Goal: Task Accomplishment & Management: Manage account settings

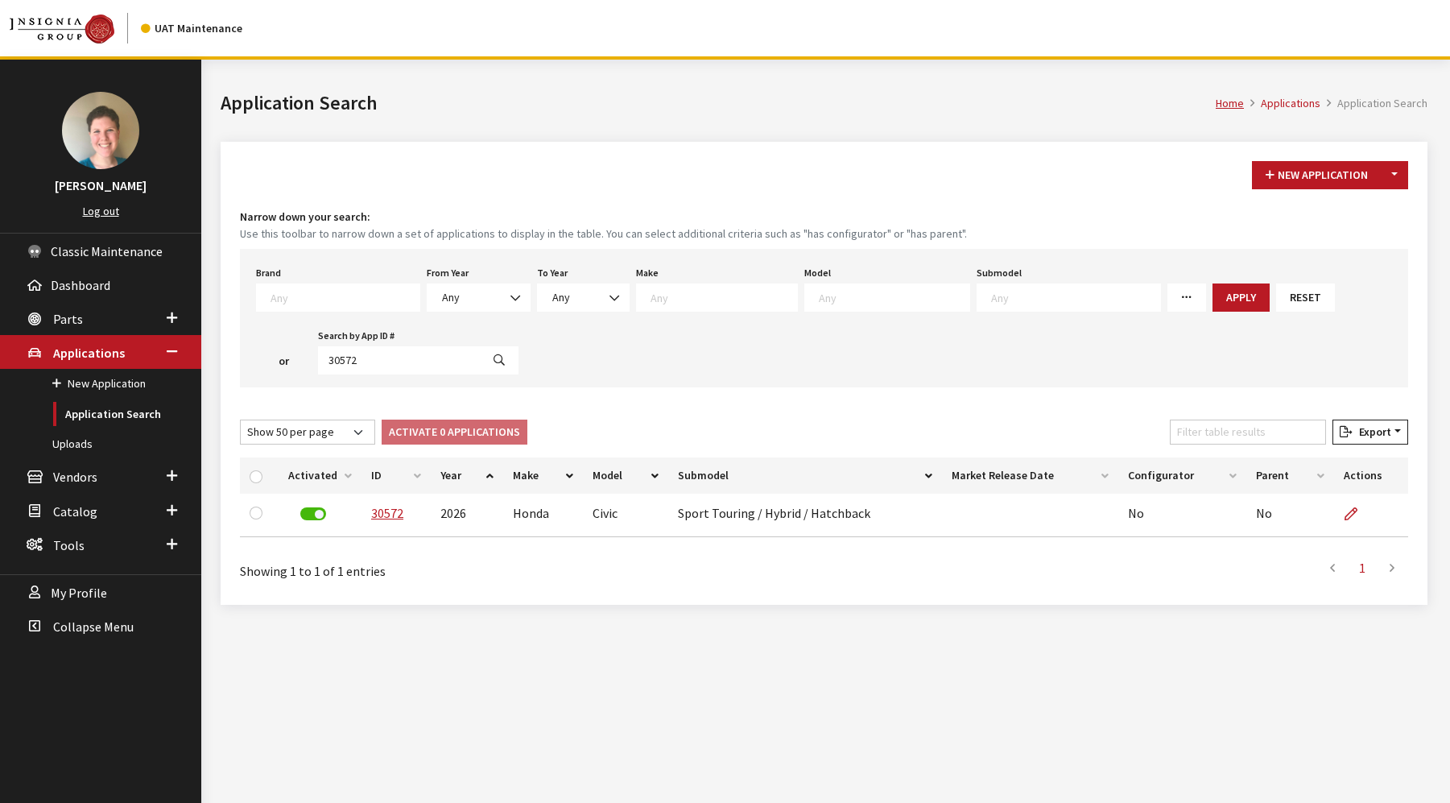
select select "50"
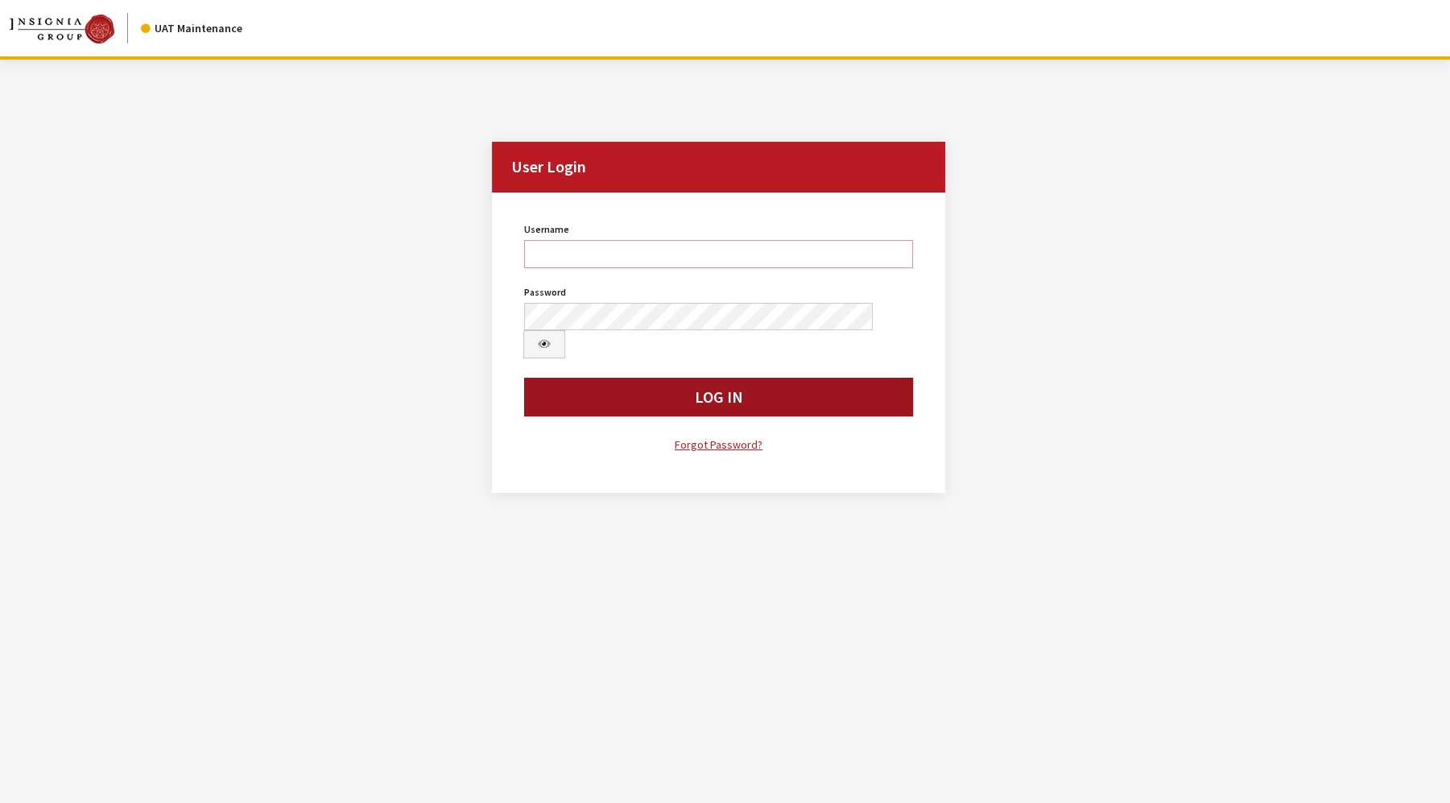
type input "jkrause"
click at [888, 378] on button "Log In" at bounding box center [718, 397] width 389 height 39
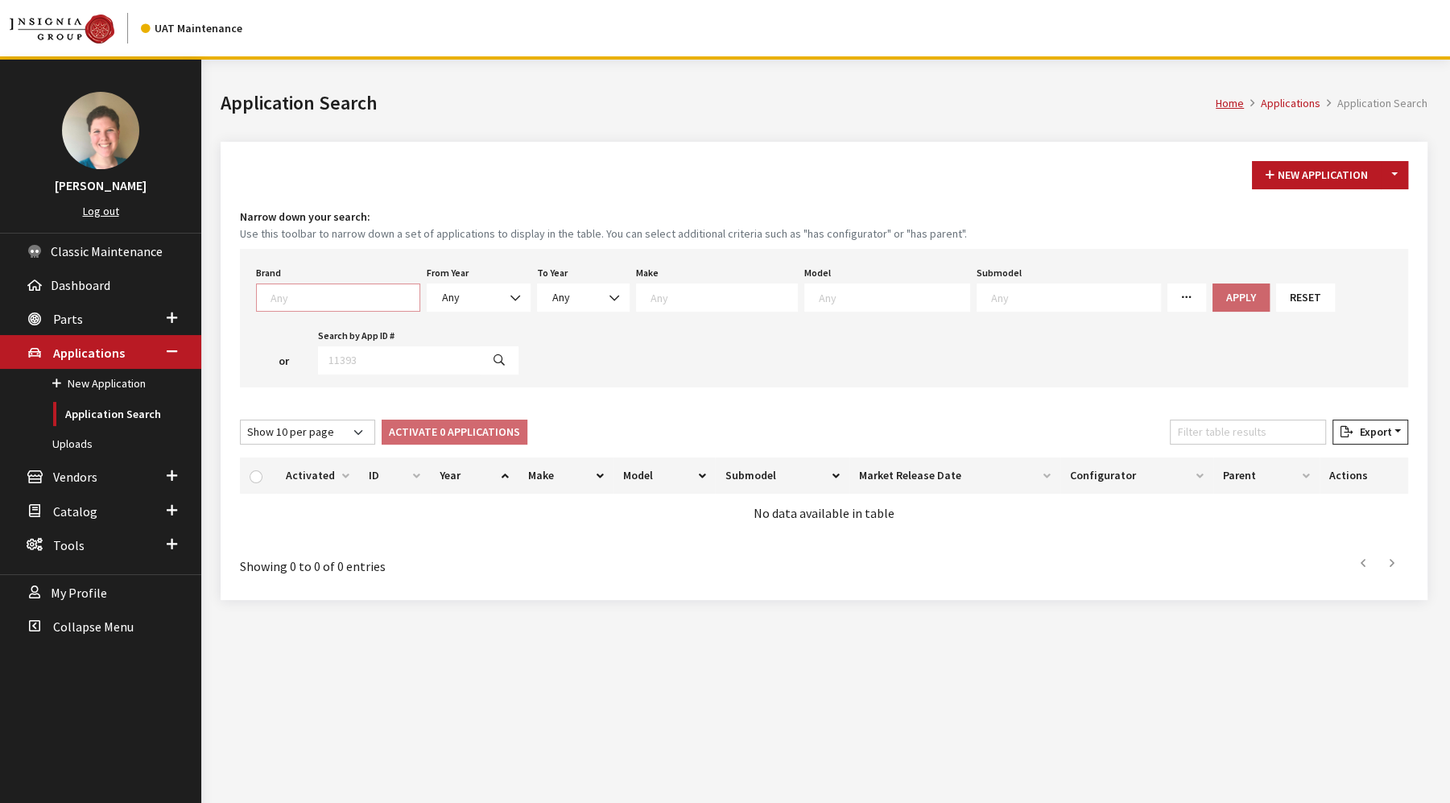
click at [330, 299] on textarea "Search" at bounding box center [344, 297] width 149 height 14
select select "5"
select select
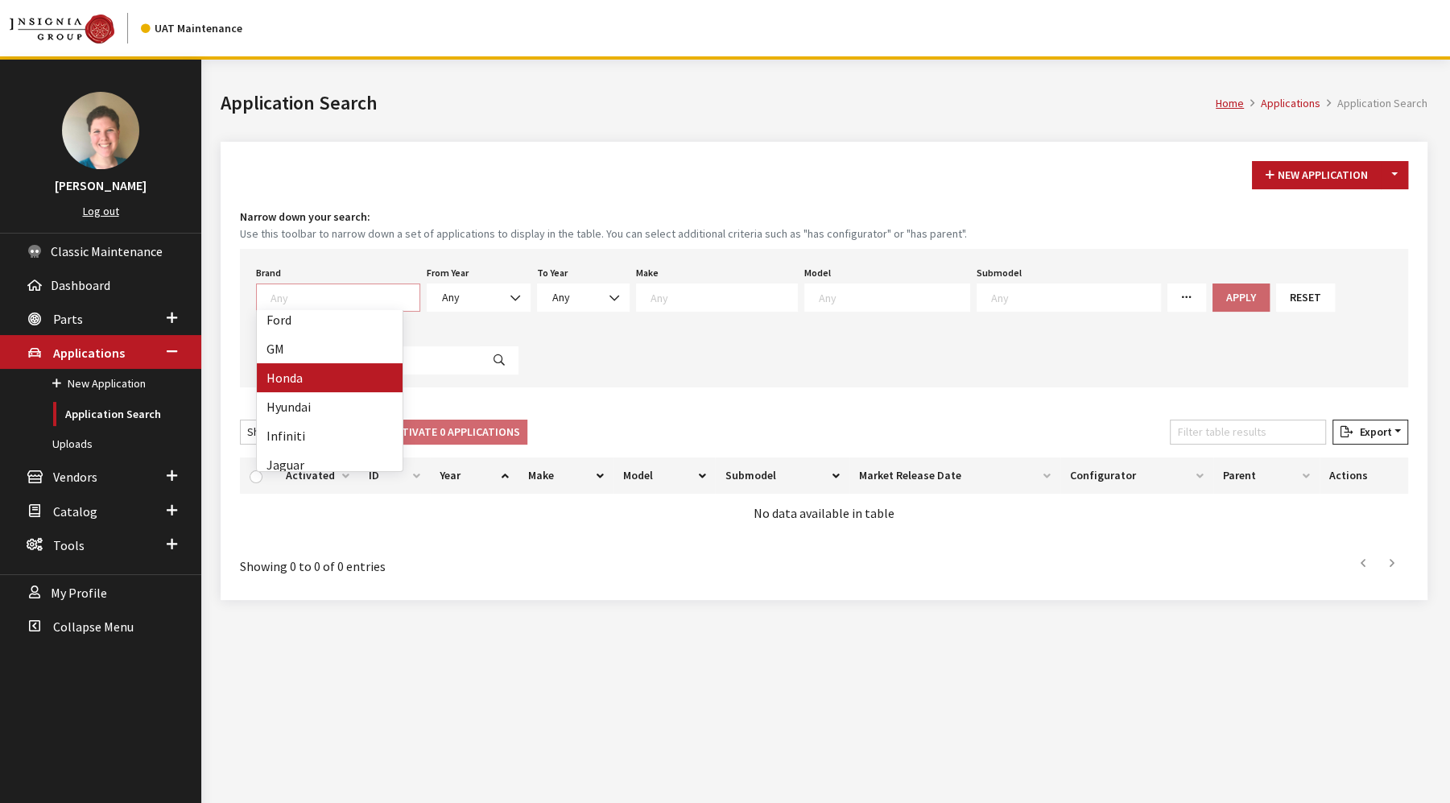
select select
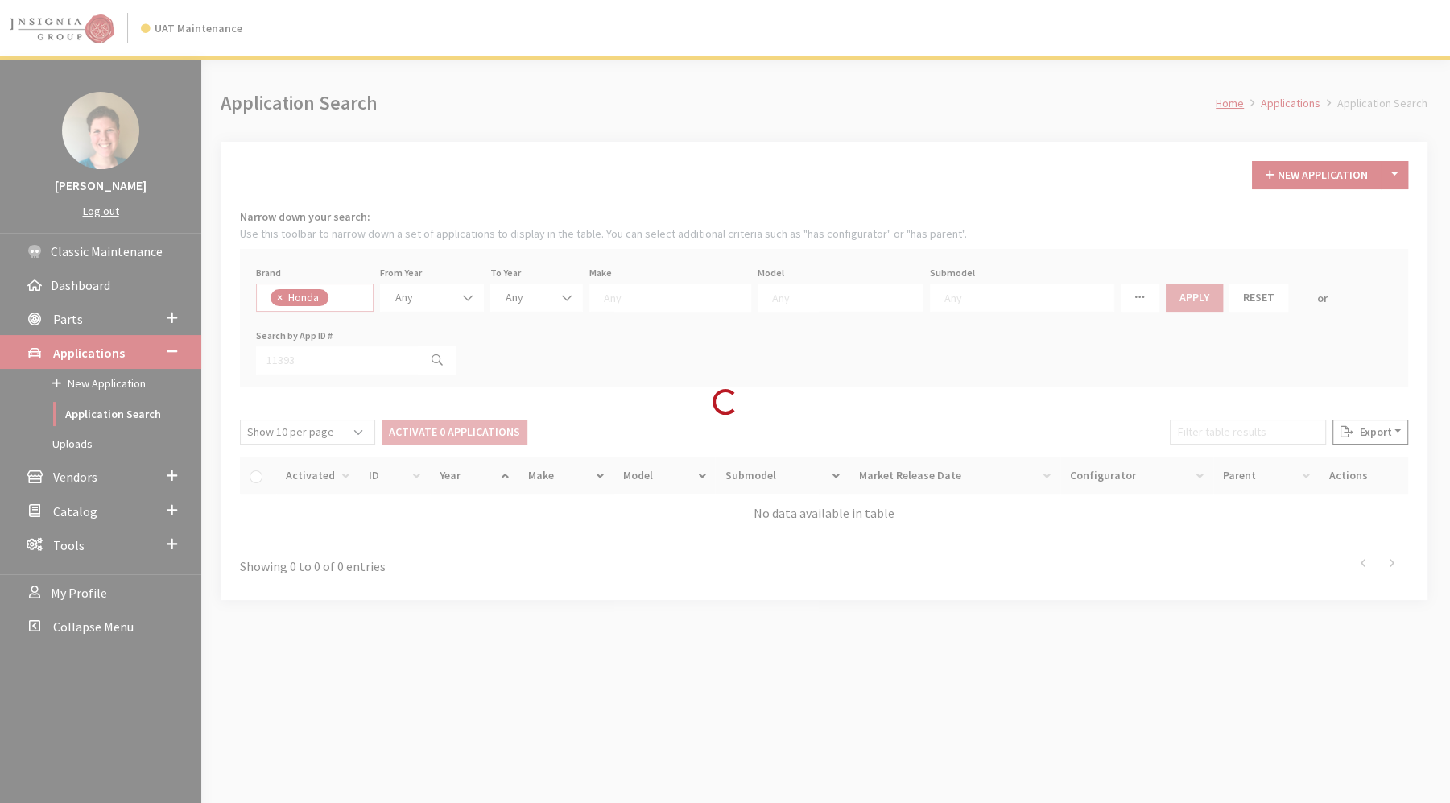
scroll to position [135, 0]
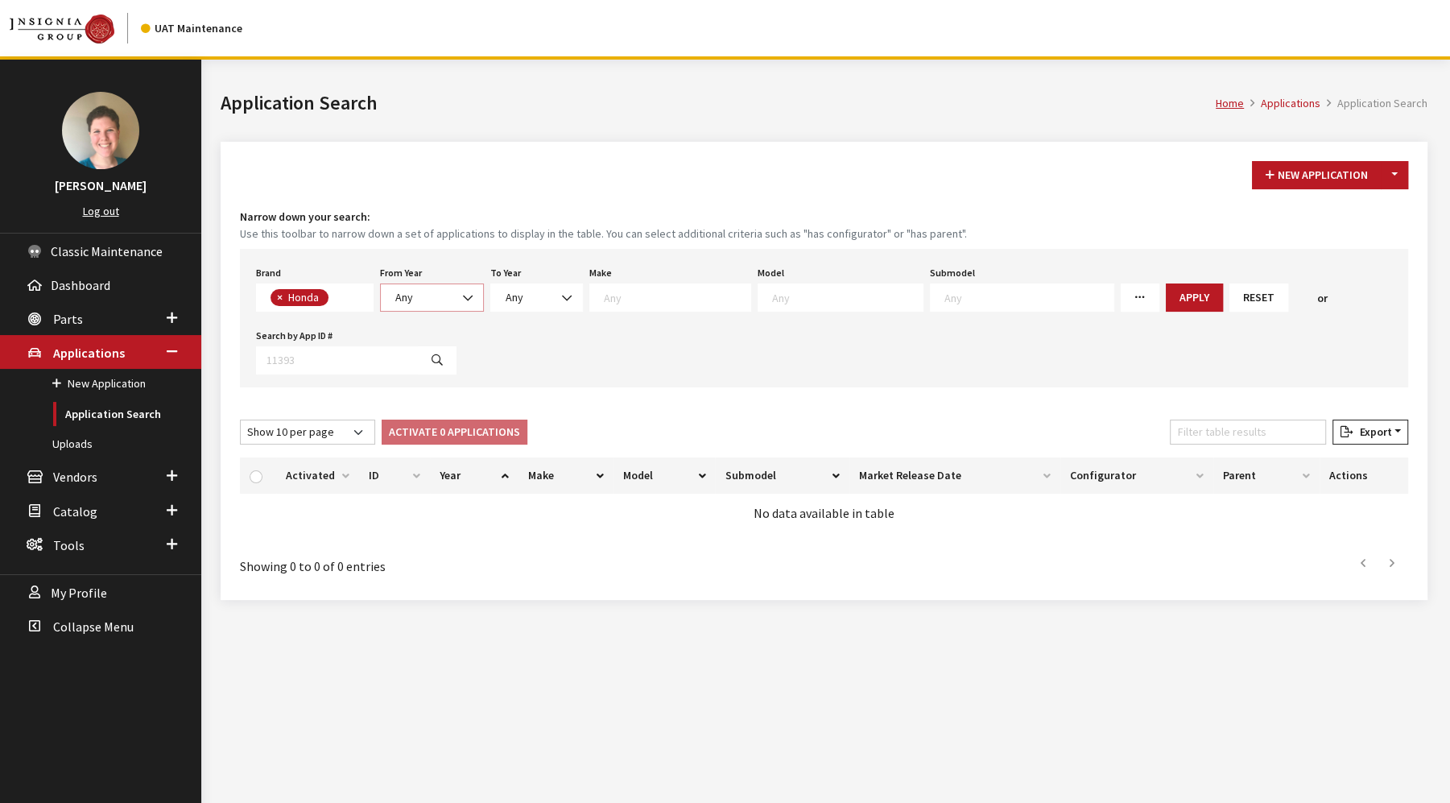
click at [457, 296] on span at bounding box center [469, 297] width 27 height 27
select select "2026"
select select
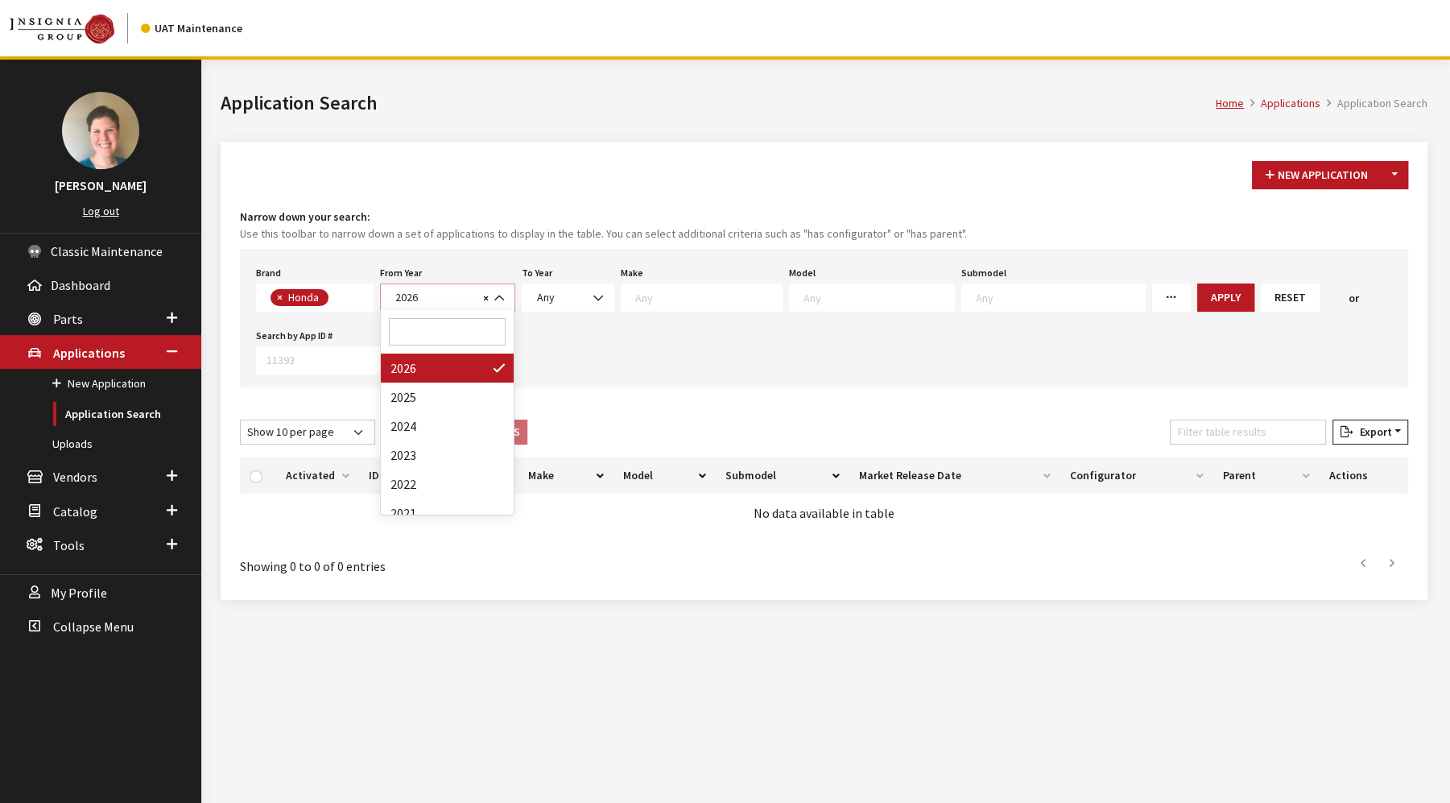
click at [456, 297] on span "2026" at bounding box center [434, 297] width 88 height 17
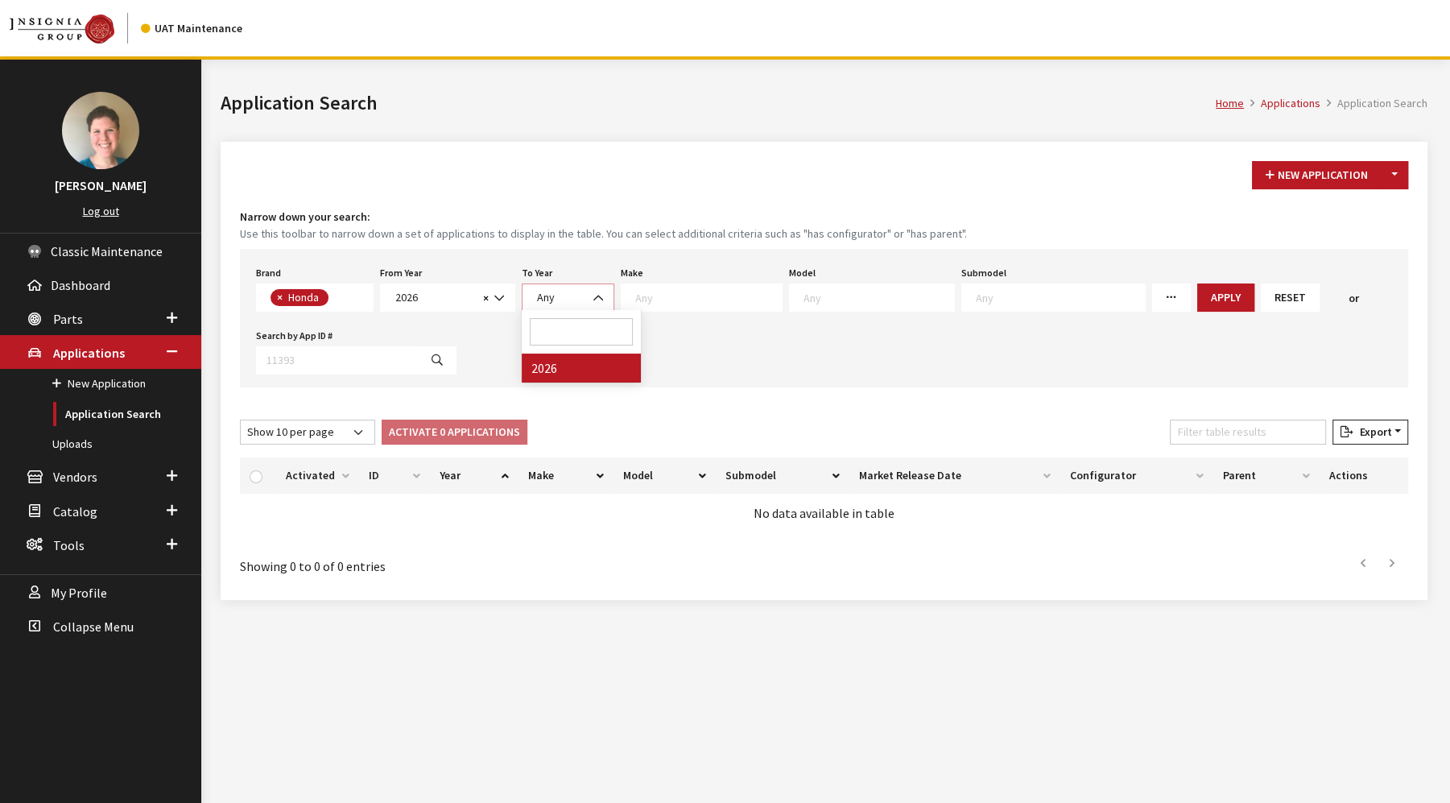
click at [577, 291] on span "Any" at bounding box center [568, 297] width 72 height 17
select select "2026"
select select
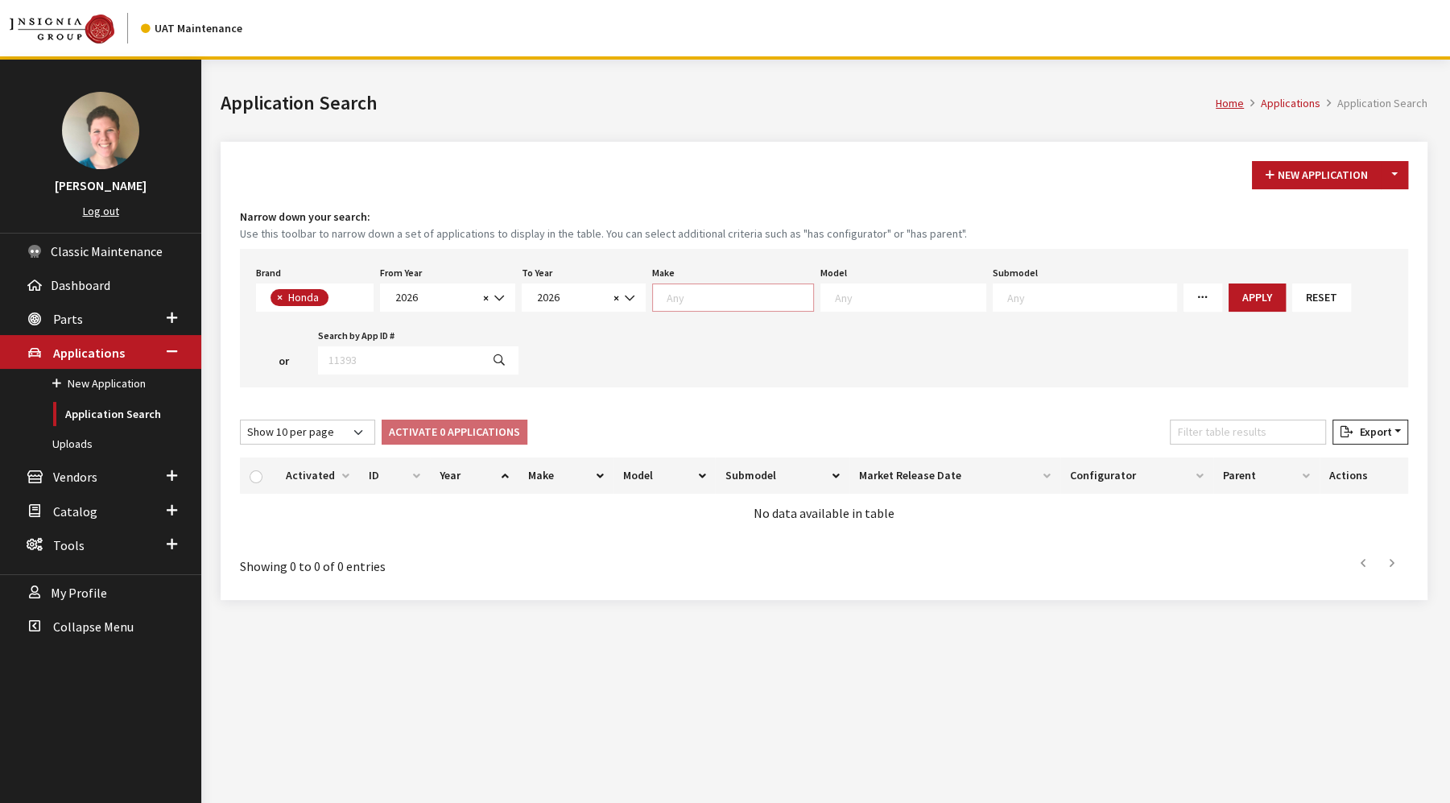
click at [708, 302] on textarea "Search" at bounding box center [740, 297] width 147 height 14
select select "19"
select select
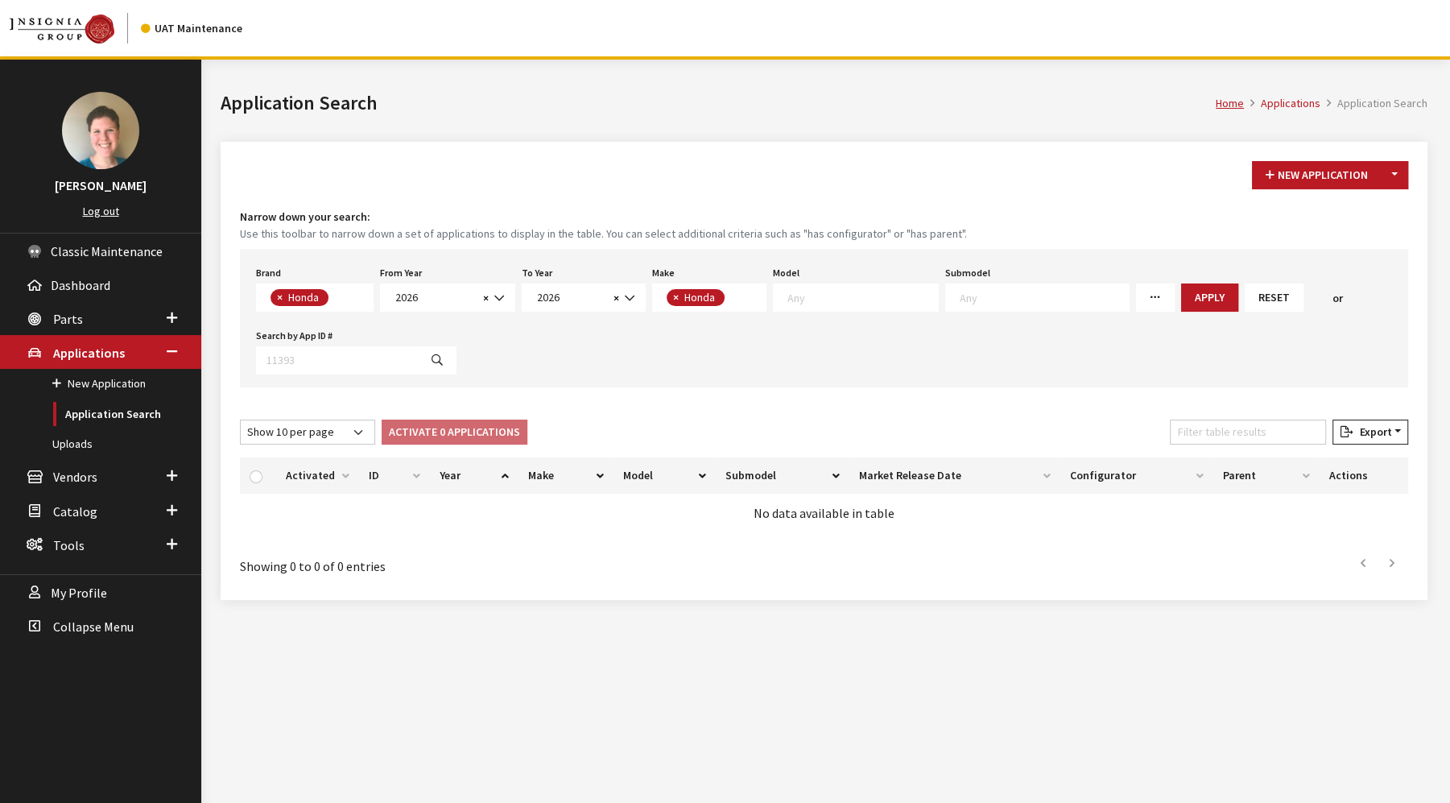
click at [865, 304] on span at bounding box center [856, 297] width 166 height 28
select select "233"
select select
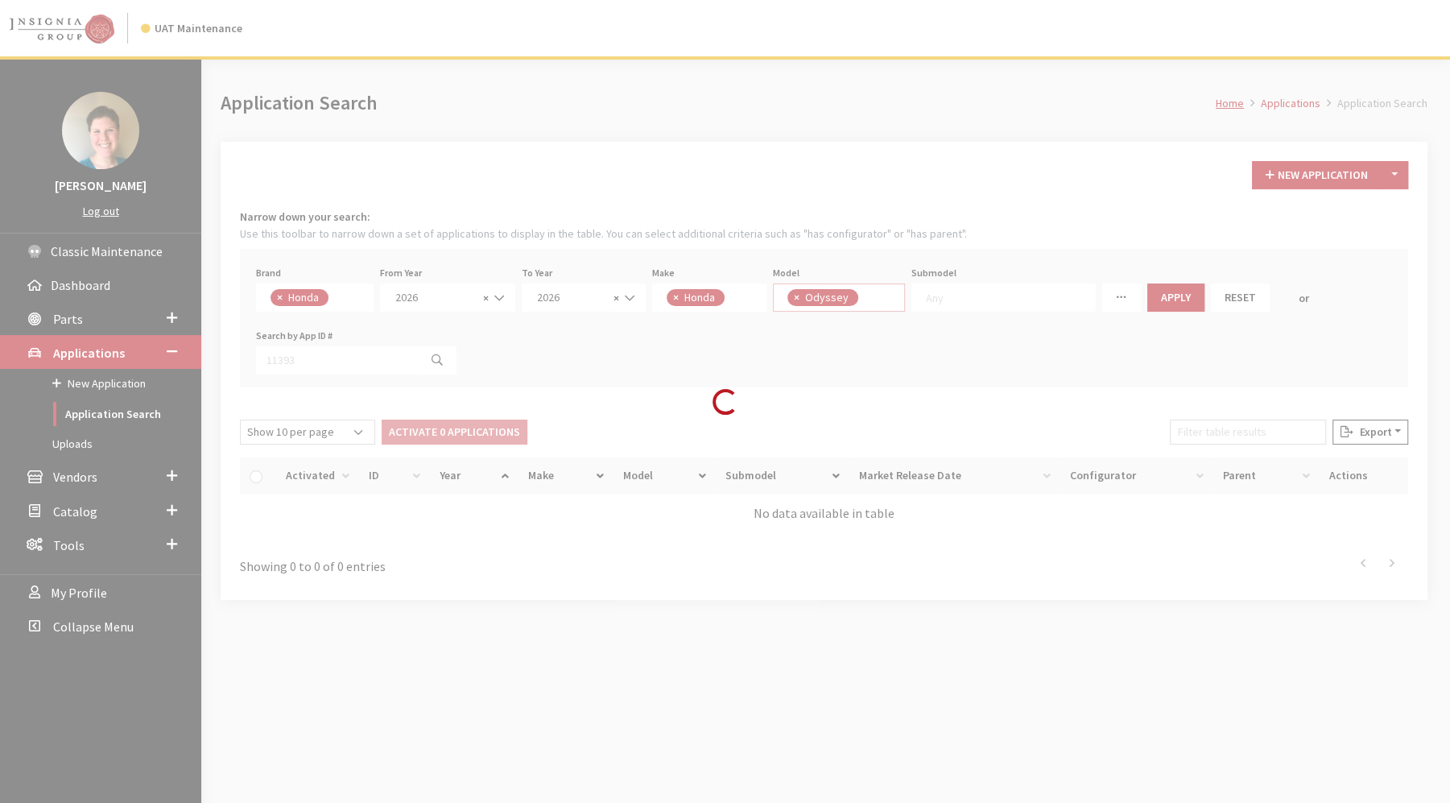
scroll to position [30, 0]
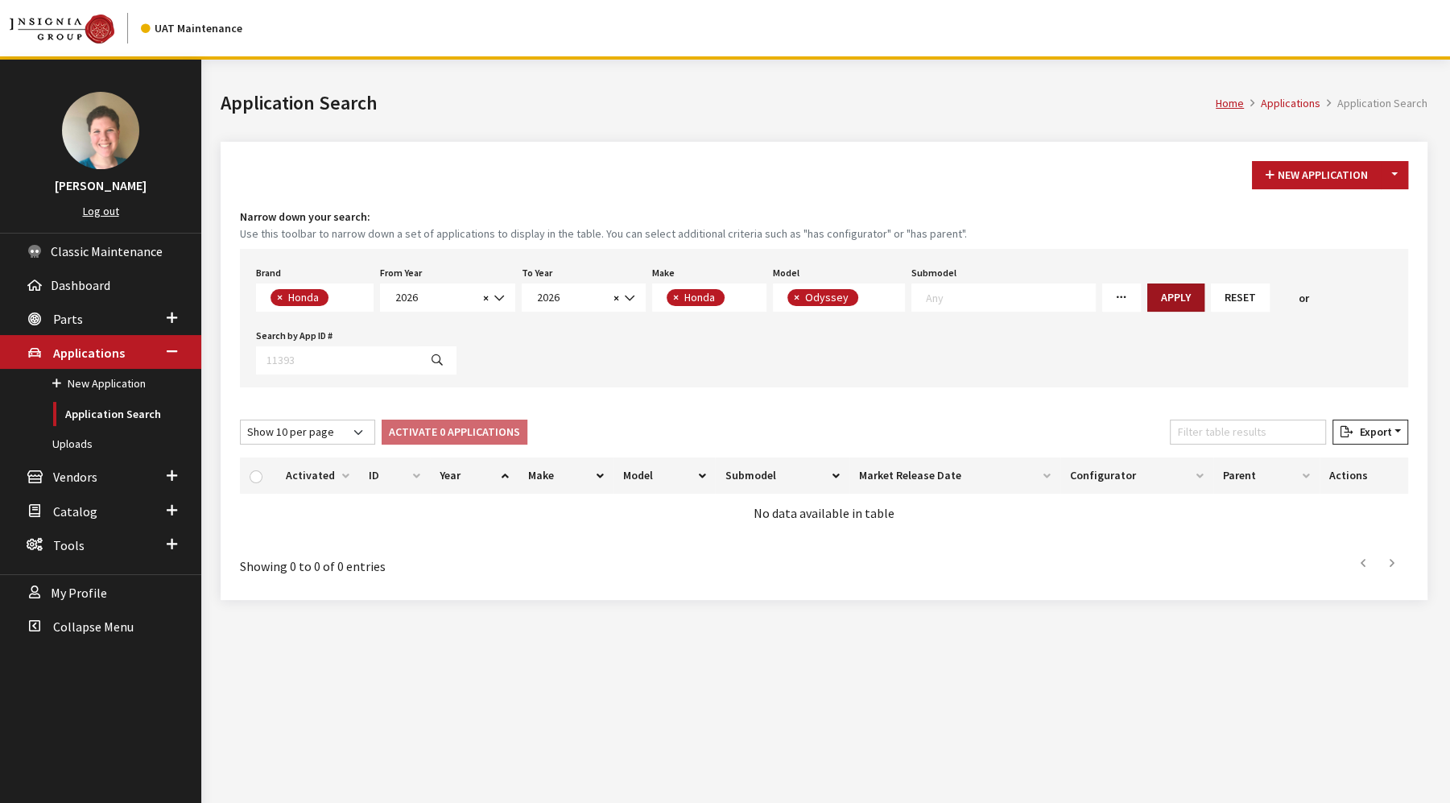
click at [1147, 303] on button "Apply" at bounding box center [1175, 297] width 57 height 28
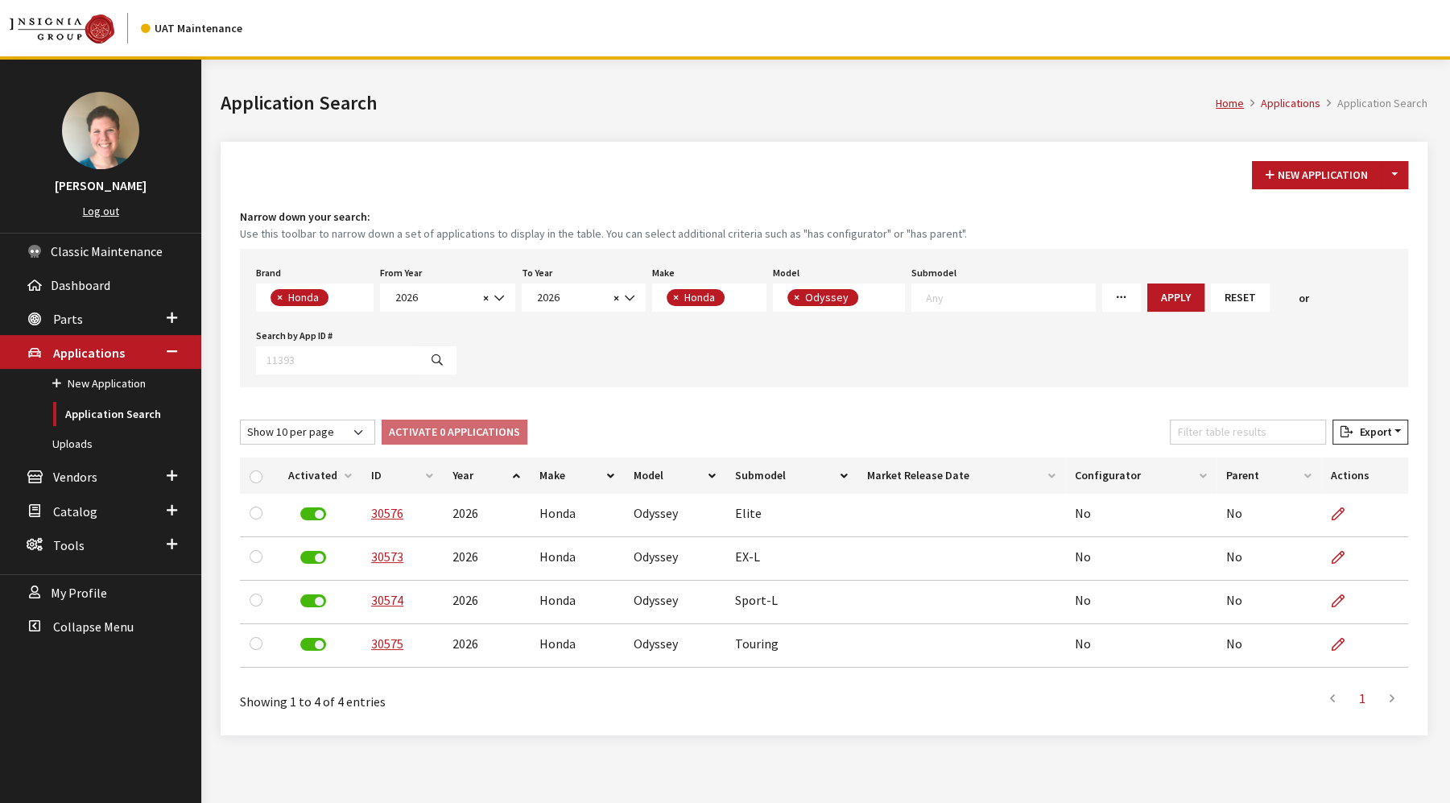
click at [1211, 306] on button "Reset" at bounding box center [1240, 297] width 59 height 28
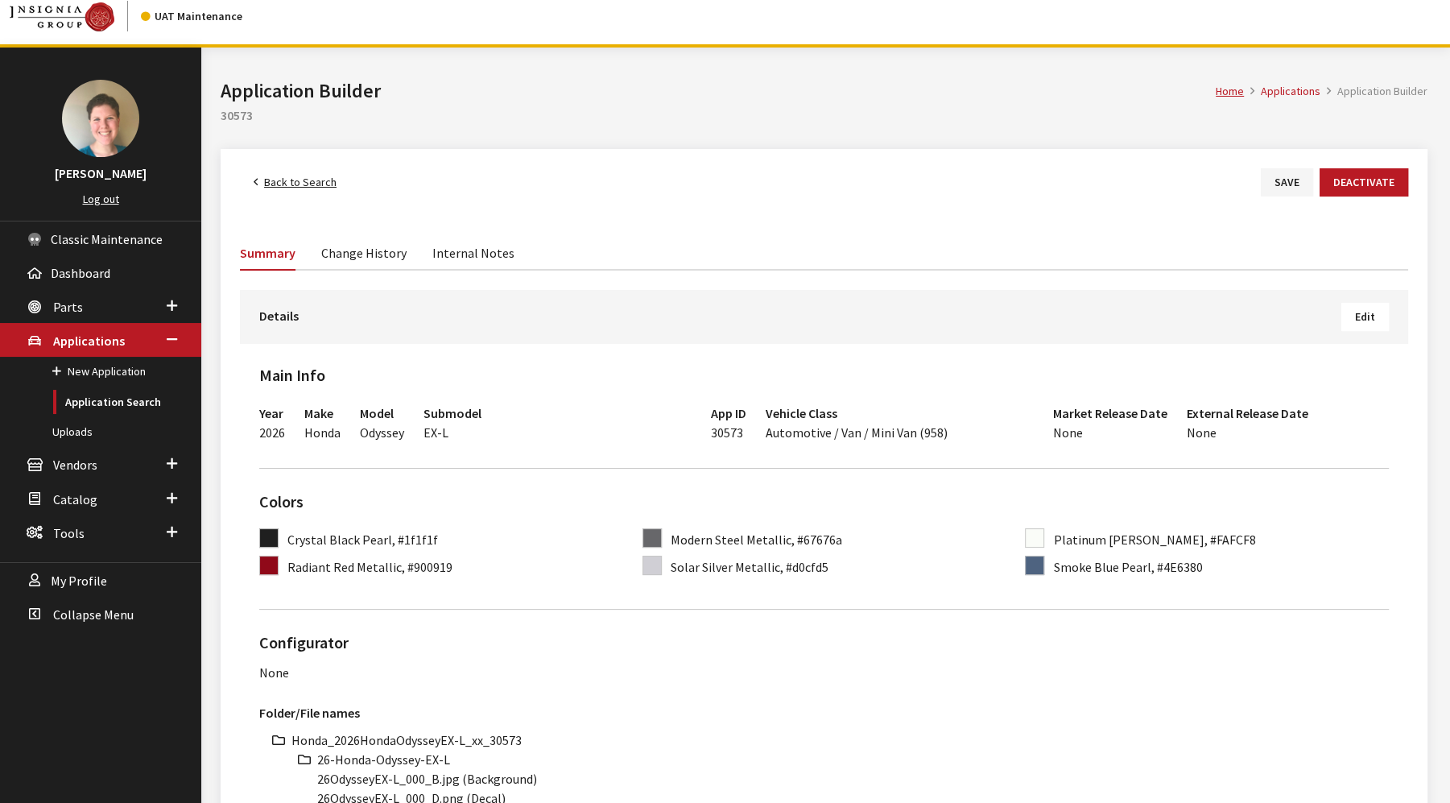
scroll to position [179, 0]
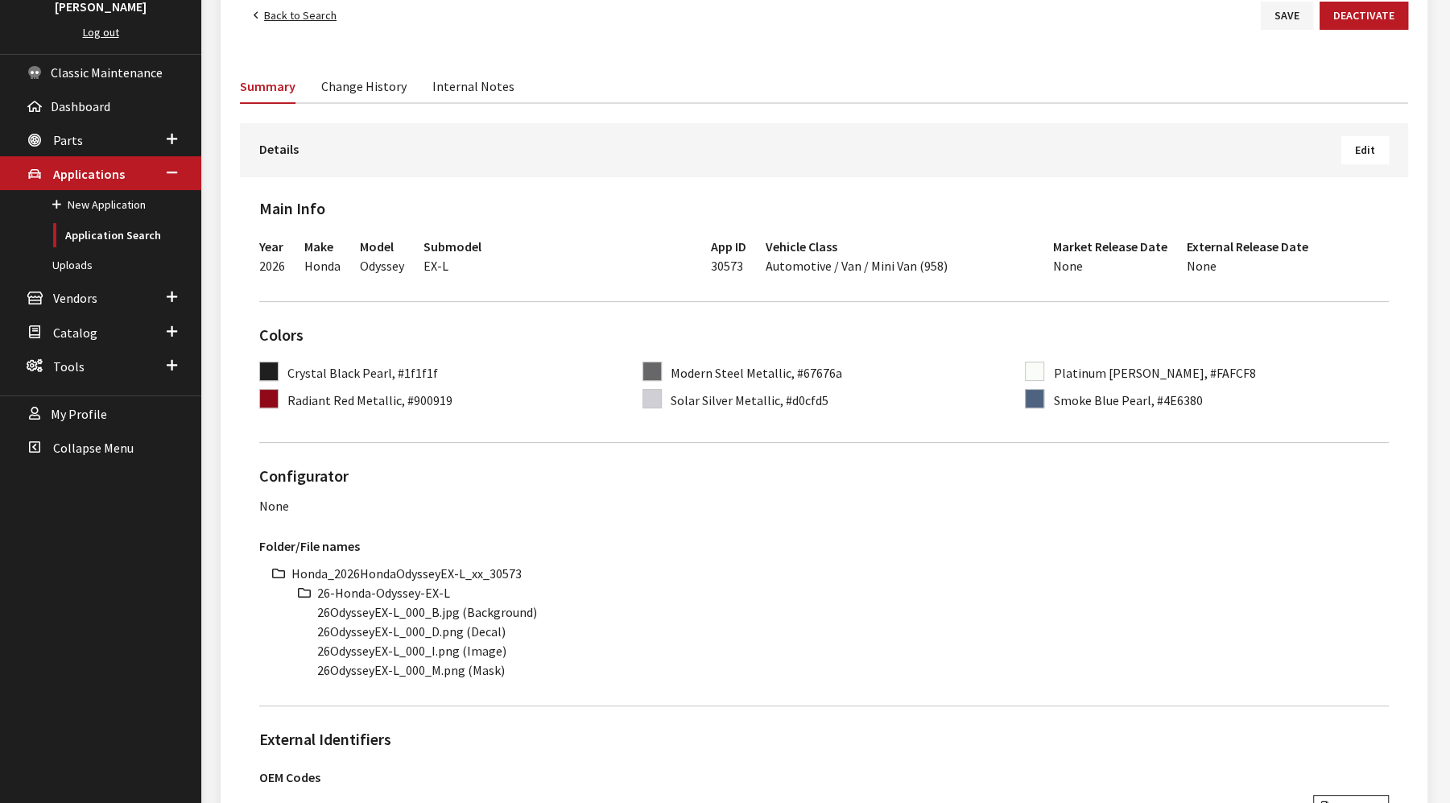
click at [1361, 151] on span "Edit" at bounding box center [1365, 149] width 20 height 14
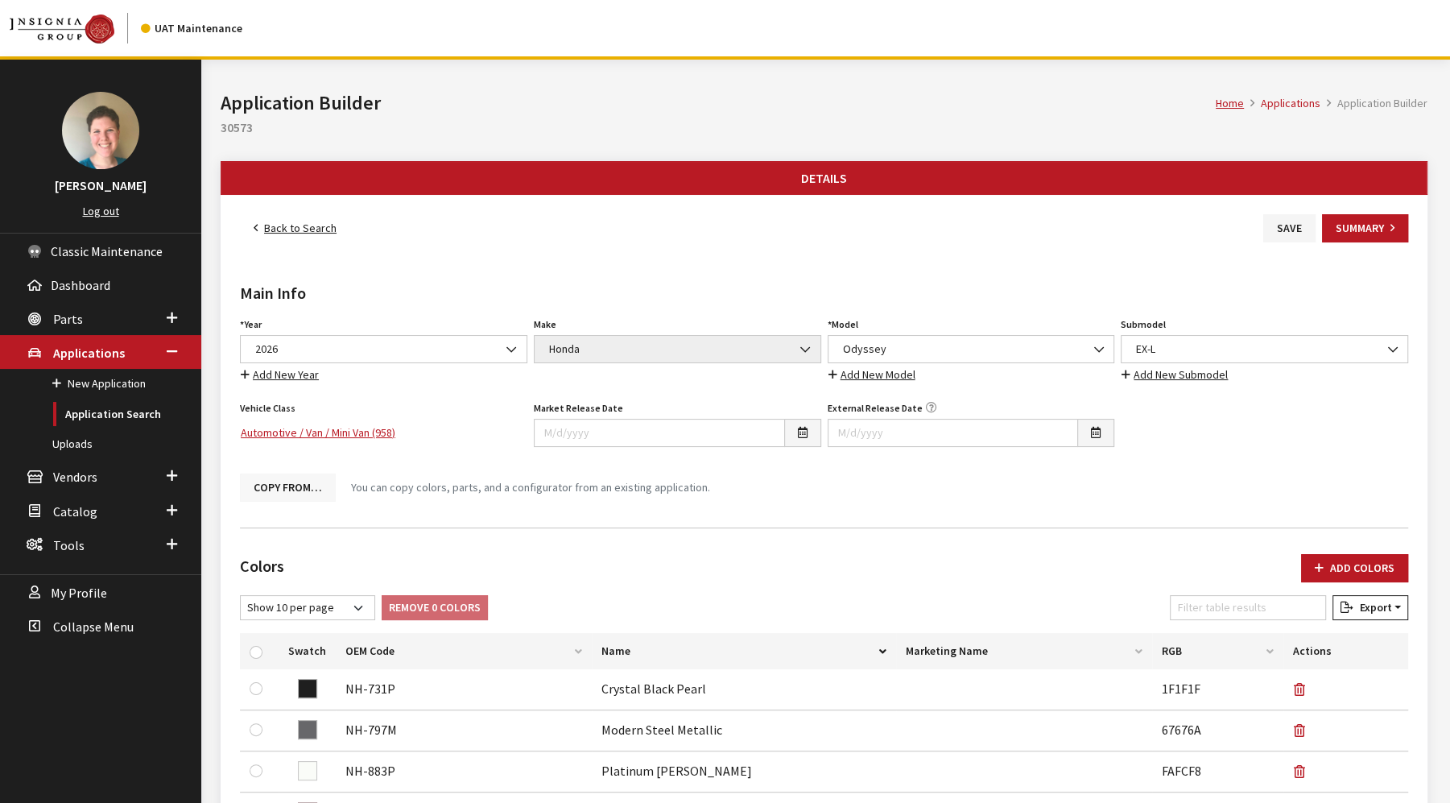
click at [298, 486] on button "Copy From…" at bounding box center [288, 487] width 96 height 28
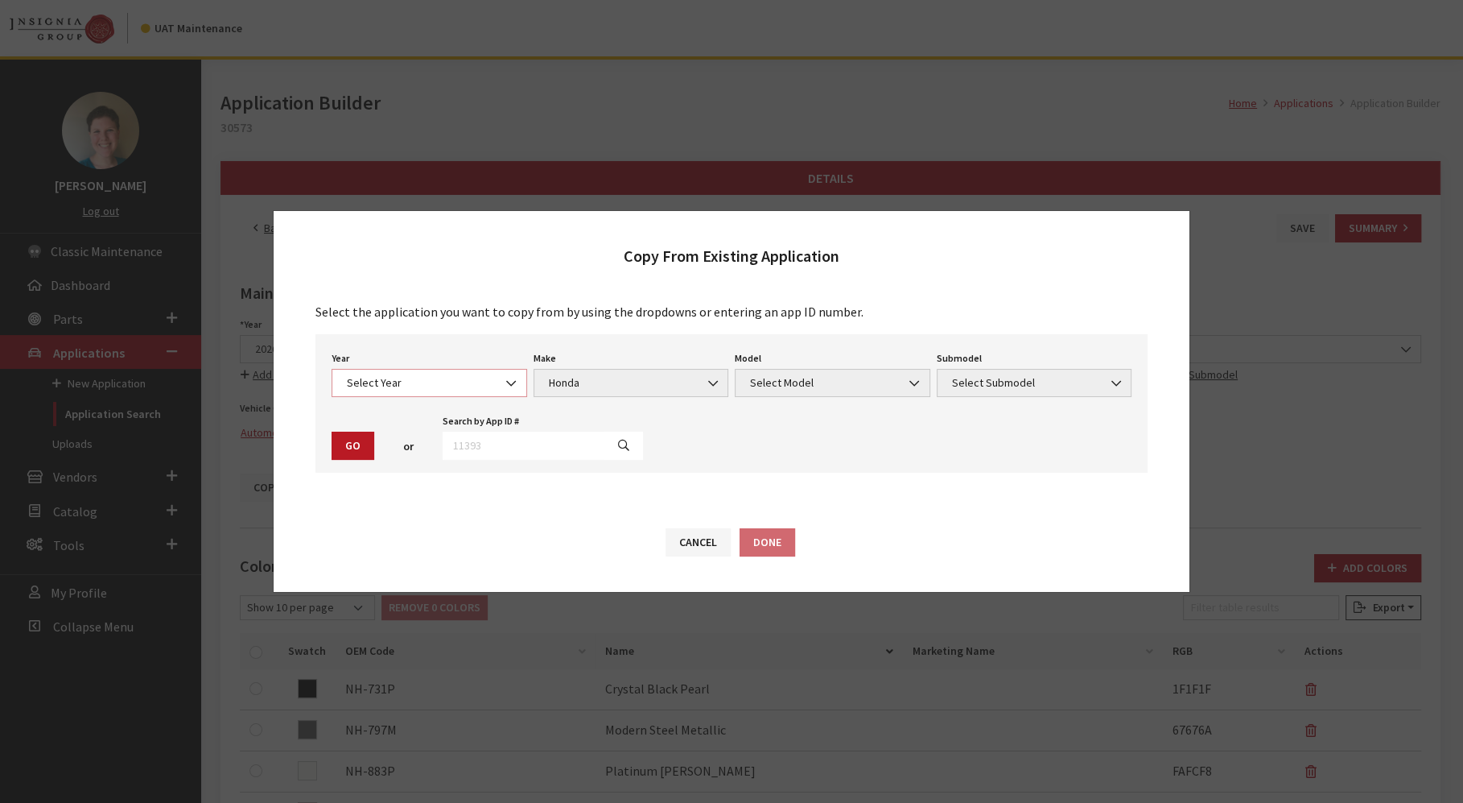
click at [457, 386] on span "Select Year" at bounding box center [429, 382] width 175 height 17
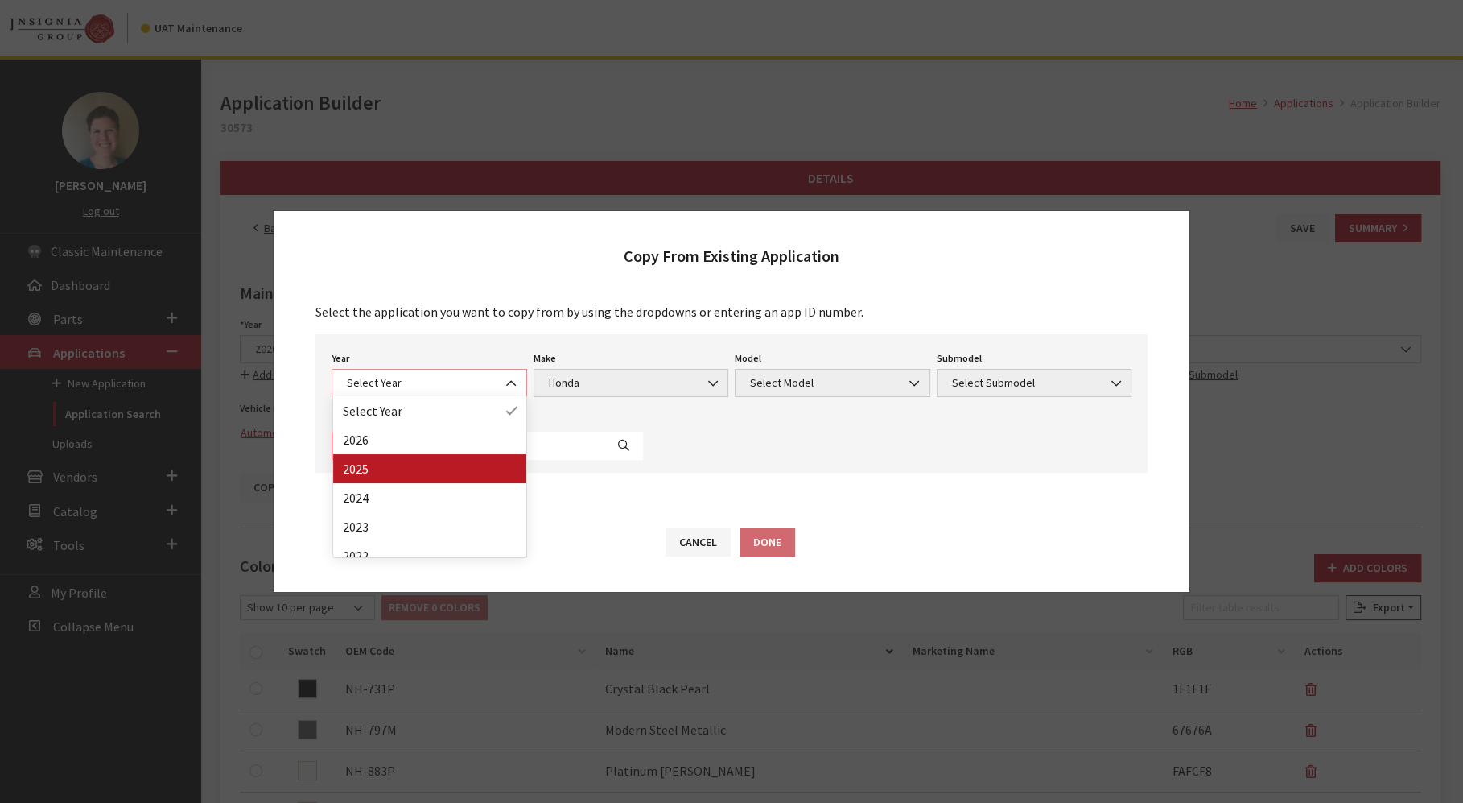
select select "43"
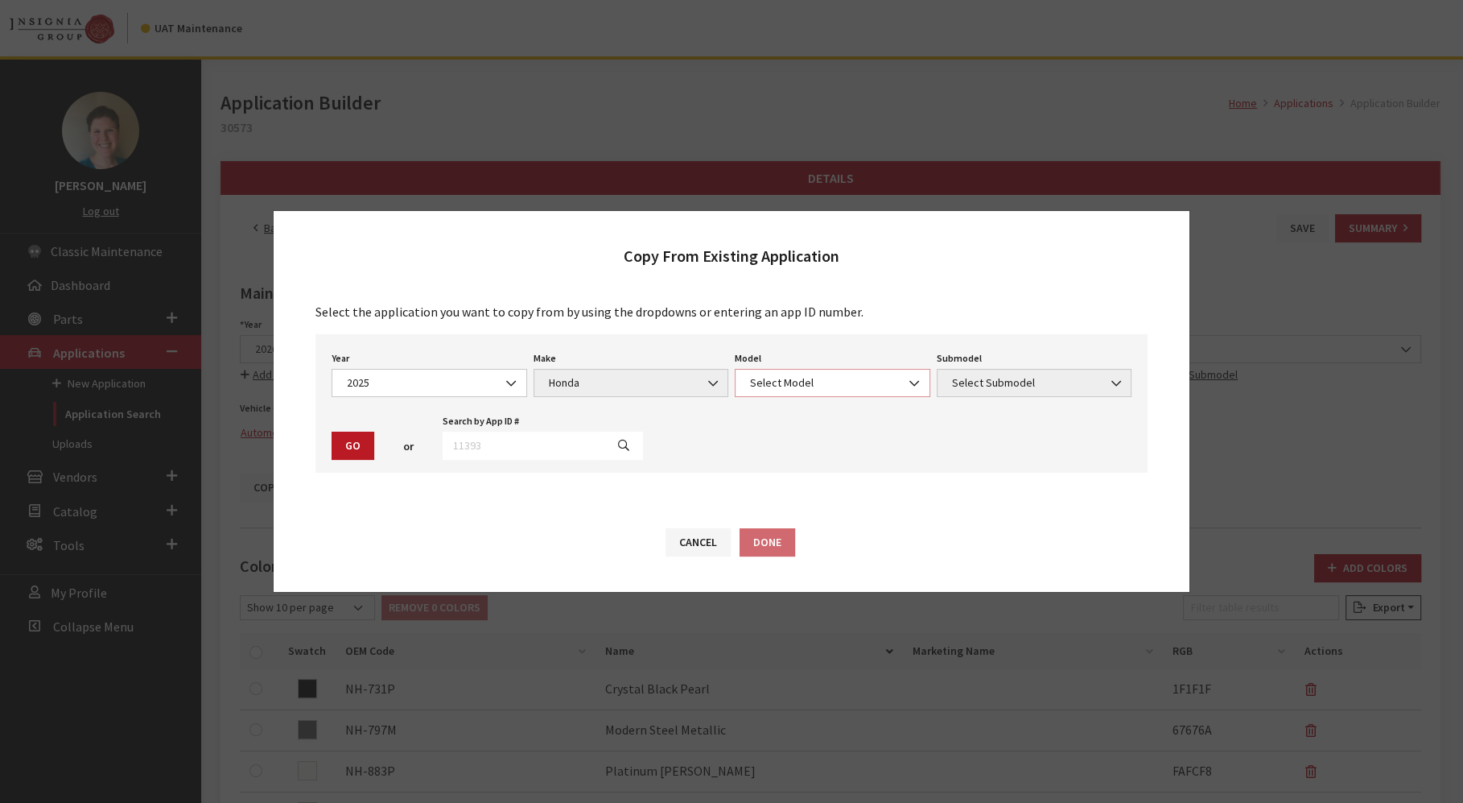
click at [875, 380] on span "Select Model" at bounding box center [832, 382] width 175 height 17
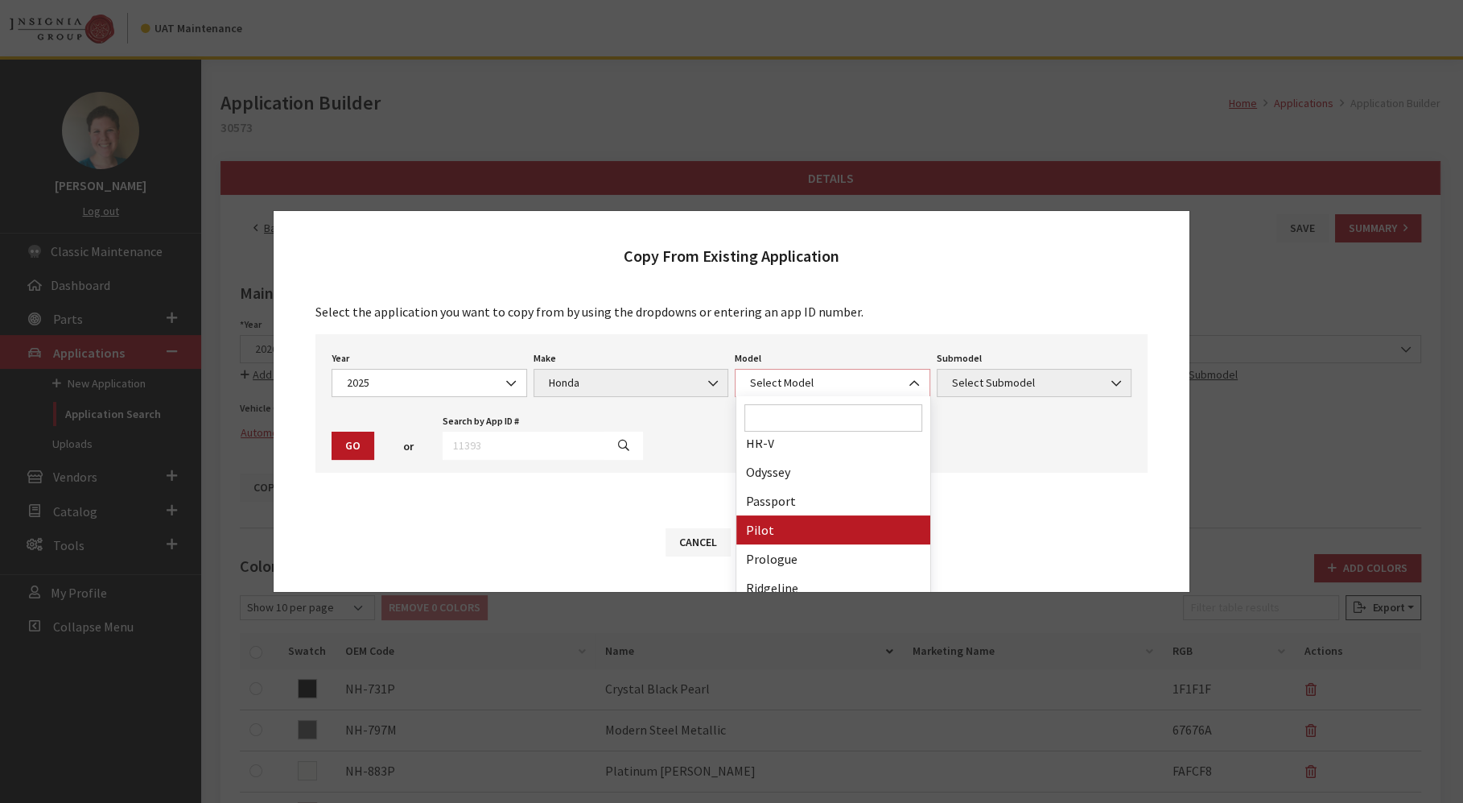
scroll to position [129, 0]
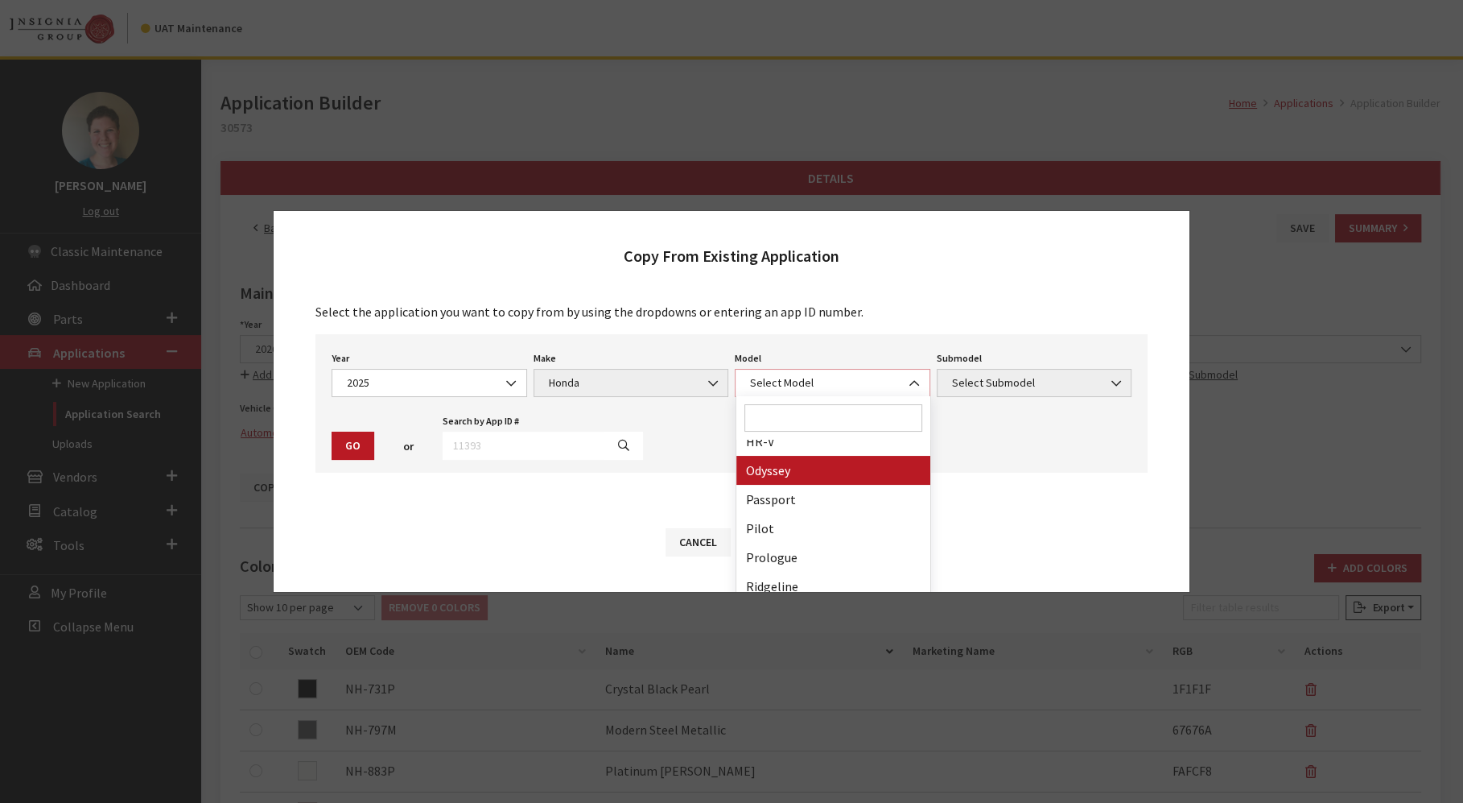
select select "233"
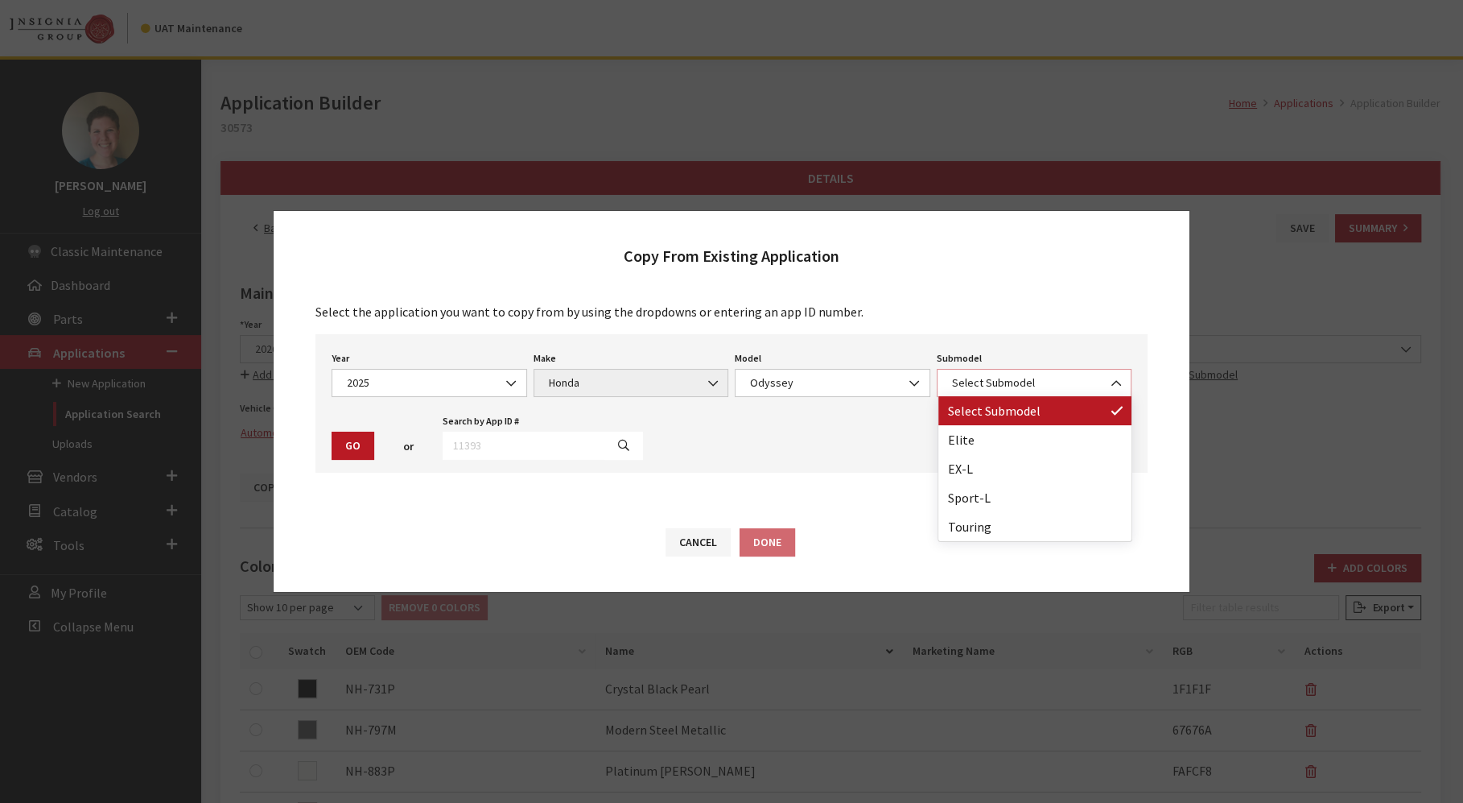
click at [1106, 382] on span at bounding box center [1117, 382] width 27 height 27
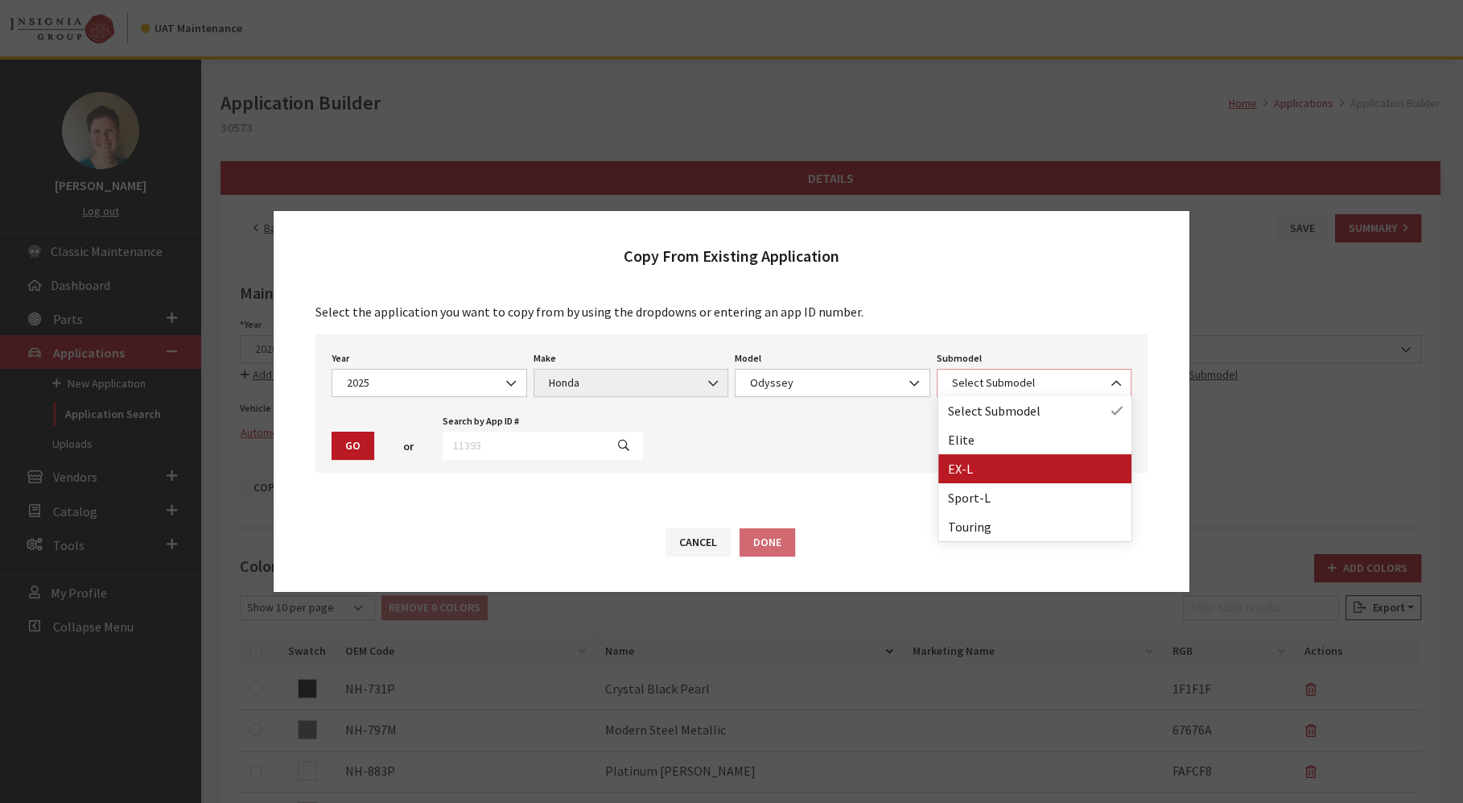
select select "306"
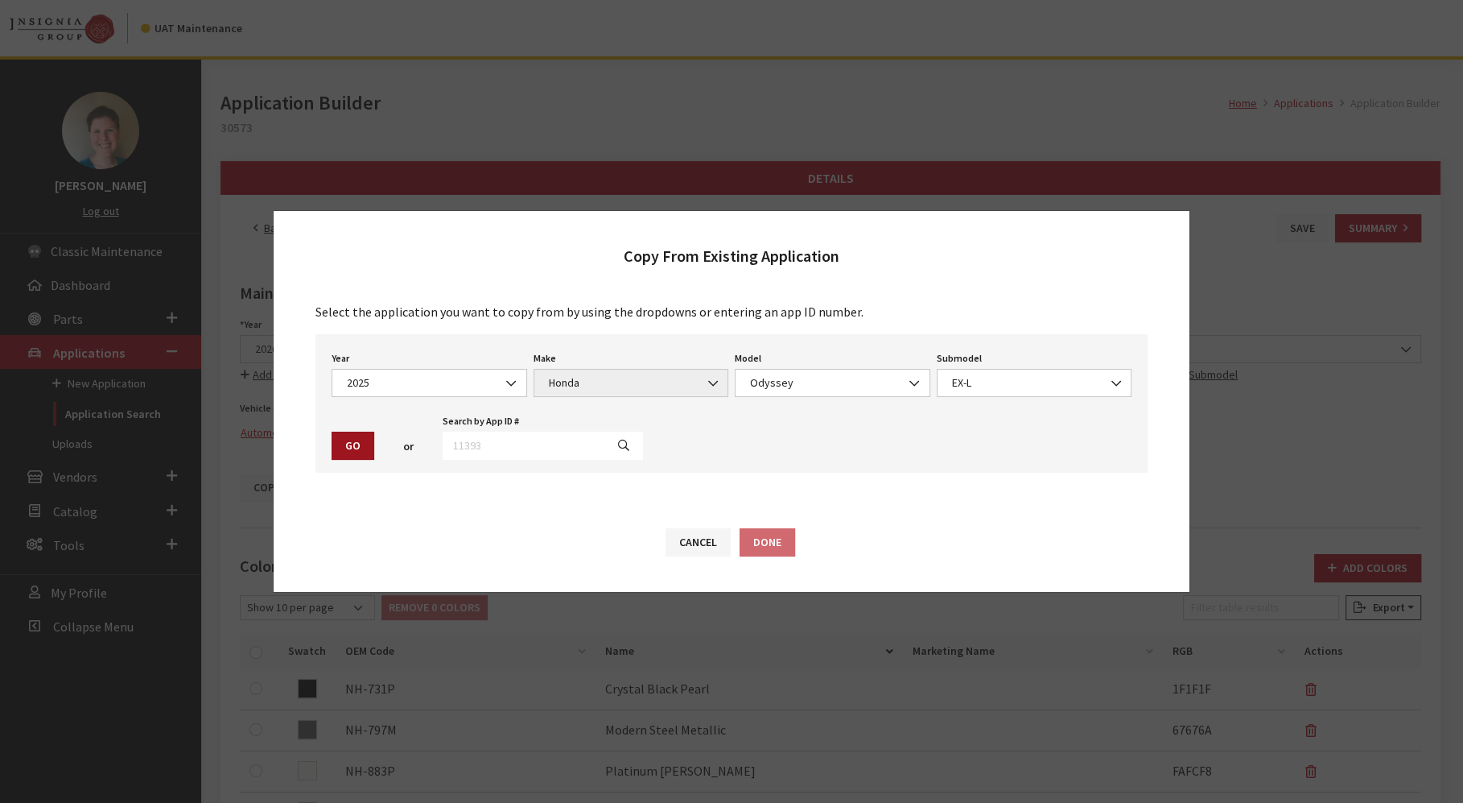
click at [354, 440] on button "Go" at bounding box center [353, 445] width 43 height 28
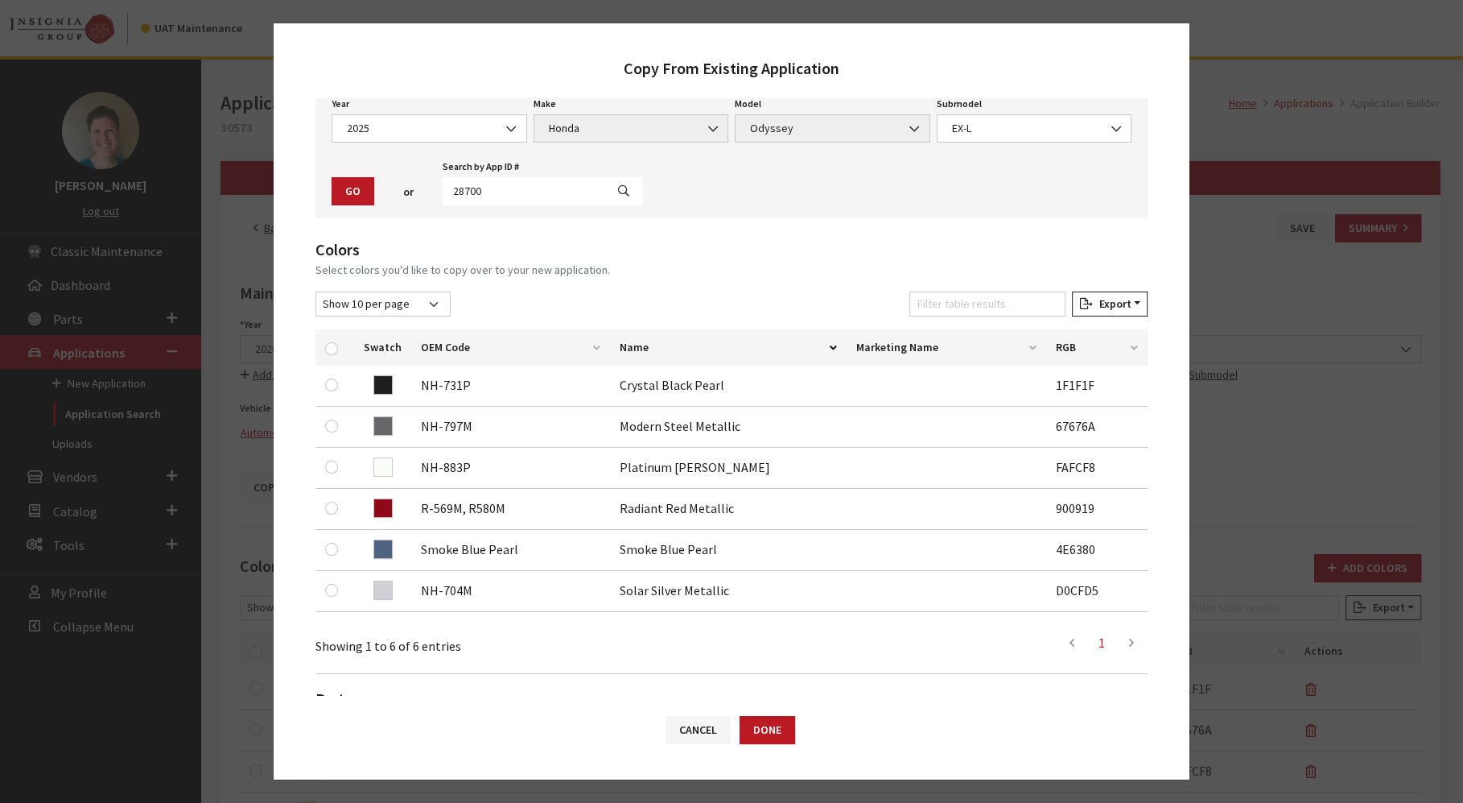
scroll to position [264, 0]
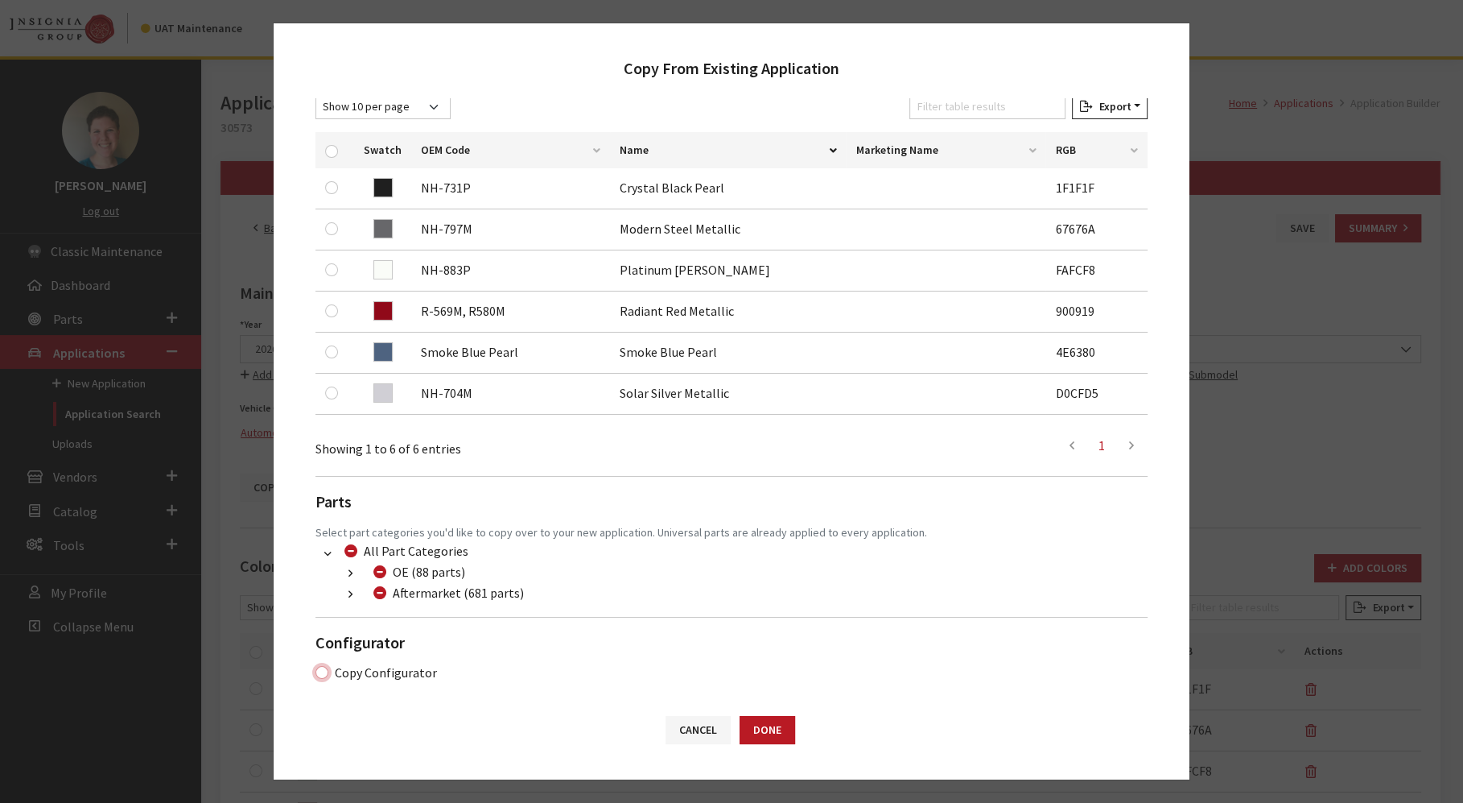
click at [320, 667] on input "Copy Configurator" at bounding box center [322, 672] width 13 height 13
checkbox input "true"
click at [767, 734] on button "Done" at bounding box center [768, 730] width 56 height 28
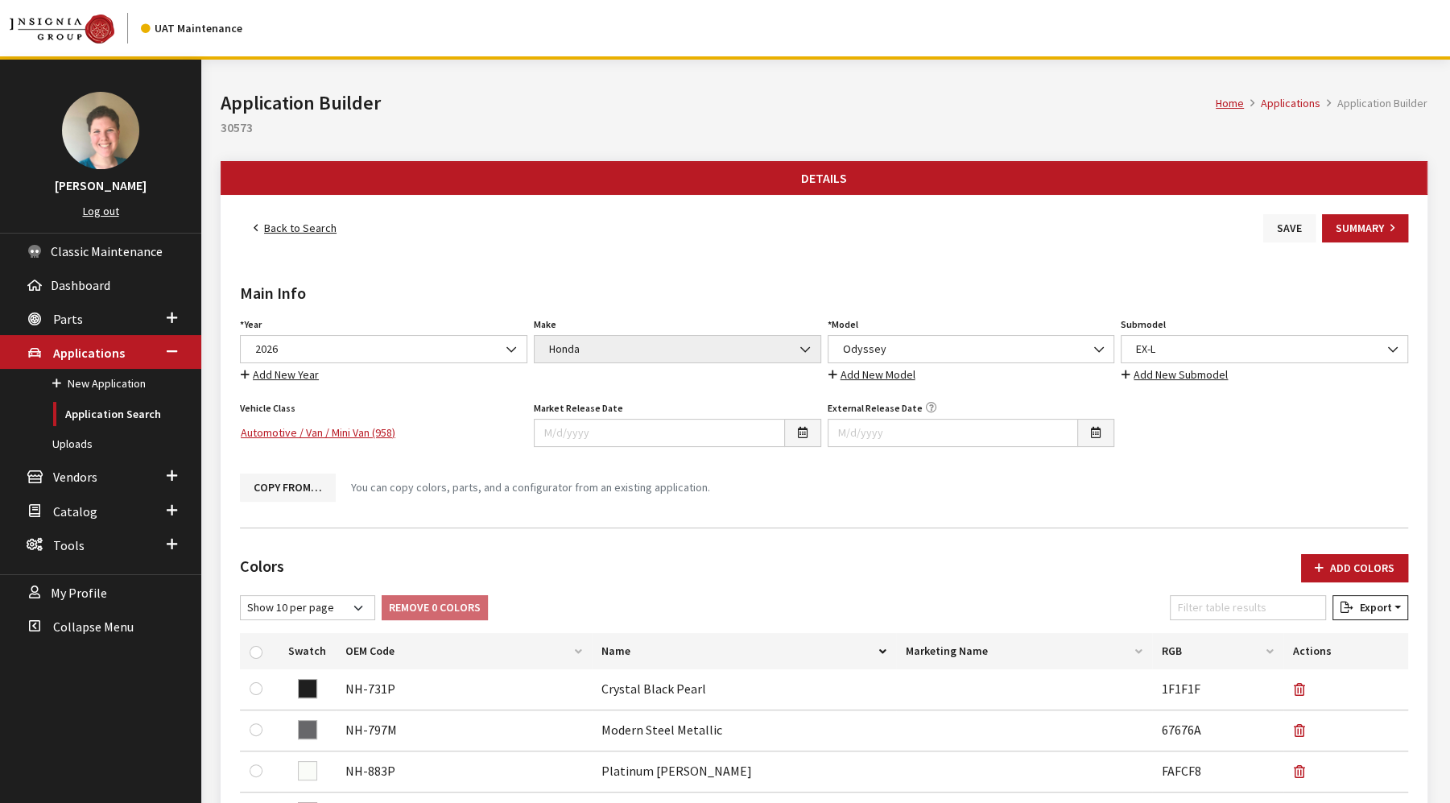
click at [1272, 233] on button "Save" at bounding box center [1289, 228] width 52 height 28
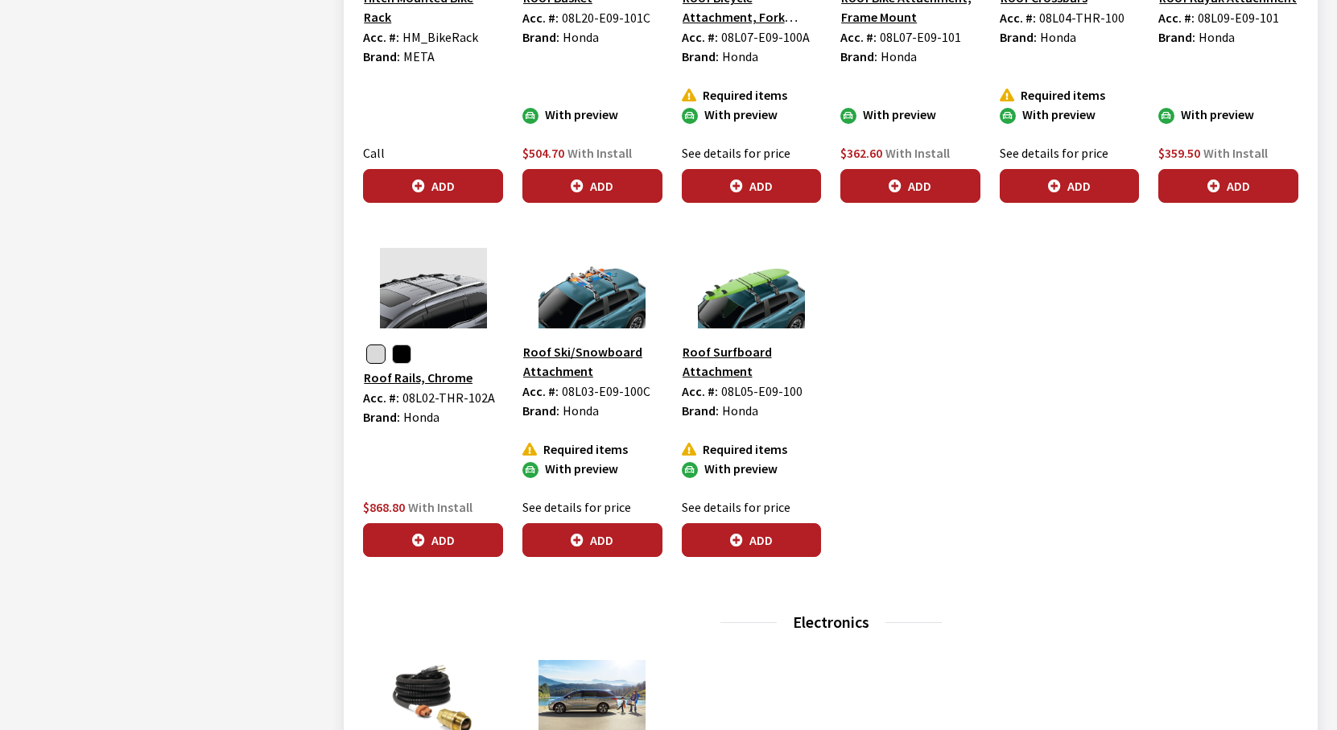
scroll to position [1207, 0]
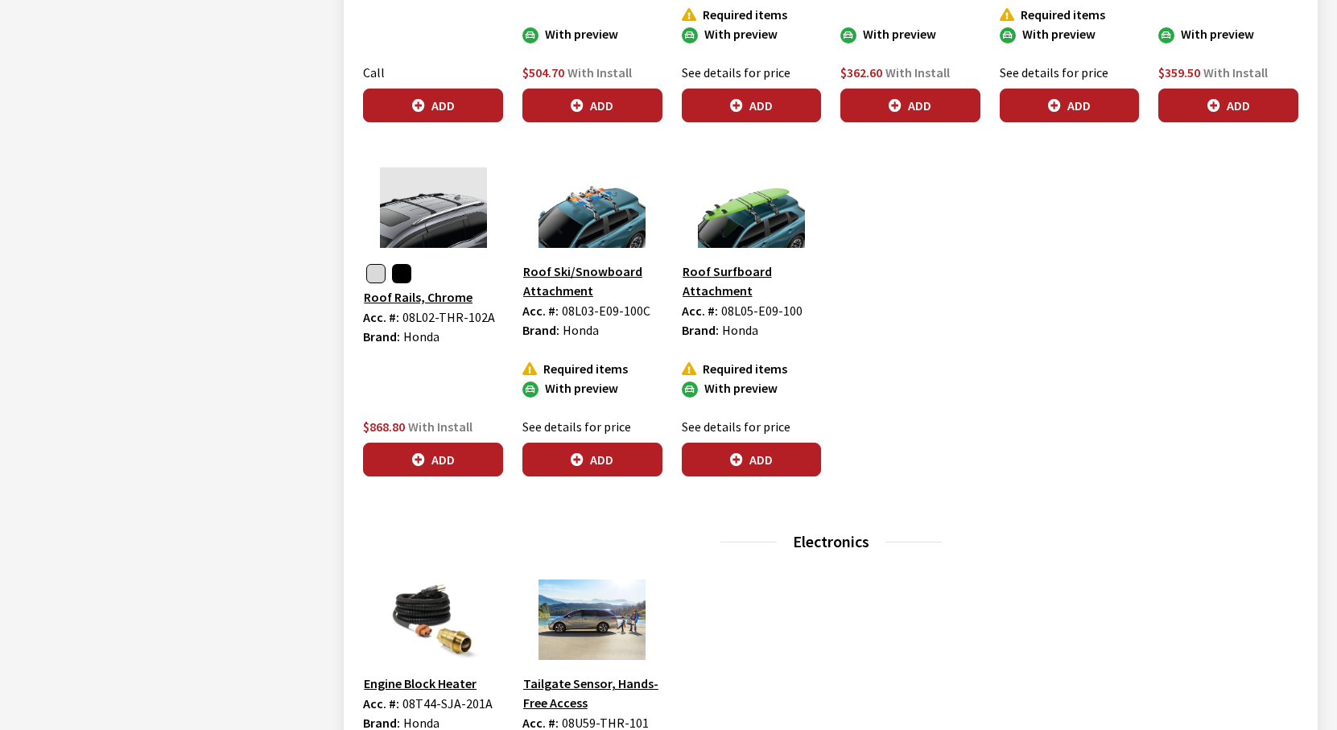
click at [402, 264] on button "button" at bounding box center [401, 273] width 19 height 19
click at [374, 264] on button "button" at bounding box center [375, 273] width 19 height 19
click at [398, 264] on button "button" at bounding box center [401, 273] width 19 height 19
click at [374, 264] on button "button" at bounding box center [375, 273] width 19 height 19
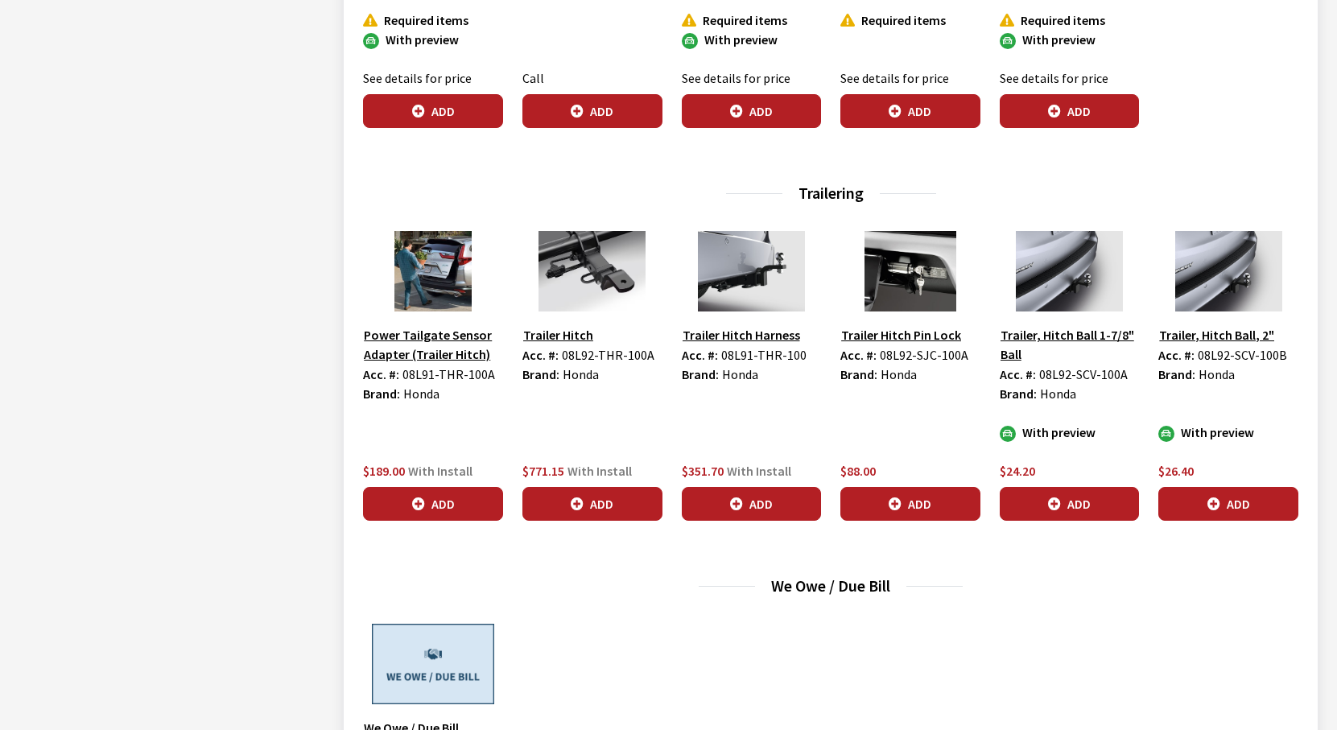
scroll to position [5232, 0]
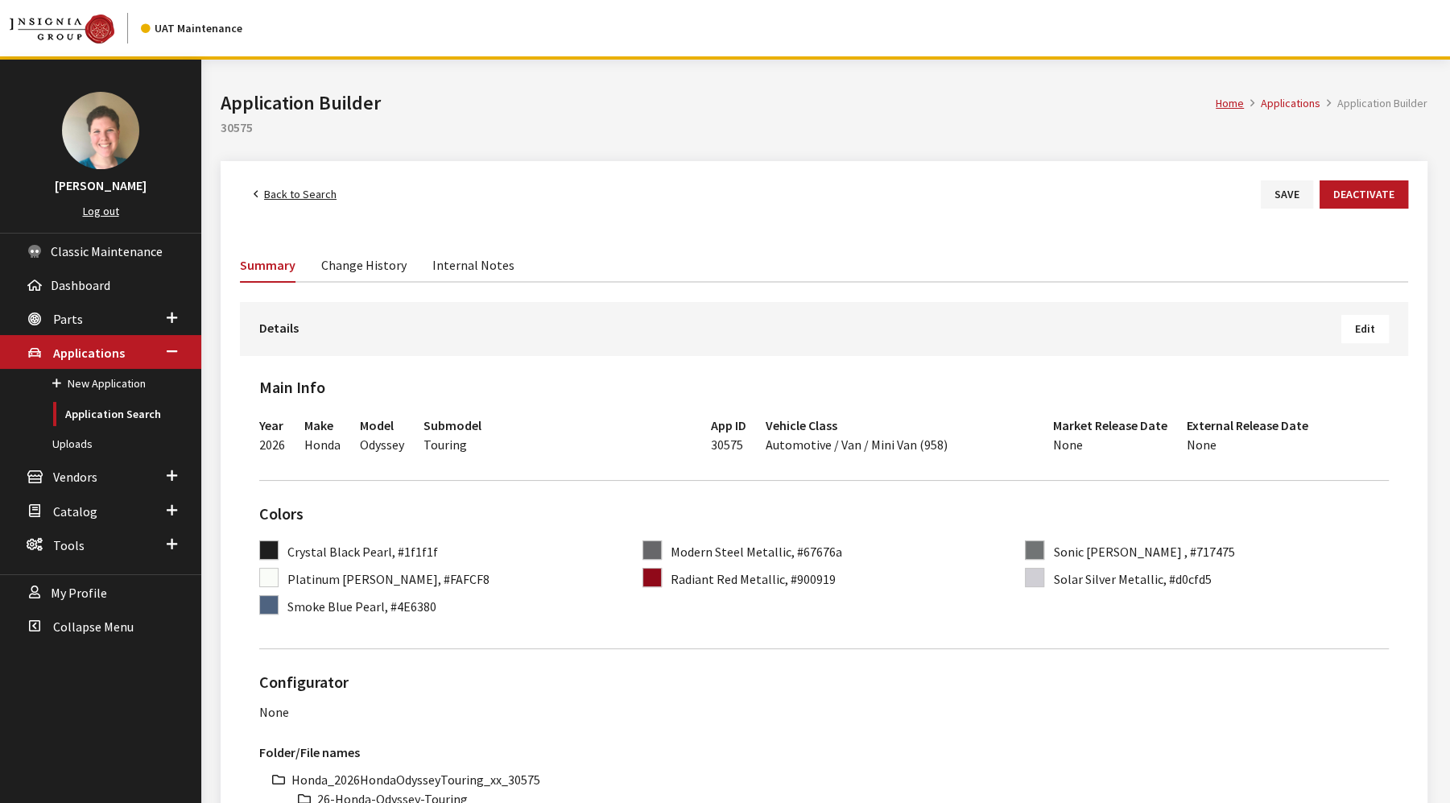
click at [1361, 330] on span "Edit" at bounding box center [1365, 328] width 20 height 14
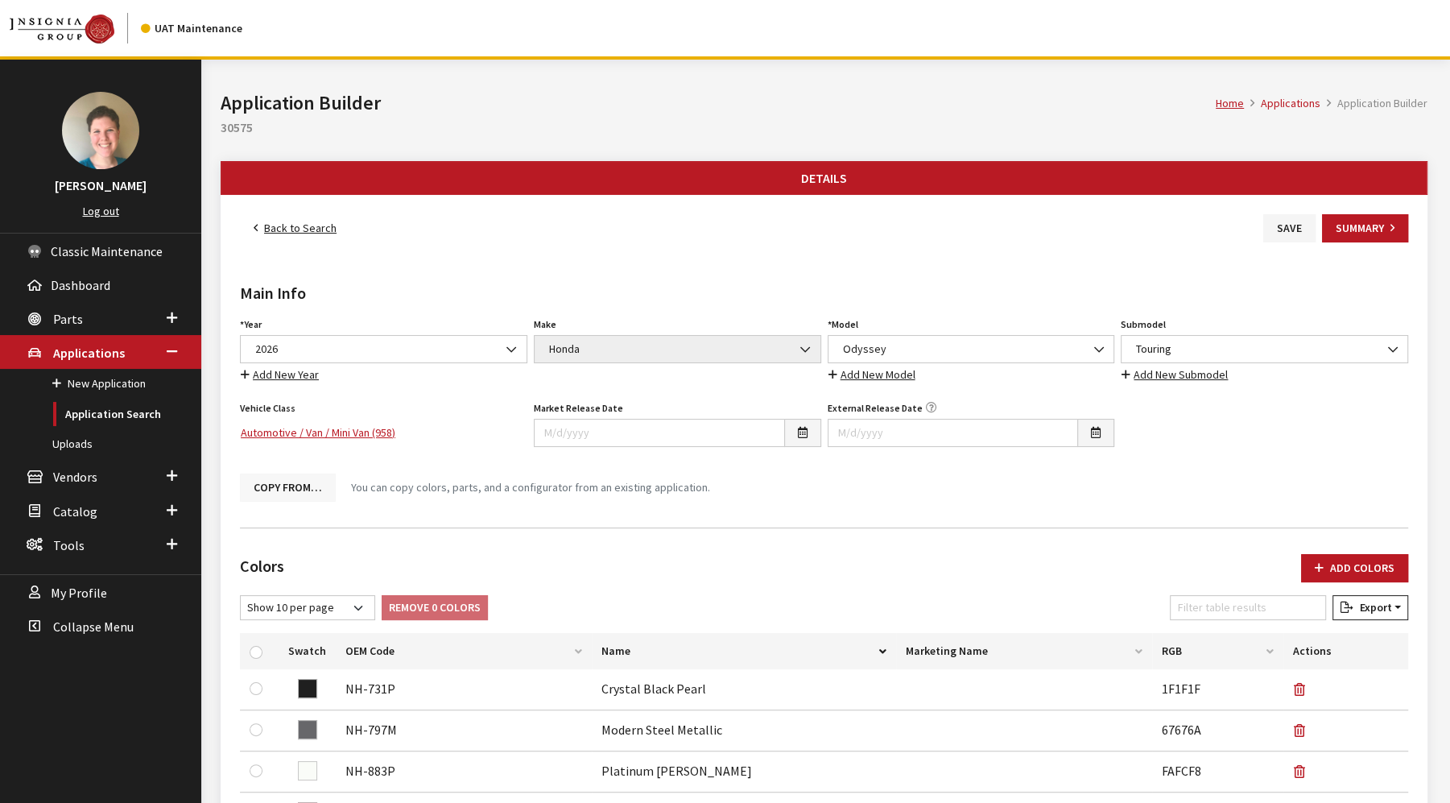
click at [283, 475] on button "Copy From…" at bounding box center [288, 487] width 96 height 28
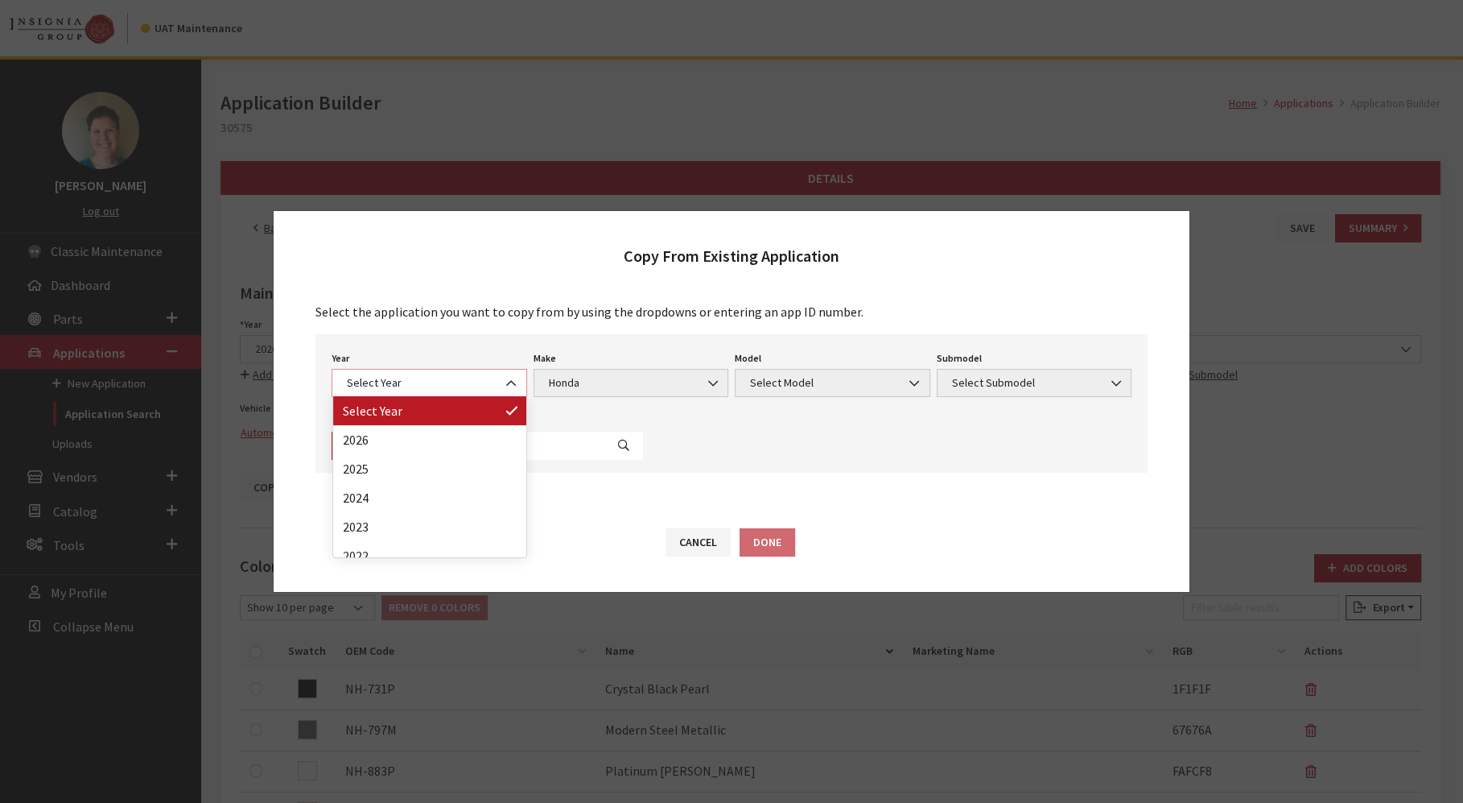
click at [499, 380] on span at bounding box center [512, 382] width 27 height 27
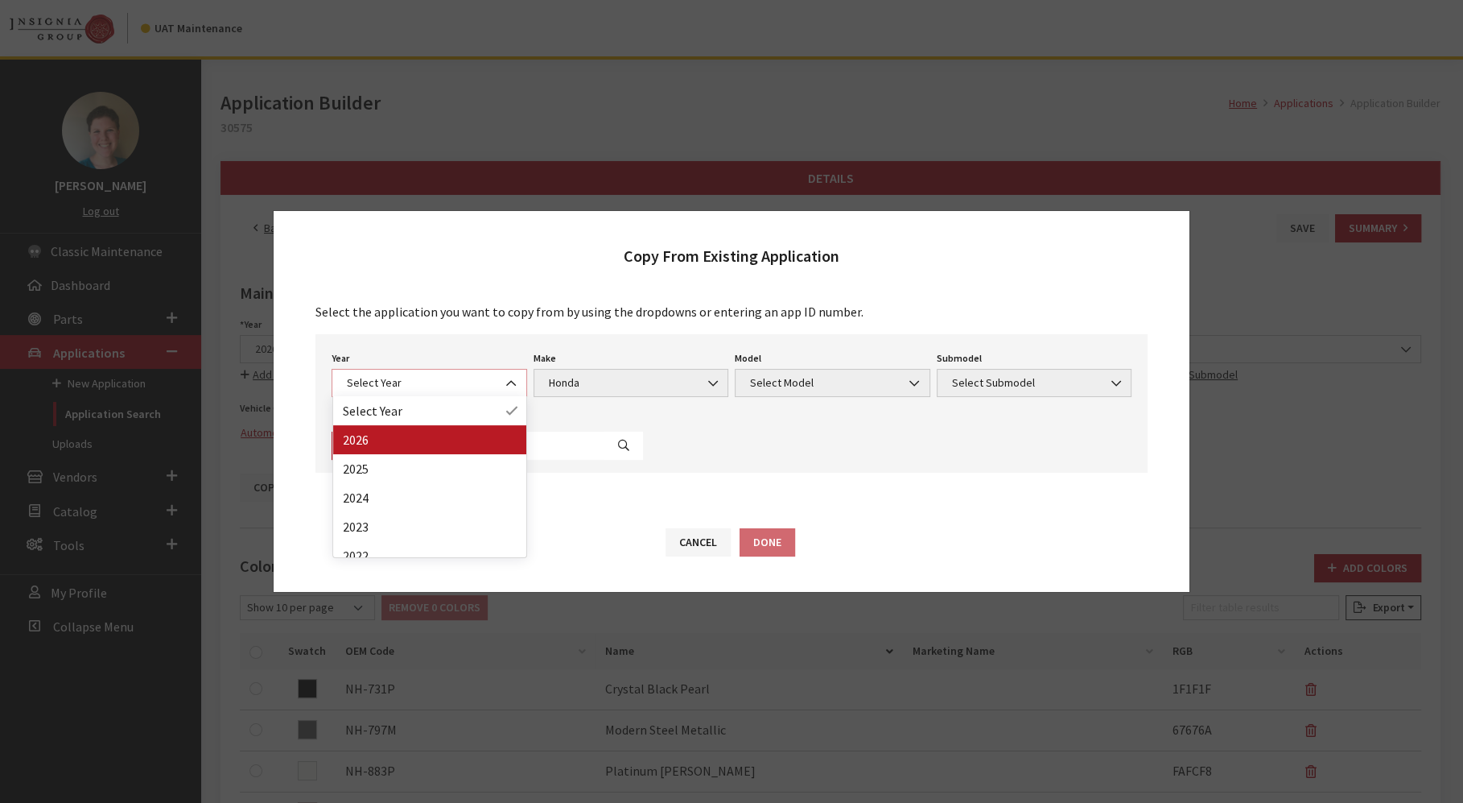
select select "44"
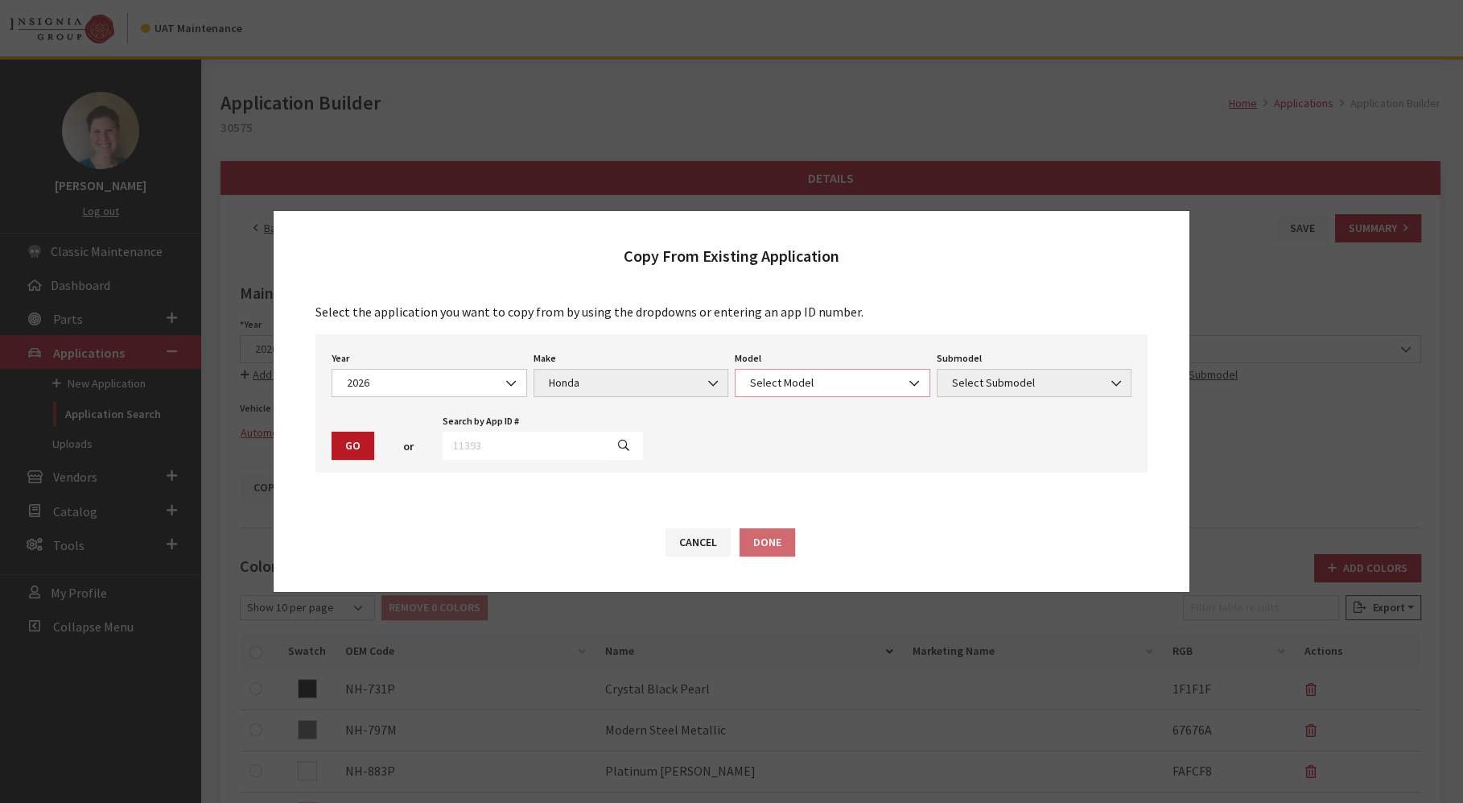
click at [835, 386] on span "Select Model" at bounding box center [832, 382] width 175 height 17
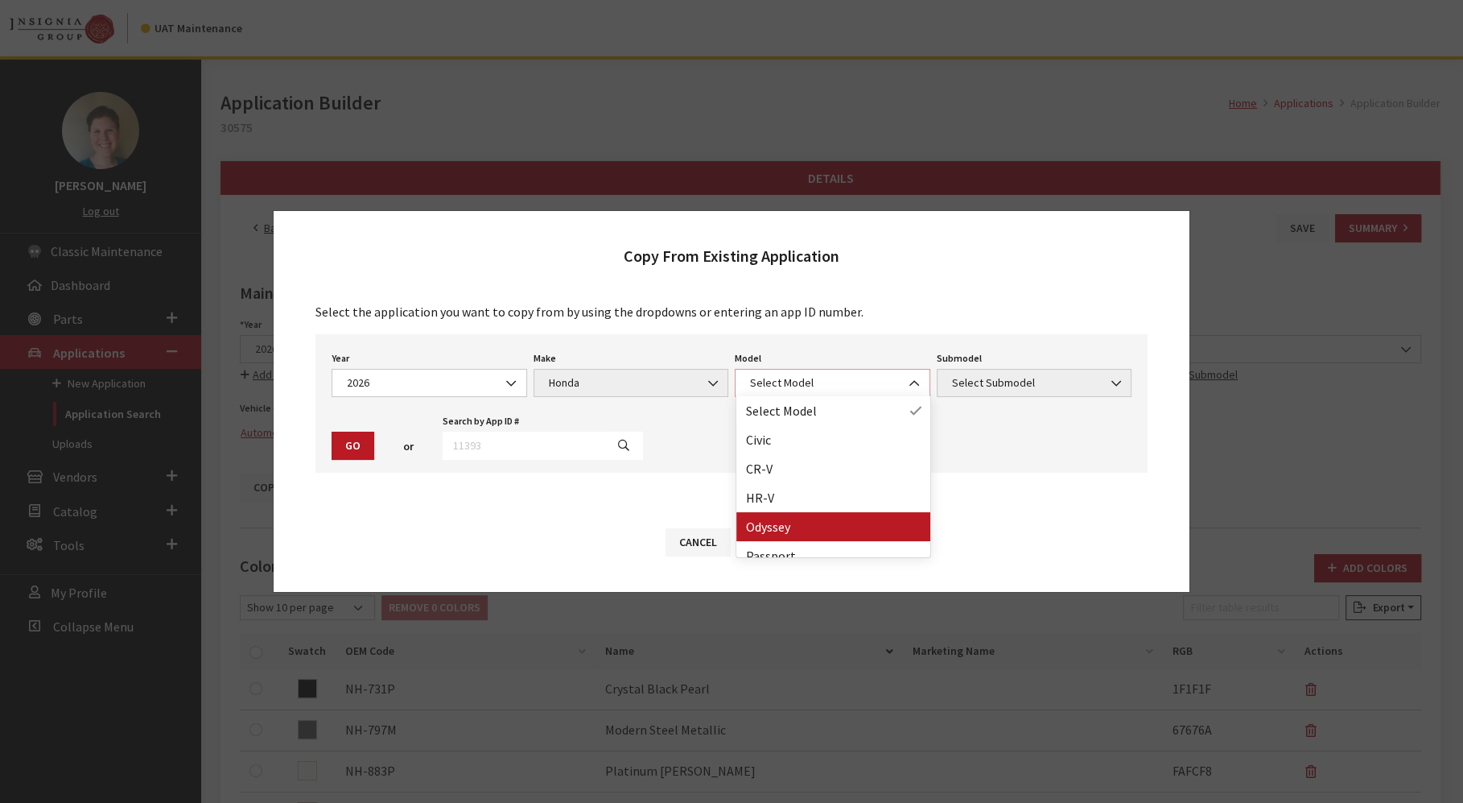
select select "233"
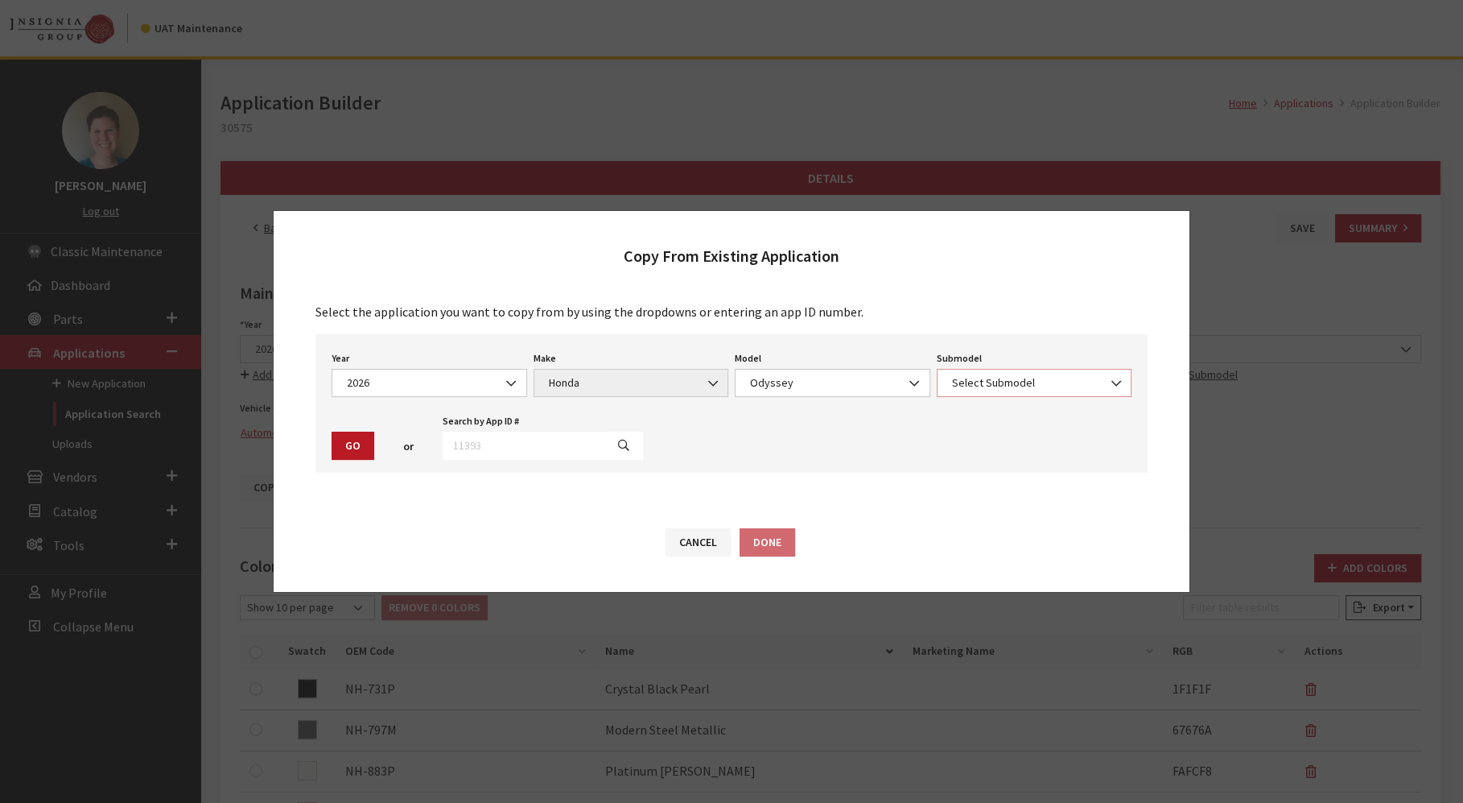
click at [998, 388] on span "Select Submodel" at bounding box center [1034, 382] width 175 height 17
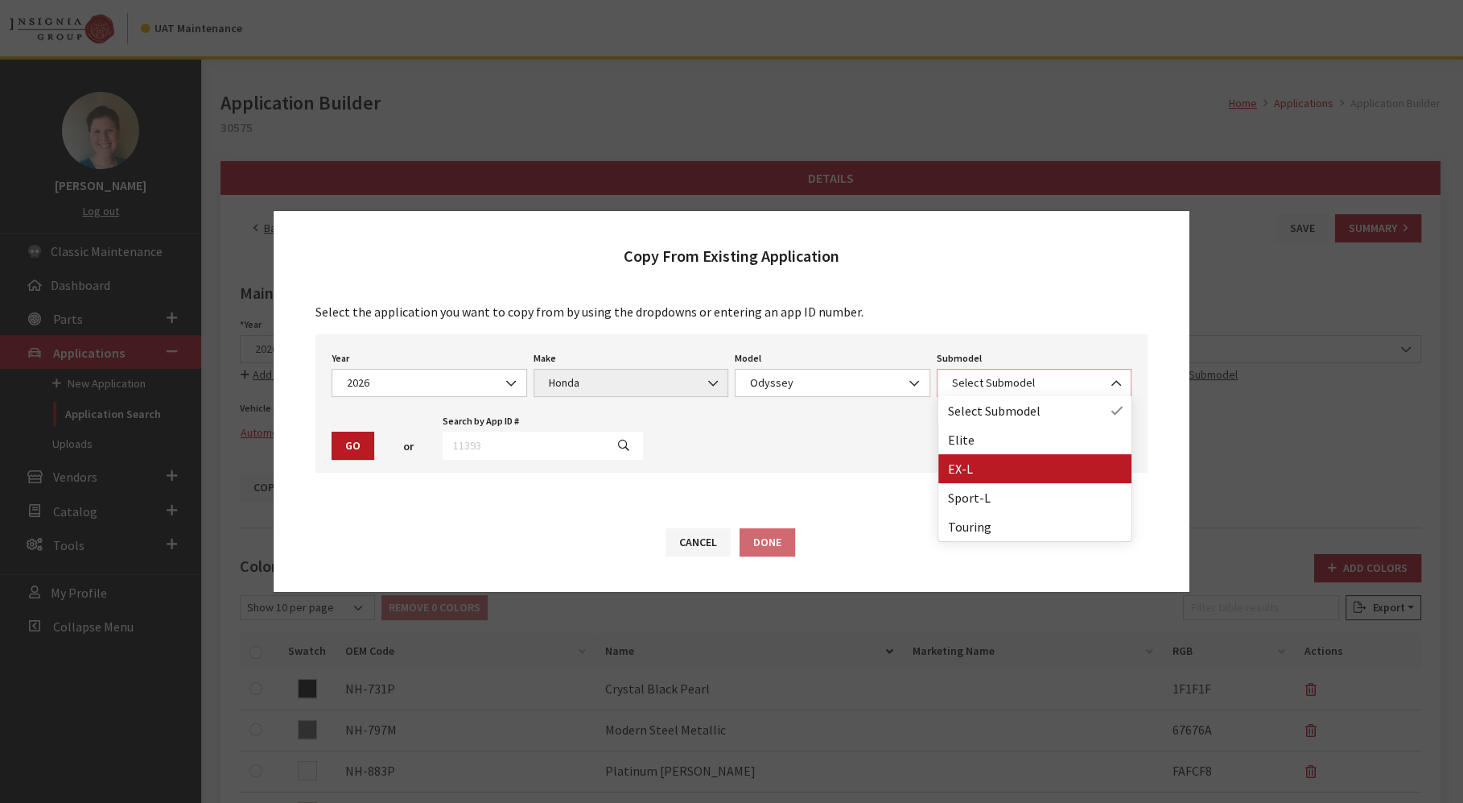
select select "306"
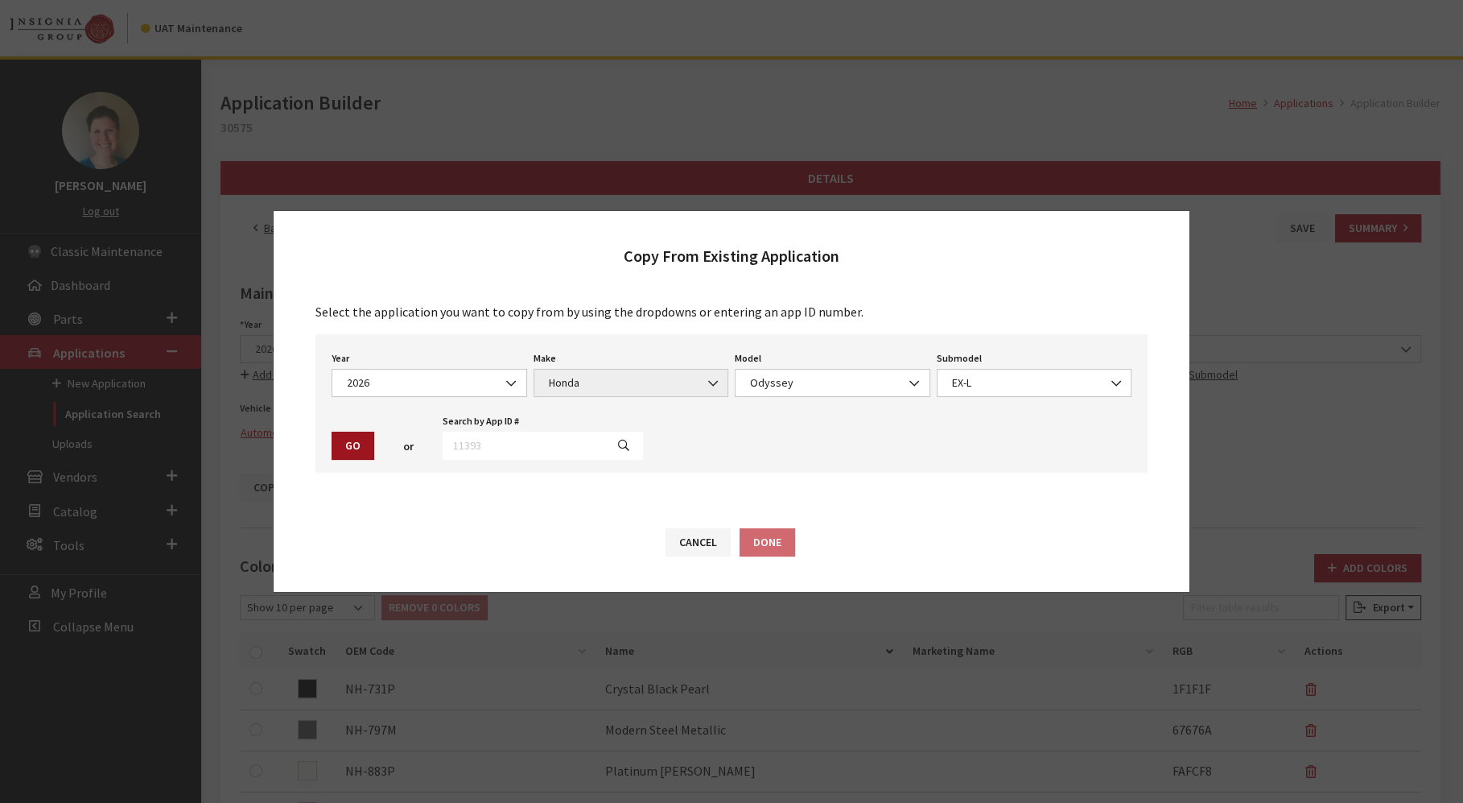
click at [349, 433] on button "Go" at bounding box center [353, 445] width 43 height 28
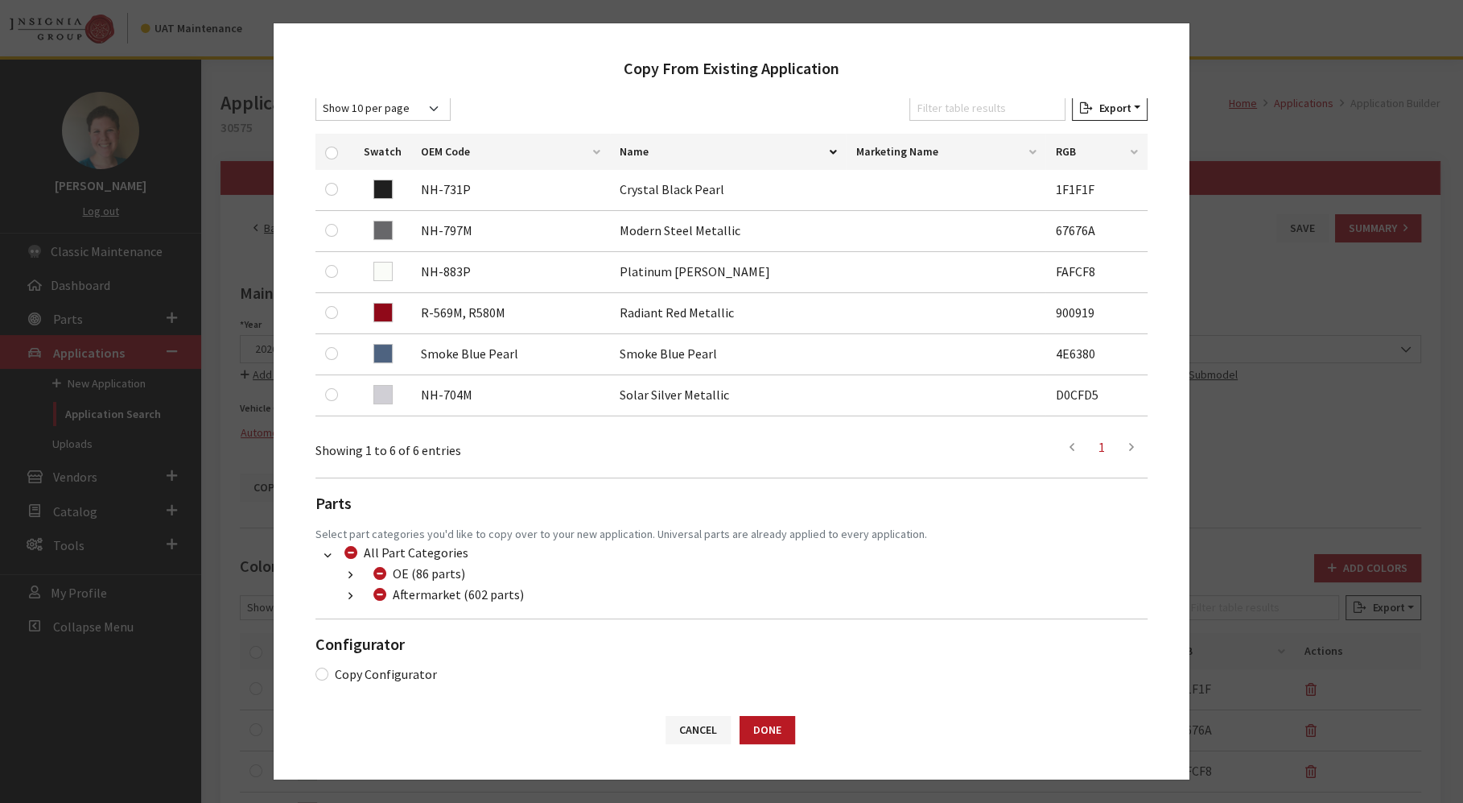
scroll to position [264, 0]
click at [316, 670] on input "Copy Configurator" at bounding box center [322, 672] width 13 height 13
checkbox input "true"
click at [781, 723] on button "Done" at bounding box center [768, 730] width 56 height 28
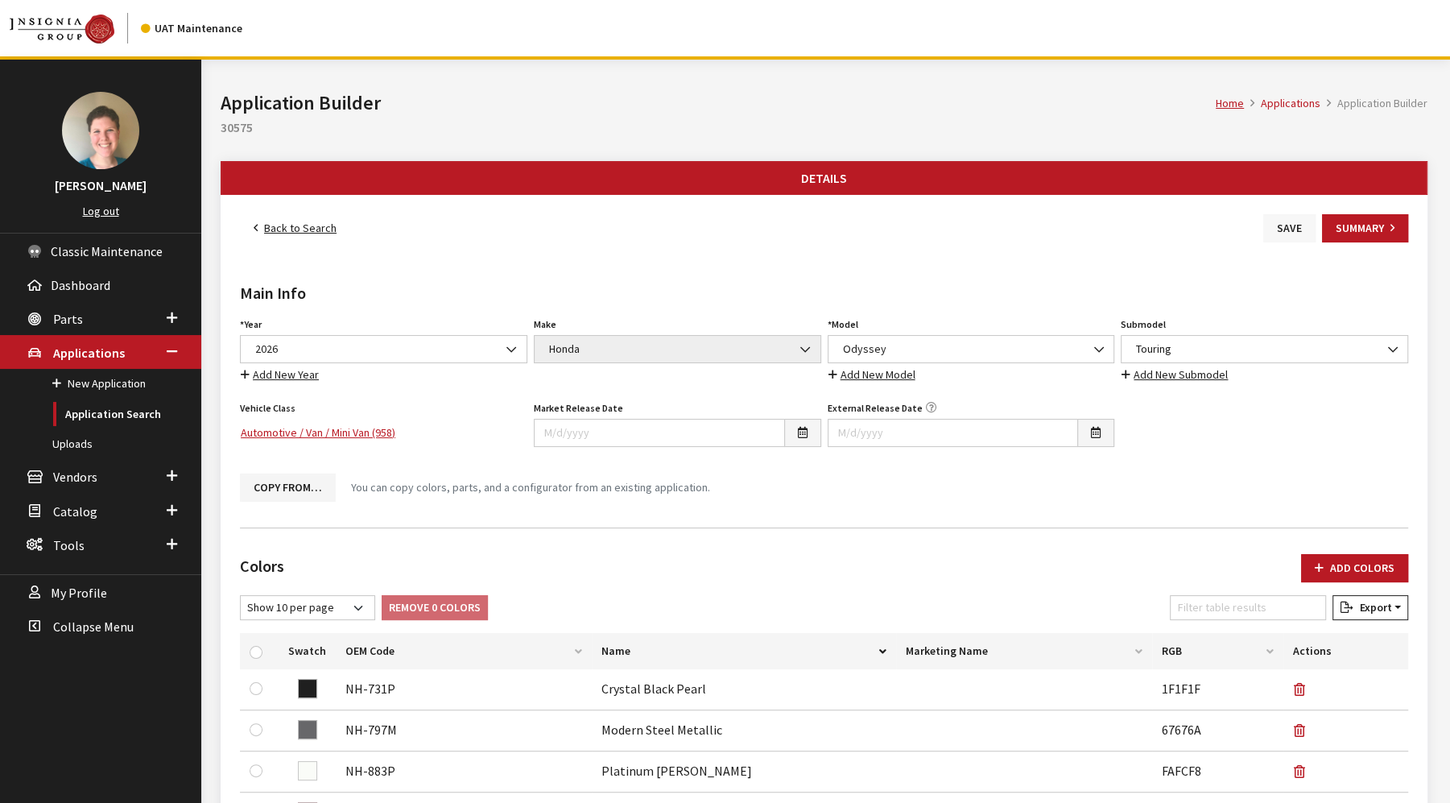
click at [1276, 225] on button "Save" at bounding box center [1289, 228] width 52 height 28
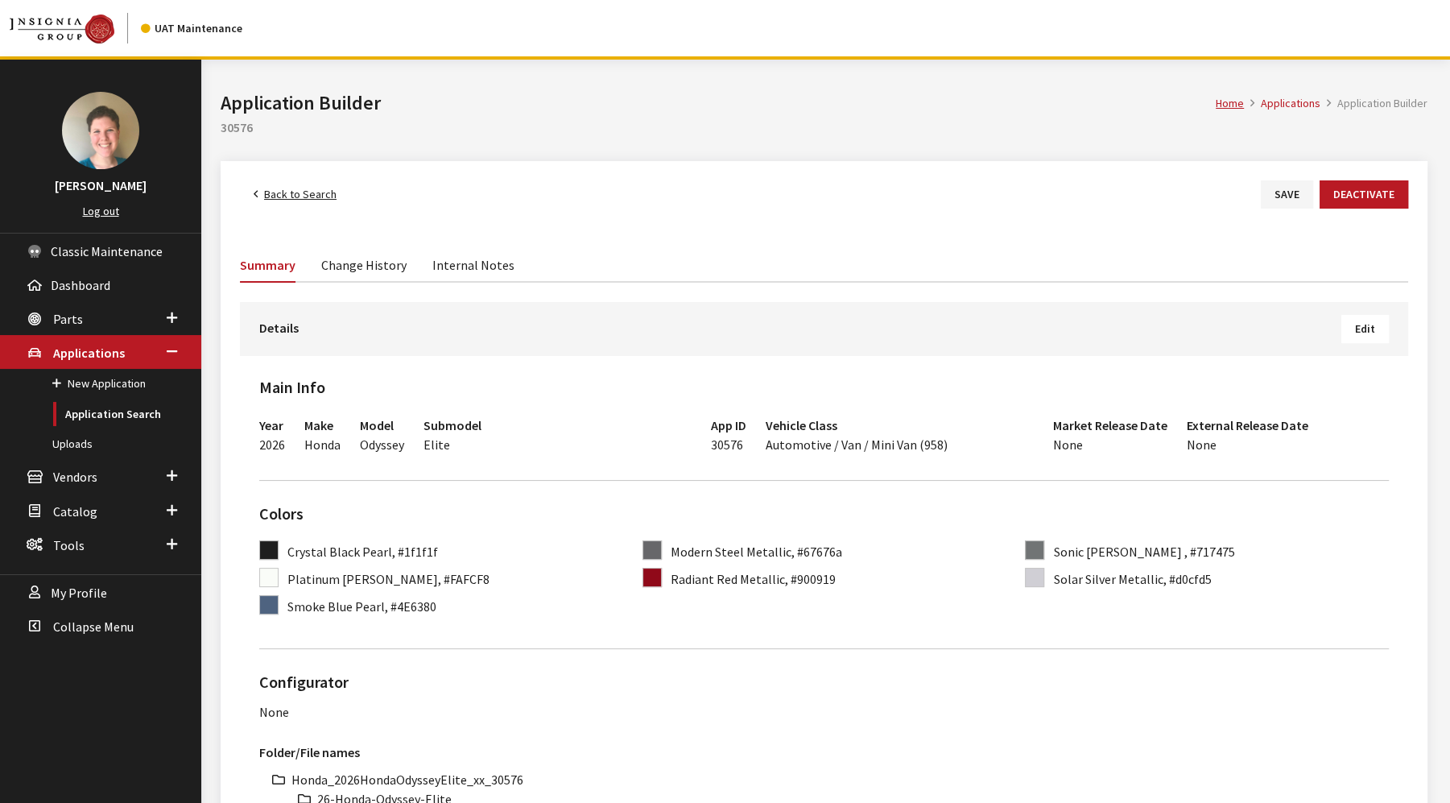
click at [1362, 327] on span "Edit" at bounding box center [1365, 328] width 20 height 14
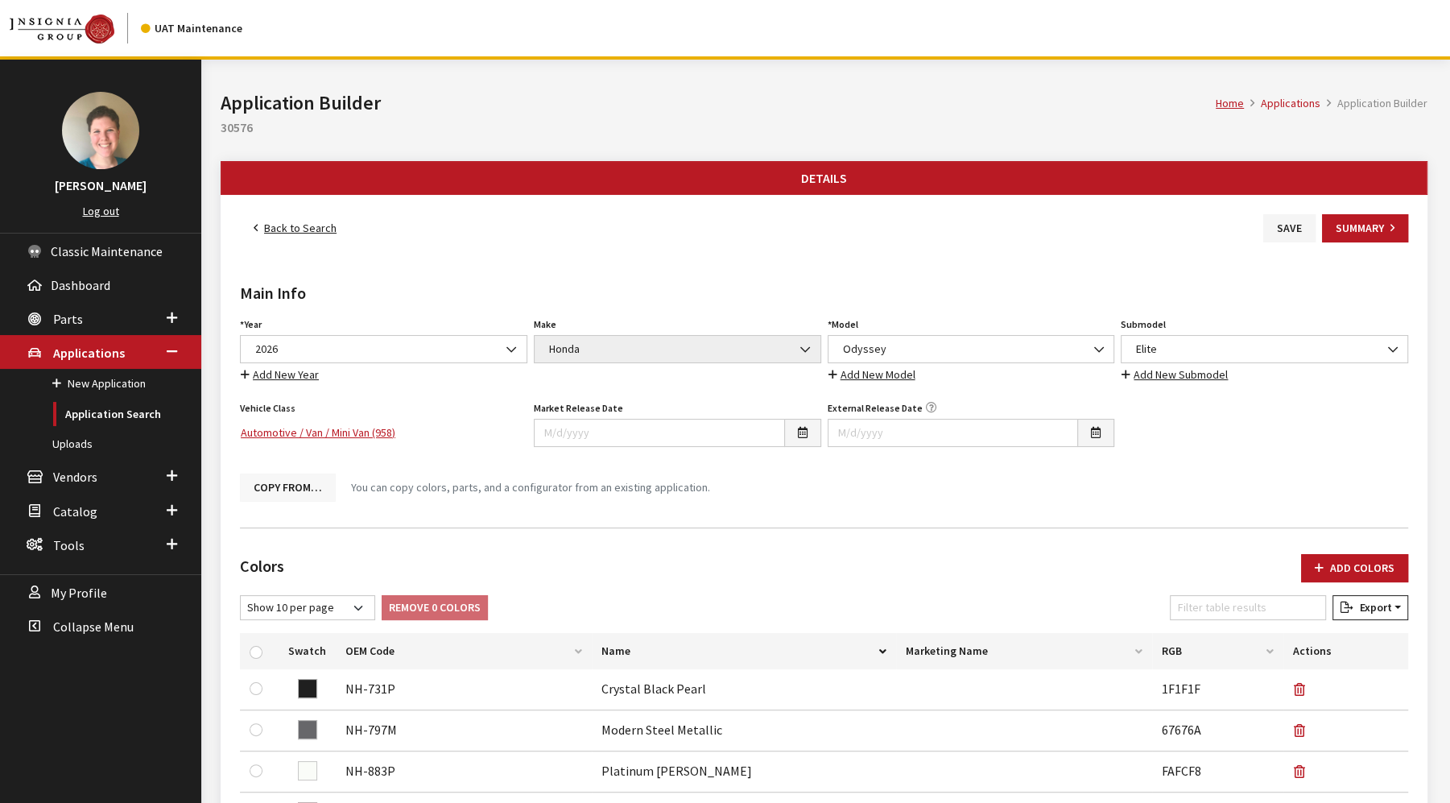
click at [285, 491] on button "Copy From…" at bounding box center [288, 487] width 96 height 28
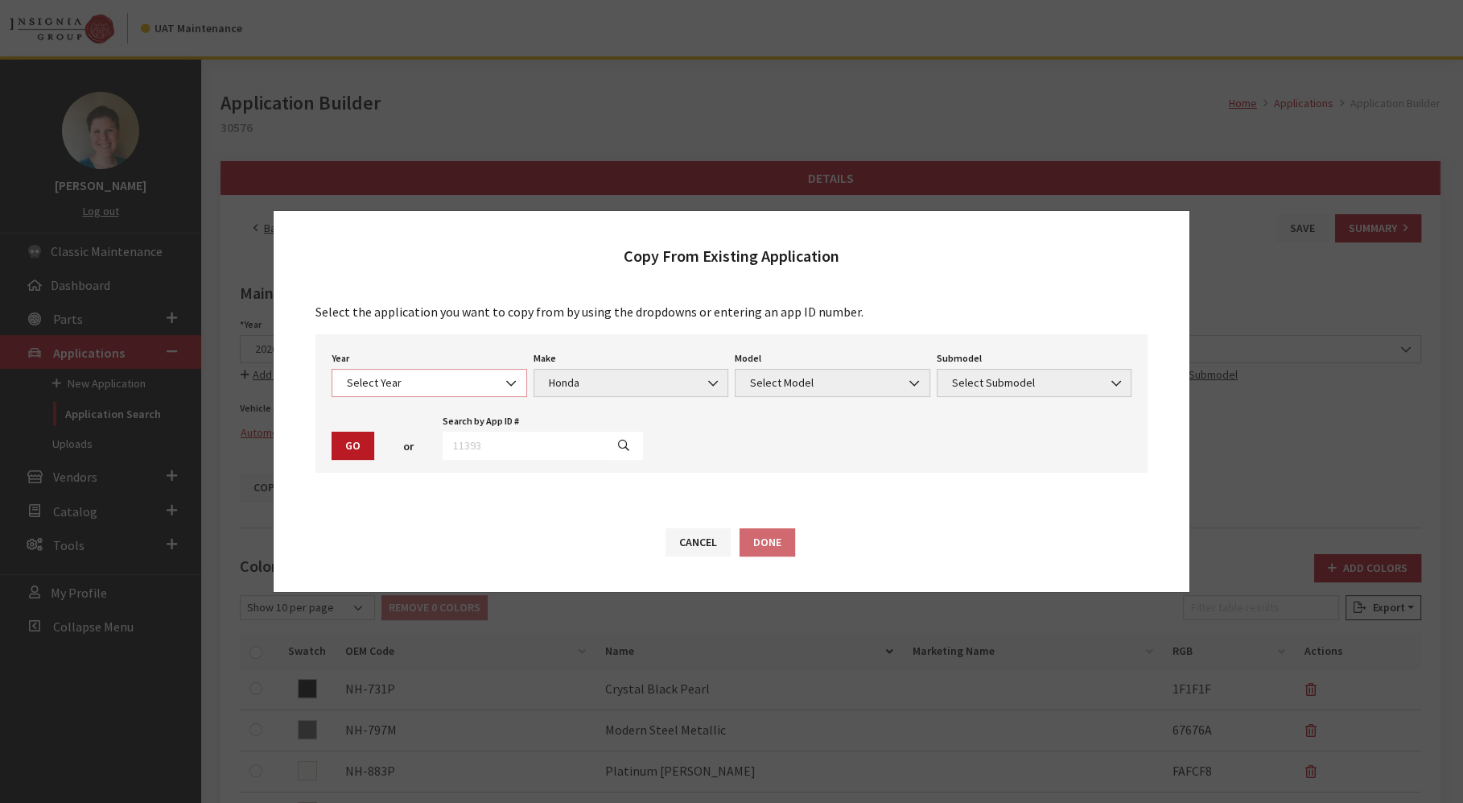
click at [489, 383] on span "Select Year" at bounding box center [429, 382] width 175 height 17
select select "44"
click at [748, 395] on span "Select Model" at bounding box center [833, 383] width 196 height 28
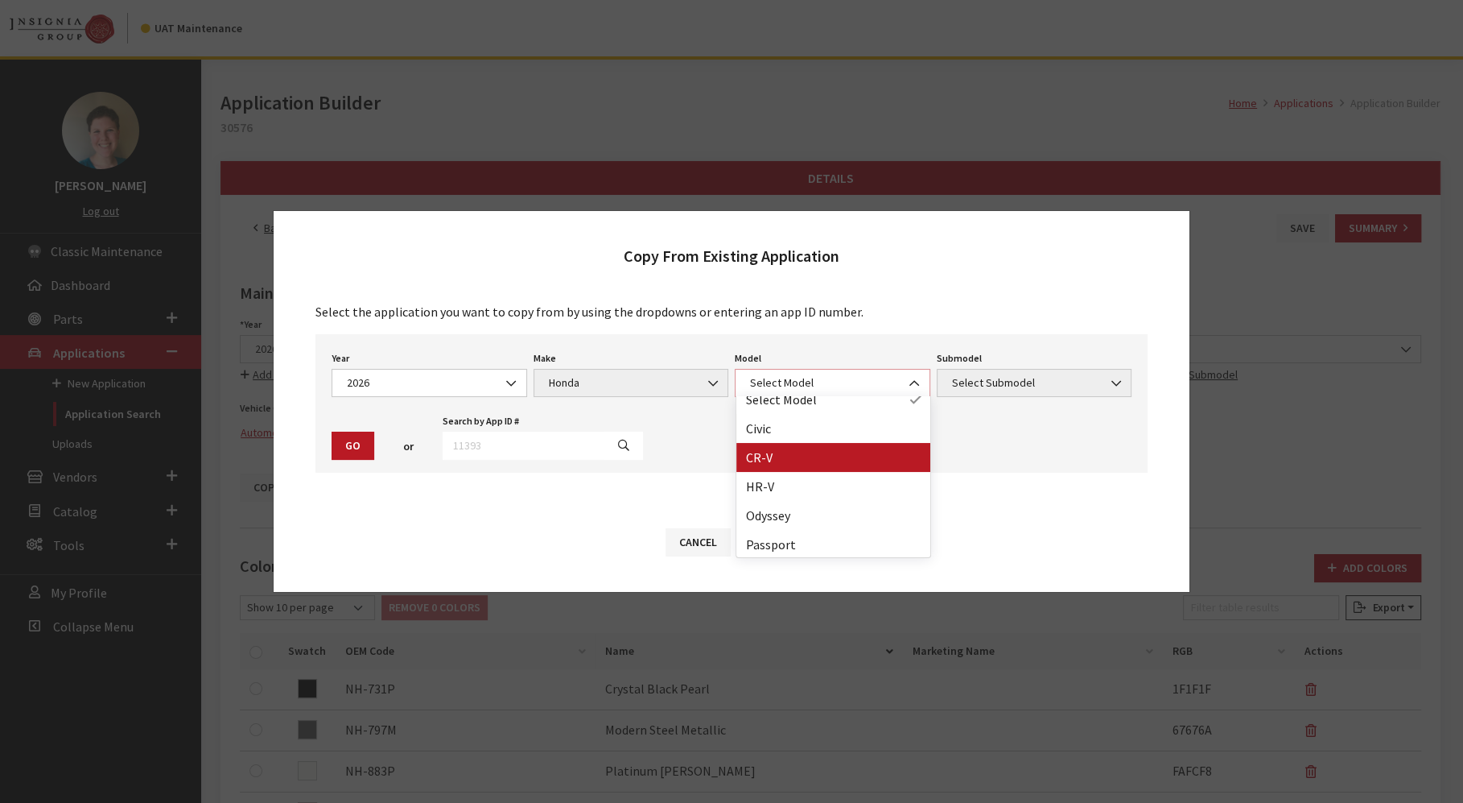
scroll to position [12, 0]
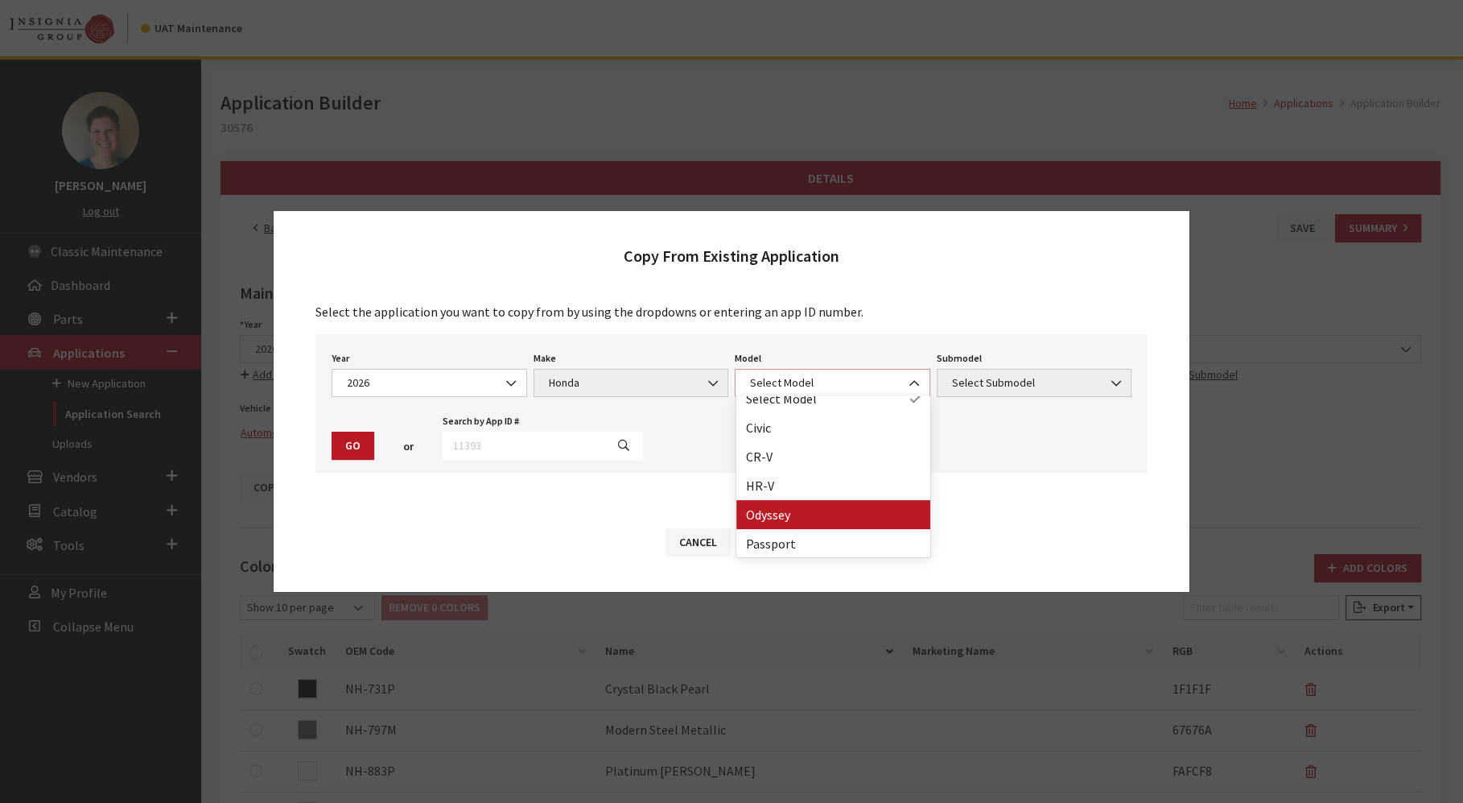
select select "233"
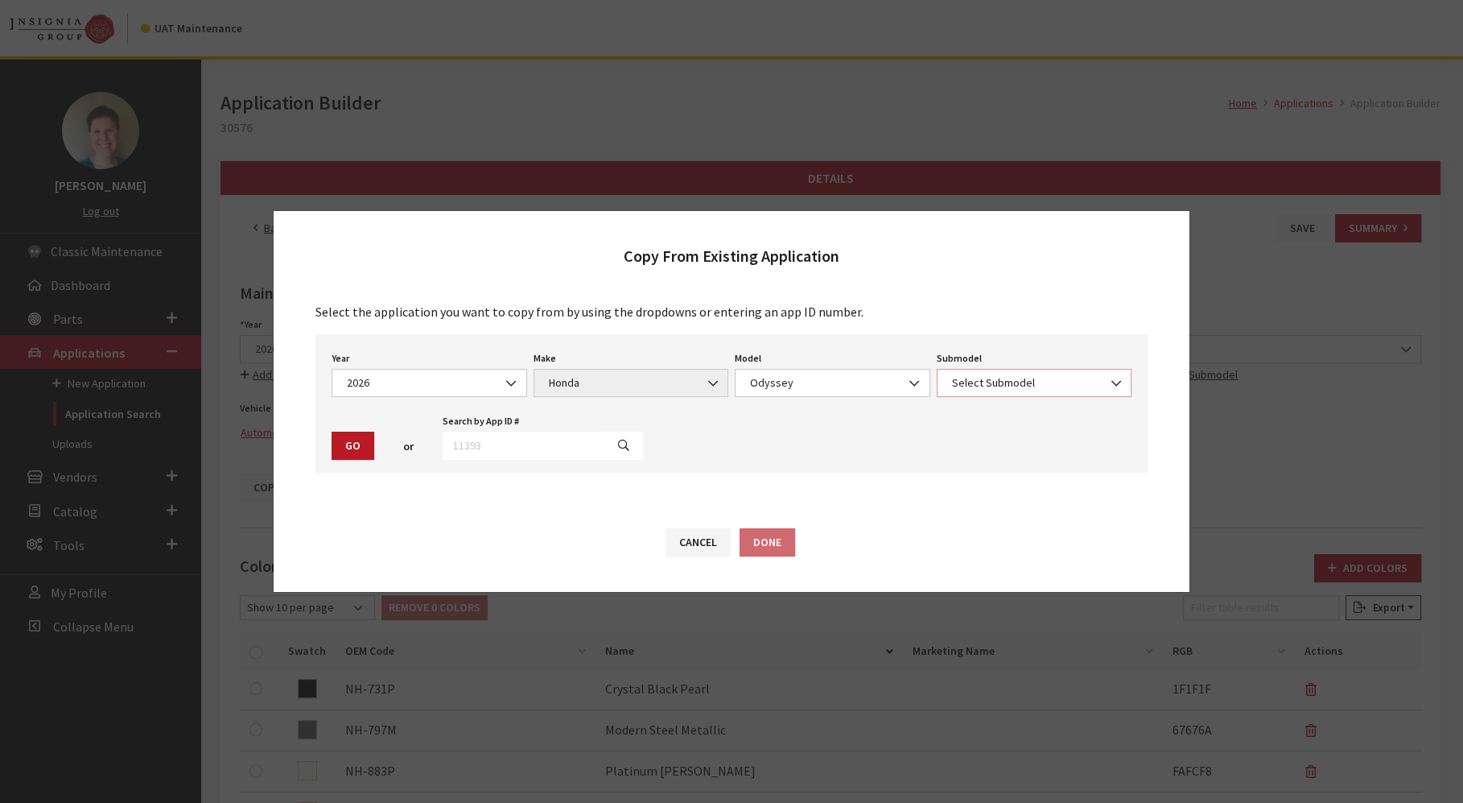
click at [1064, 390] on span "Select Submodel" at bounding box center [1034, 382] width 175 height 17
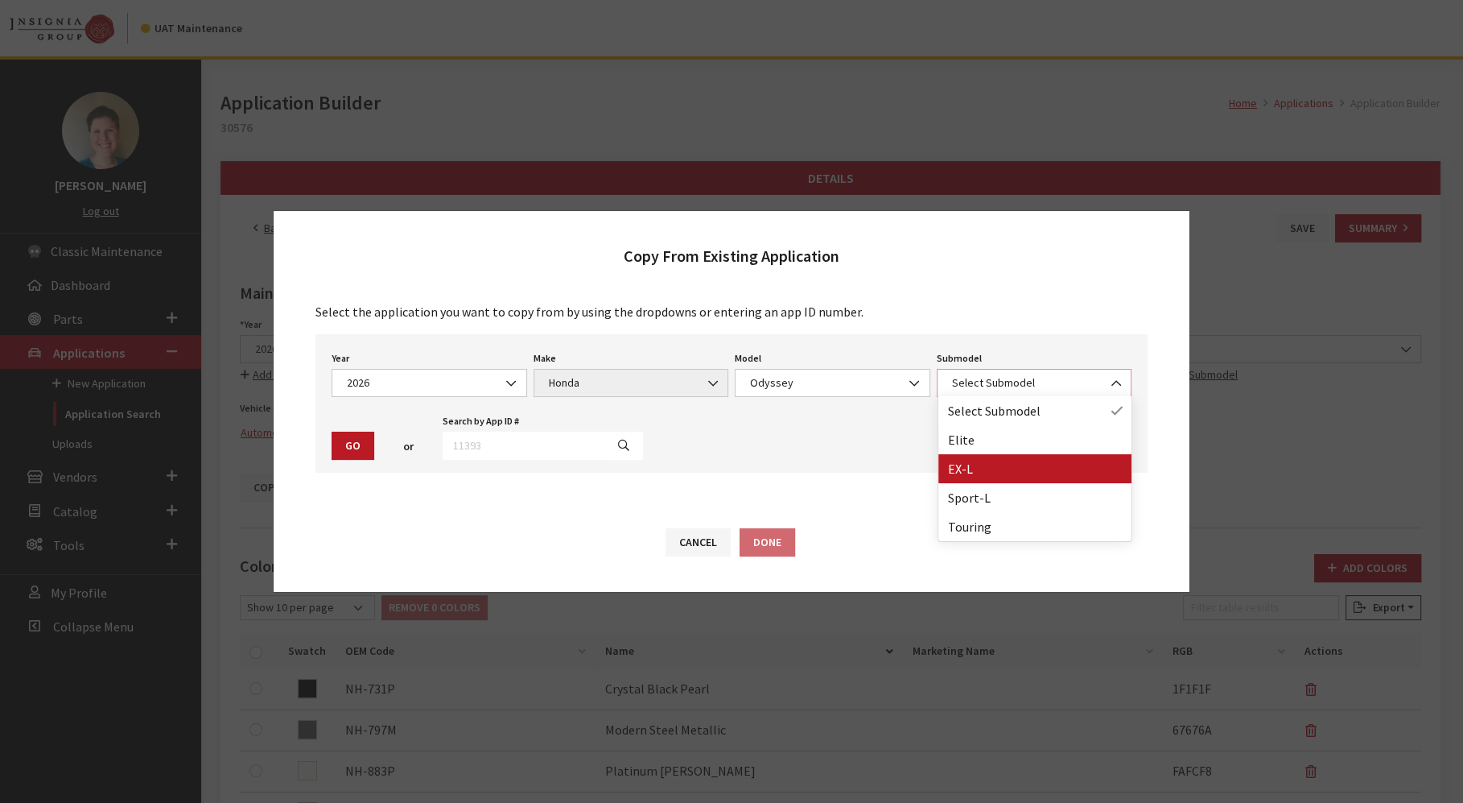
select select "306"
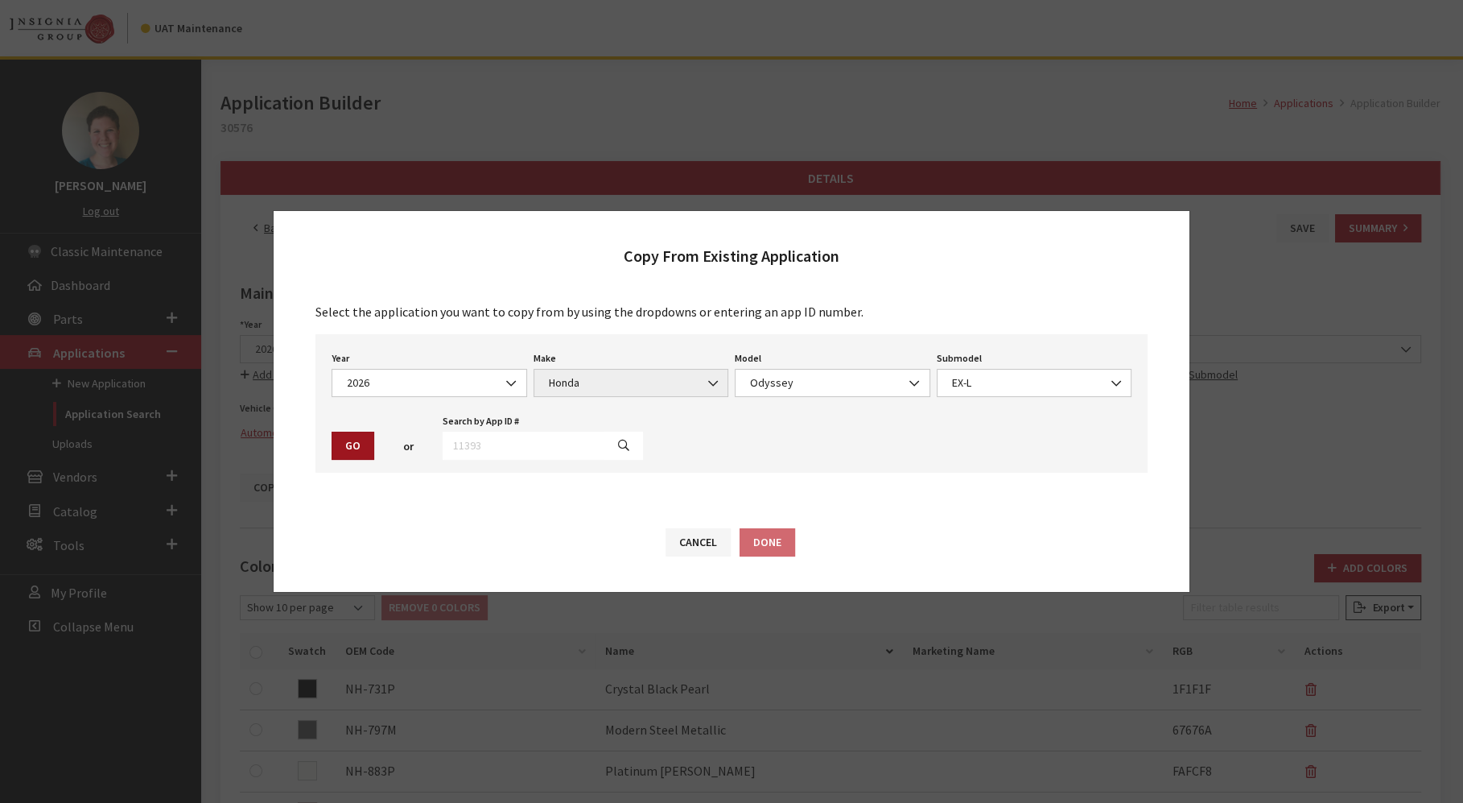
click at [347, 451] on button "Go" at bounding box center [353, 445] width 43 height 28
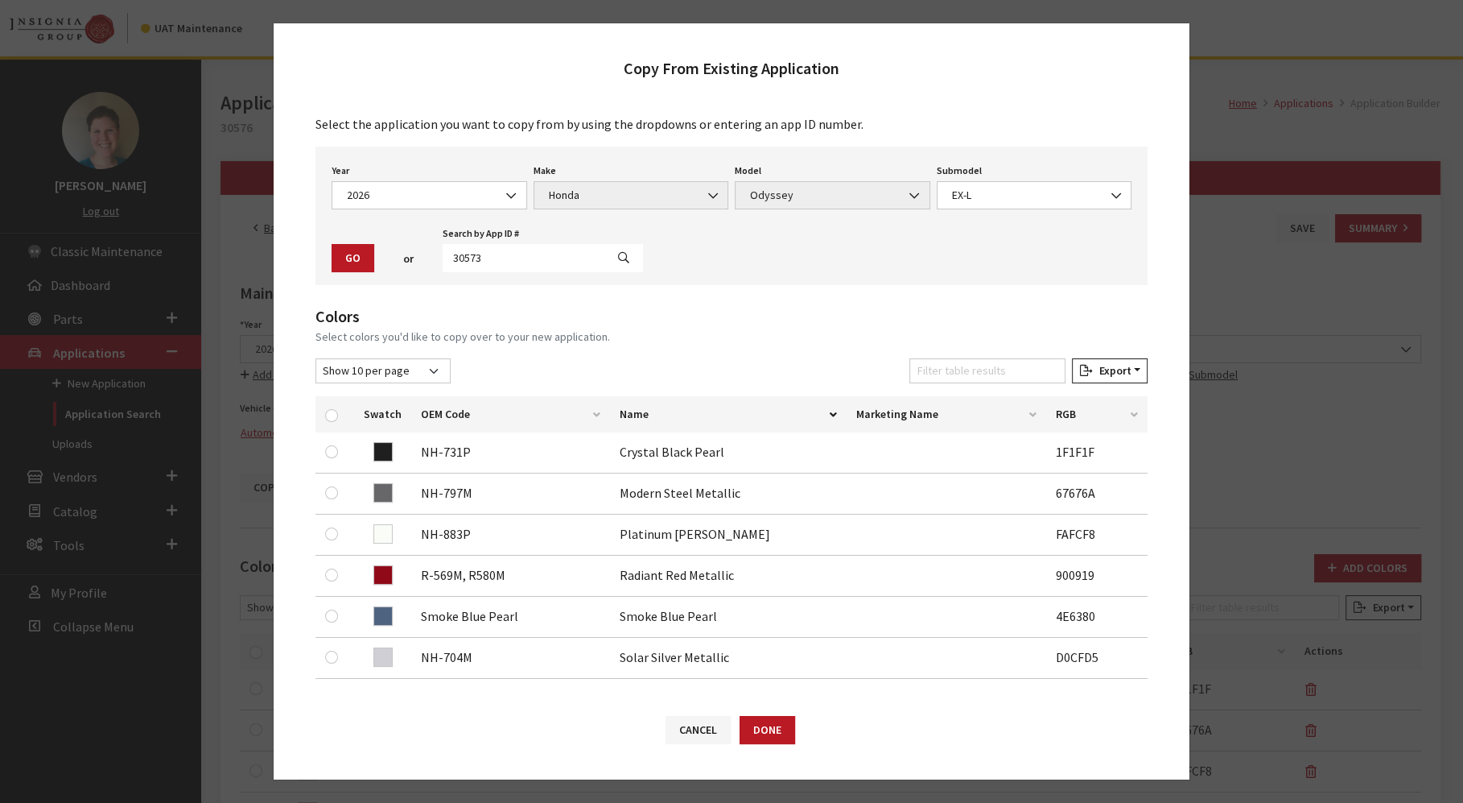
scroll to position [264, 0]
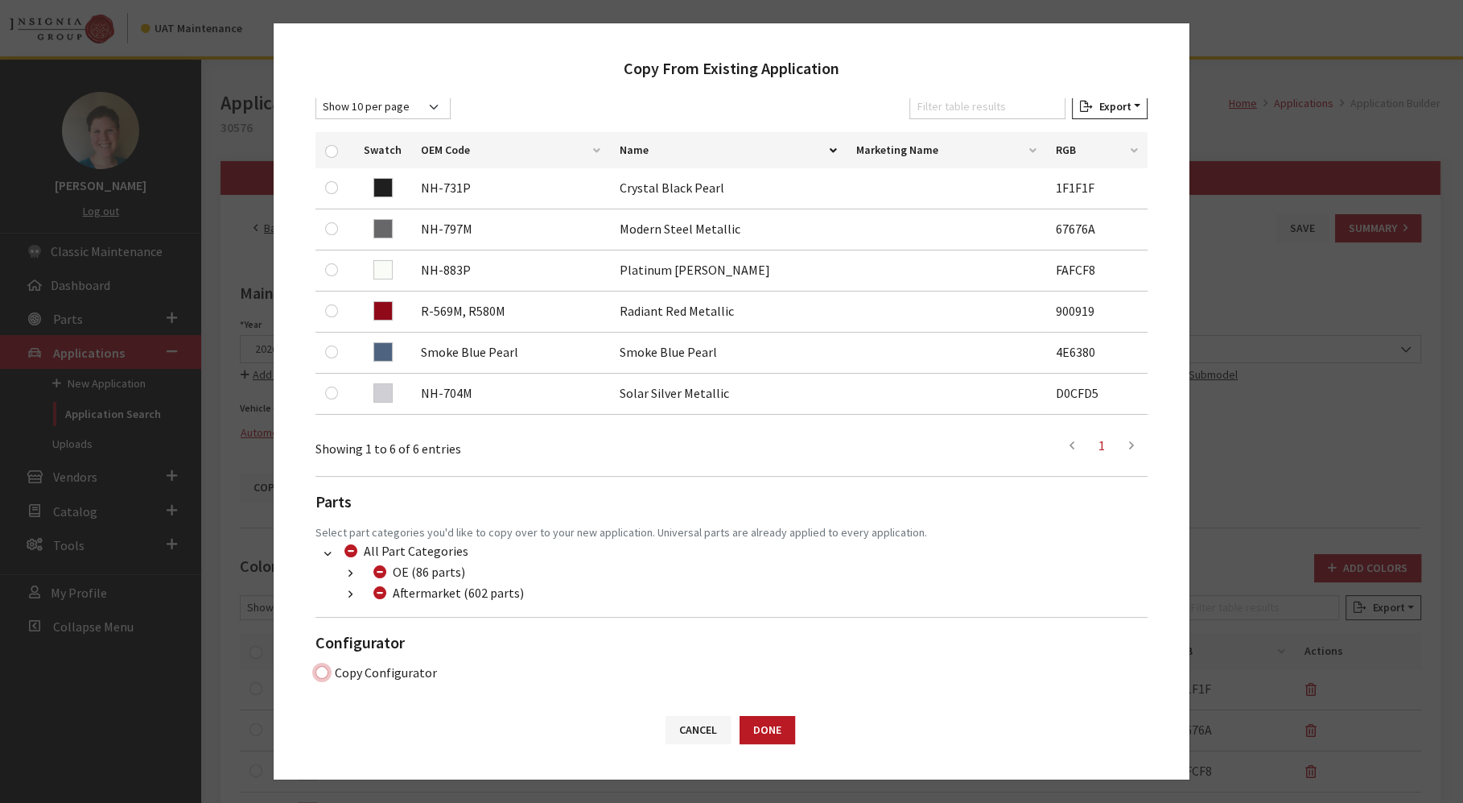
click at [322, 668] on input "Copy Configurator" at bounding box center [322, 672] width 13 height 13
checkbox input "true"
click at [766, 727] on button "Done" at bounding box center [768, 730] width 56 height 28
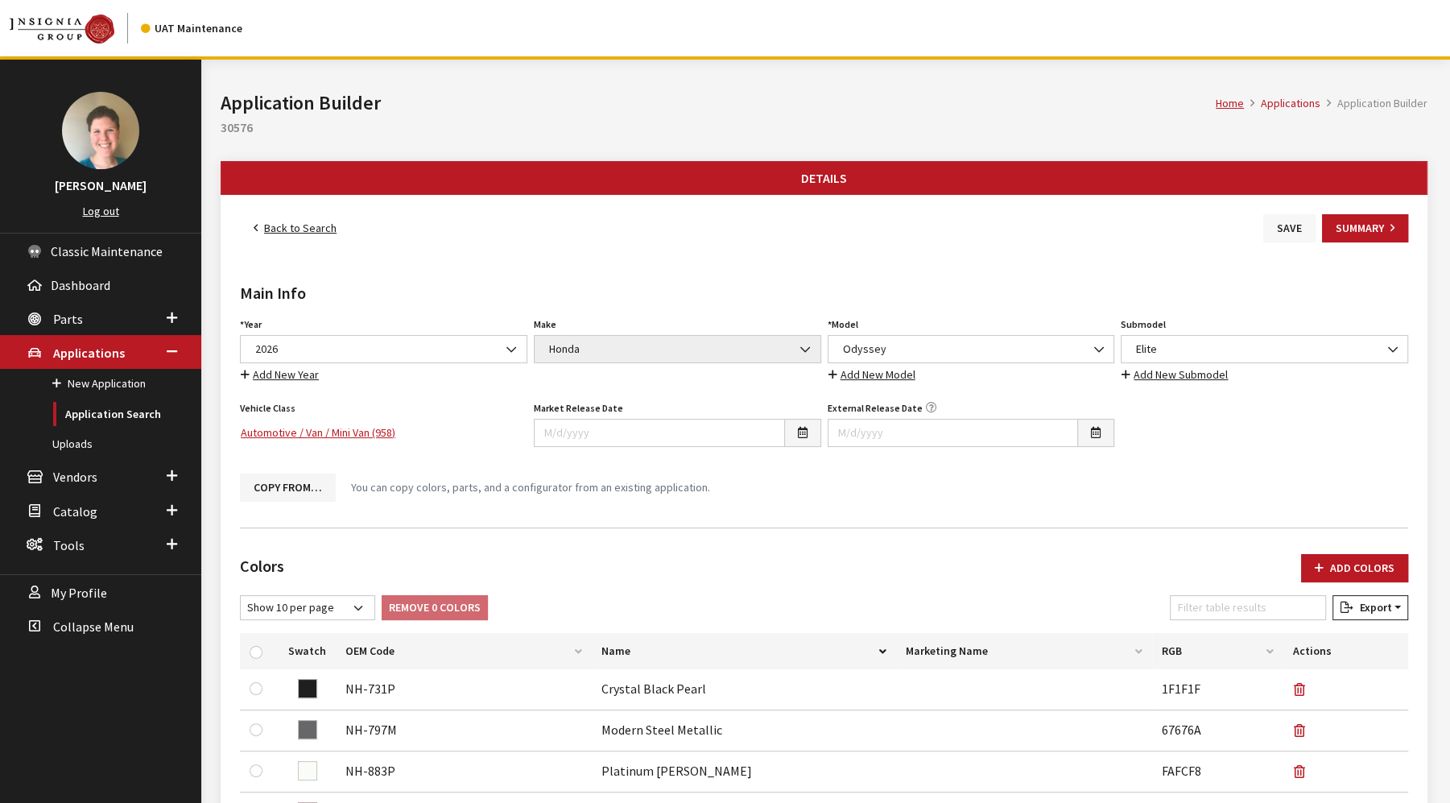
click at [1286, 229] on button "Save" at bounding box center [1289, 228] width 52 height 28
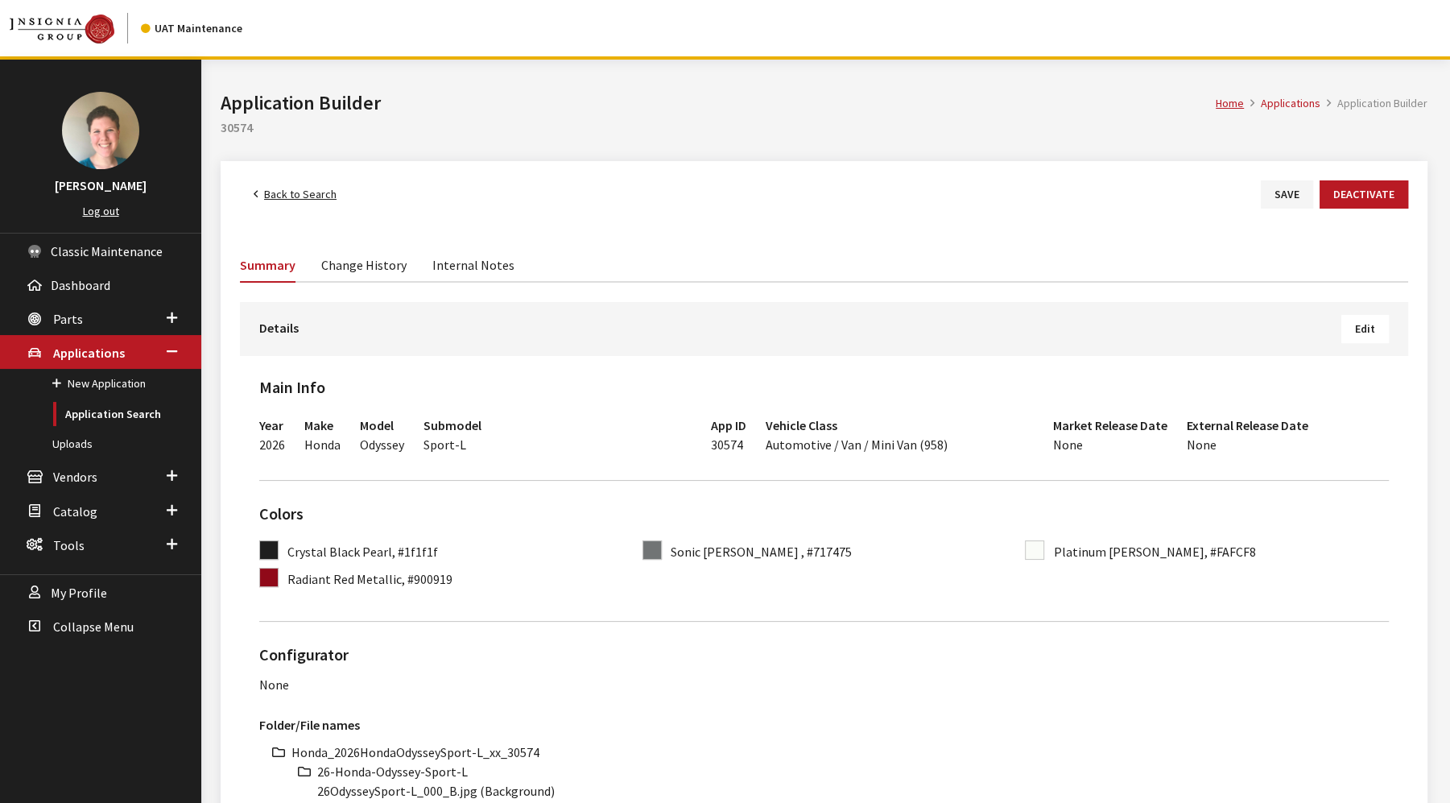
click at [1374, 338] on button "Edit" at bounding box center [1364, 329] width 47 height 28
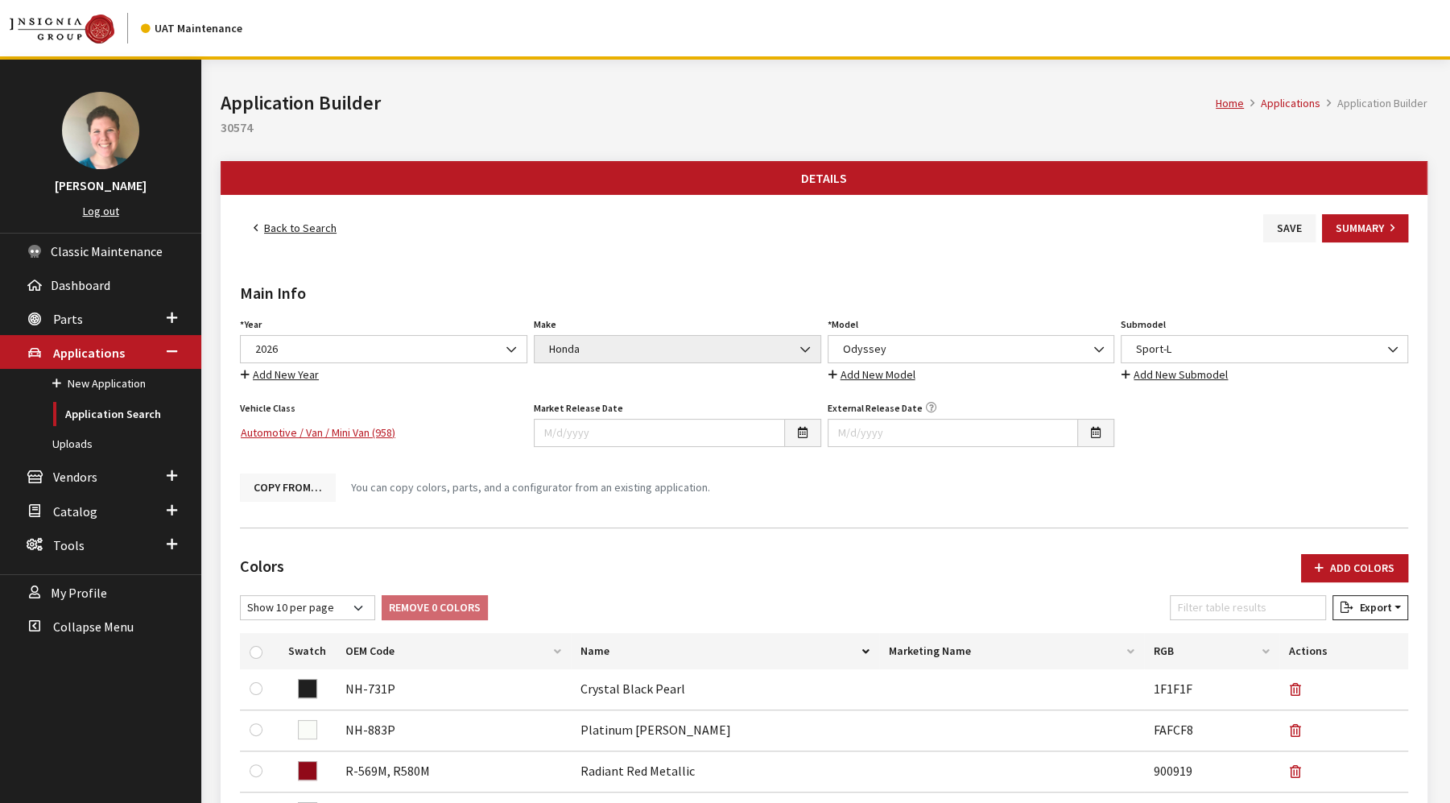
click at [275, 488] on button "Copy From…" at bounding box center [288, 487] width 96 height 28
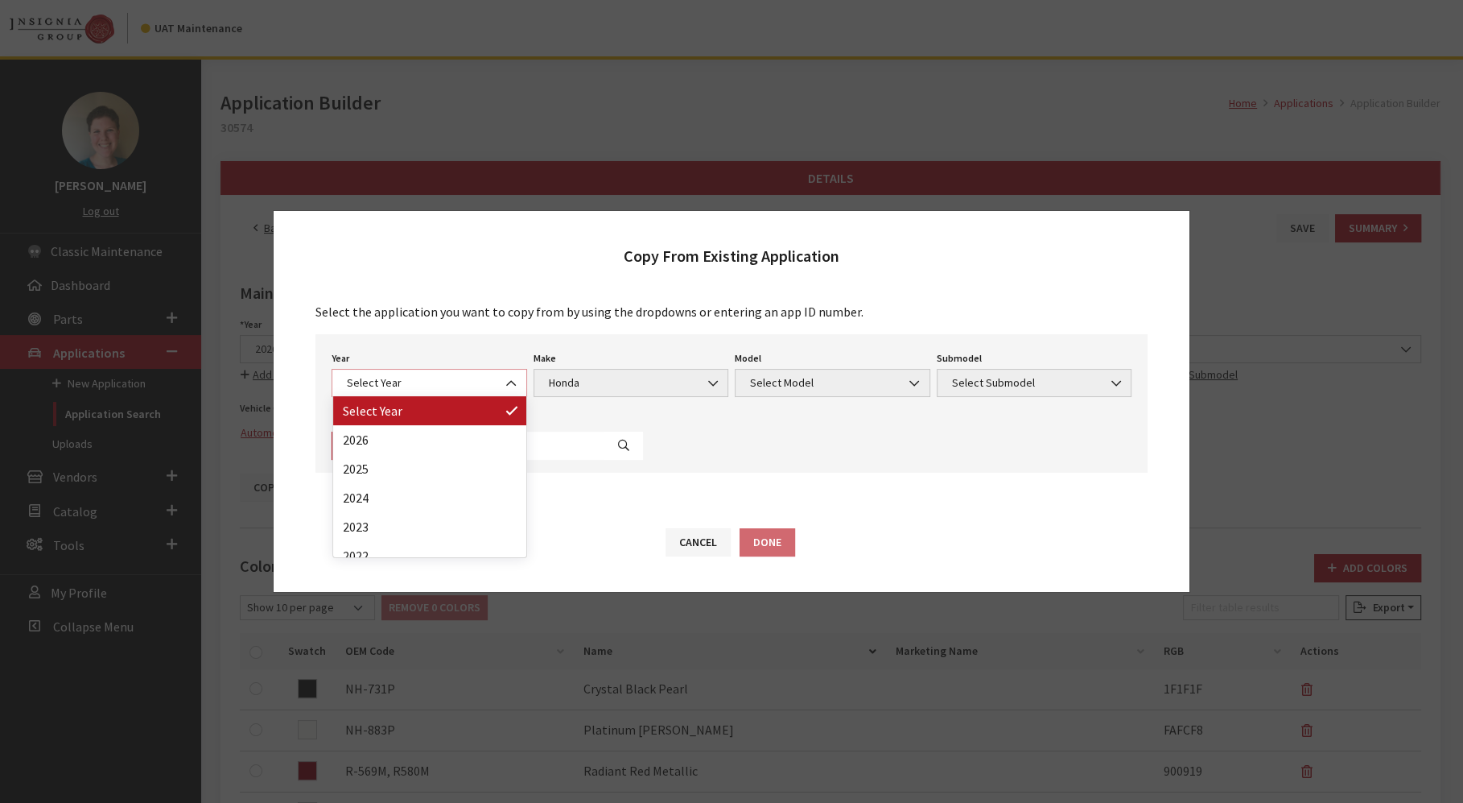
click at [414, 378] on span "Select Year" at bounding box center [429, 382] width 175 height 17
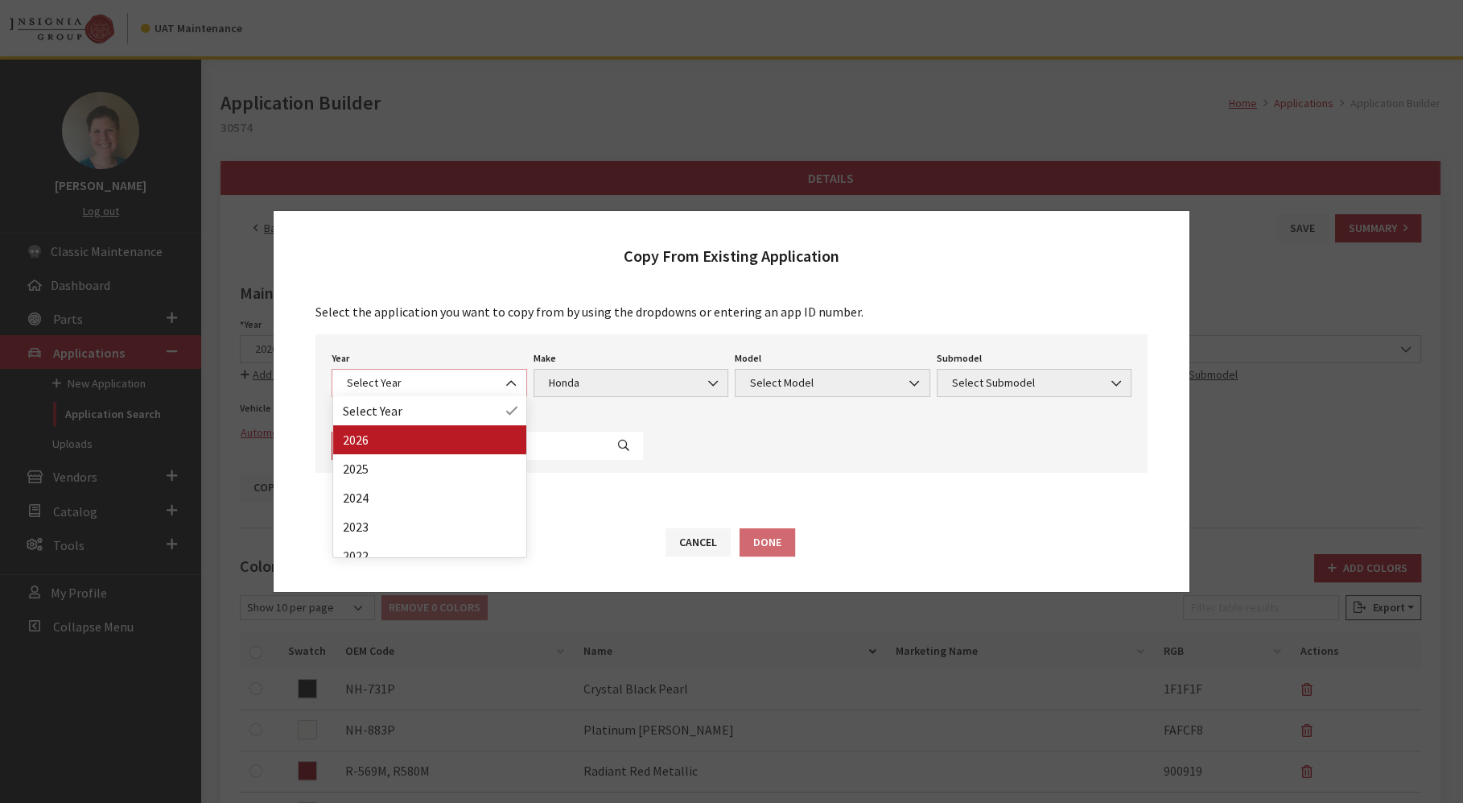
select select "44"
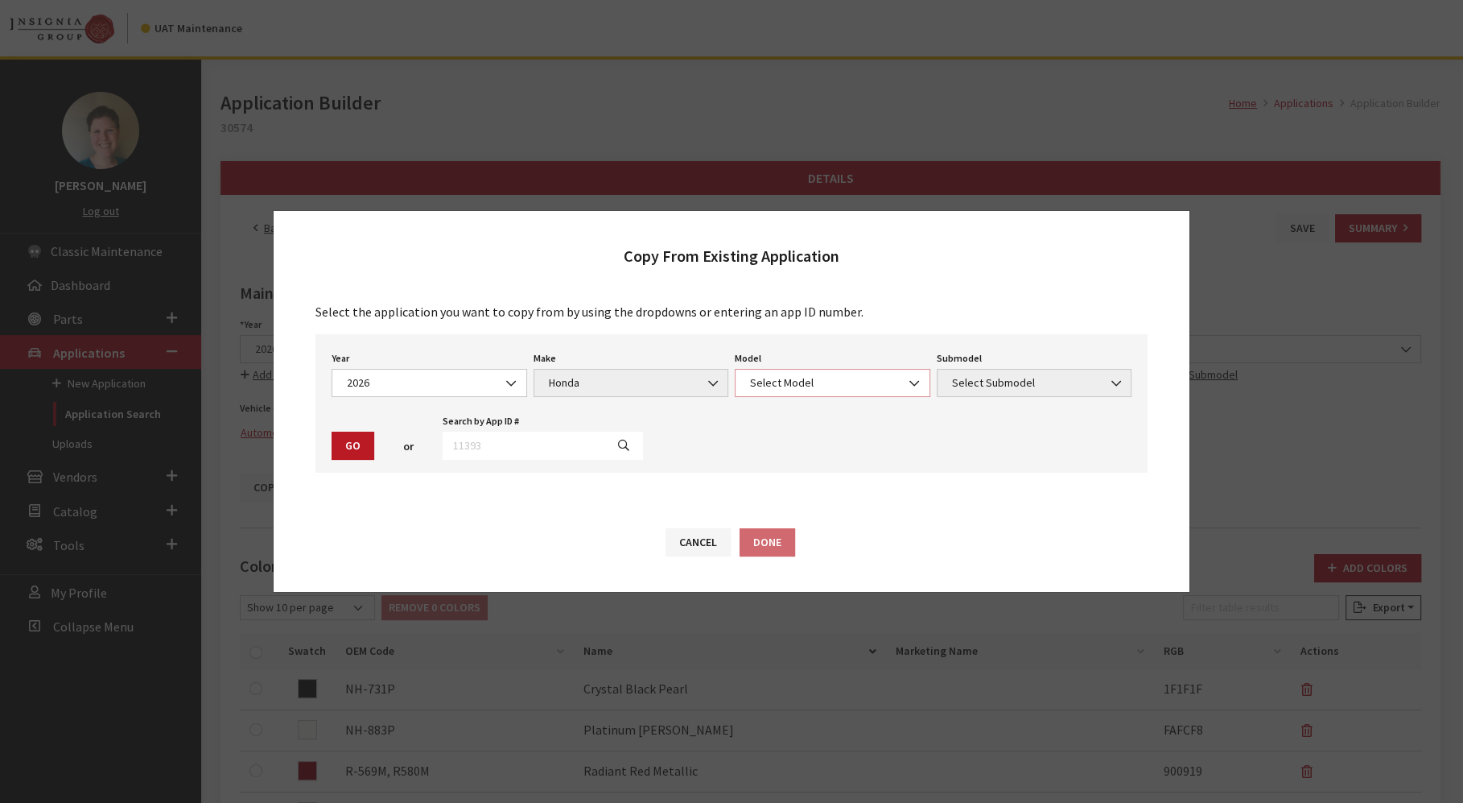
click at [798, 392] on span "Select Model" at bounding box center [833, 383] width 196 height 28
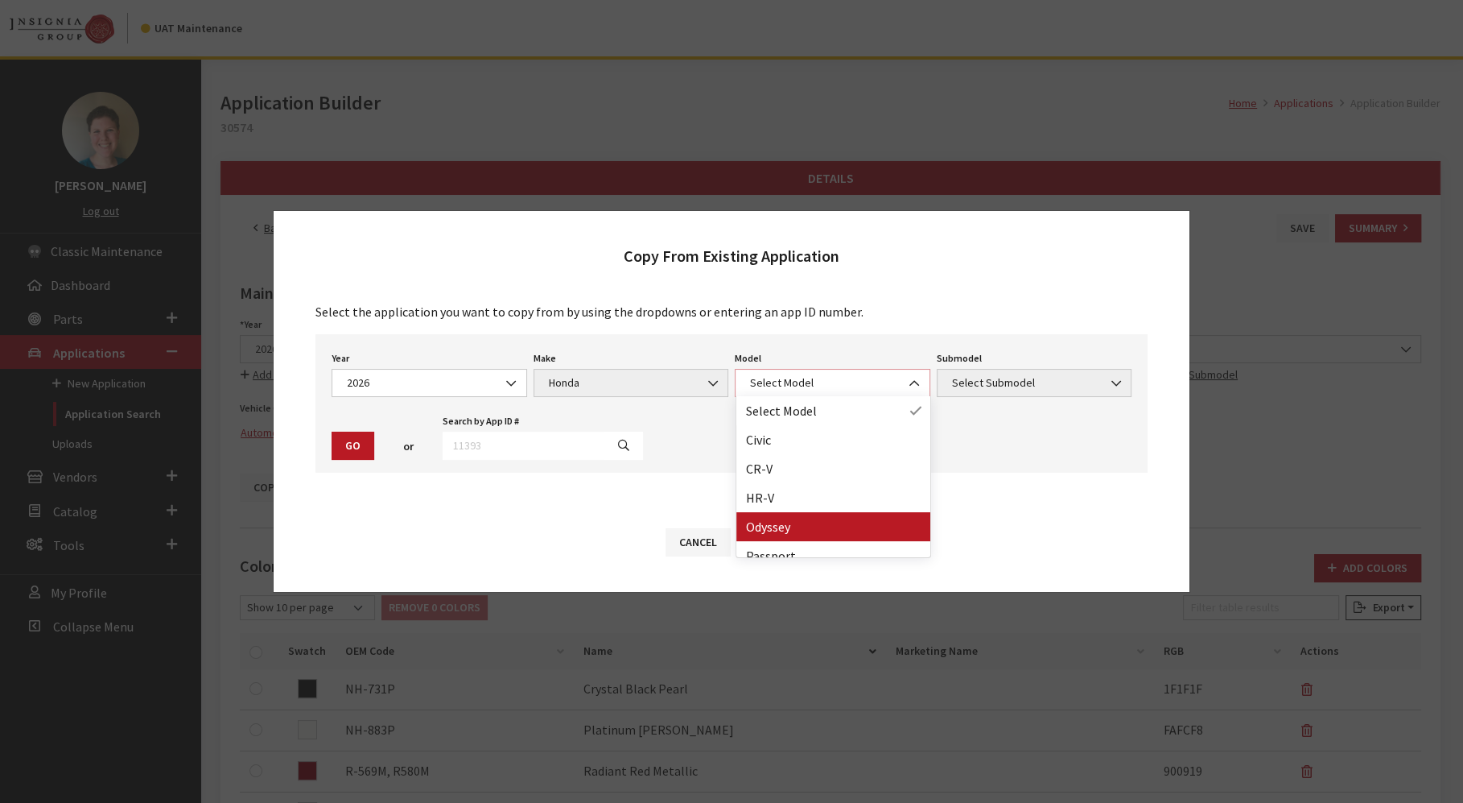
select select "233"
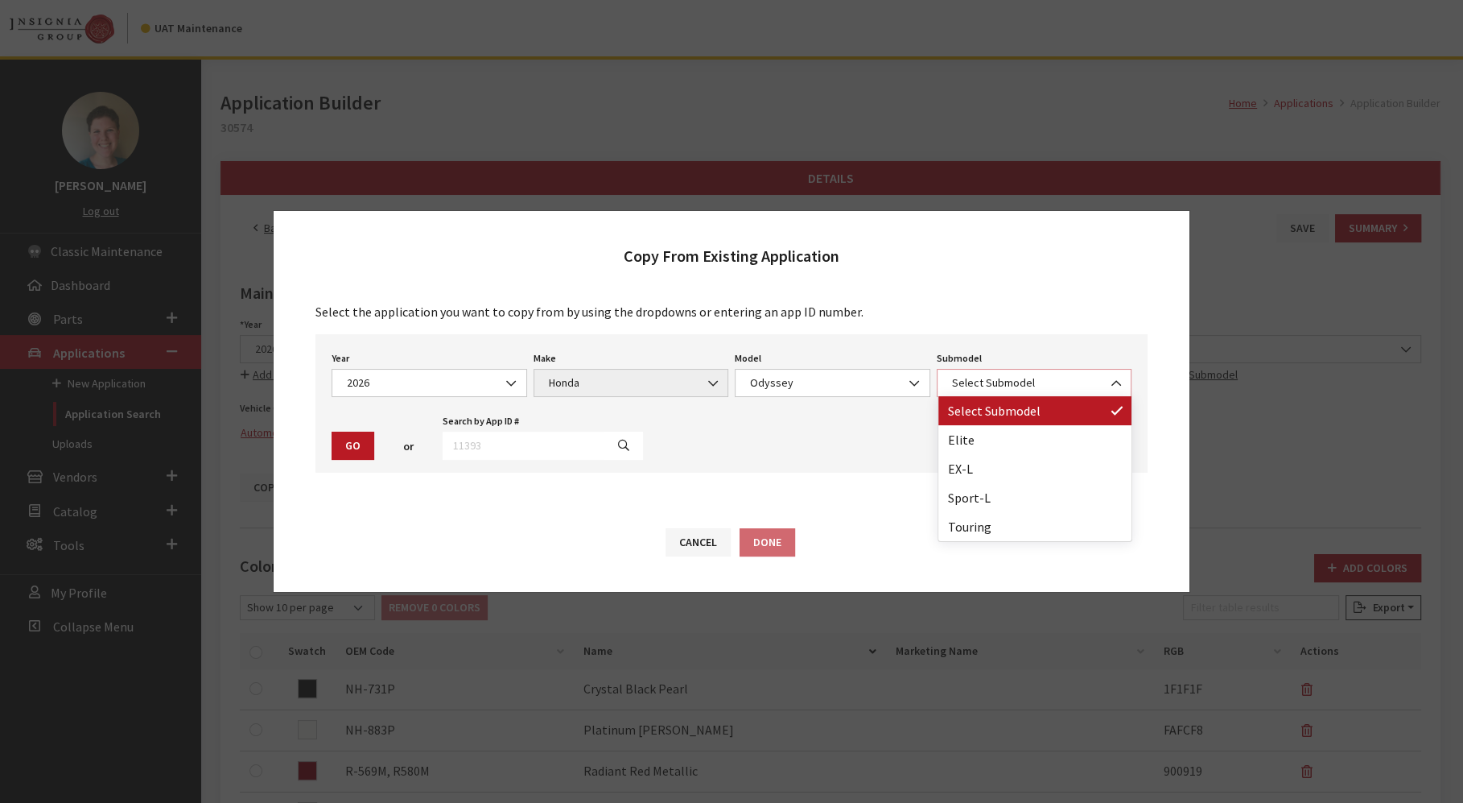
click at [1035, 378] on span "Select Submodel" at bounding box center [1034, 382] width 175 height 17
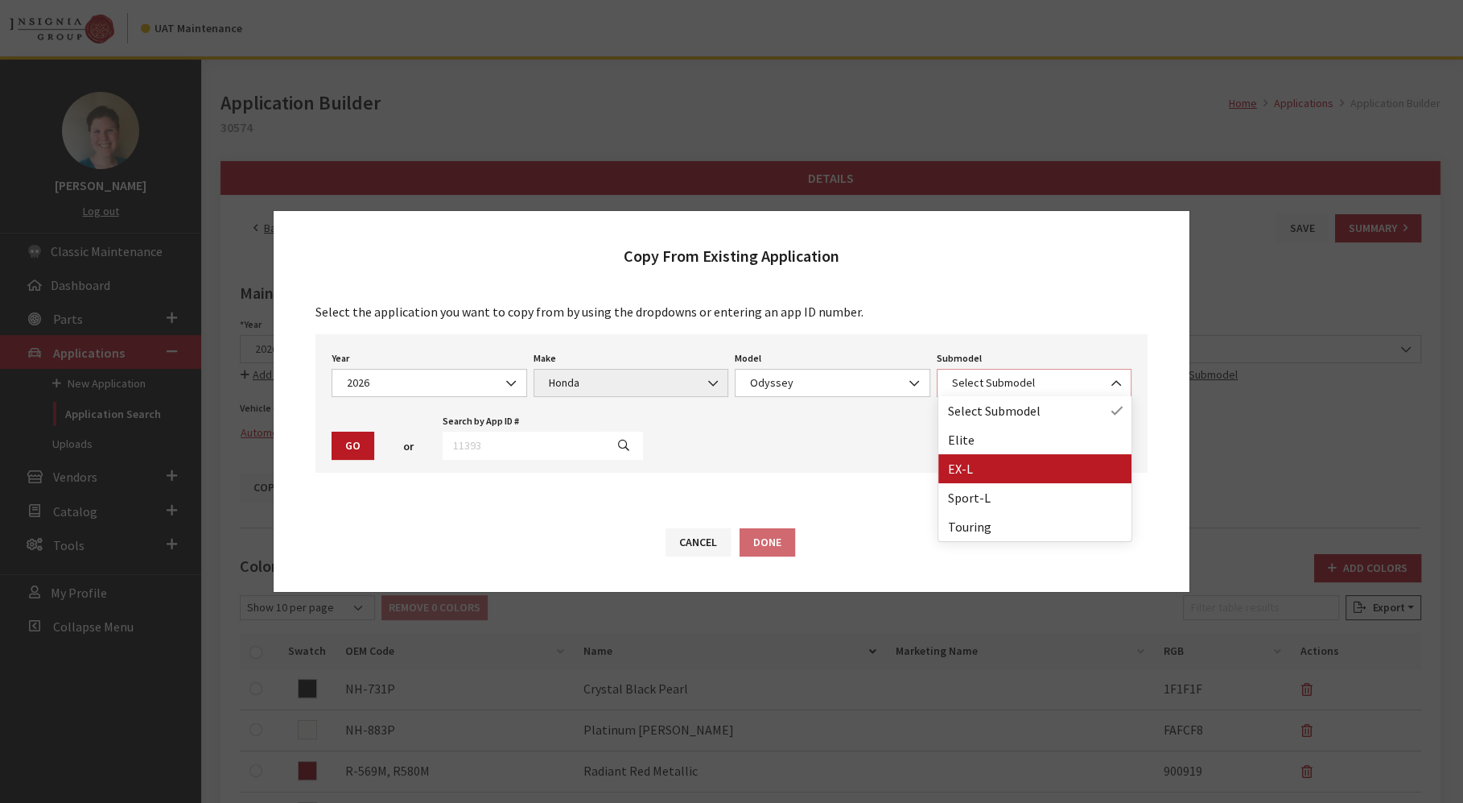
select select "306"
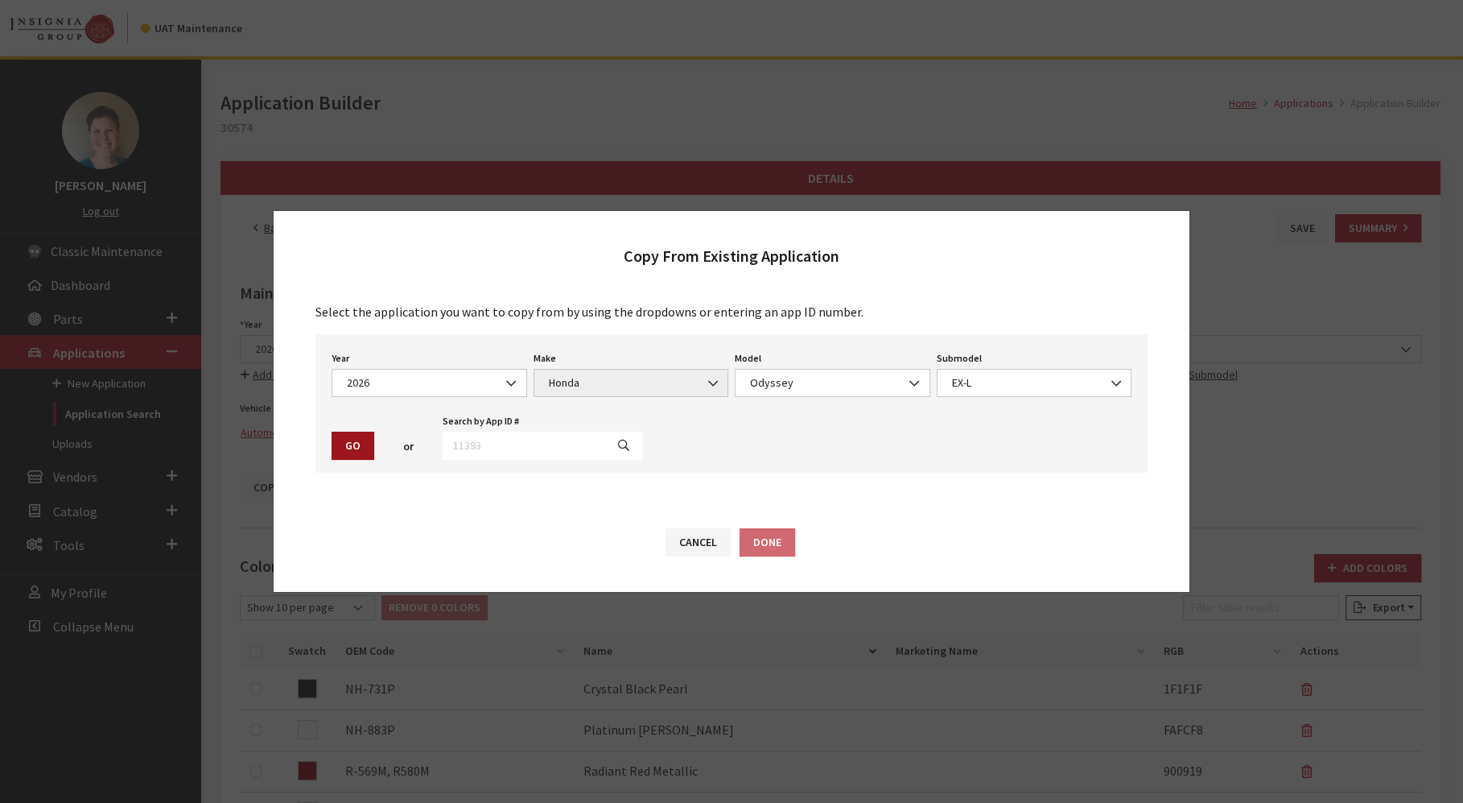
click at [358, 448] on button "Go" at bounding box center [353, 445] width 43 height 28
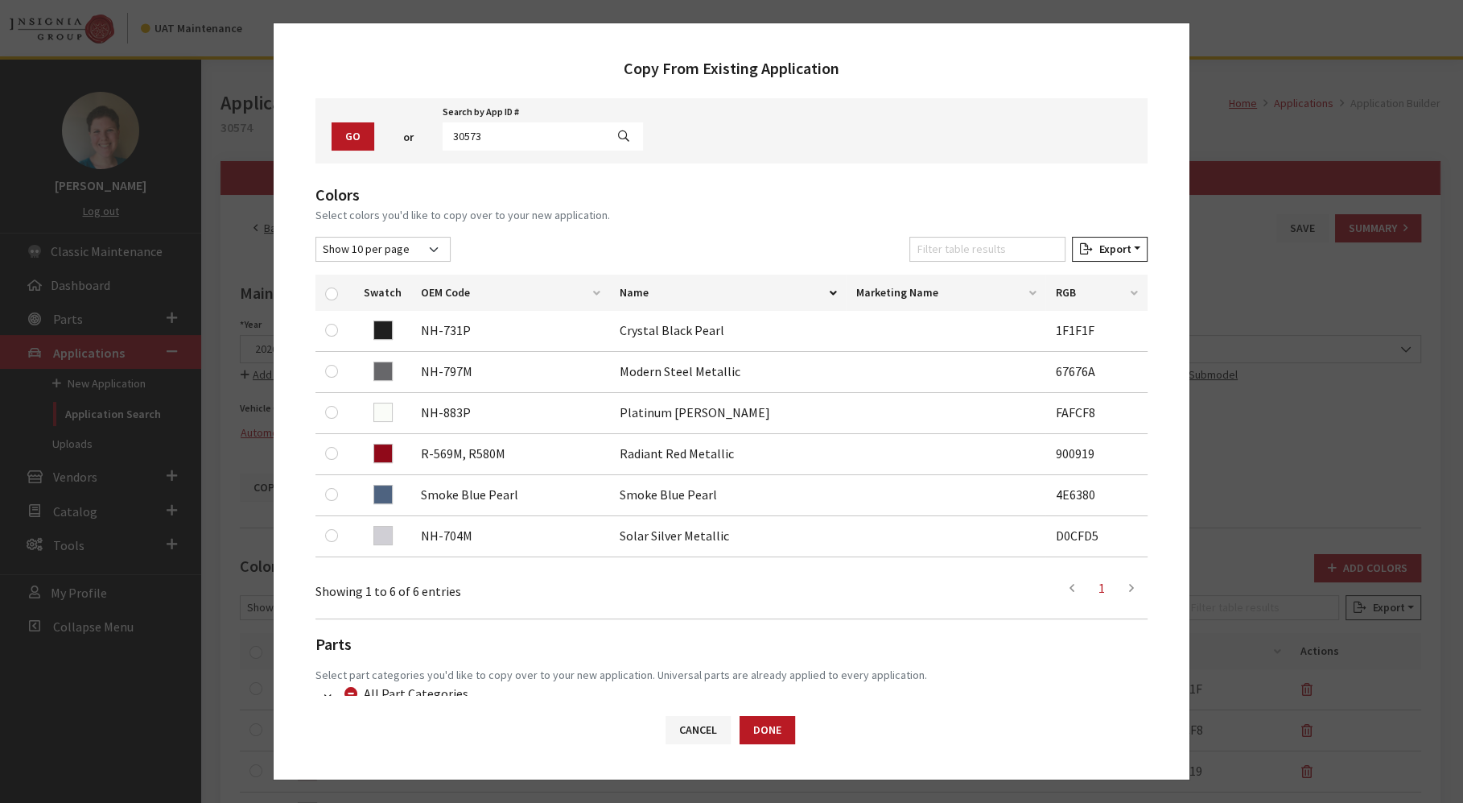
scroll to position [264, 0]
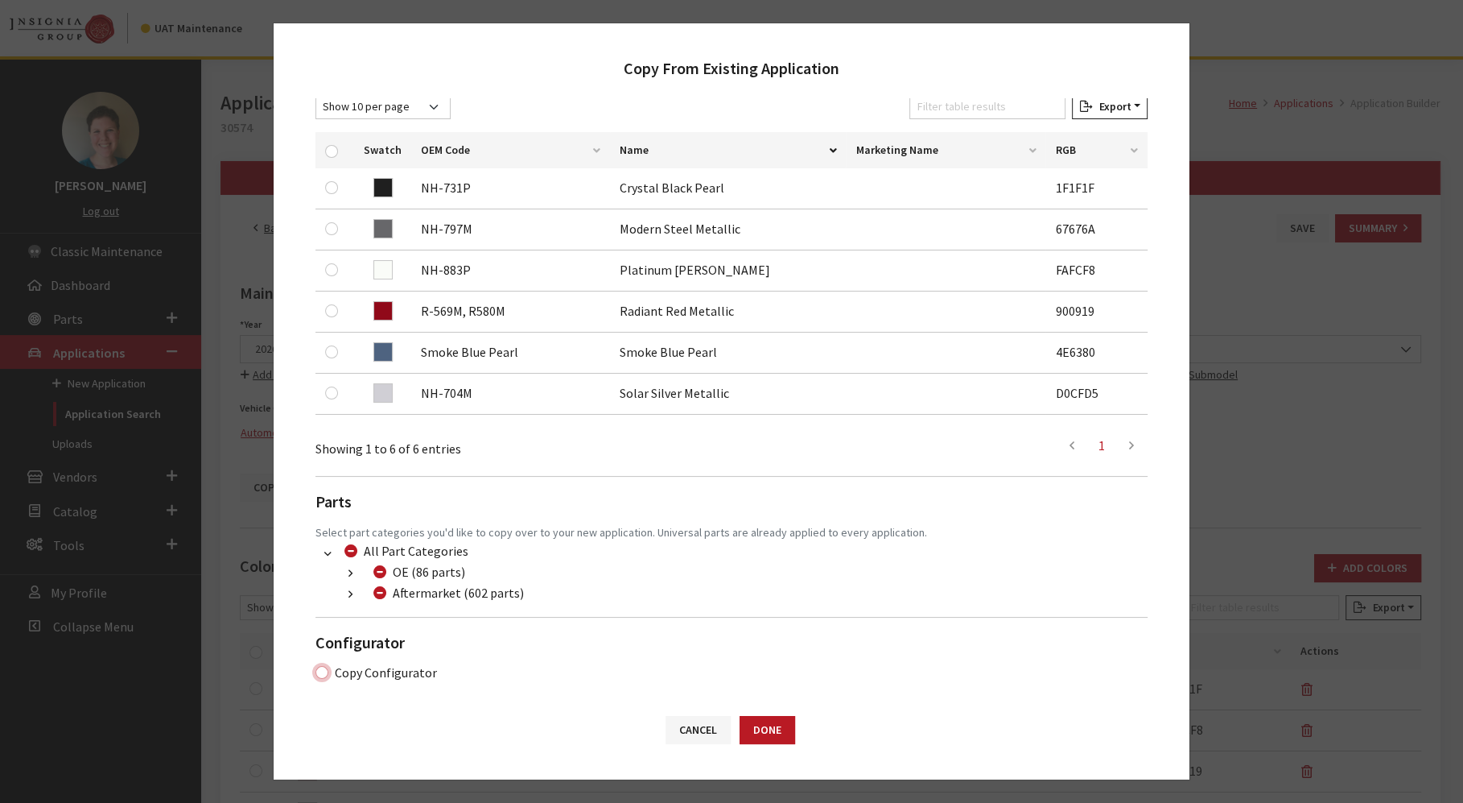
click at [319, 669] on input "Copy Configurator" at bounding box center [322, 672] width 13 height 13
checkbox input "true"
click at [782, 736] on button "Done" at bounding box center [768, 730] width 56 height 28
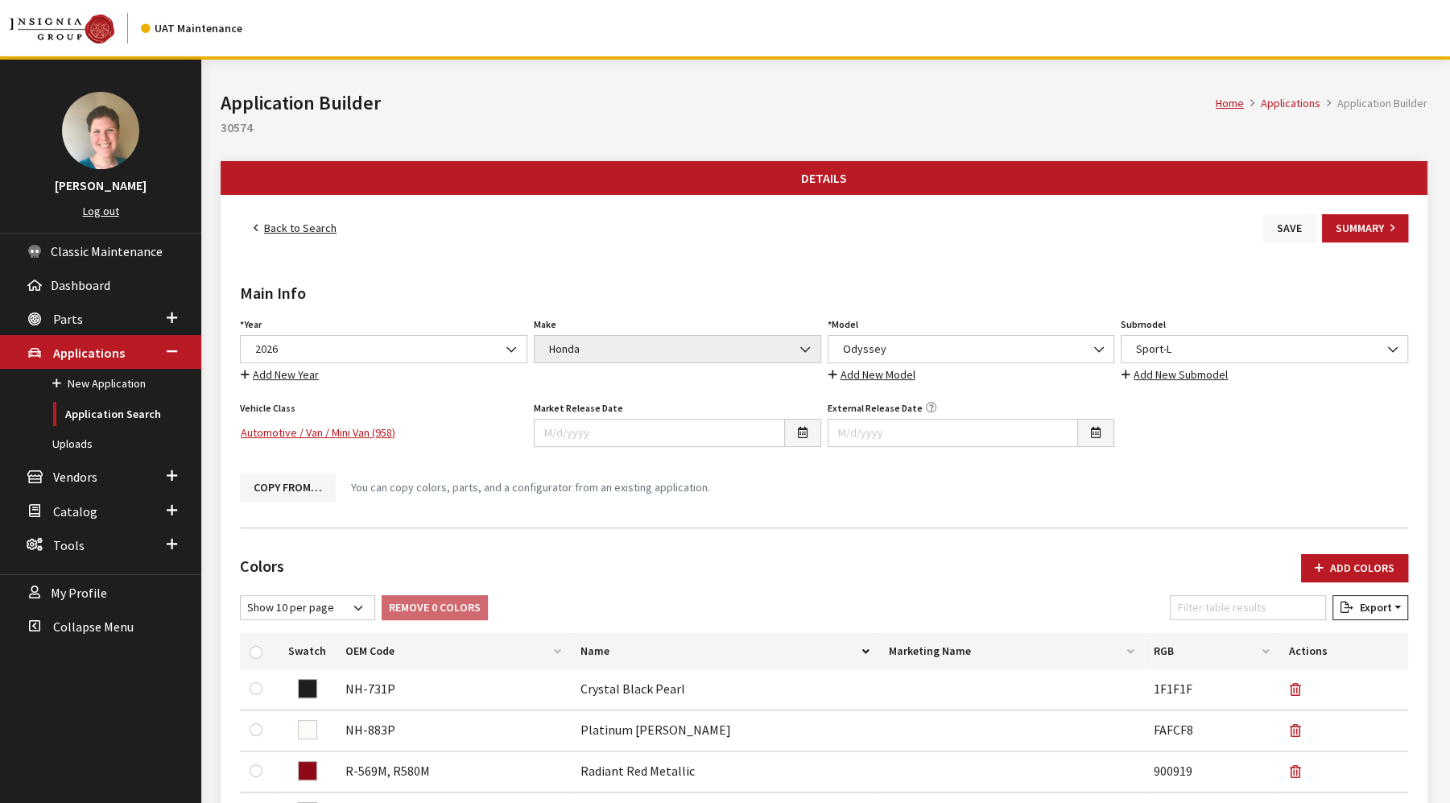
click at [1280, 231] on button "Save" at bounding box center [1289, 228] width 52 height 28
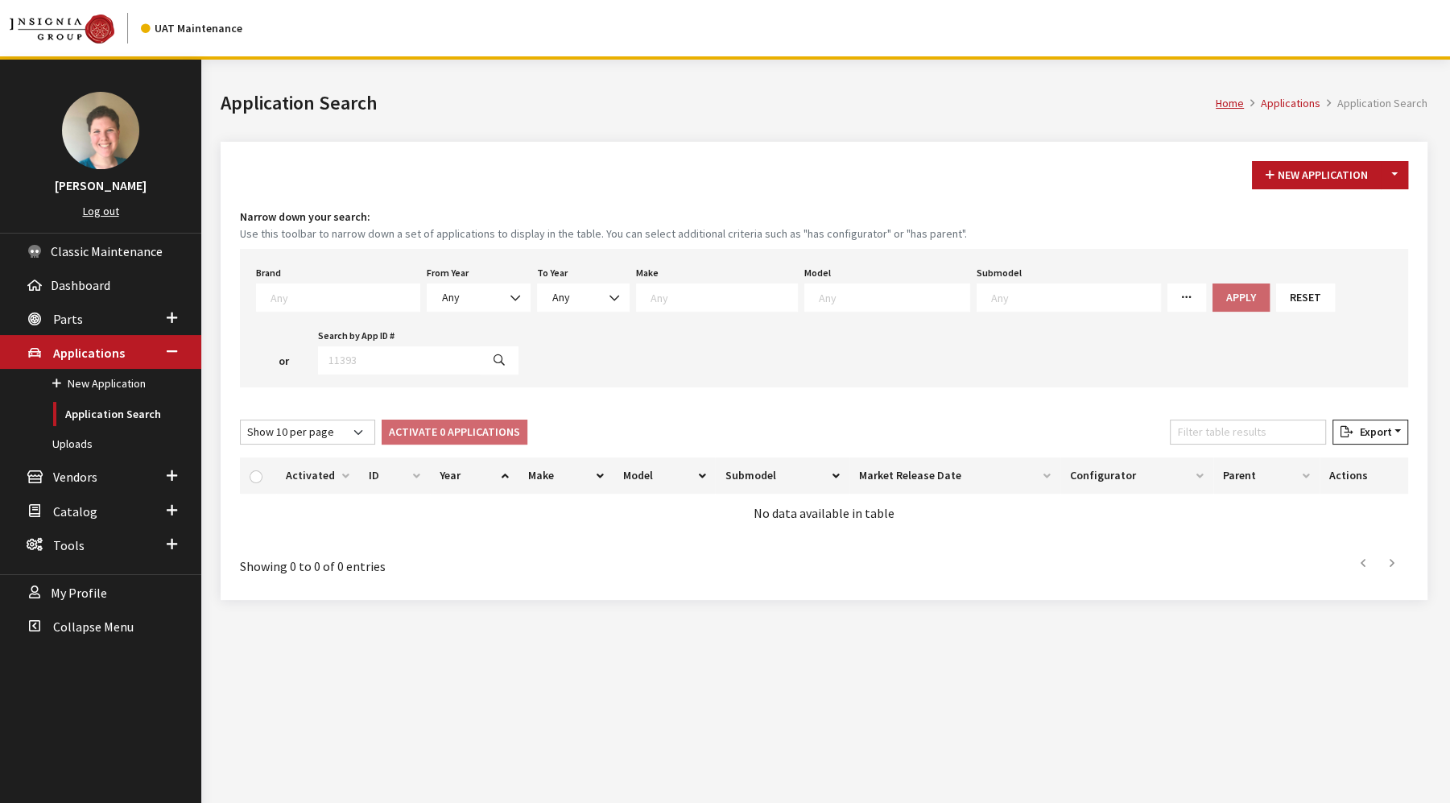
click at [350, 299] on textarea "Search" at bounding box center [344, 297] width 149 height 14
select select "58"
select select
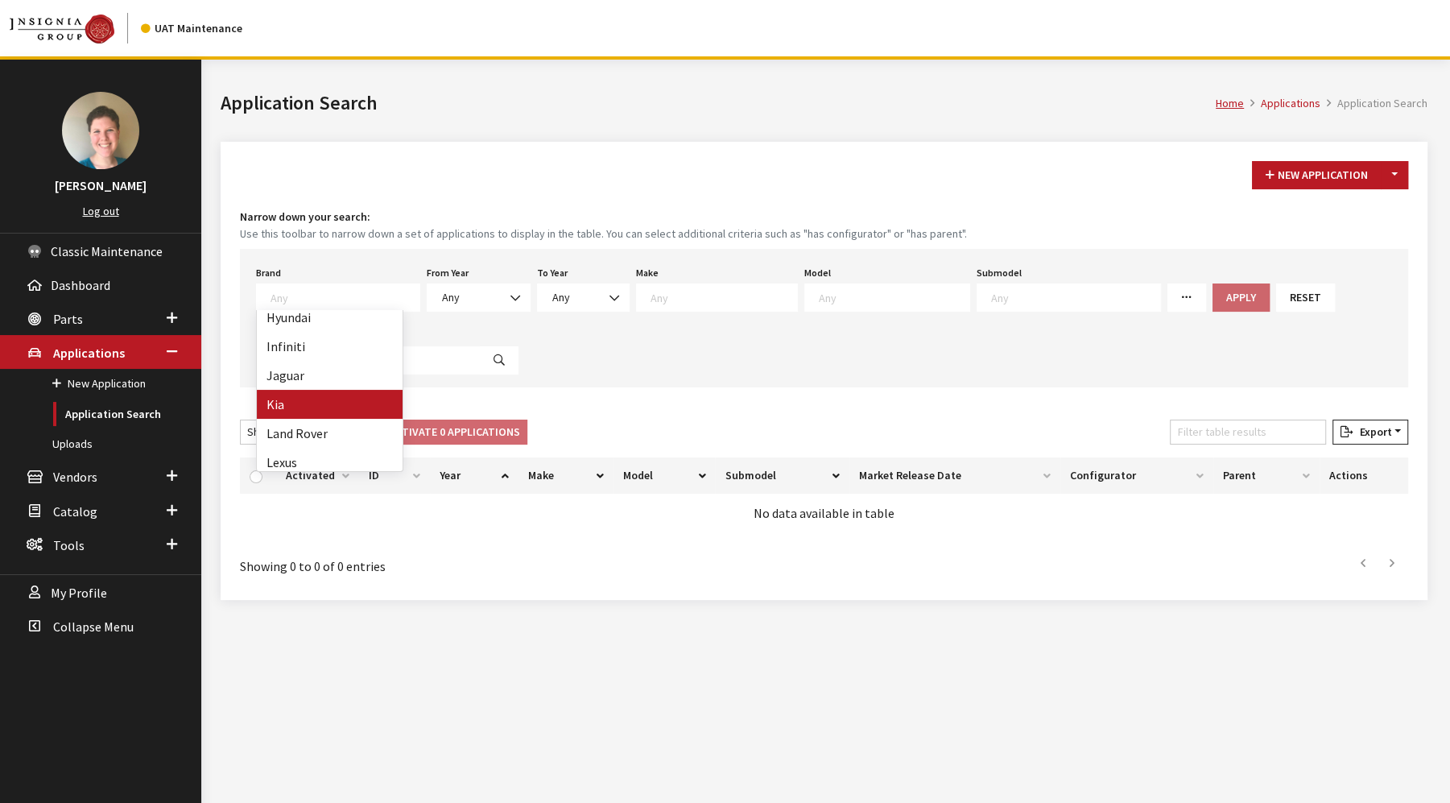
select select
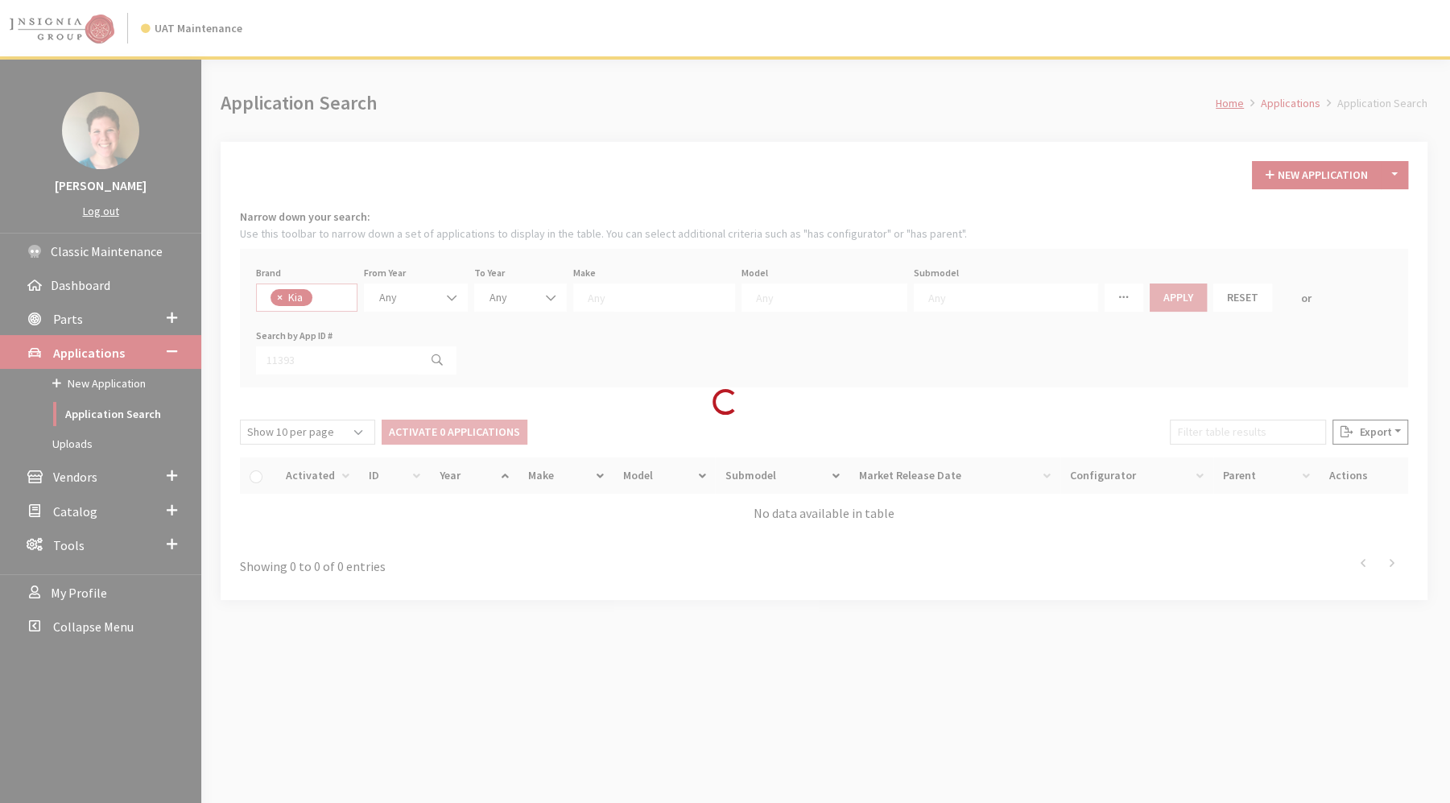
scroll to position [196, 0]
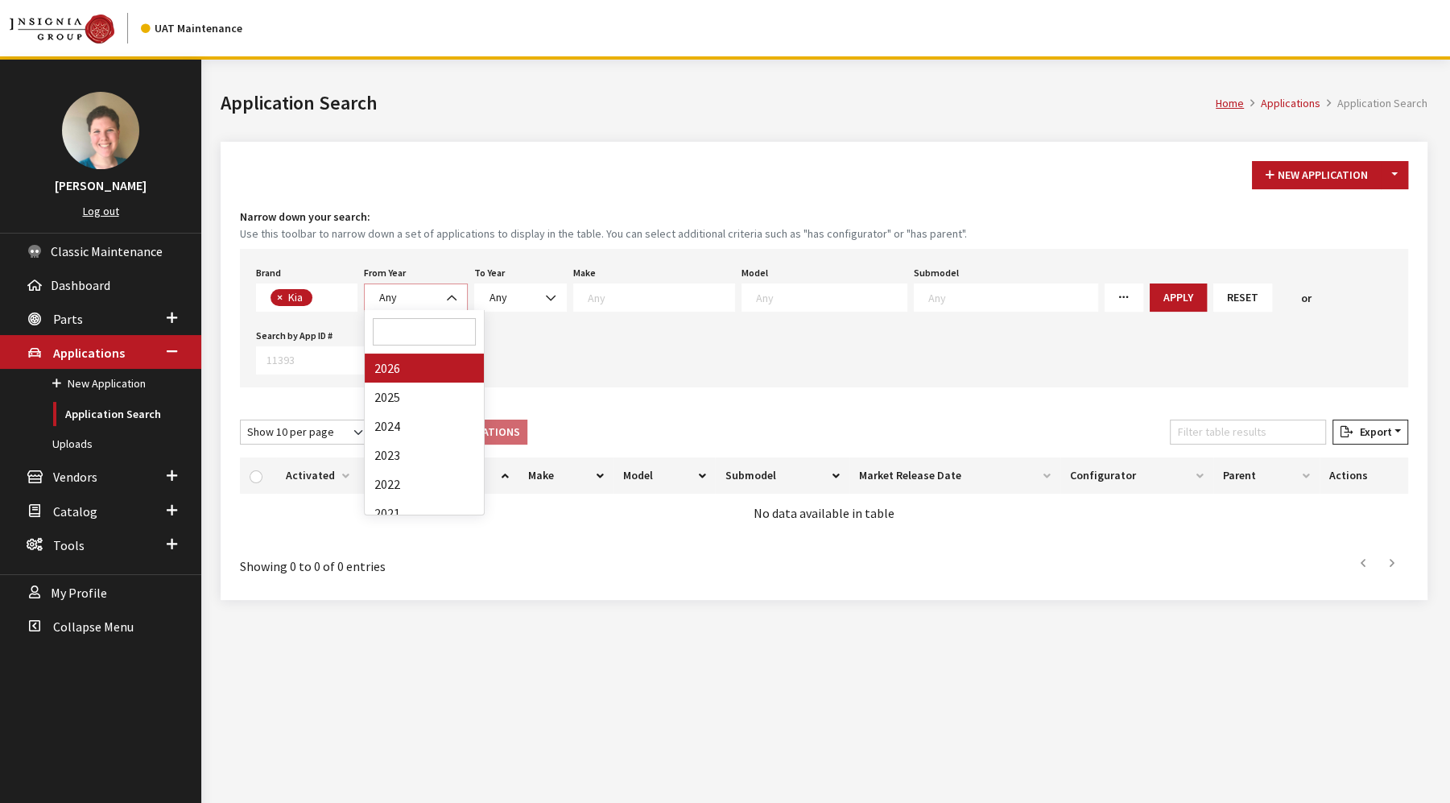
drag, startPoint x: 439, startPoint y: 287, endPoint x: 439, endPoint y: 299, distance: 12.1
click at [440, 289] on span at bounding box center [453, 297] width 27 height 27
select select "2026"
select select
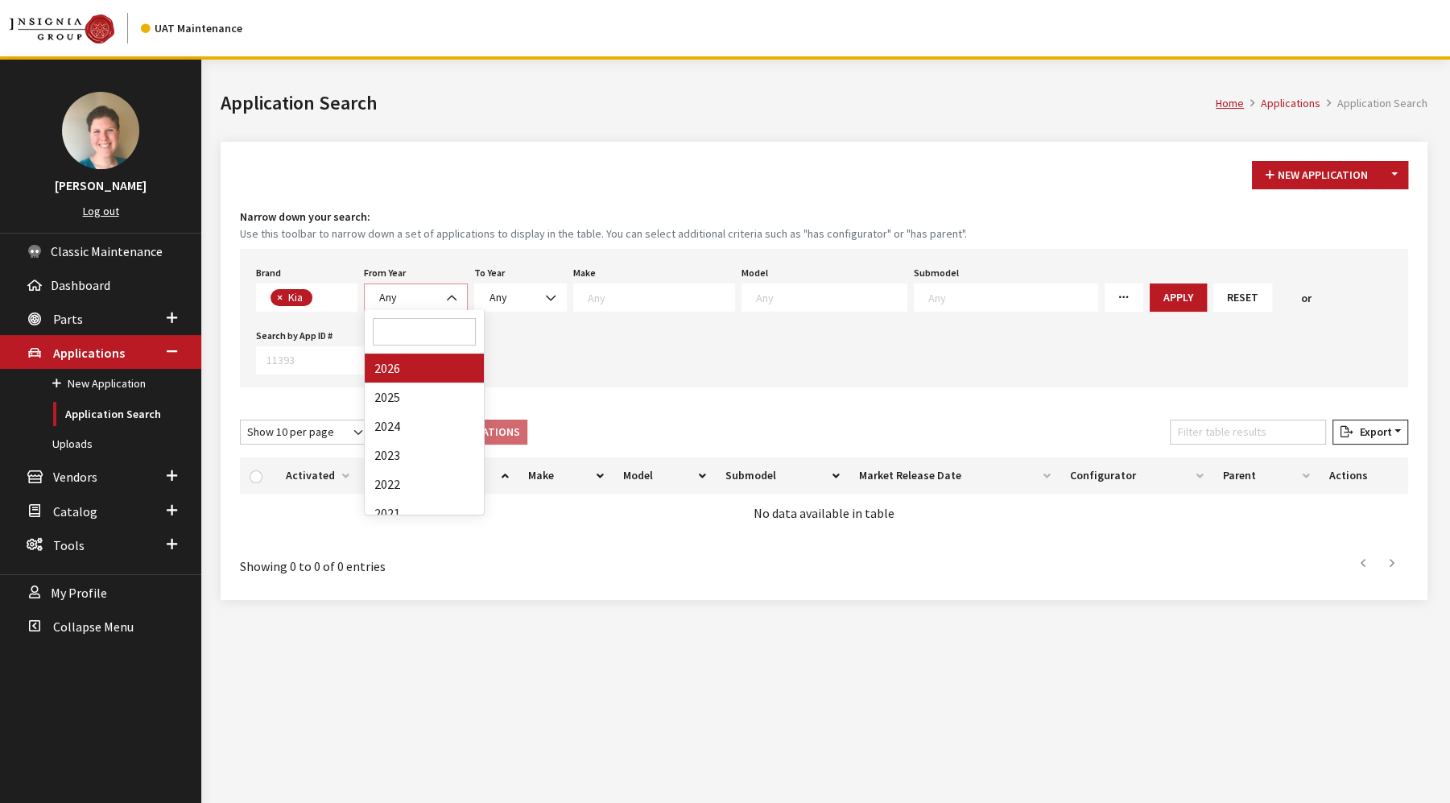
select select
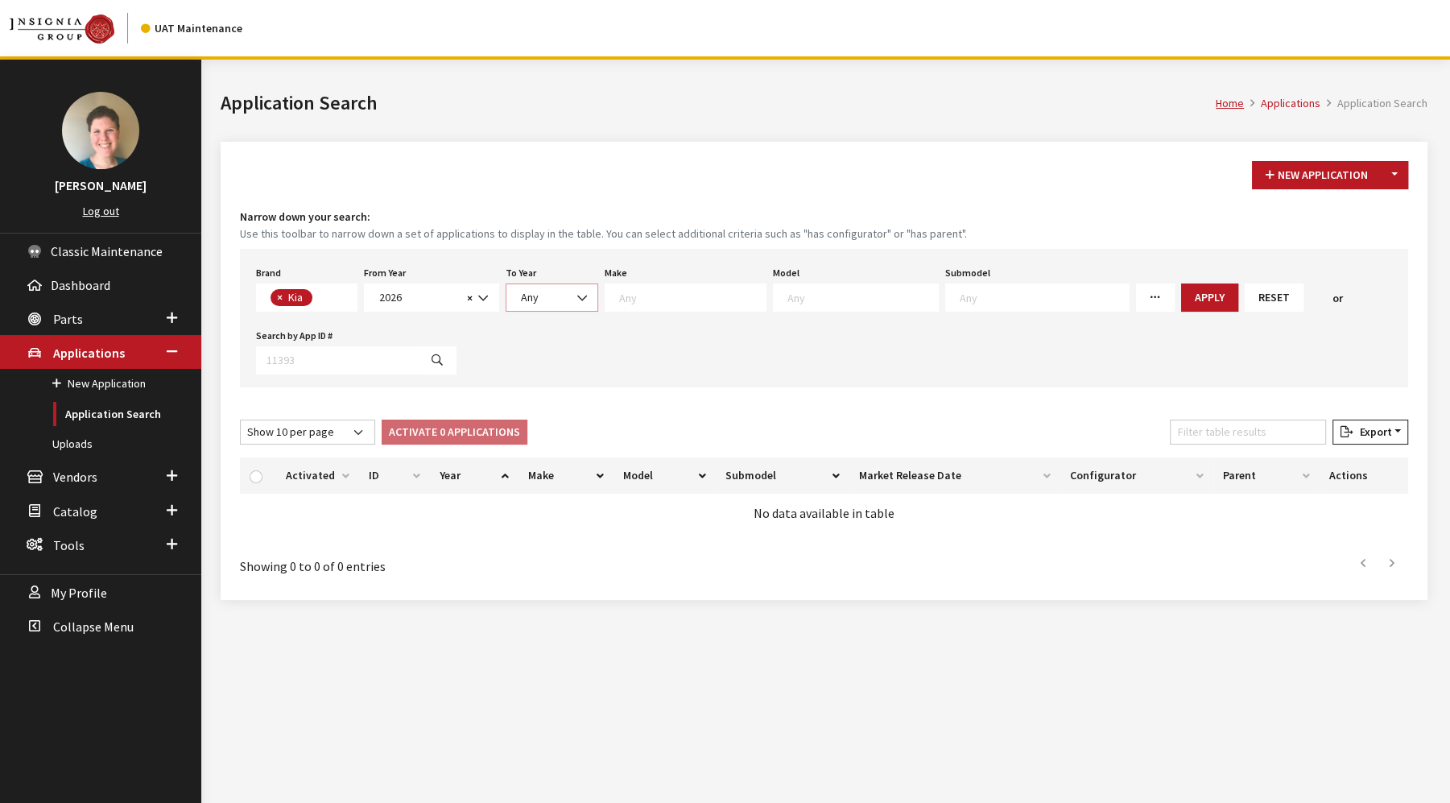
click at [577, 290] on b at bounding box center [577, 290] width 0 height 0
select select "2026"
select select
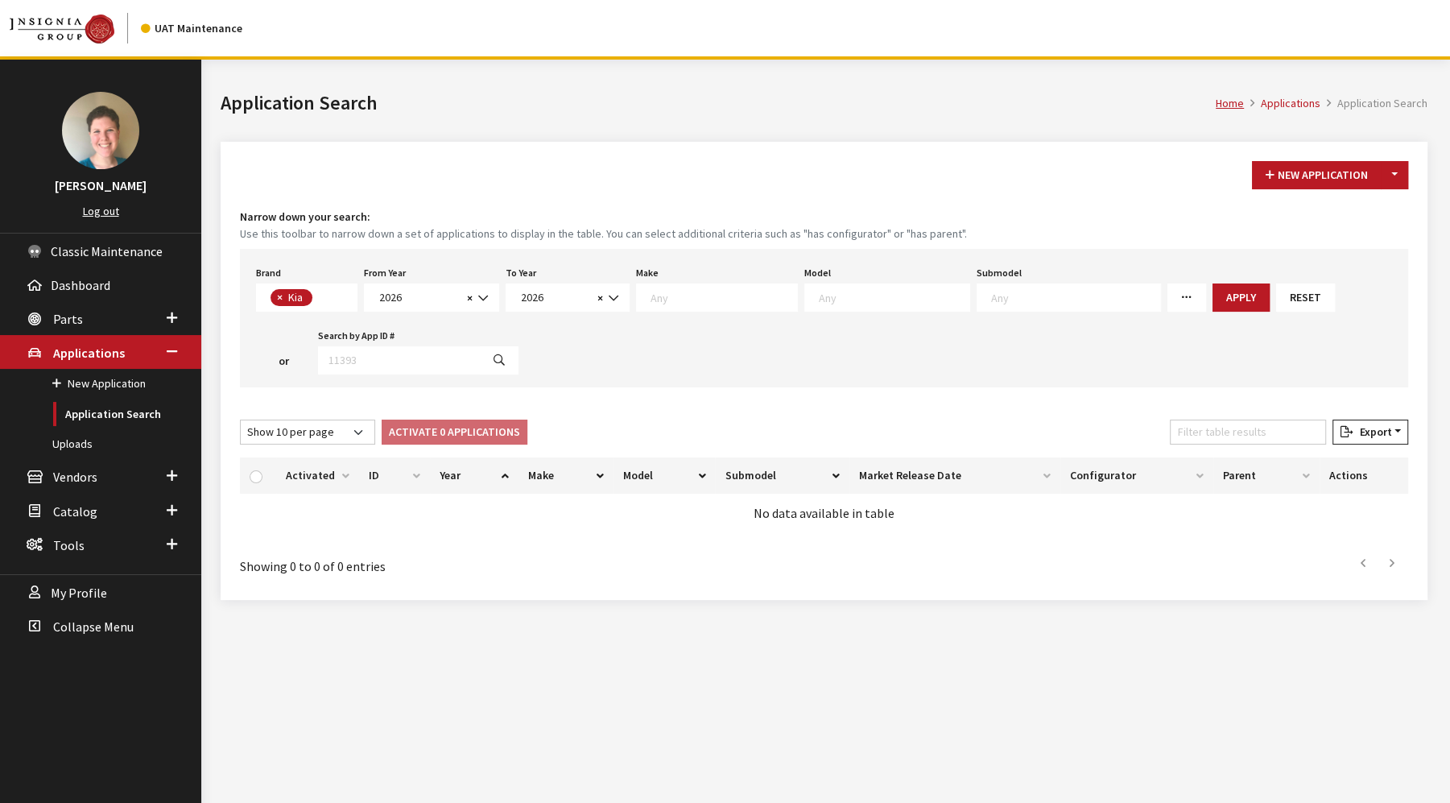
scroll to position [0, 0]
click at [672, 304] on span at bounding box center [717, 297] width 162 height 28
select select "31"
select select
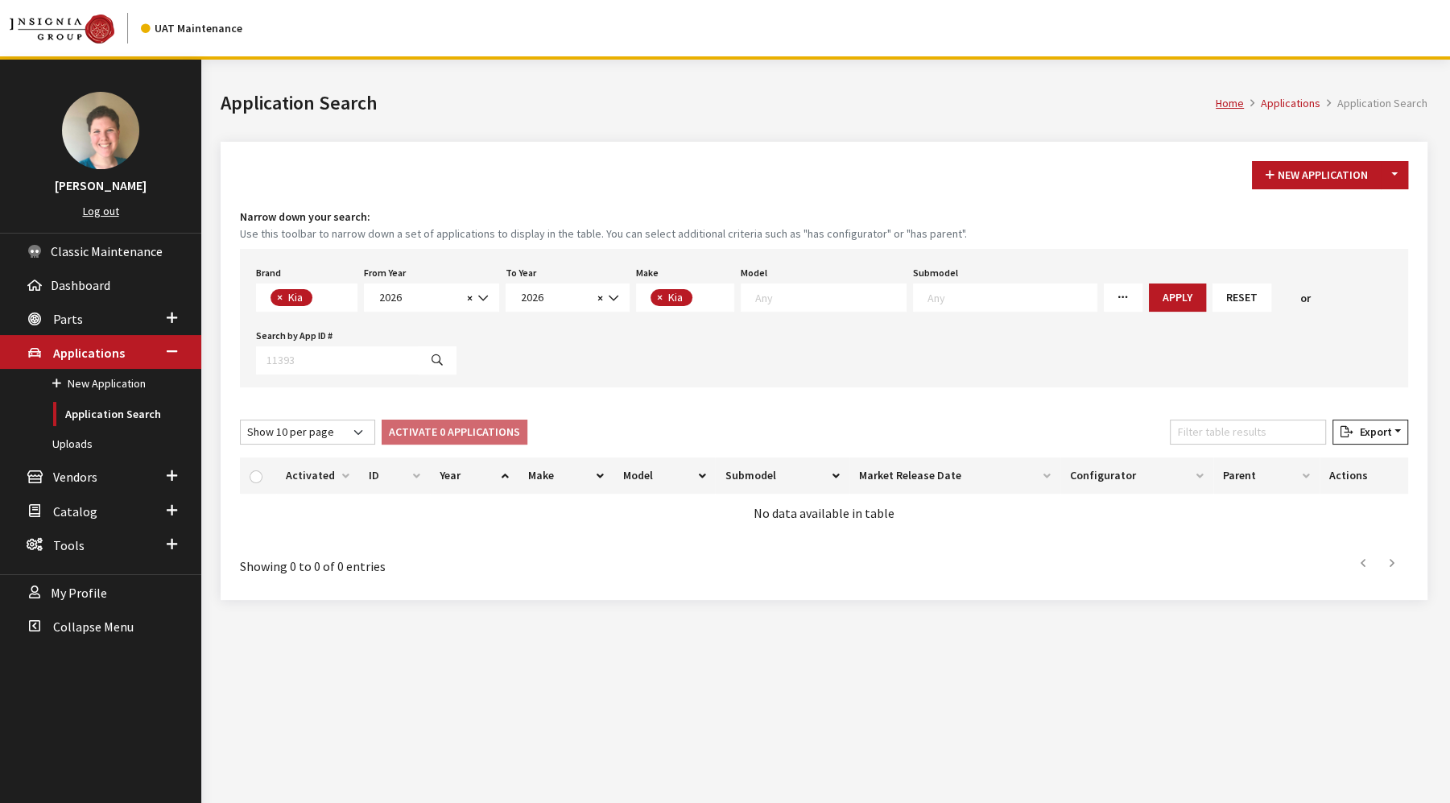
click at [835, 303] on span at bounding box center [824, 297] width 166 height 28
select select "1102"
select select
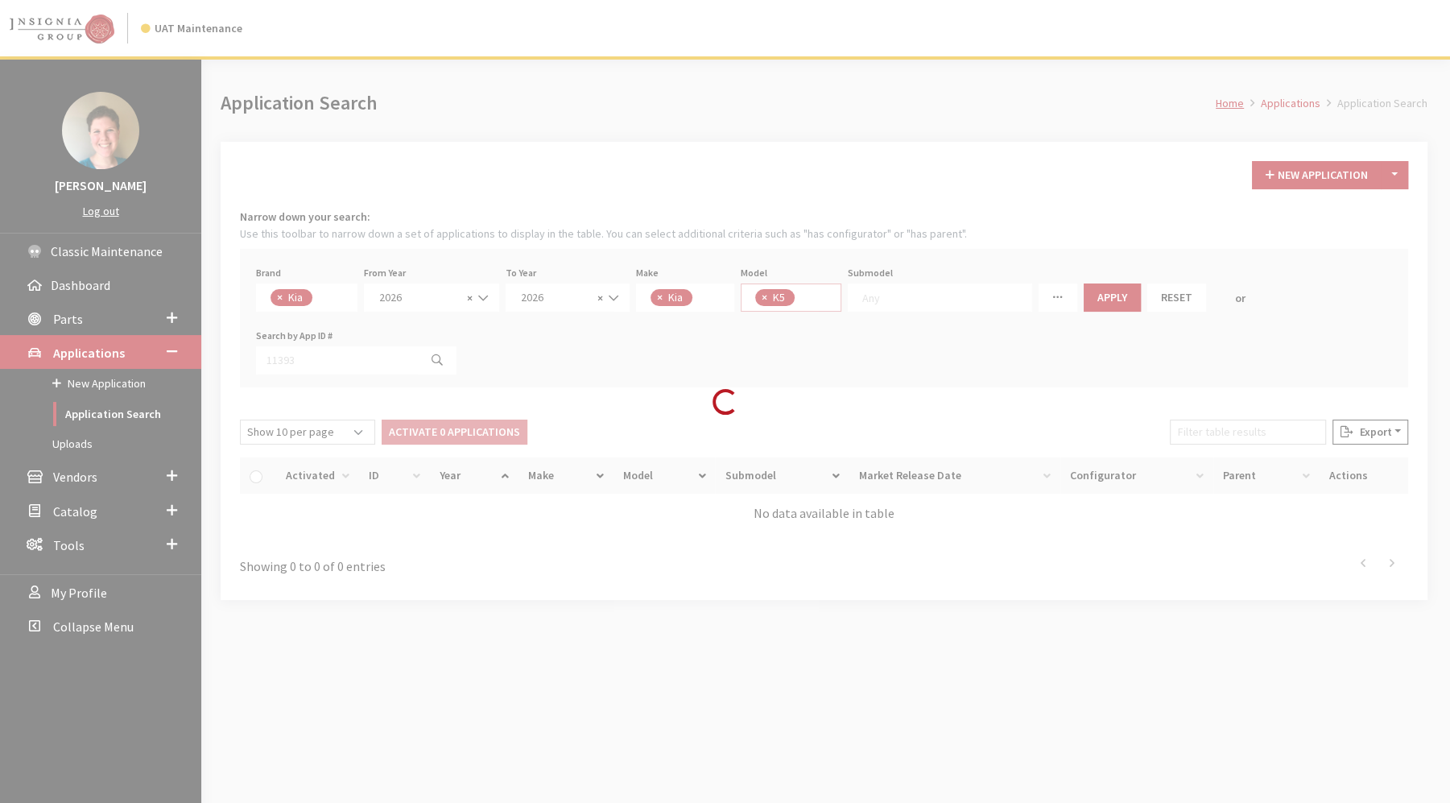
scroll to position [14, 0]
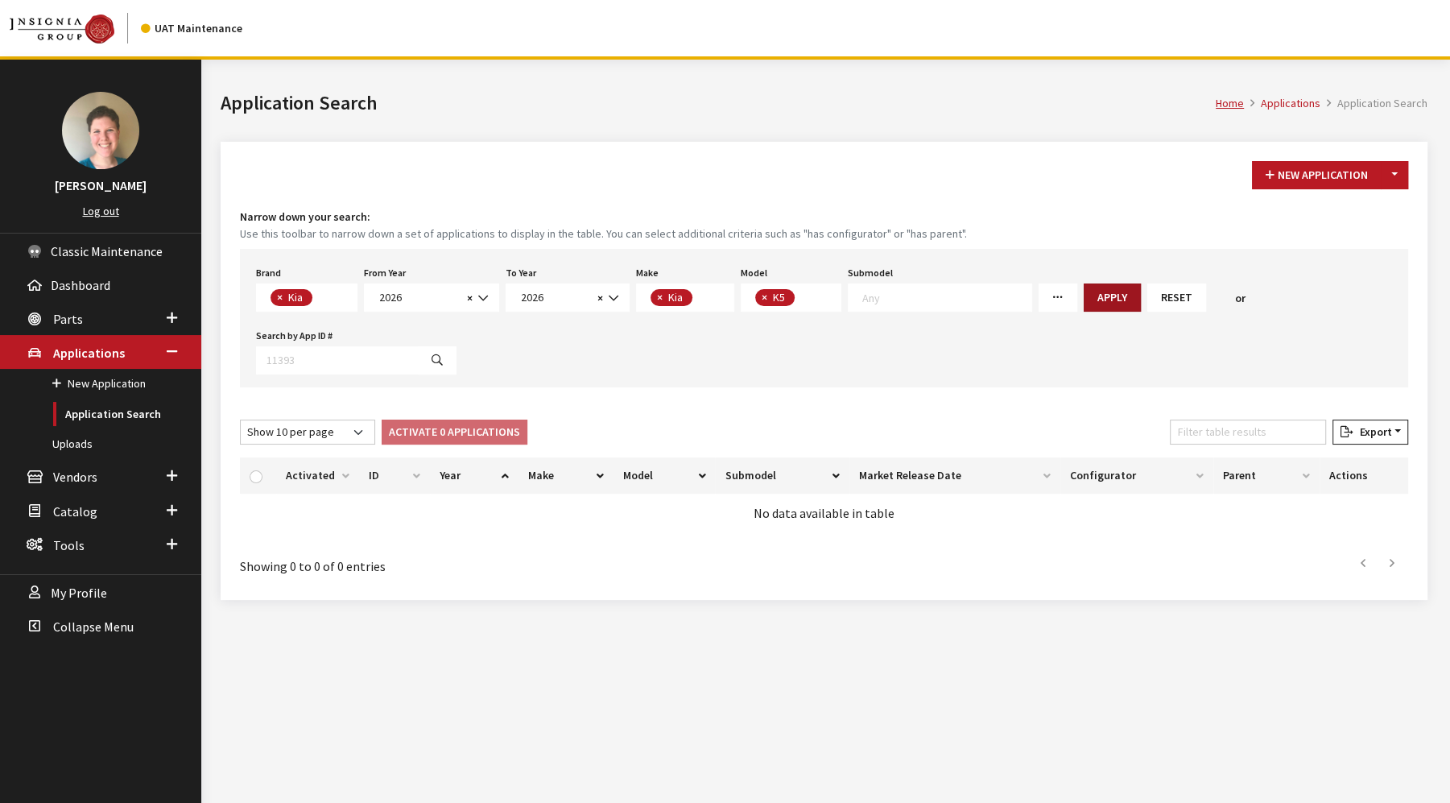
click at [1084, 300] on button "Apply" at bounding box center [1112, 297] width 57 height 28
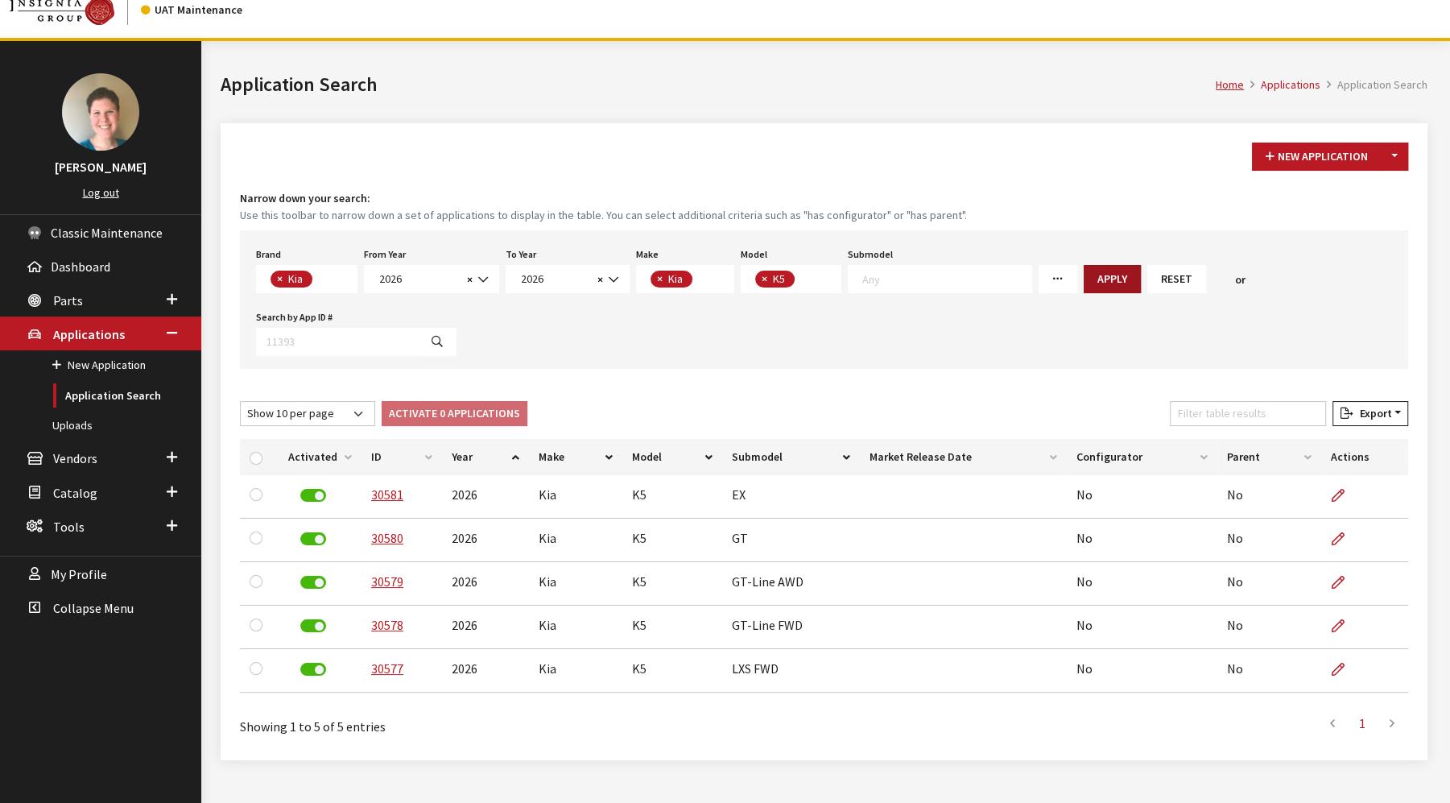
scroll to position [59, 0]
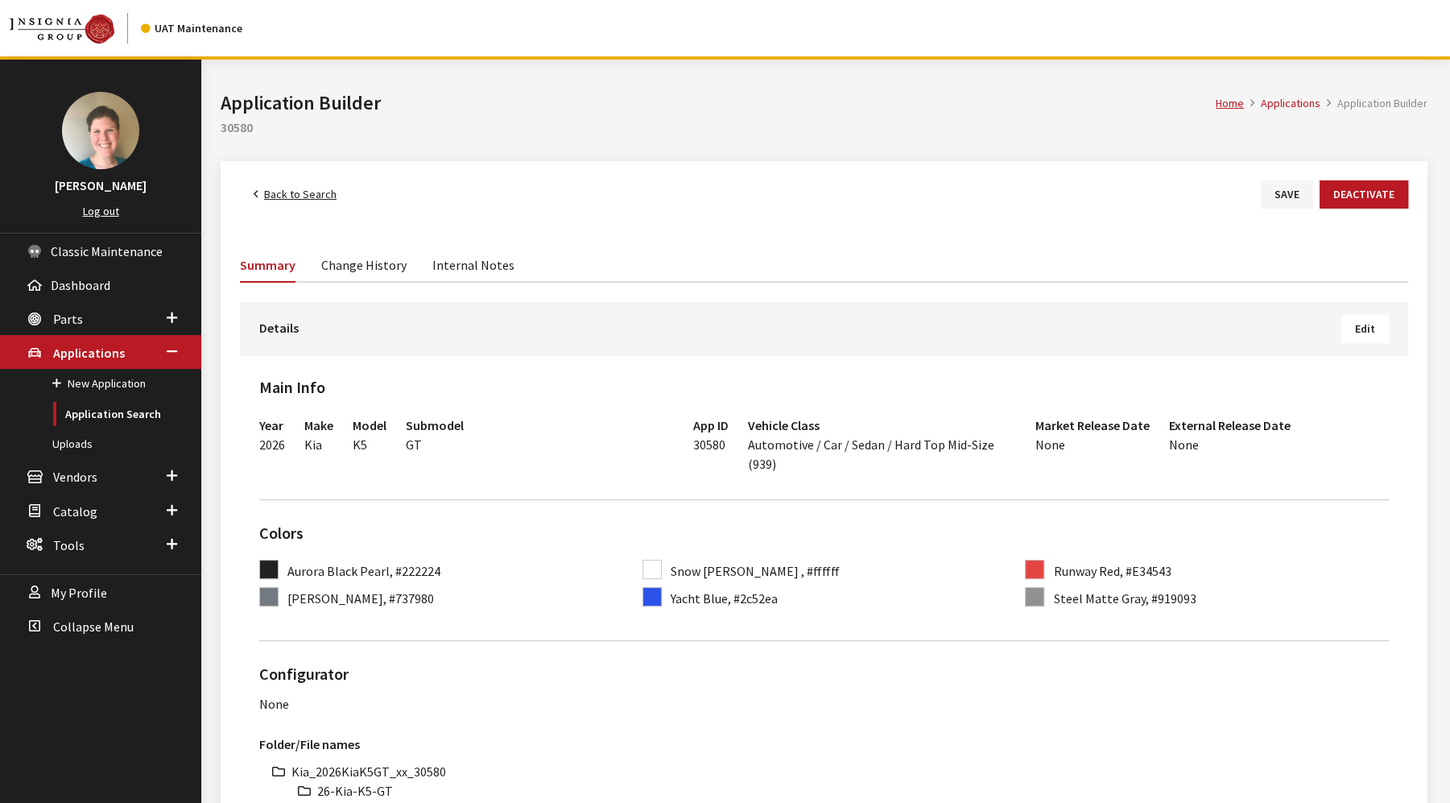
click at [1361, 322] on span "Edit" at bounding box center [1365, 328] width 20 height 14
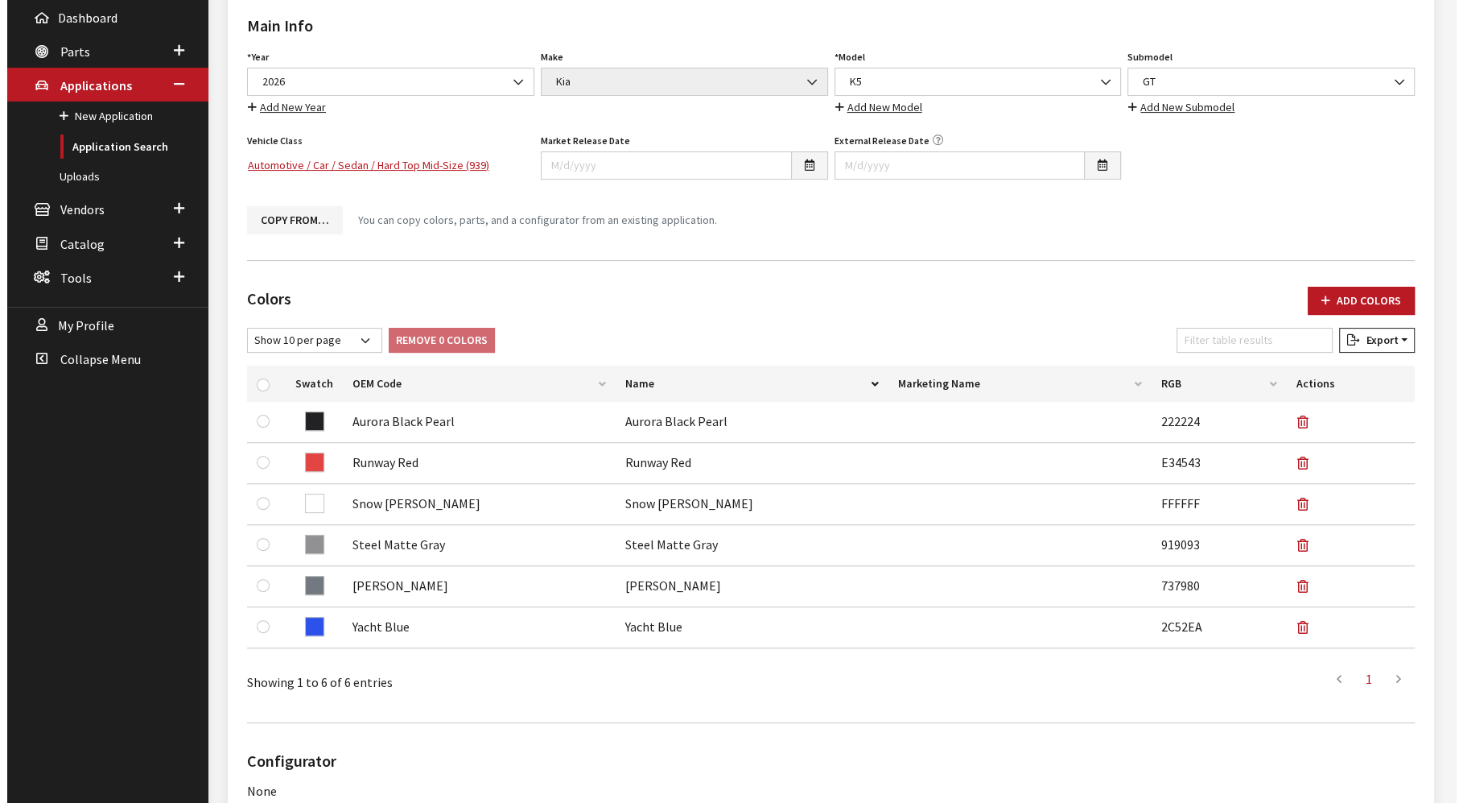
scroll to position [268, 0]
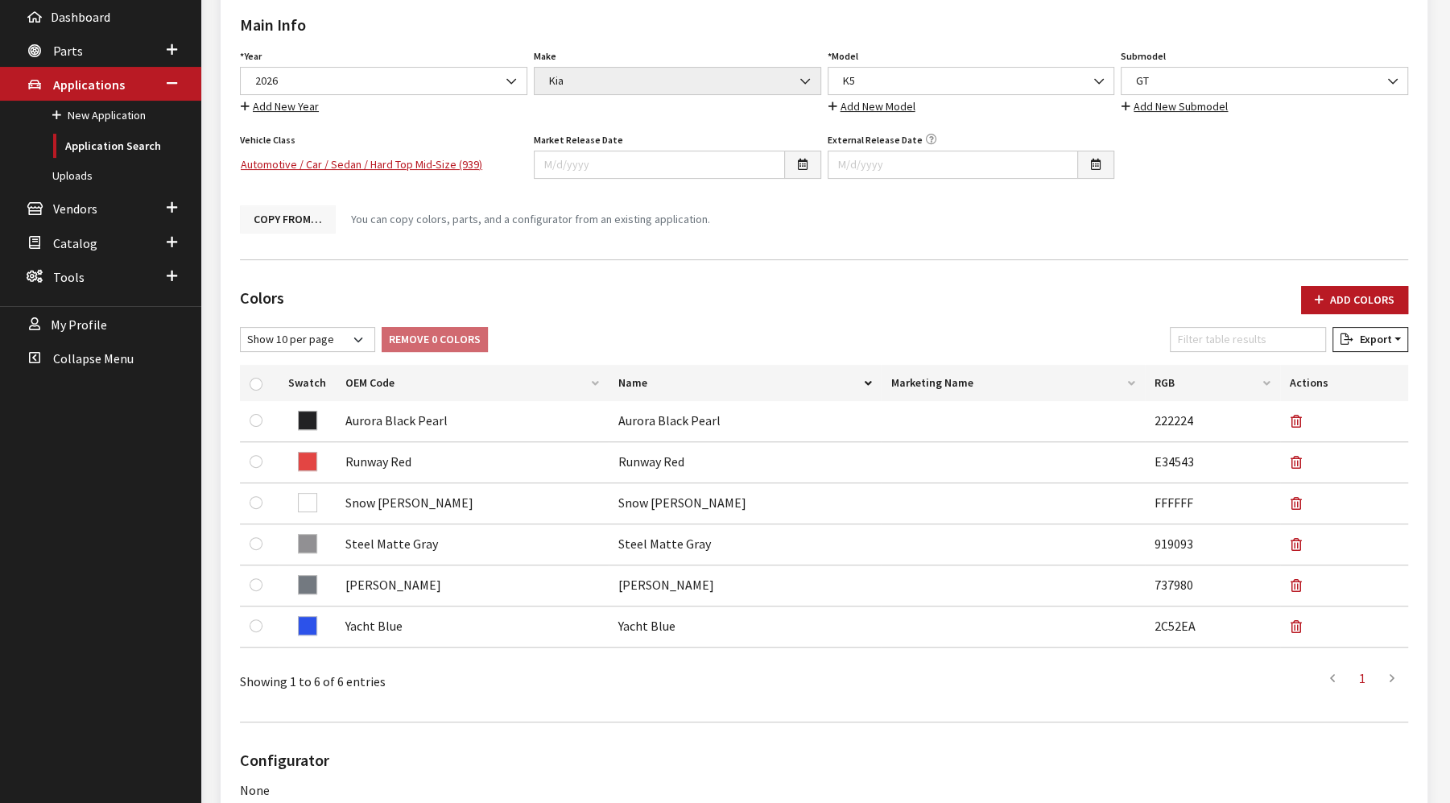
click at [302, 217] on button "Copy From…" at bounding box center [288, 219] width 96 height 28
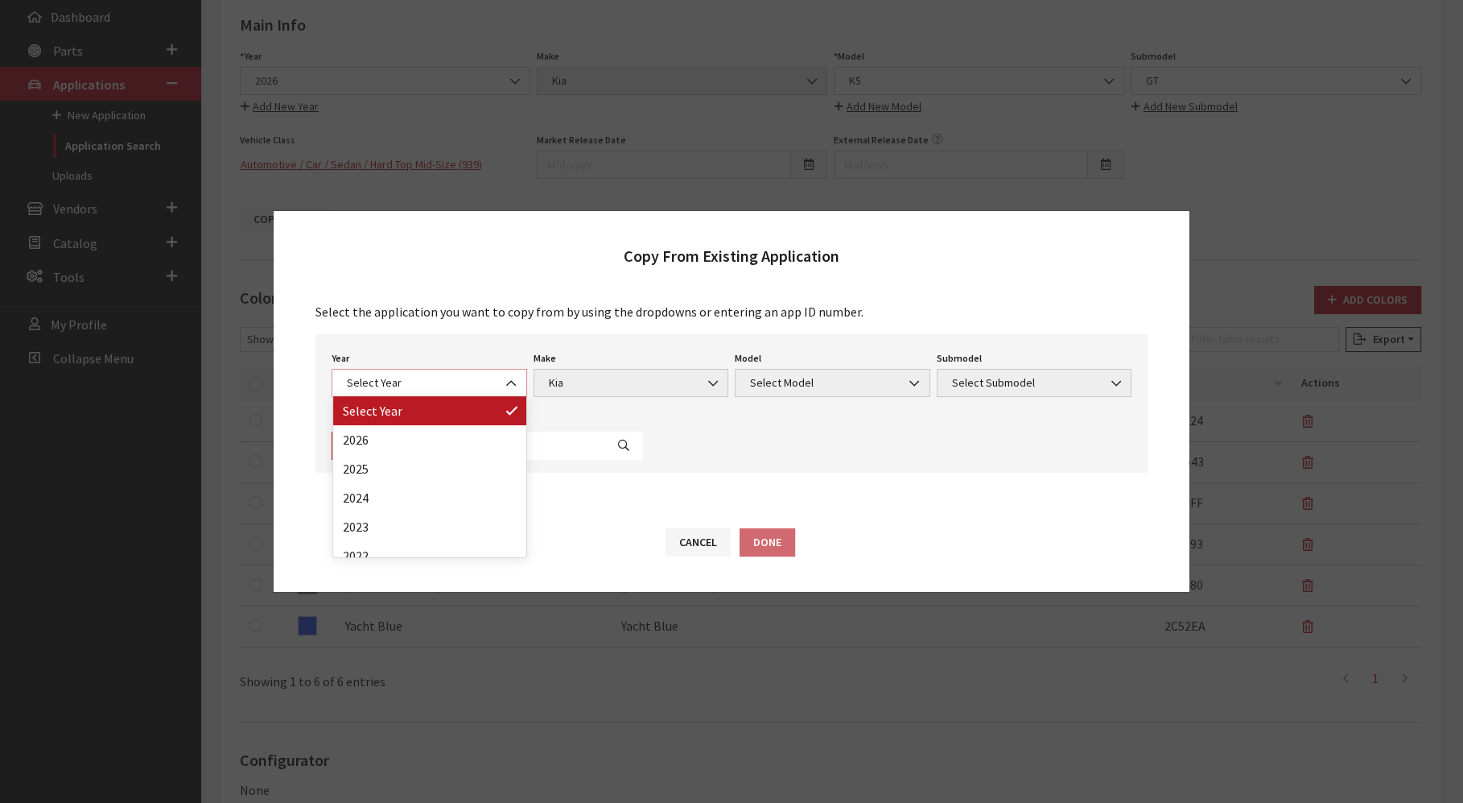
click at [483, 387] on span "Select Year" at bounding box center [429, 382] width 175 height 17
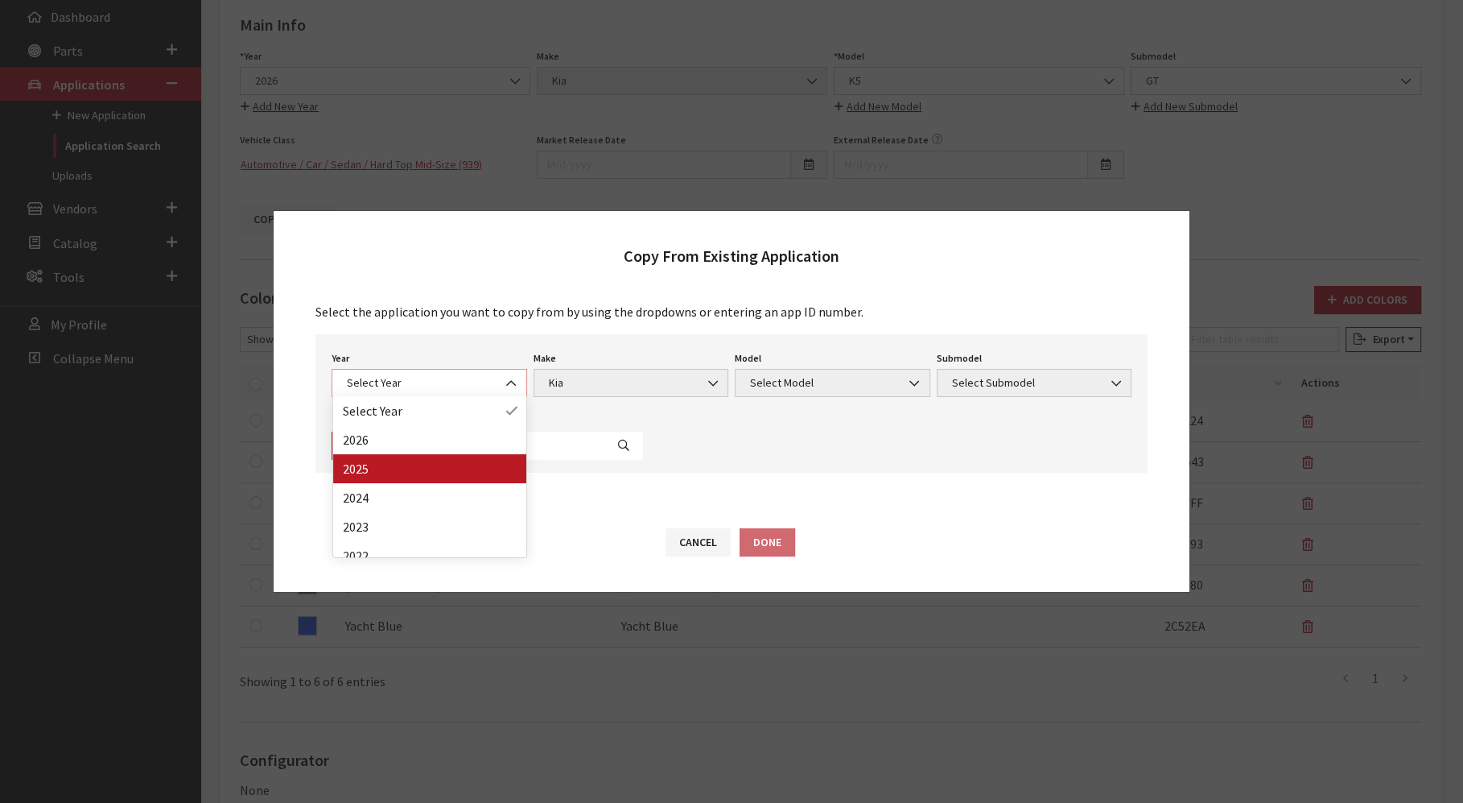
select select "43"
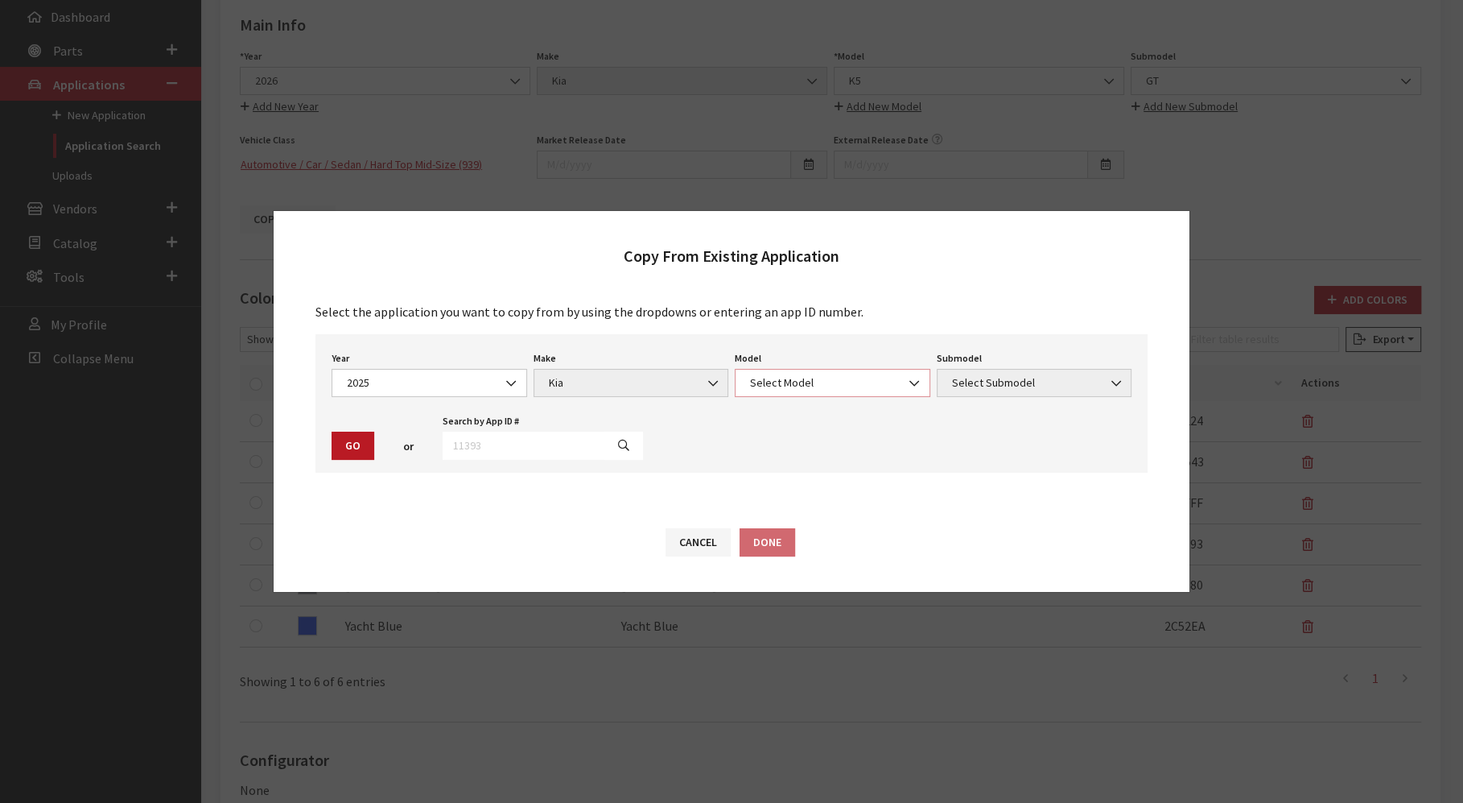
click at [821, 392] on span "Select Model" at bounding box center [833, 383] width 196 height 28
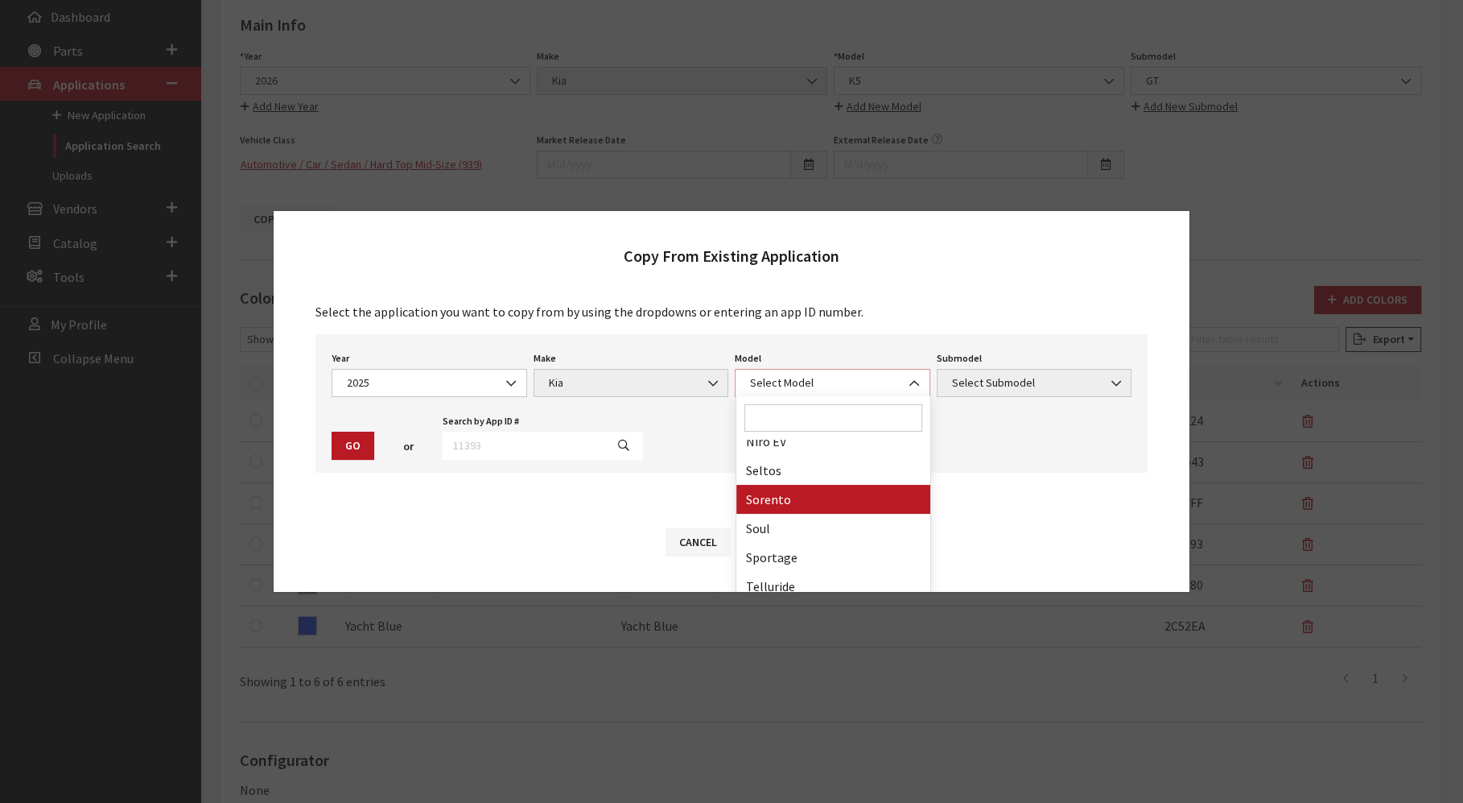
scroll to position [126, 0]
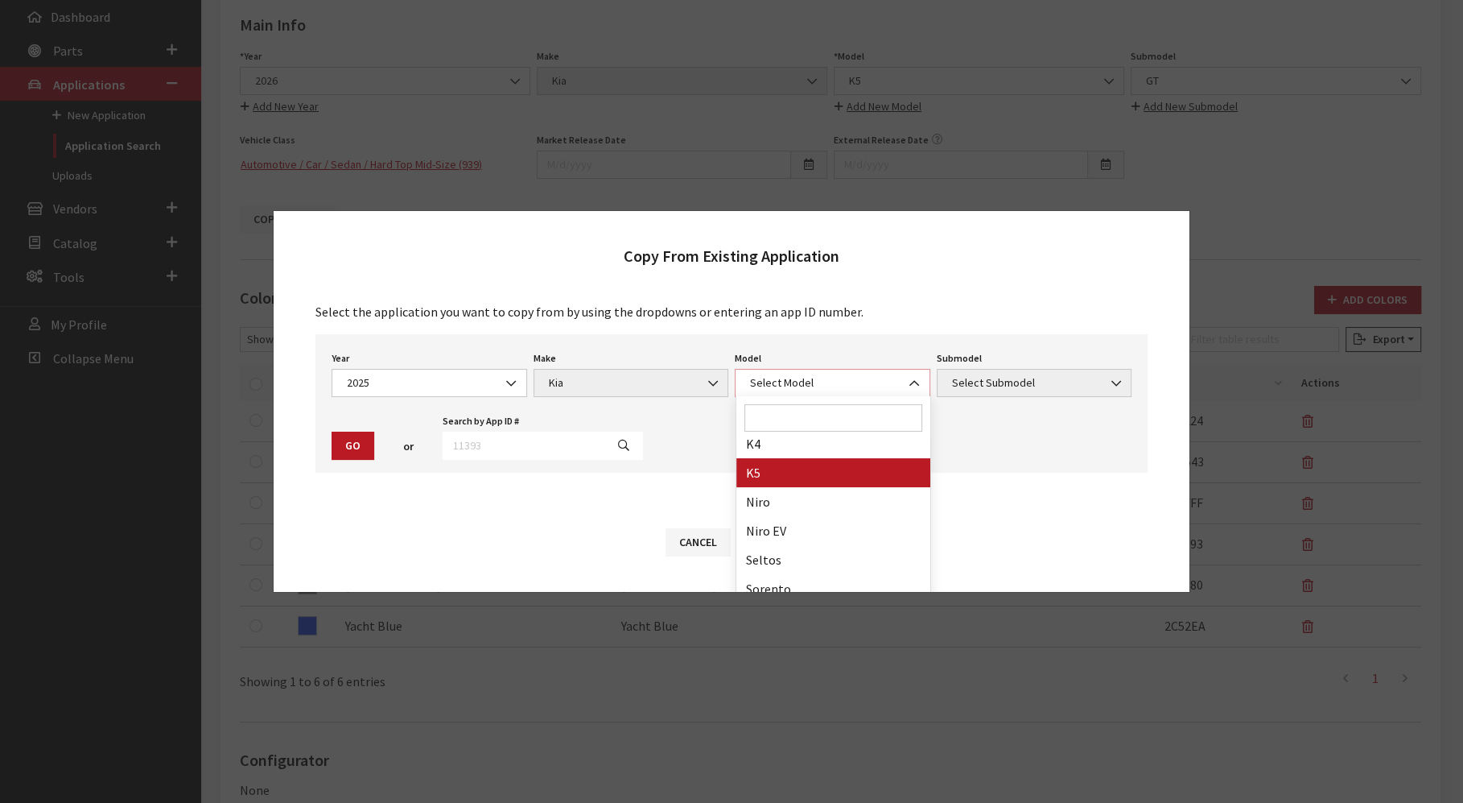
select select "1102"
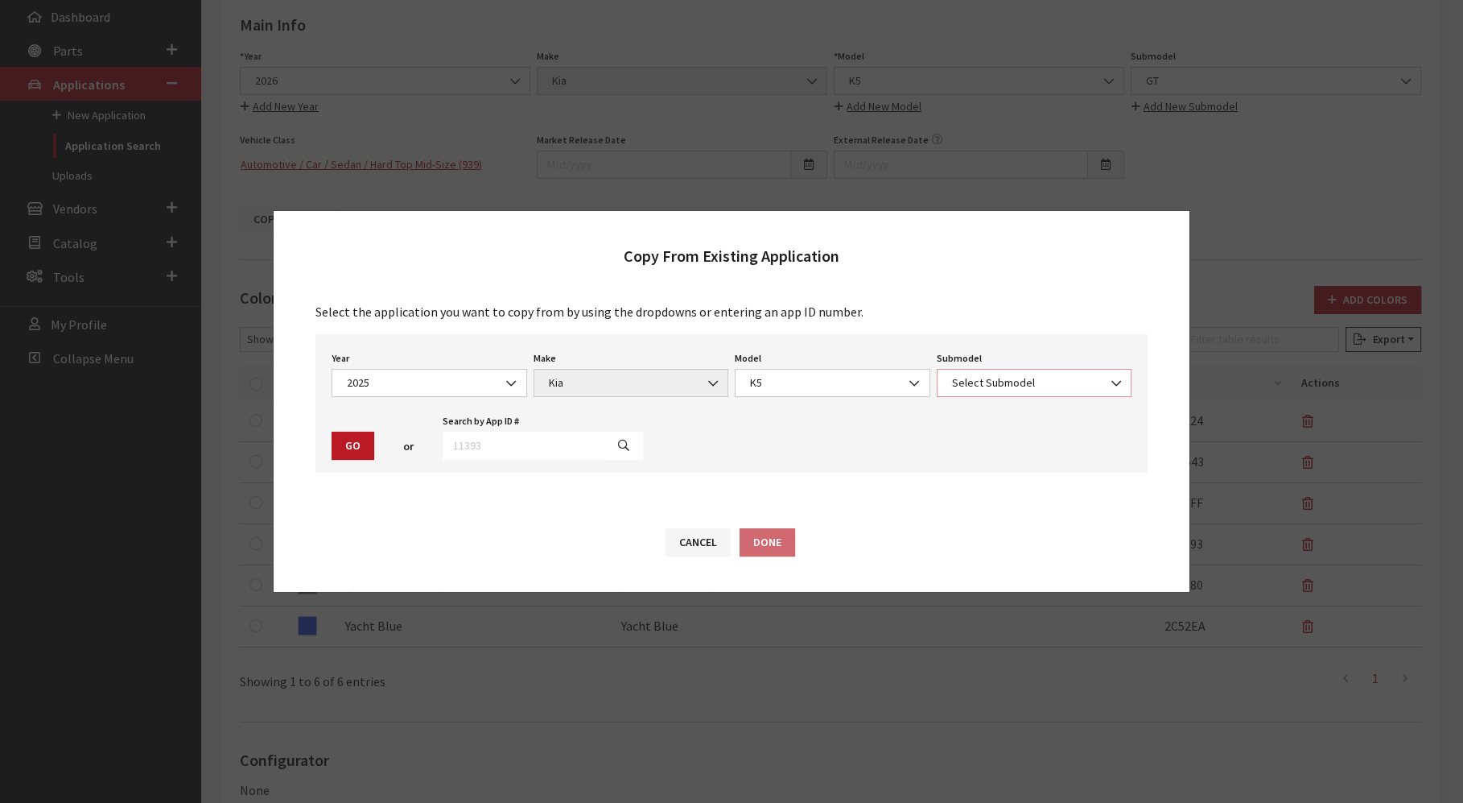
click at [1085, 387] on span "Select Submodel" at bounding box center [1034, 382] width 175 height 17
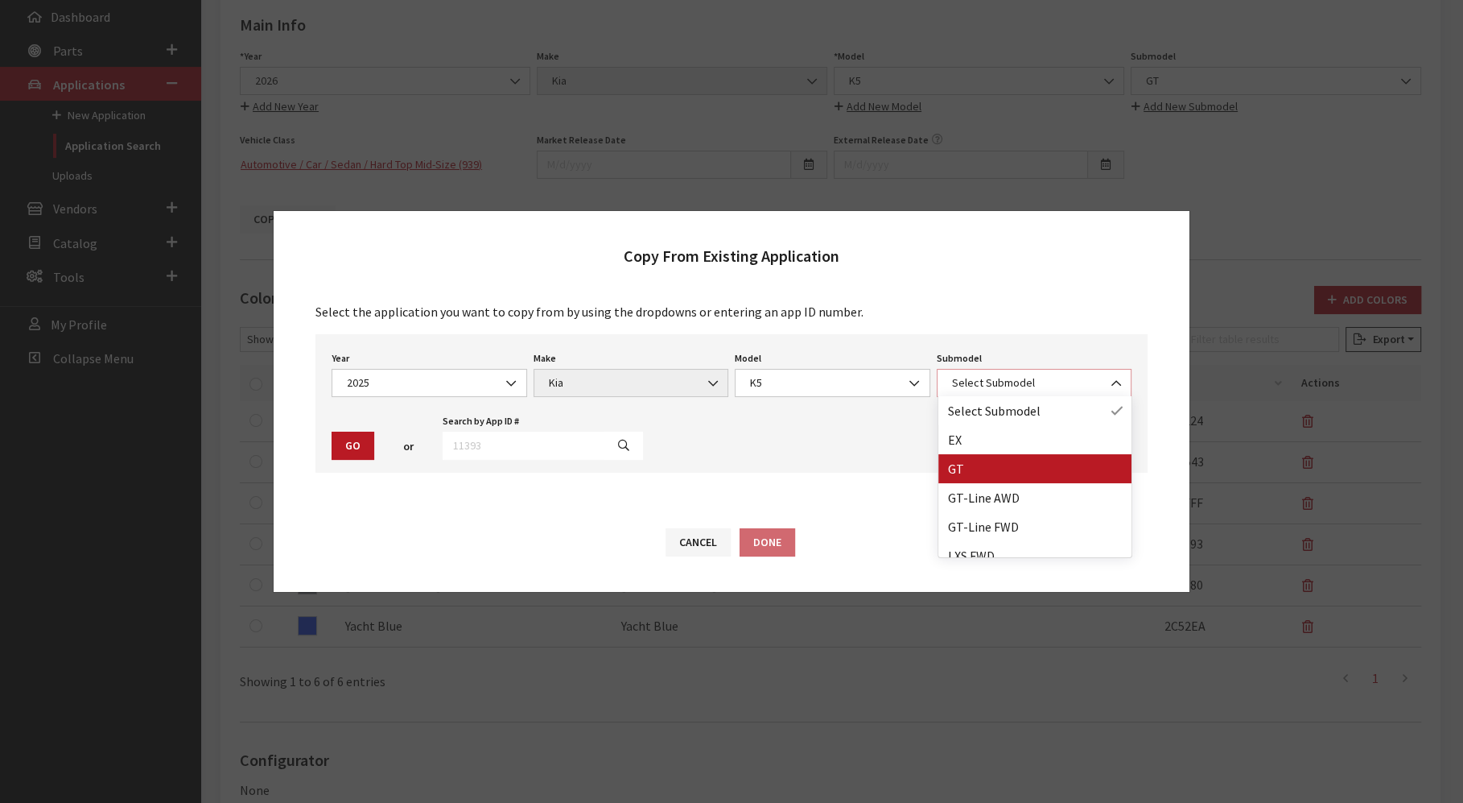
select select "39"
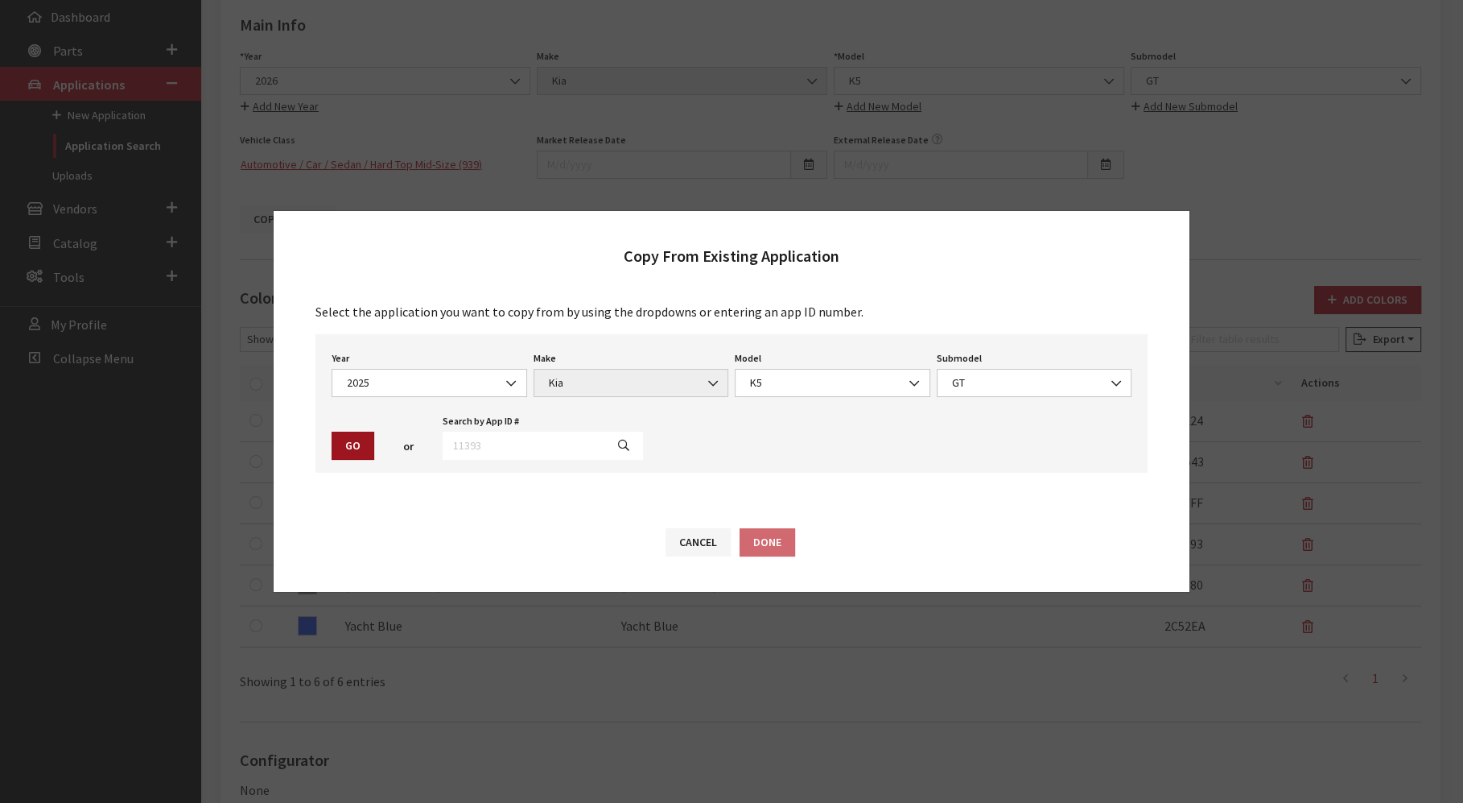
click at [347, 438] on button "Go" at bounding box center [353, 445] width 43 height 28
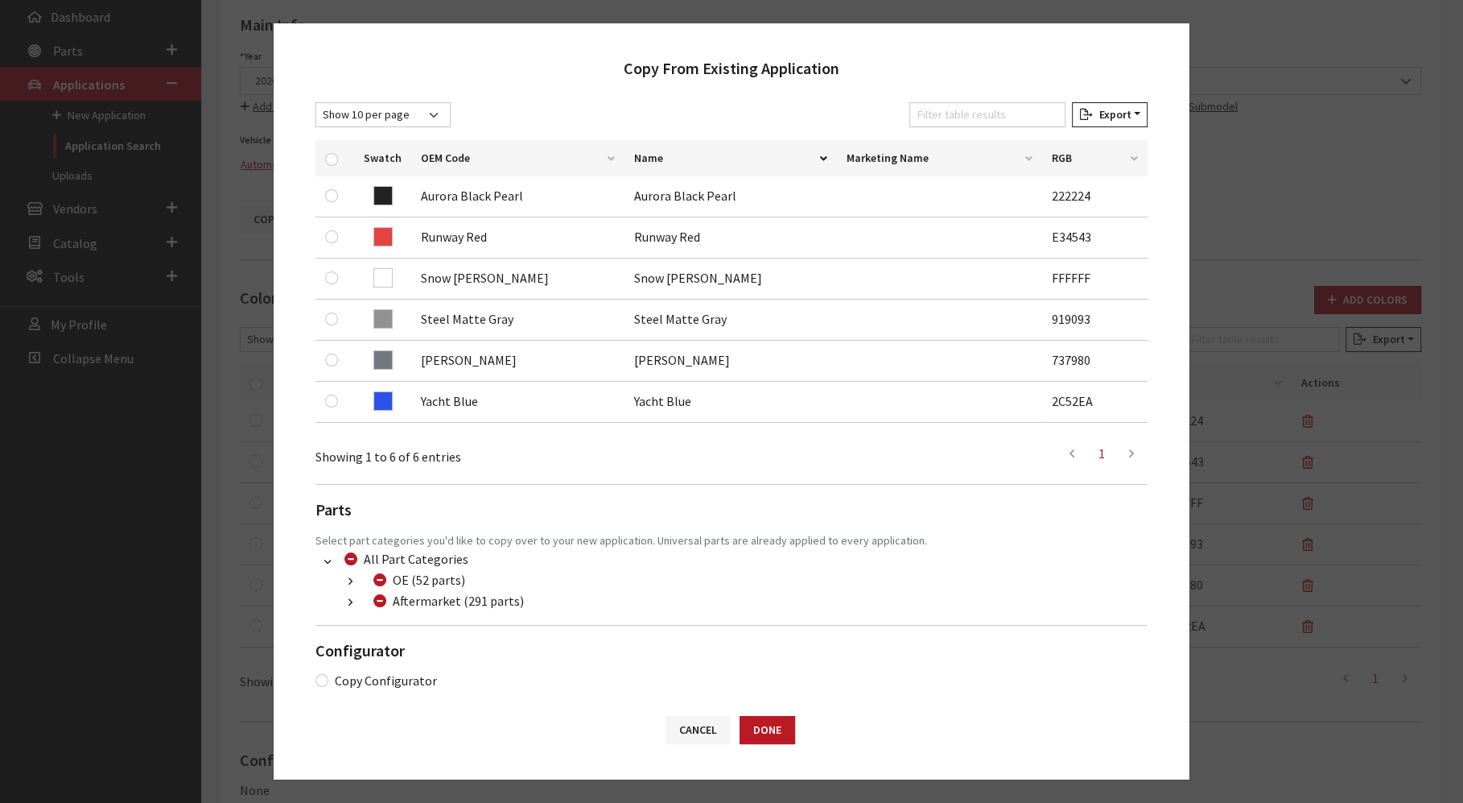
scroll to position [264, 0]
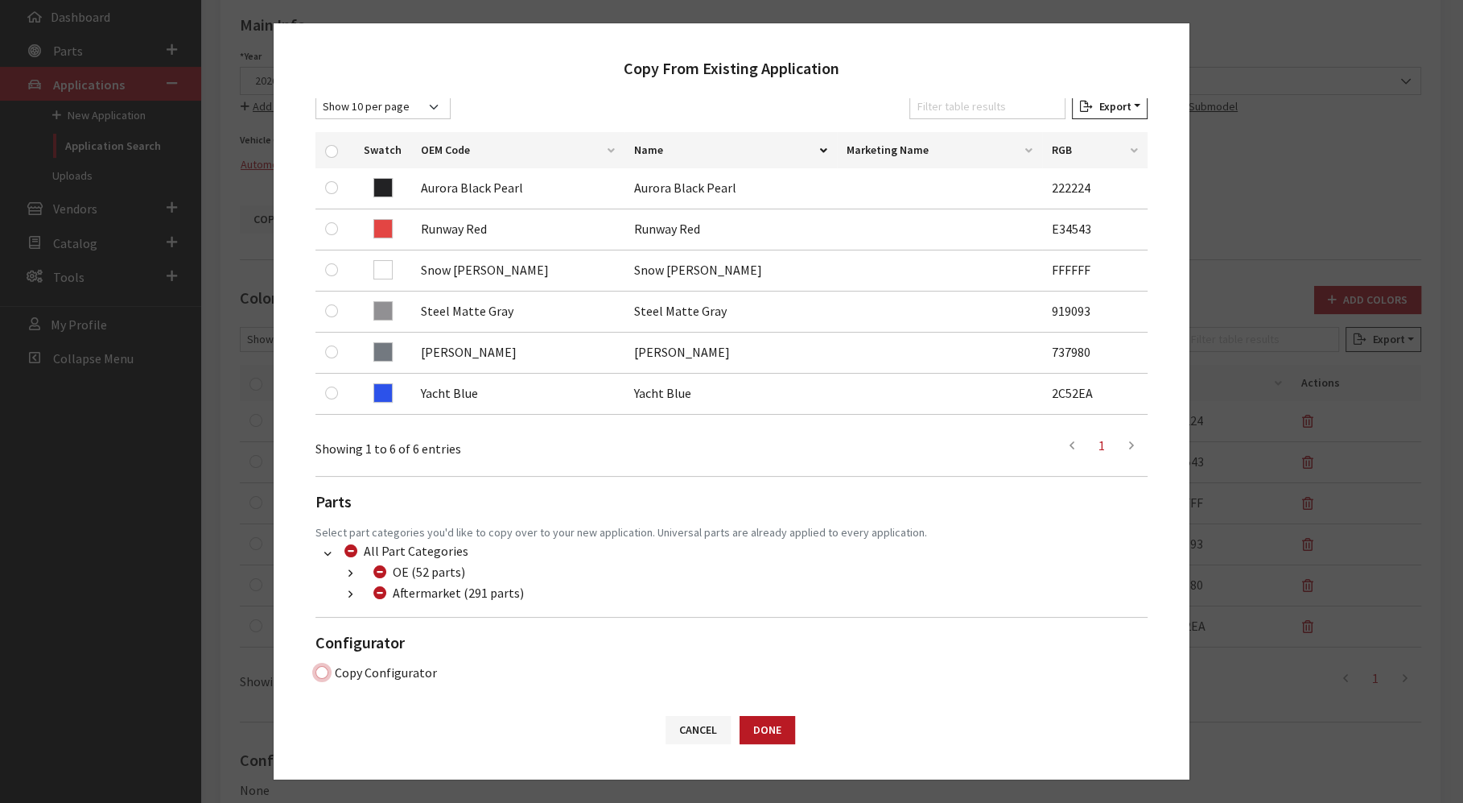
click at [316, 670] on input "Copy Configurator" at bounding box center [322, 672] width 13 height 13
checkbox input "true"
click at [768, 728] on button "Done" at bounding box center [768, 730] width 56 height 28
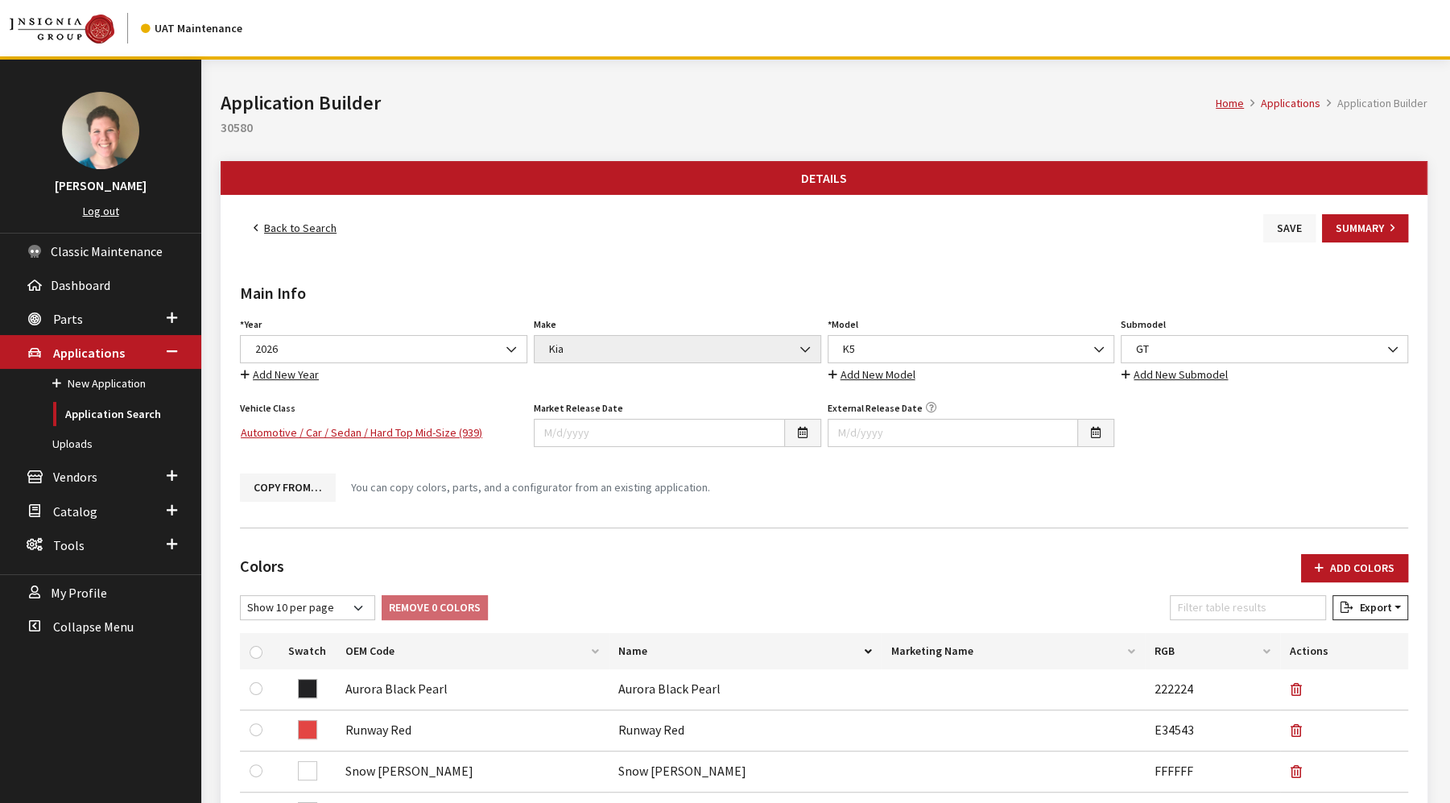
click at [1291, 225] on button "Save" at bounding box center [1289, 228] width 52 height 28
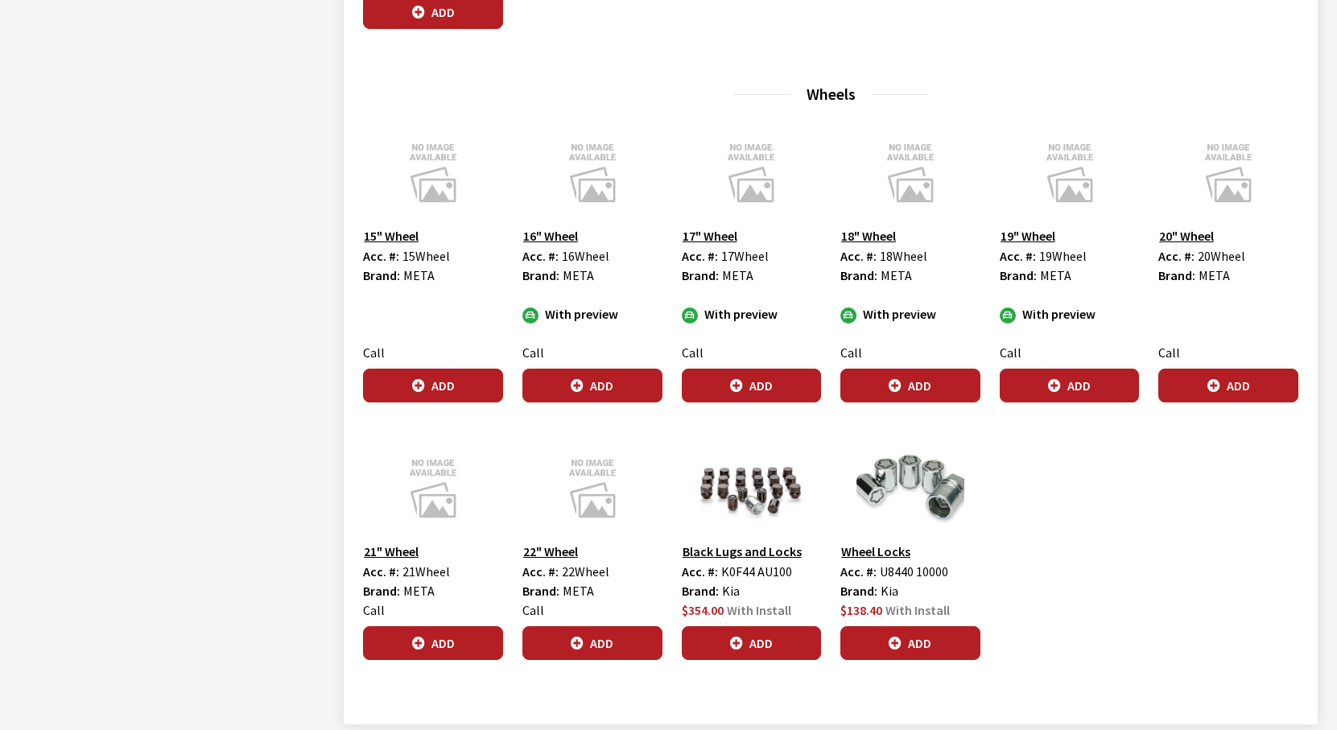
scroll to position [4277, 0]
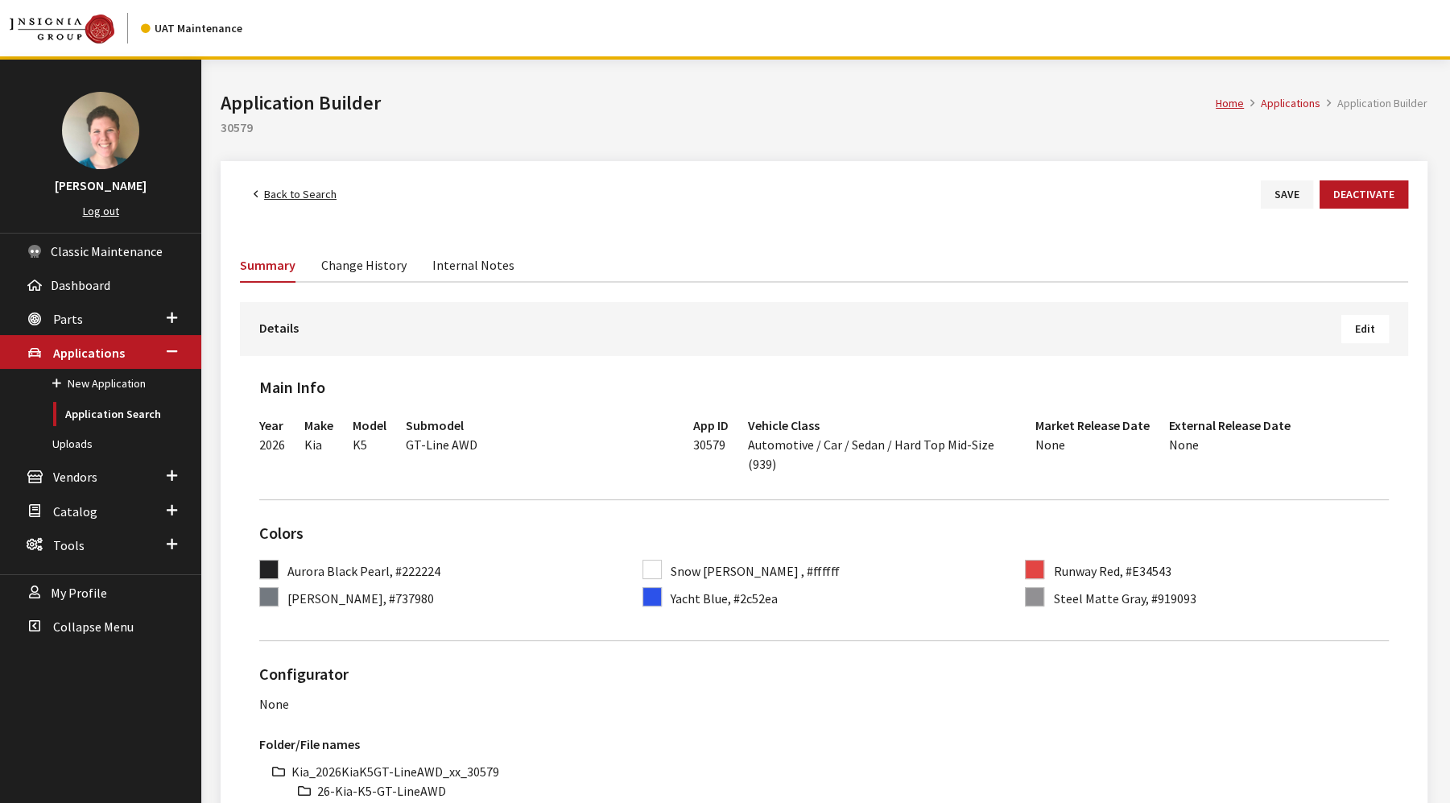
click at [1378, 327] on button "Edit" at bounding box center [1364, 329] width 47 height 28
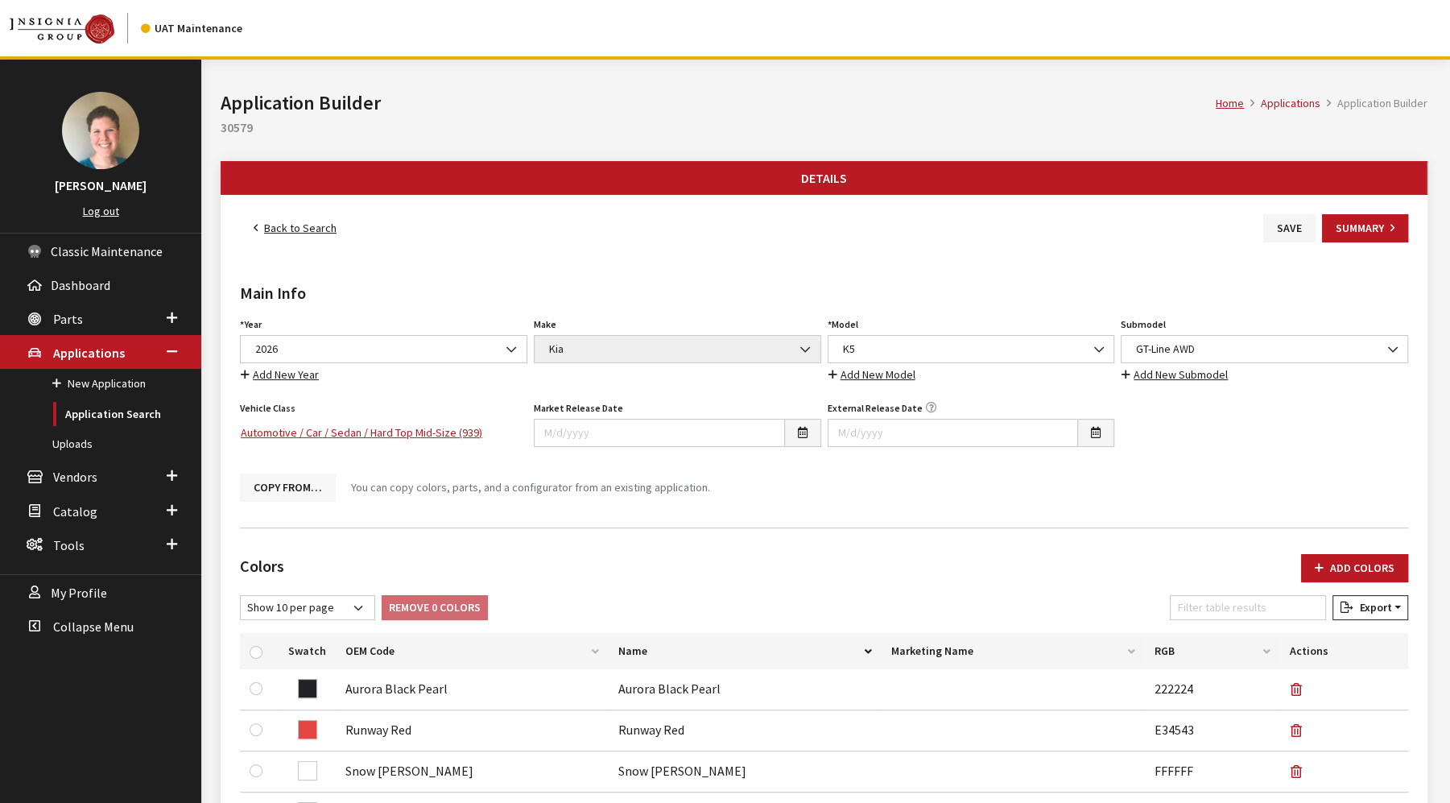
click at [277, 484] on button "Copy From…" at bounding box center [288, 487] width 96 height 28
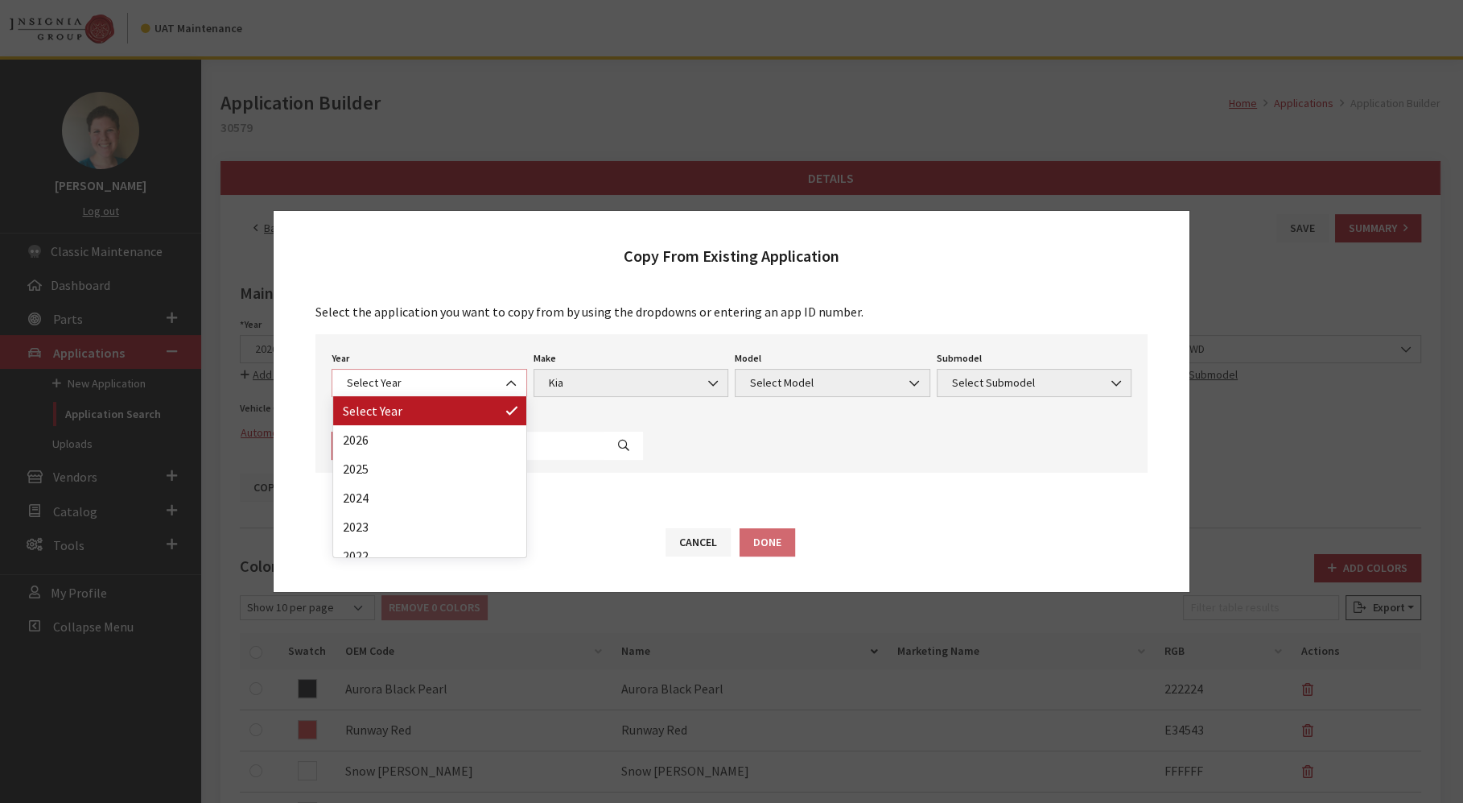
click at [480, 385] on span "Select Year" at bounding box center [429, 382] width 175 height 17
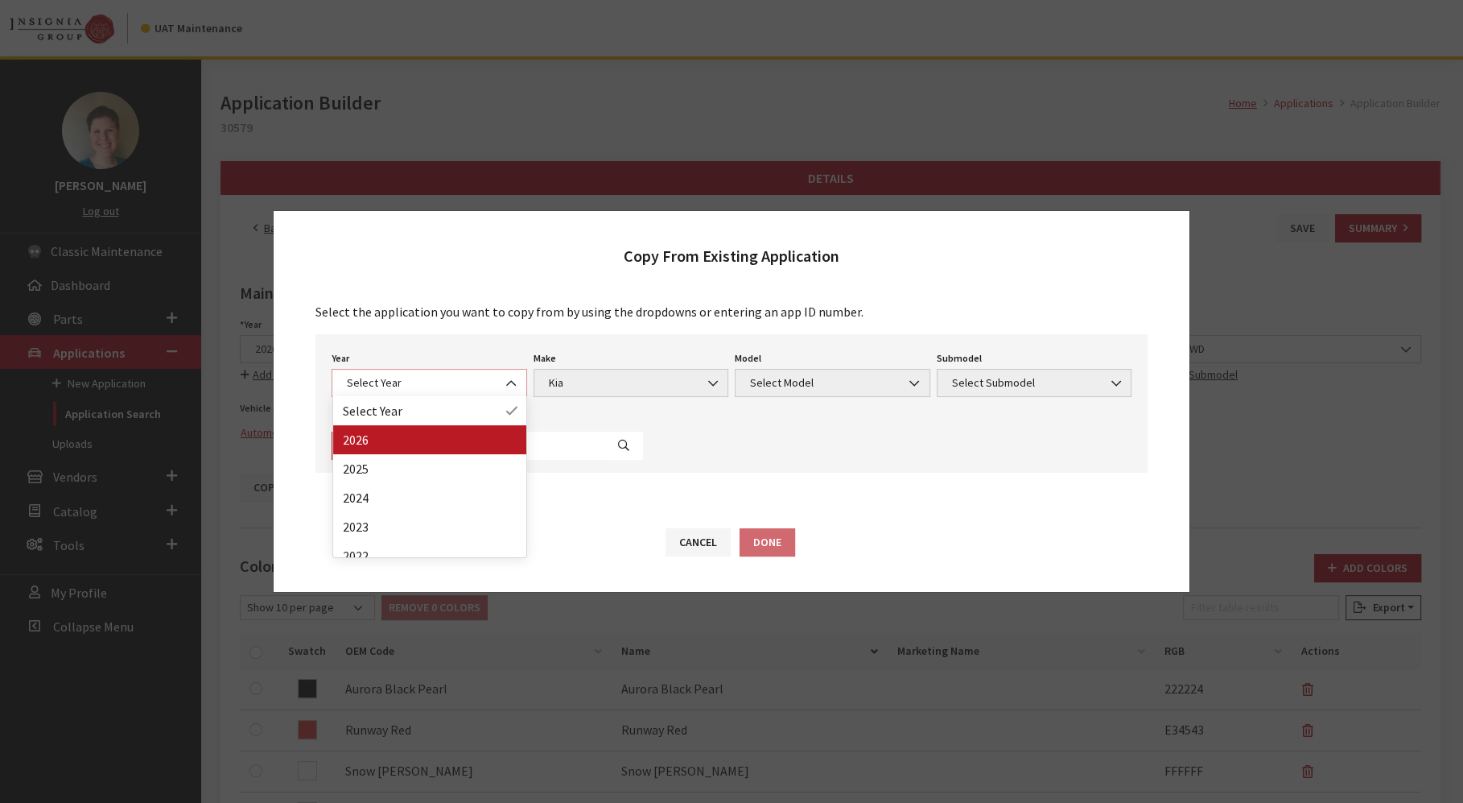
select select "44"
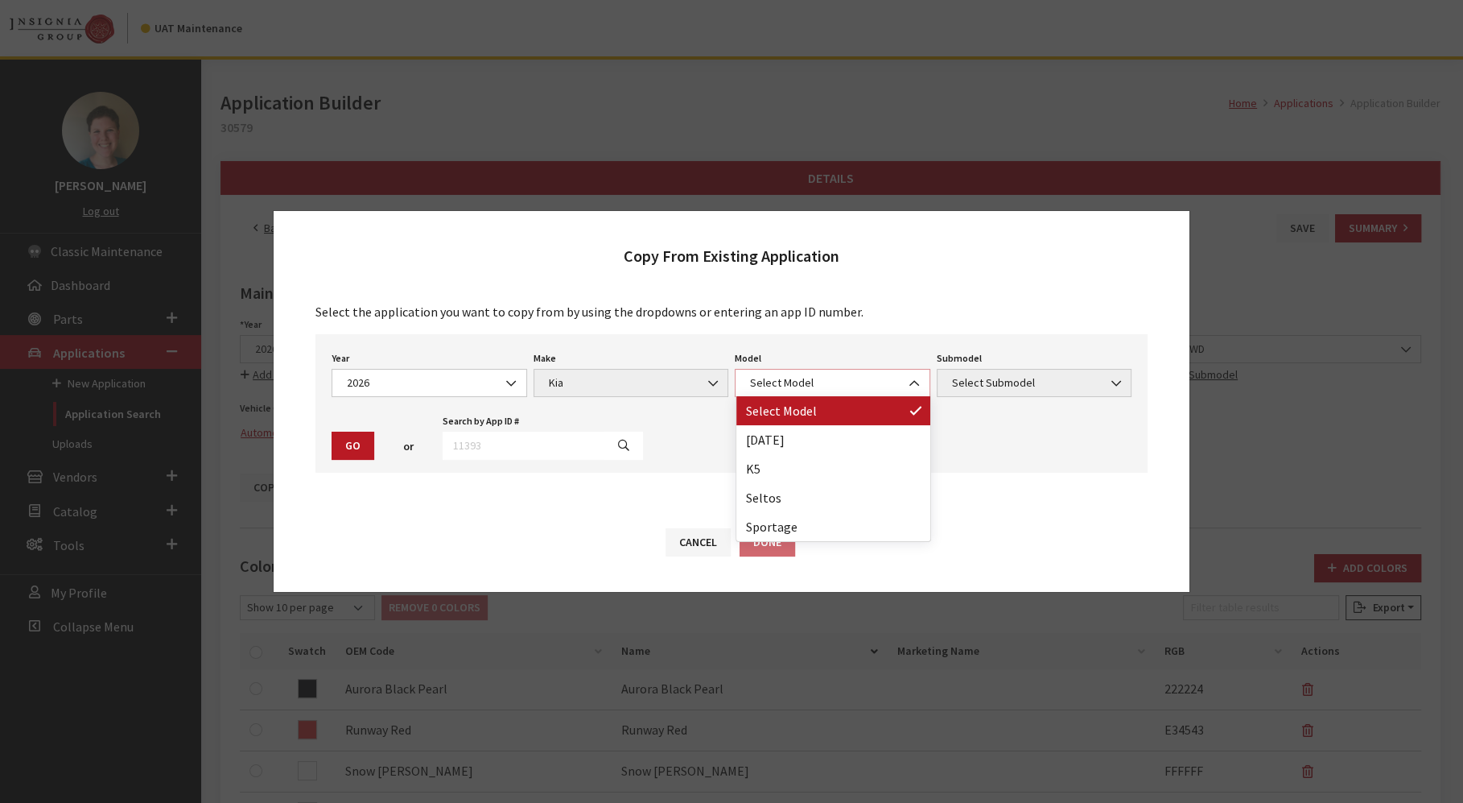
click at [809, 394] on span "Select Model" at bounding box center [833, 383] width 196 height 28
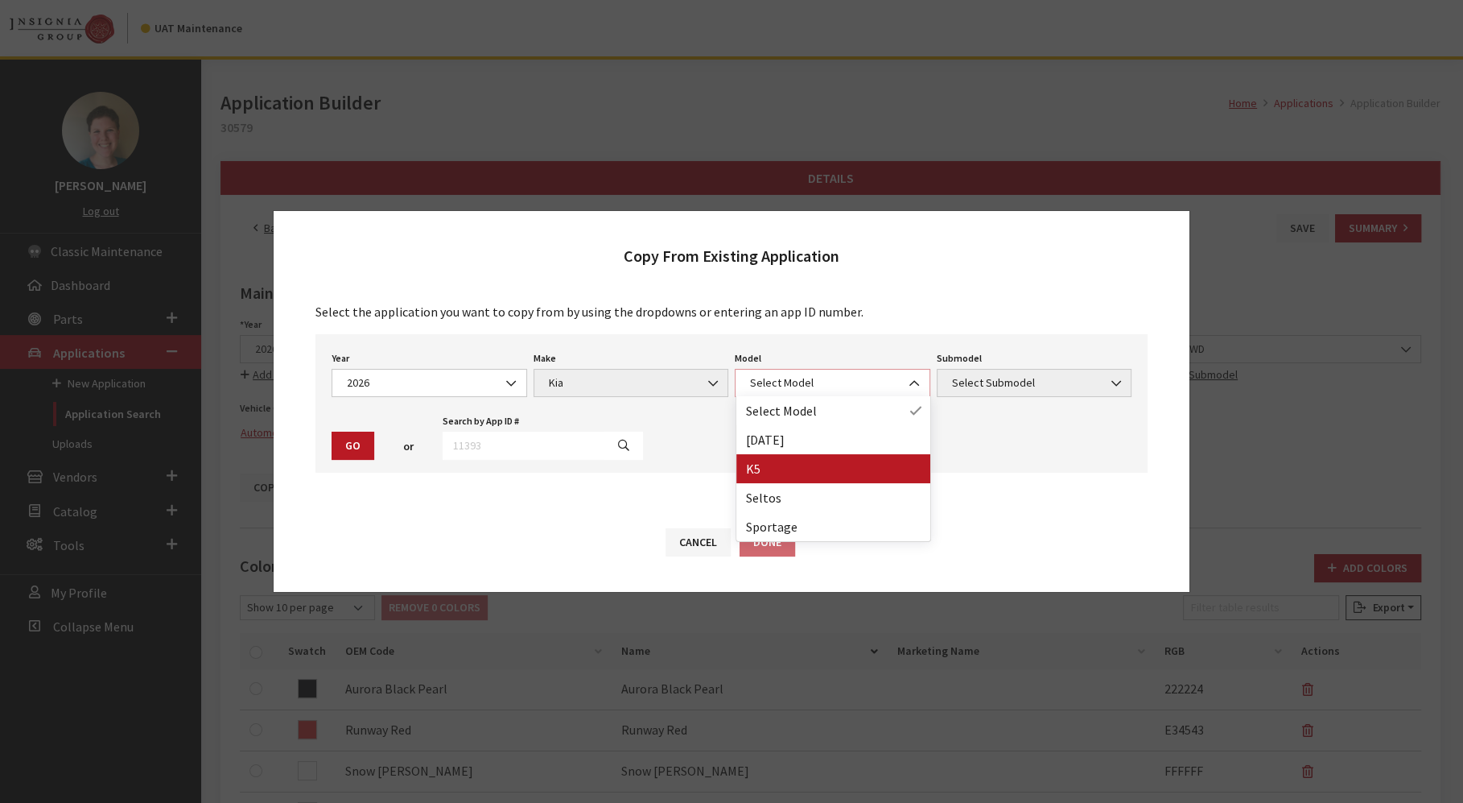
select select "1102"
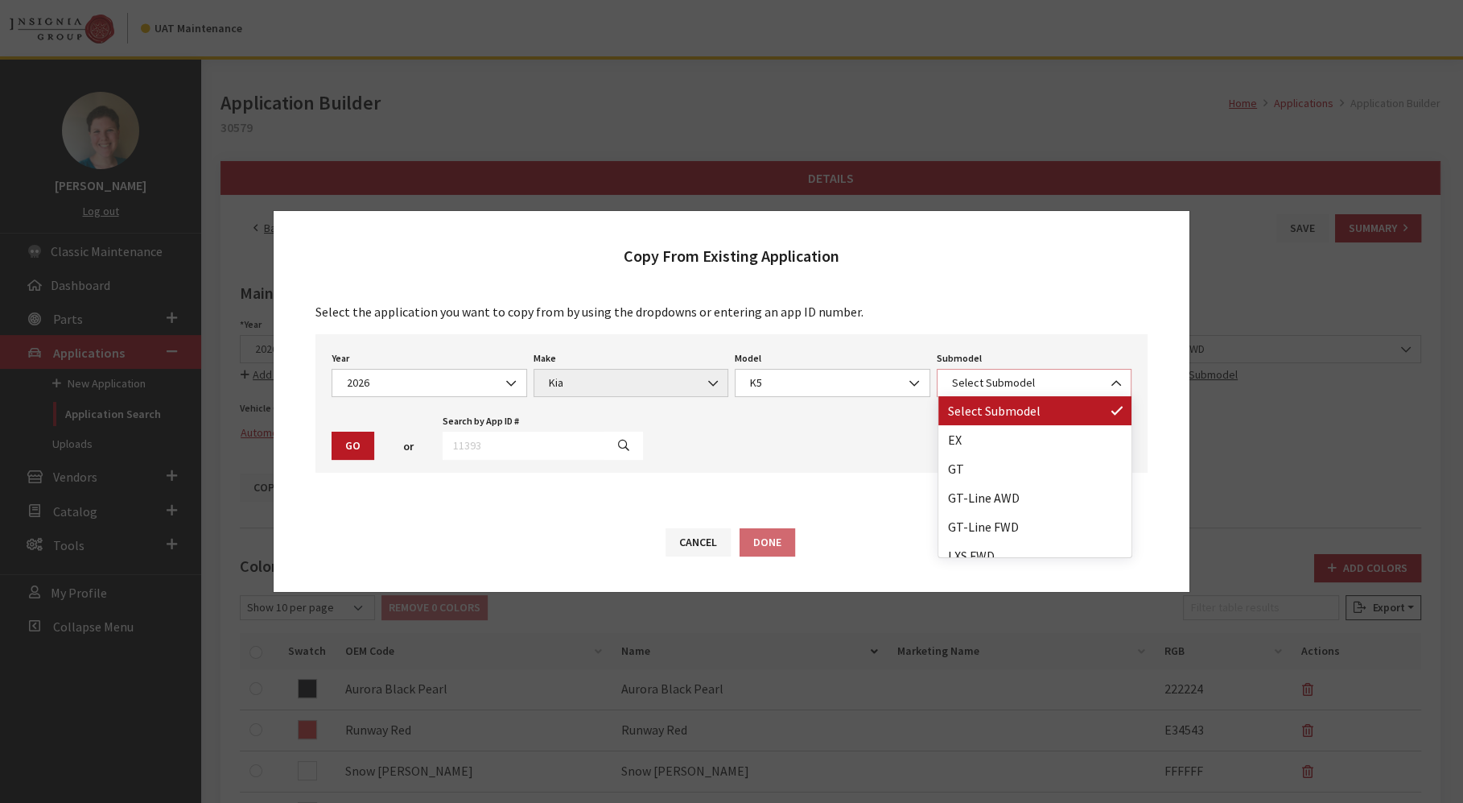
click at [1092, 394] on span "Select Submodel" at bounding box center [1035, 383] width 196 height 28
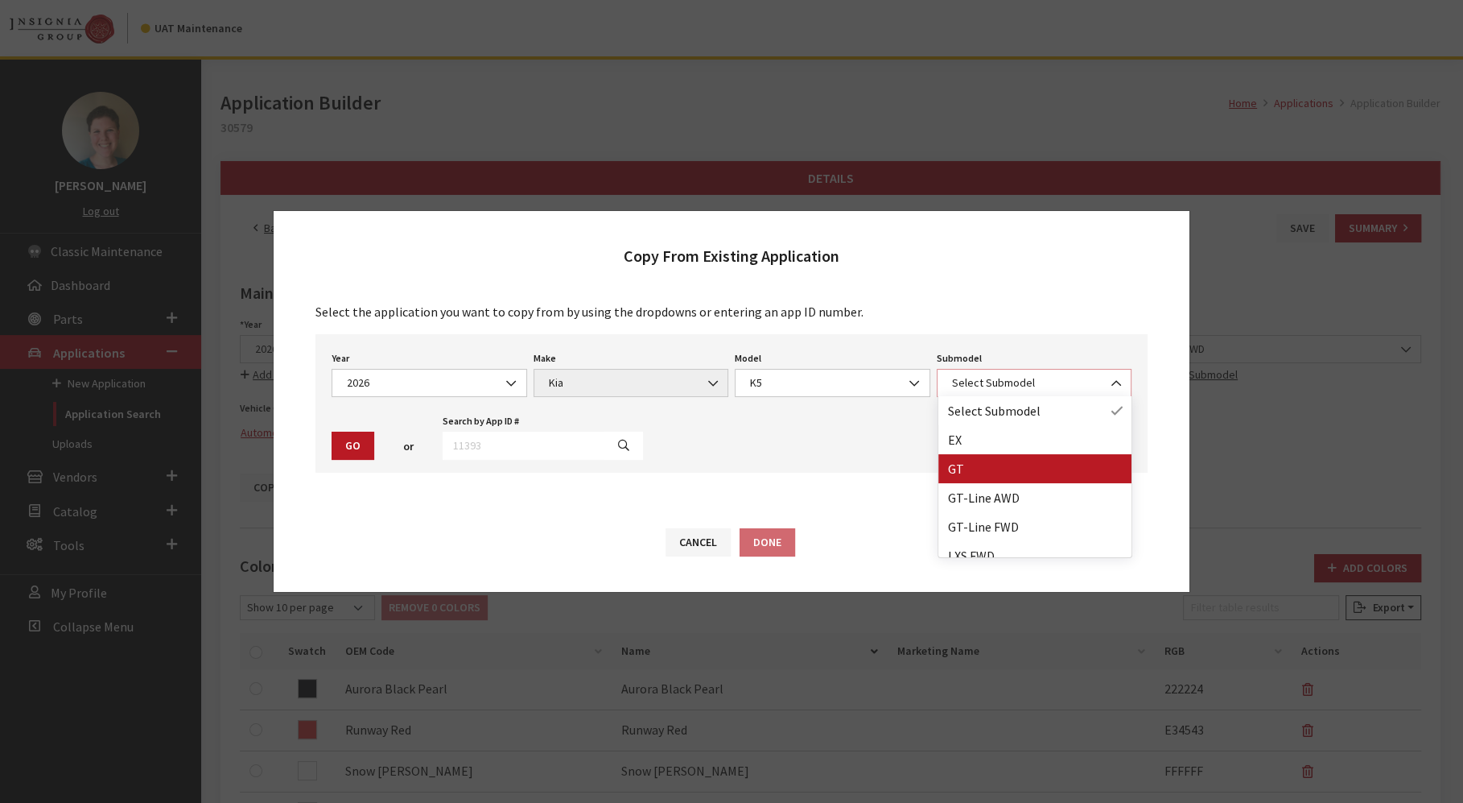
select select "39"
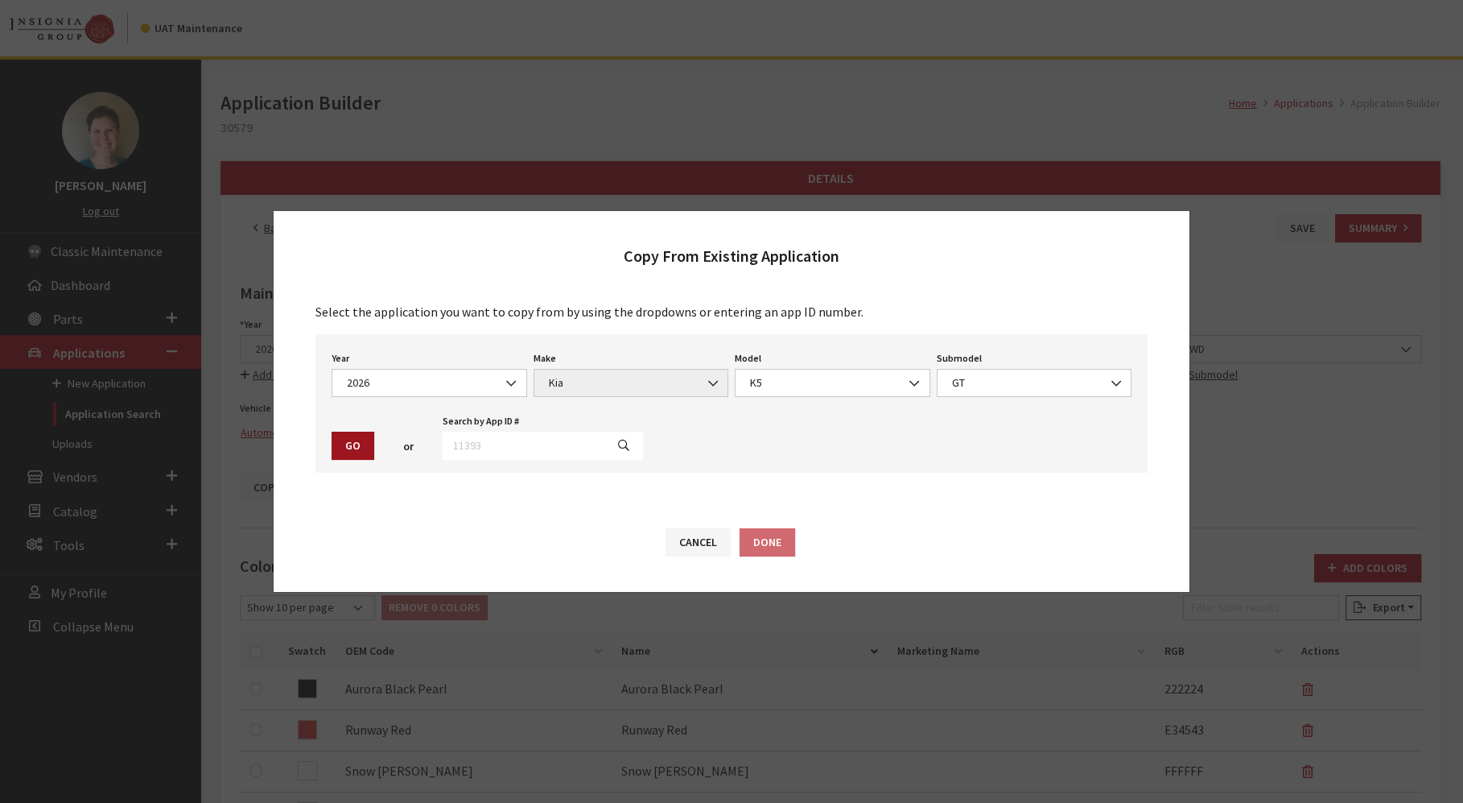
click at [345, 443] on button "Go" at bounding box center [353, 445] width 43 height 28
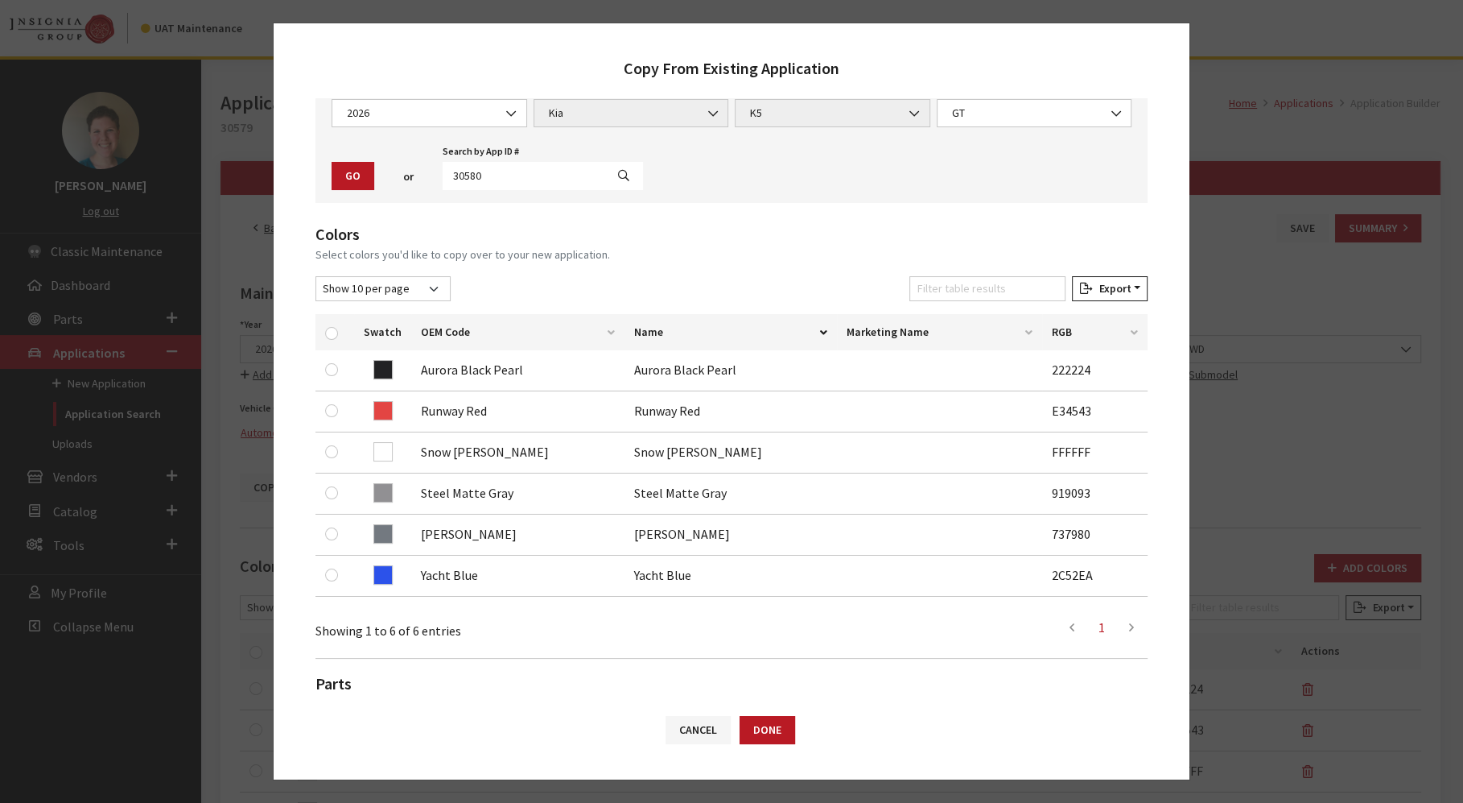
scroll to position [264, 0]
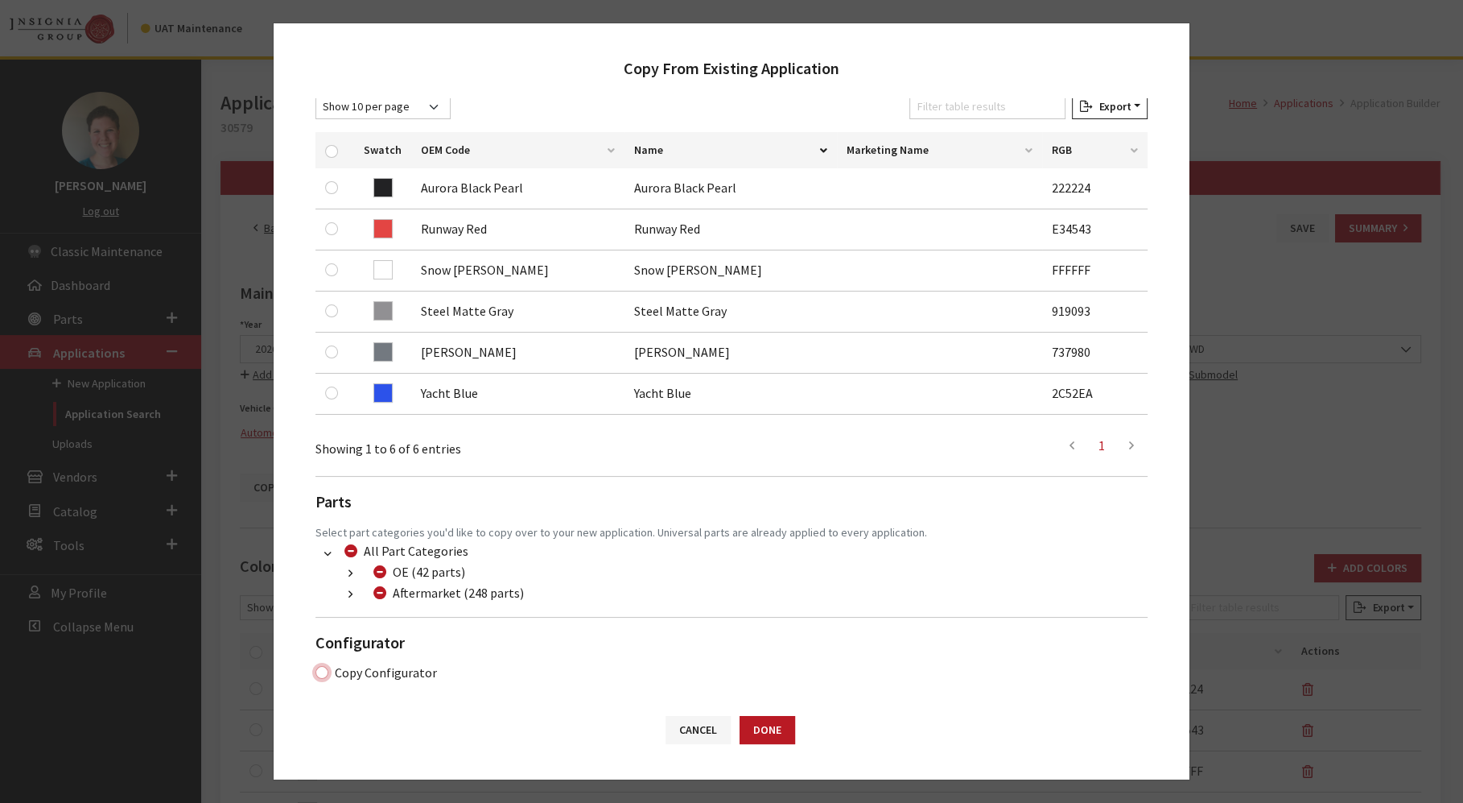
click at [325, 667] on input "Copy Configurator" at bounding box center [322, 672] width 13 height 13
checkbox input "true"
click at [763, 728] on button "Done" at bounding box center [768, 730] width 56 height 28
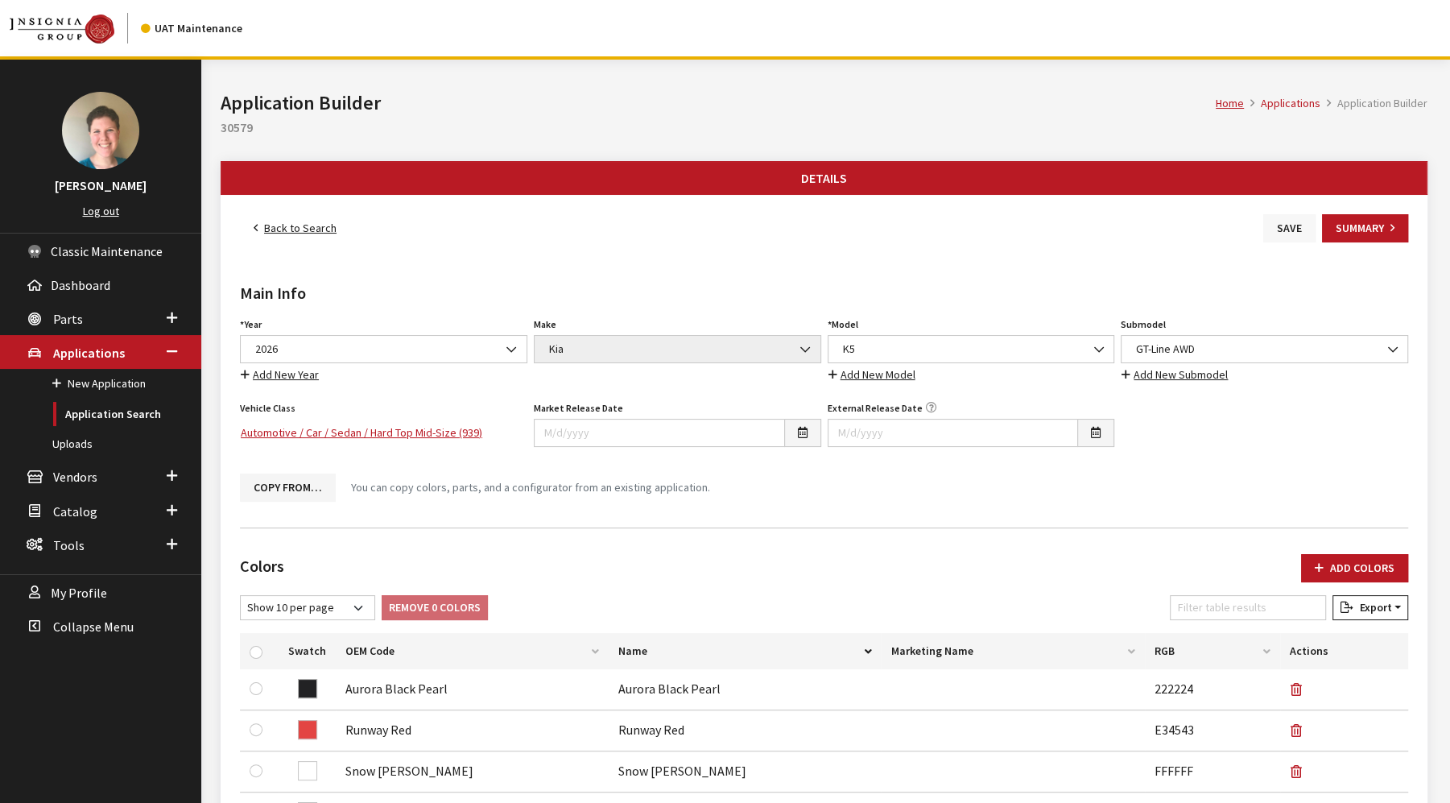
click at [1290, 225] on button "Save" at bounding box center [1289, 228] width 52 height 28
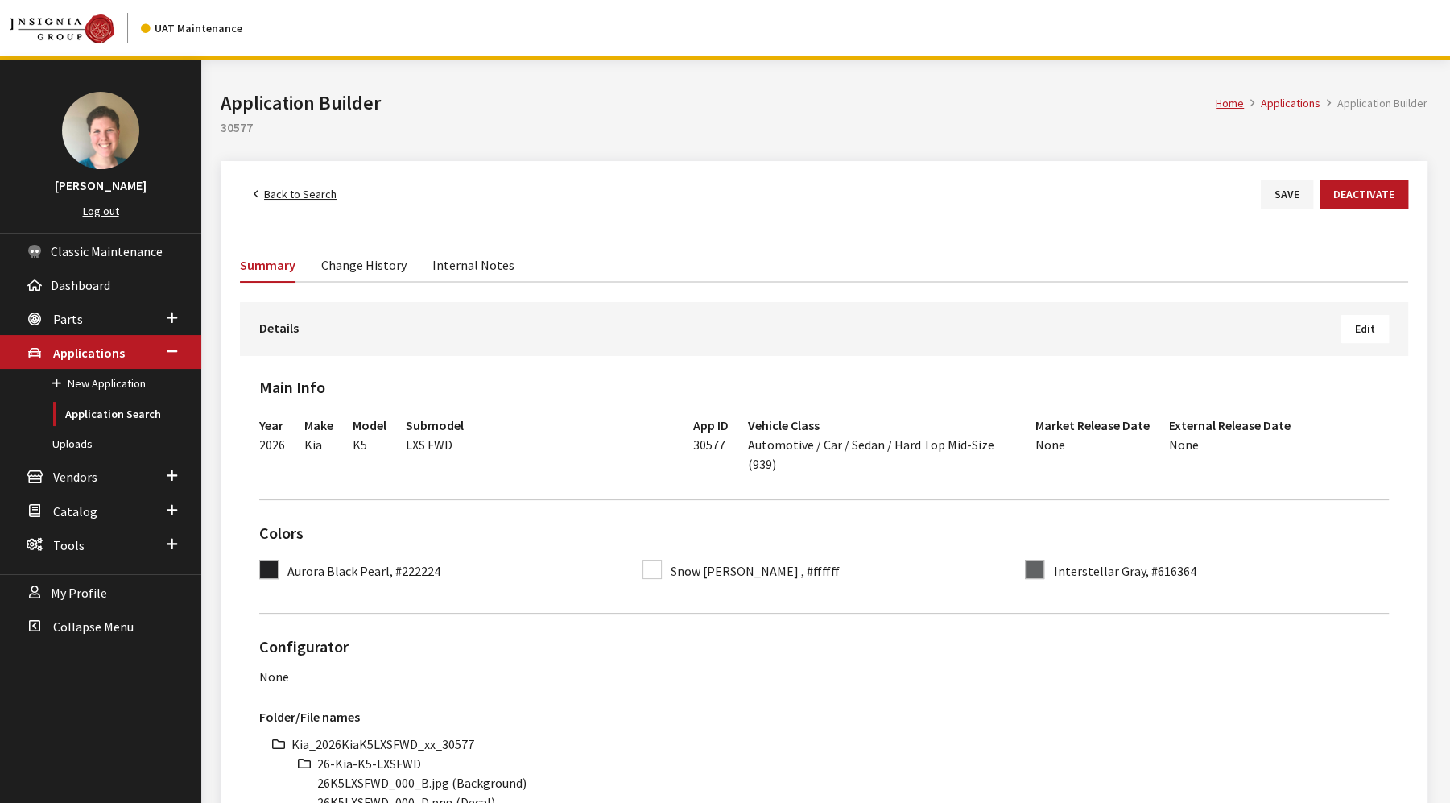
click at [1359, 322] on span "Edit" at bounding box center [1365, 328] width 20 height 14
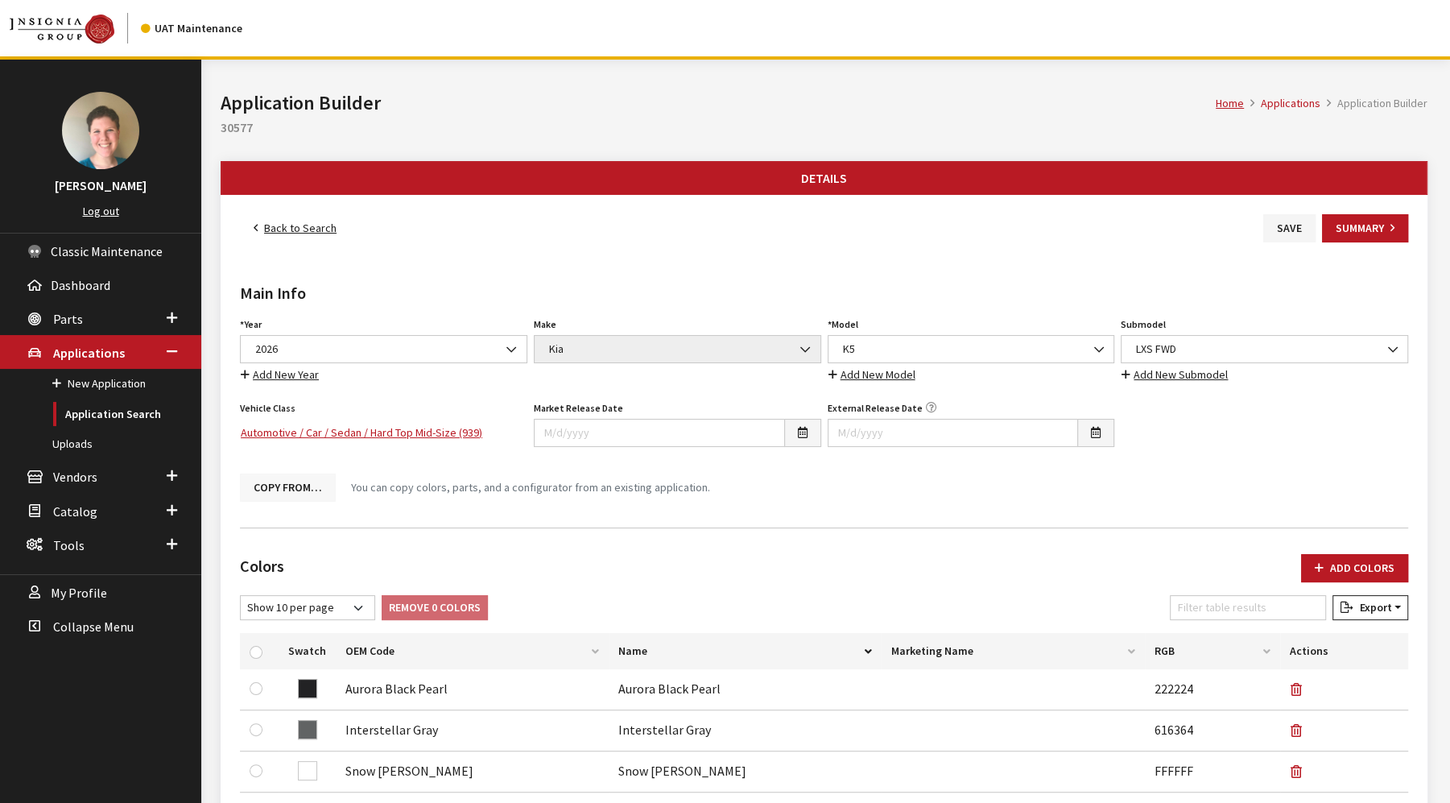
click at [296, 492] on button "Copy From…" at bounding box center [288, 487] width 96 height 28
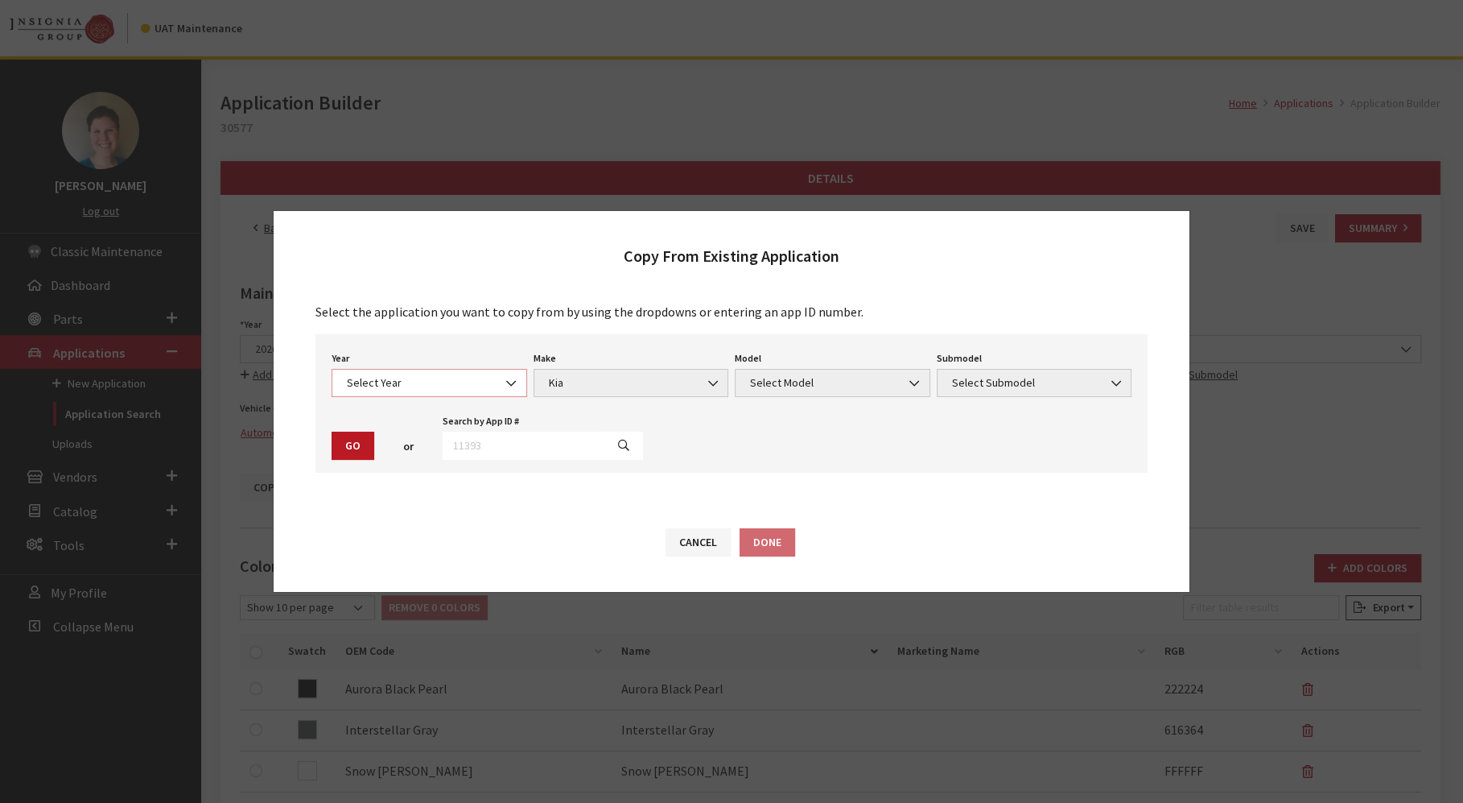
click at [491, 387] on span "Select Year" at bounding box center [429, 382] width 175 height 17
select select "44"
click at [789, 379] on span "Select Model" at bounding box center [832, 382] width 175 height 17
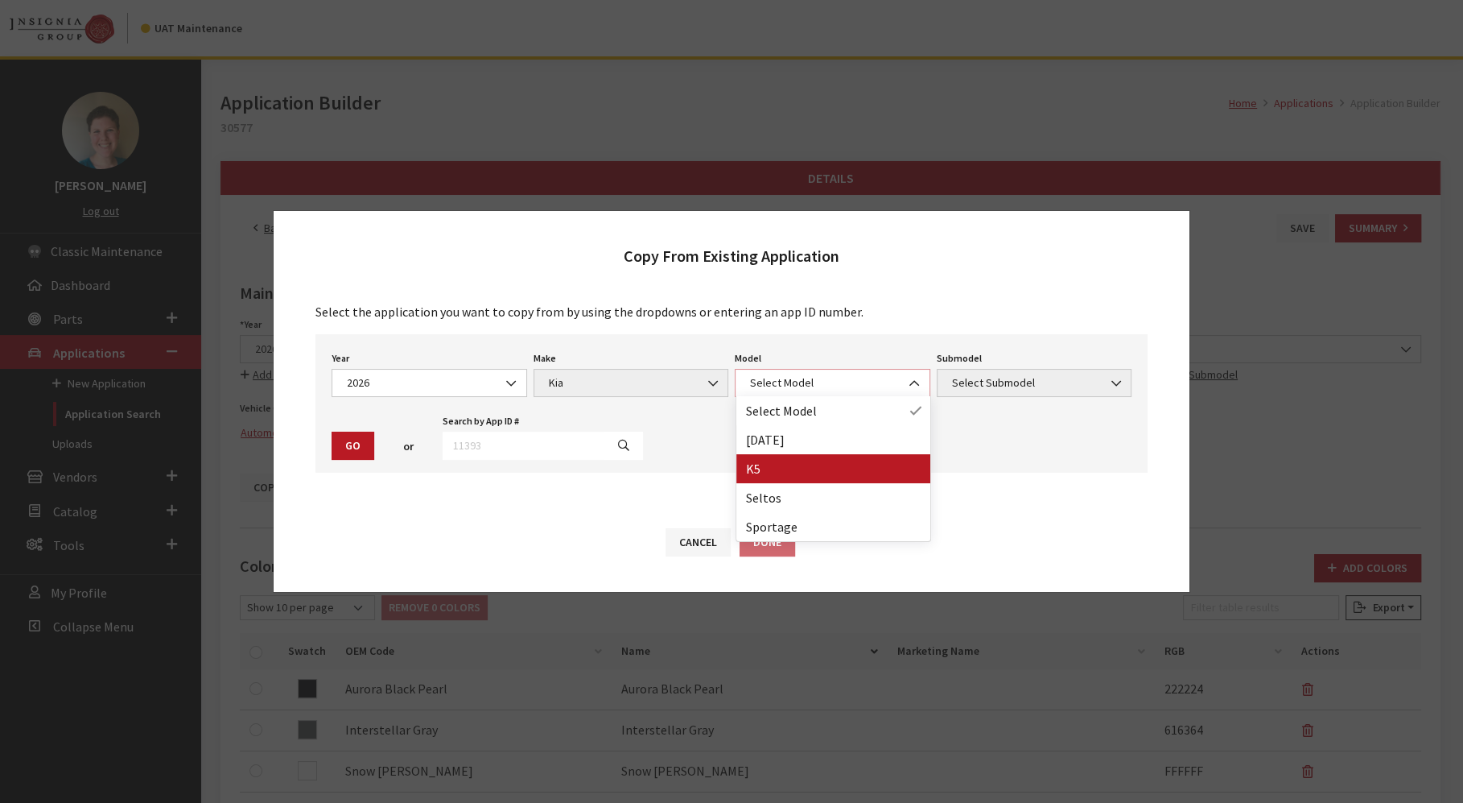
select select "1102"
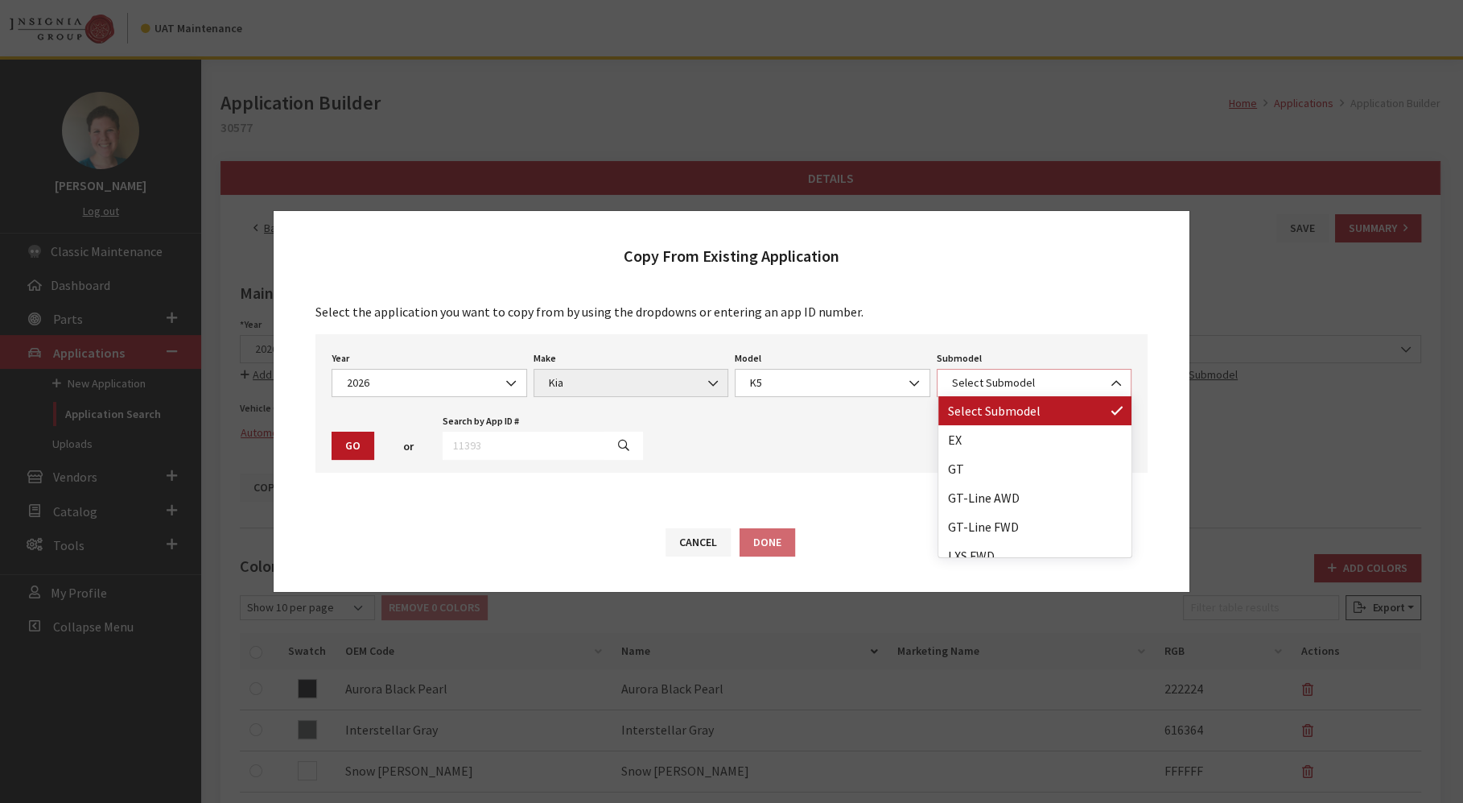
click at [1005, 387] on span "Select Submodel" at bounding box center [1034, 382] width 175 height 17
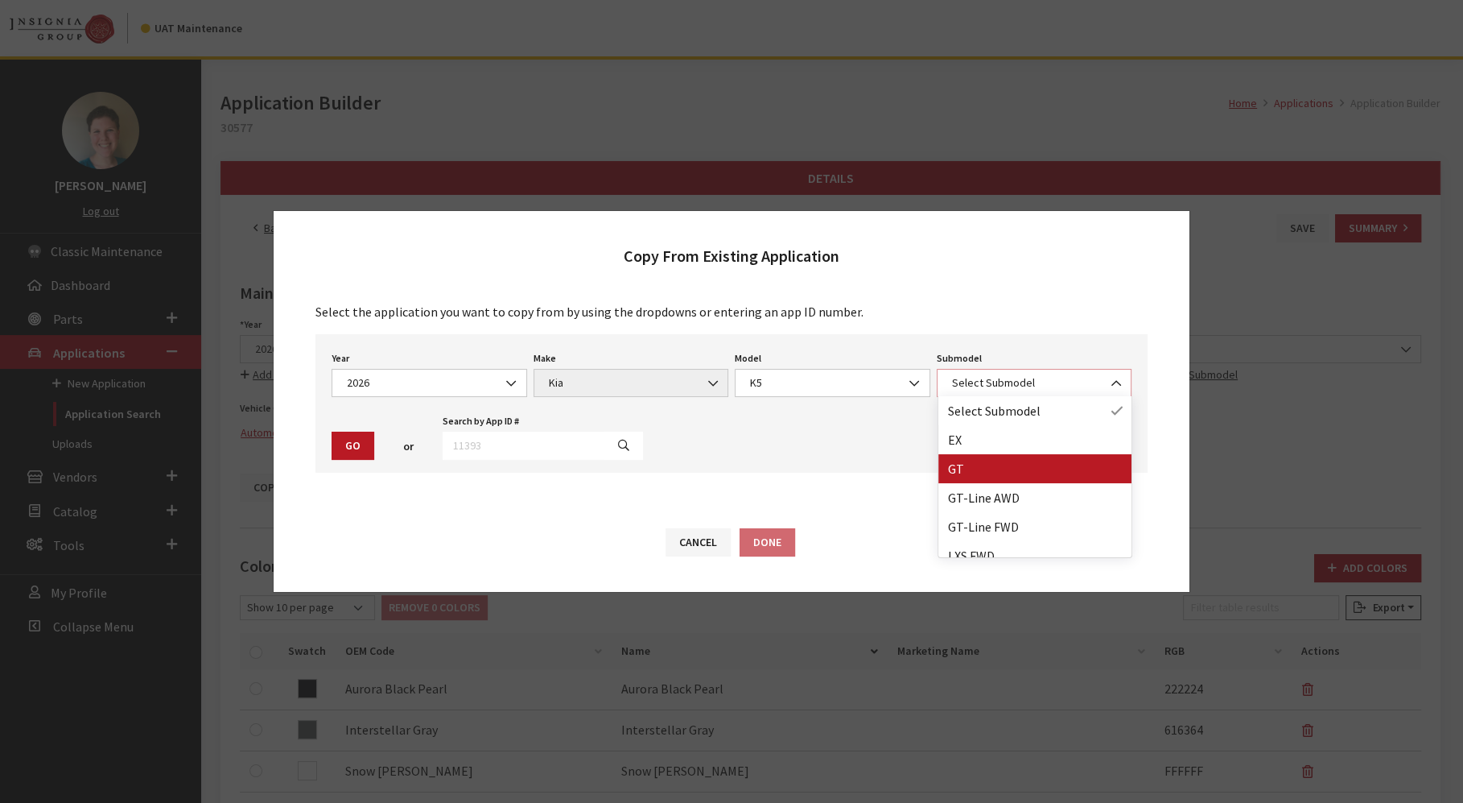
select select "39"
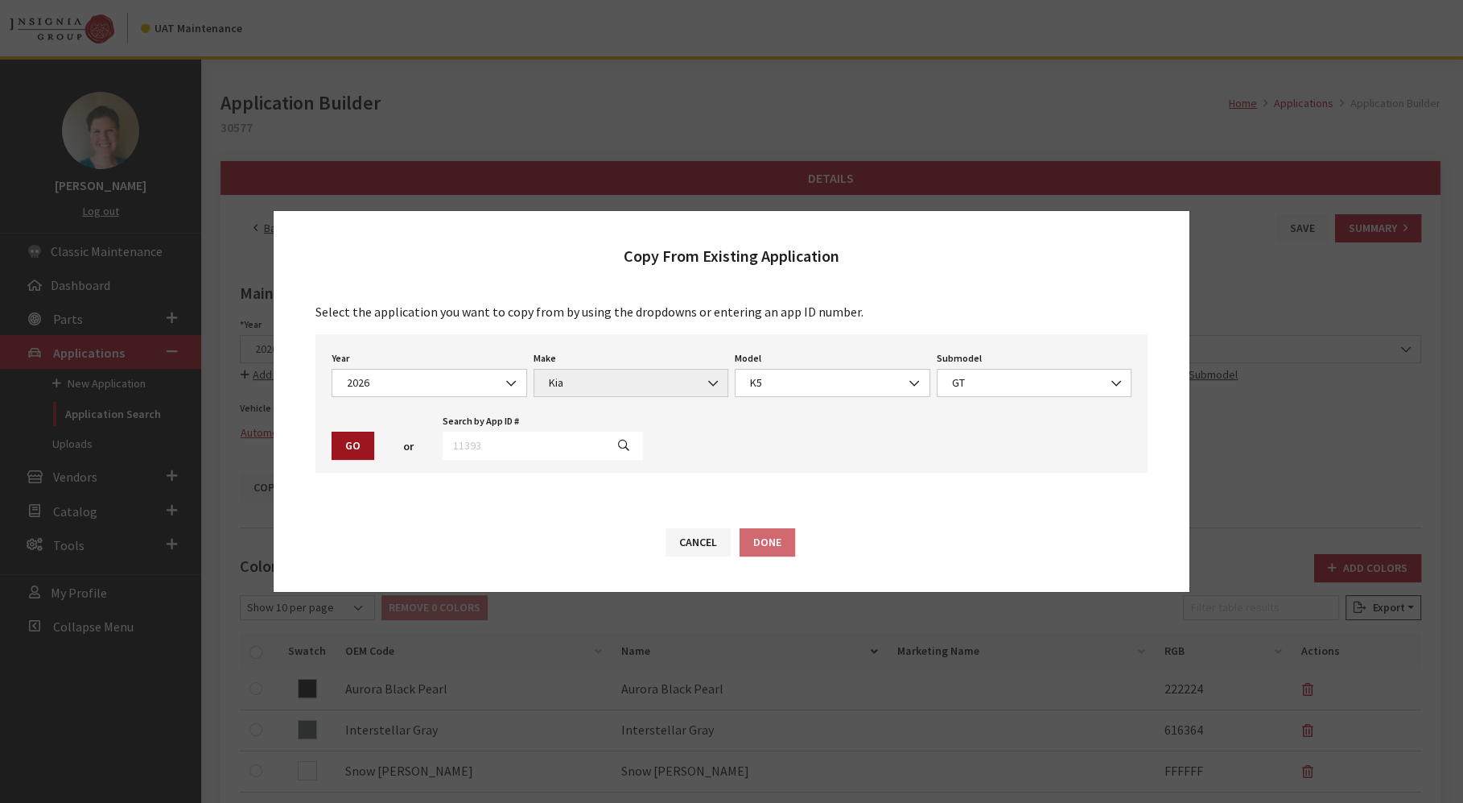
click at [354, 449] on button "Go" at bounding box center [353, 445] width 43 height 28
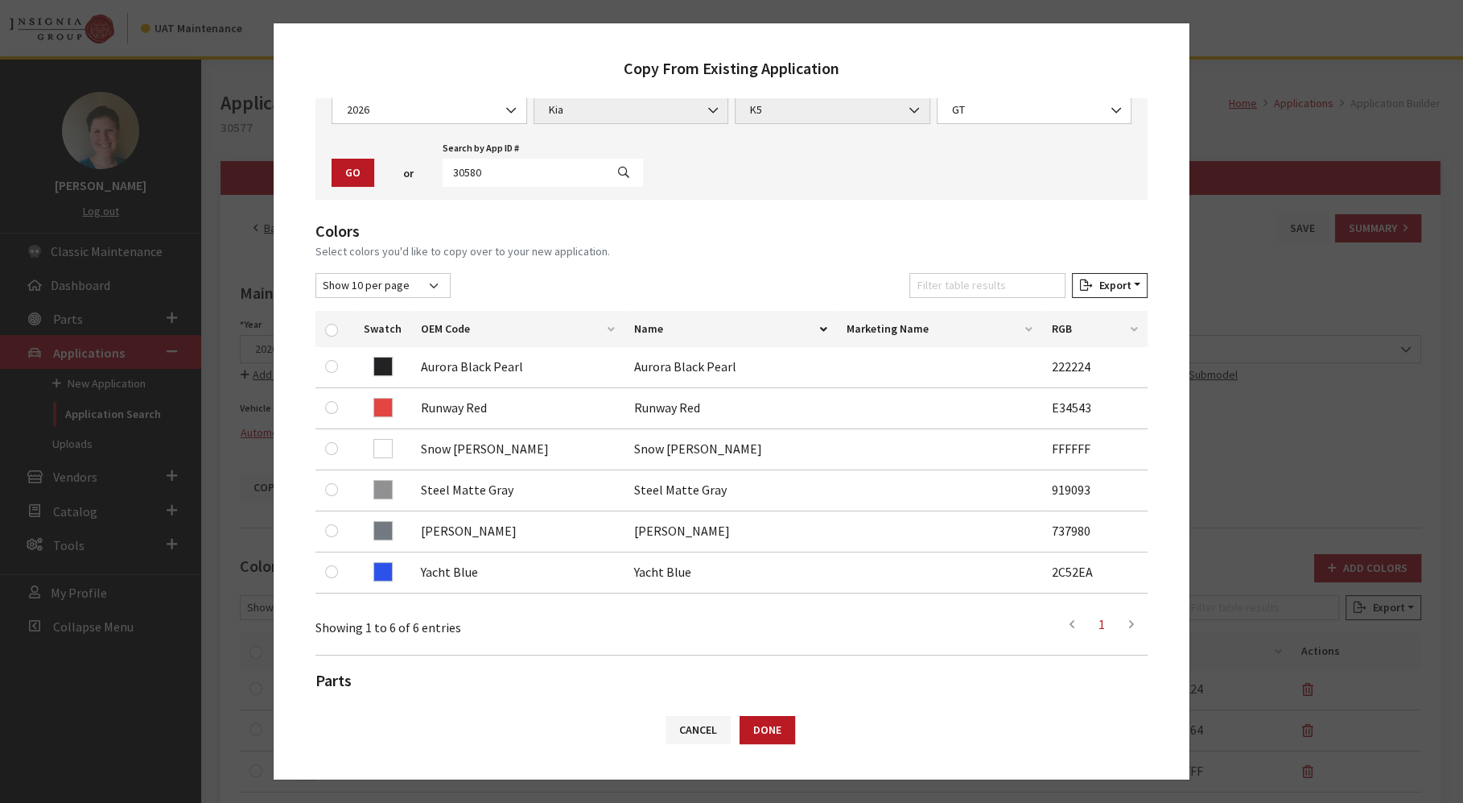
scroll to position [264, 0]
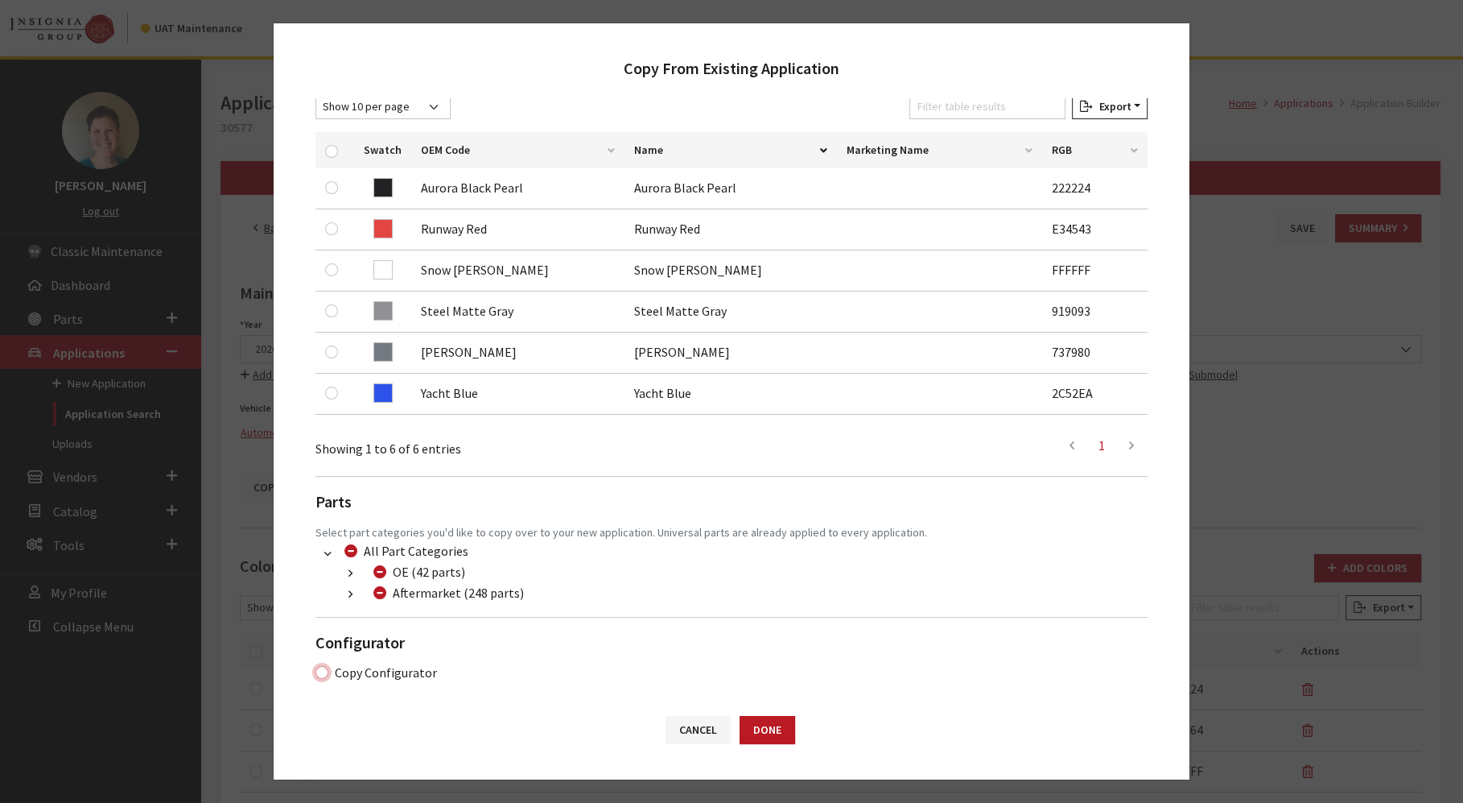
click at [320, 671] on input "Copy Configurator" at bounding box center [322, 672] width 13 height 13
checkbox input "true"
click at [779, 730] on button "Done" at bounding box center [768, 730] width 56 height 28
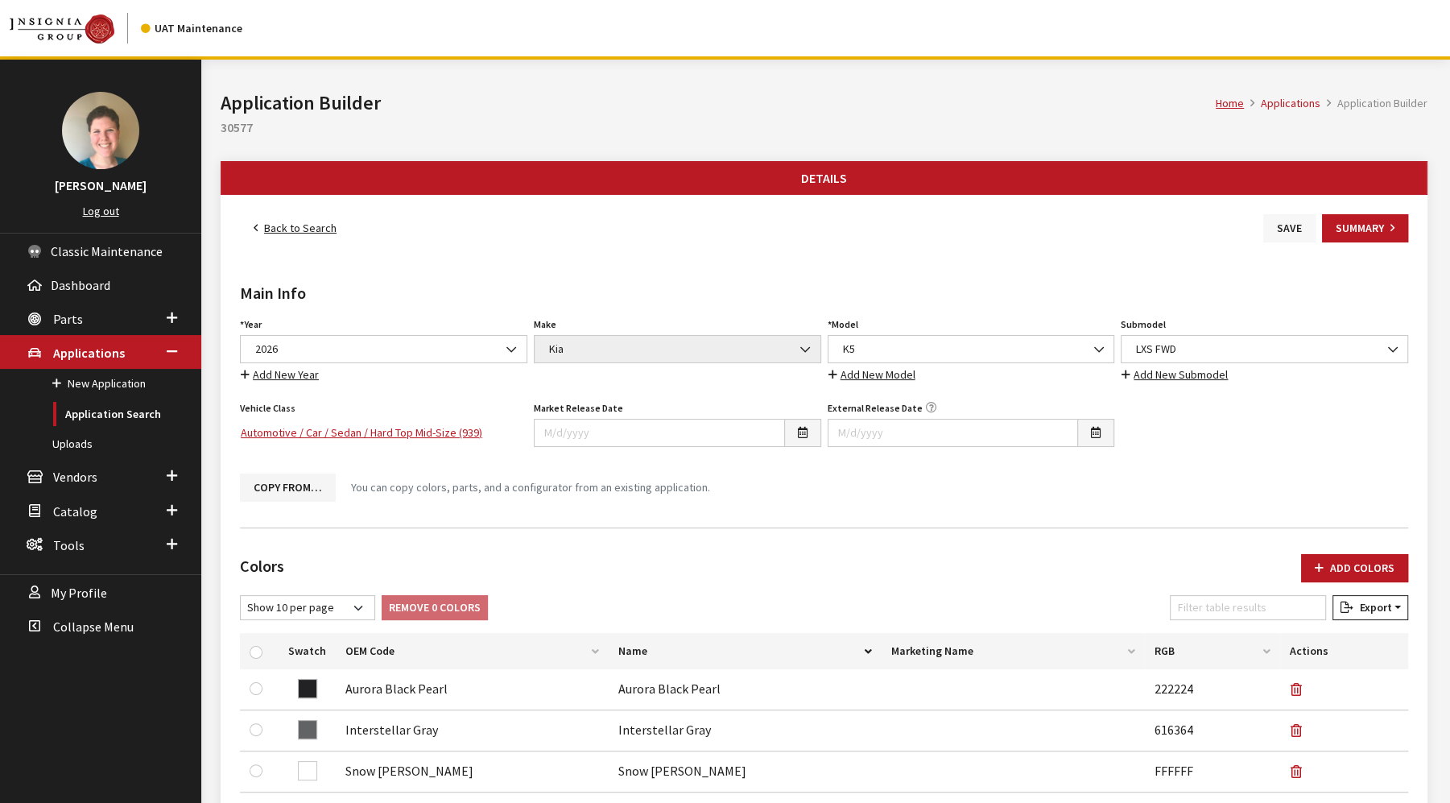
click at [1274, 229] on button "Save" at bounding box center [1289, 228] width 52 height 28
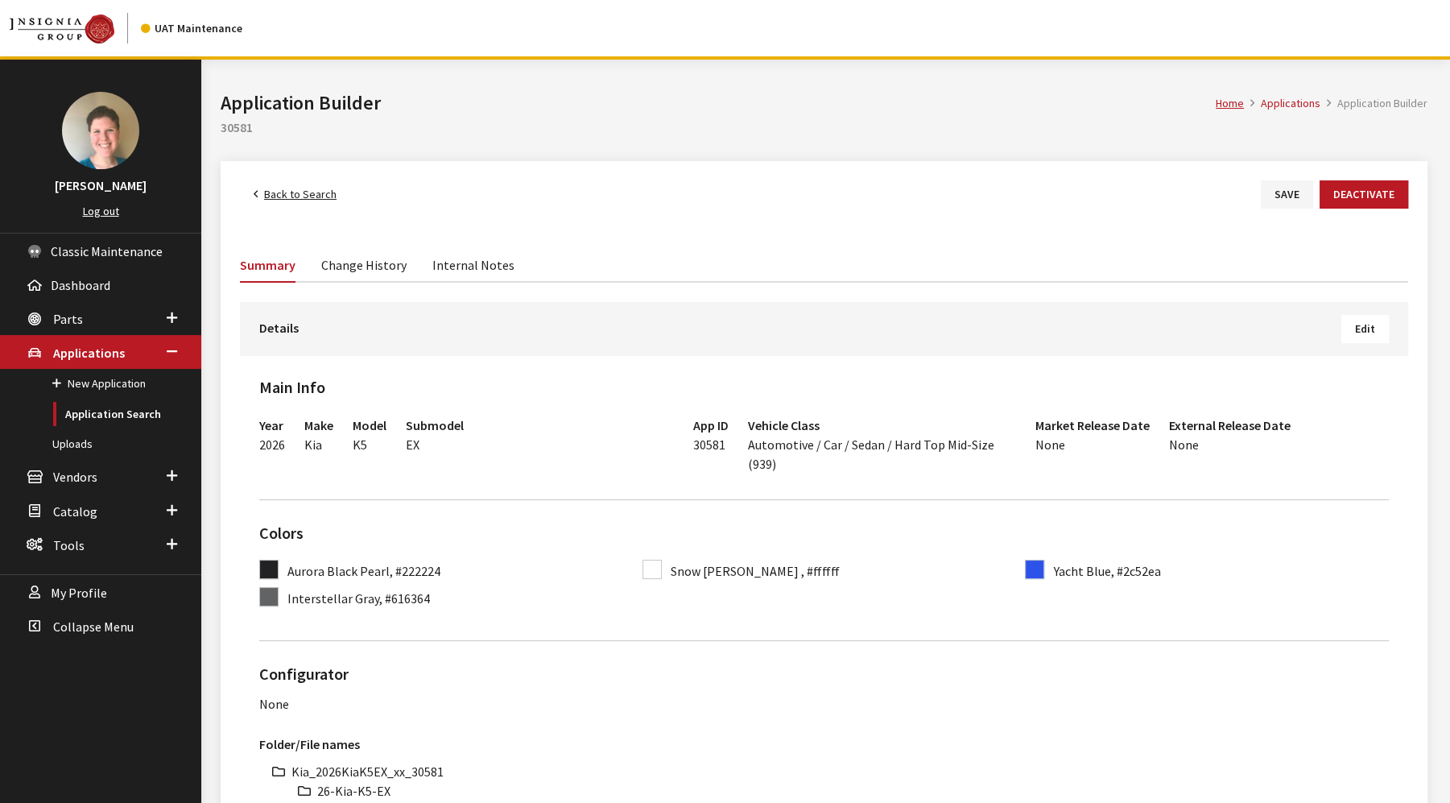
click at [1360, 328] on span "Edit" at bounding box center [1365, 328] width 20 height 14
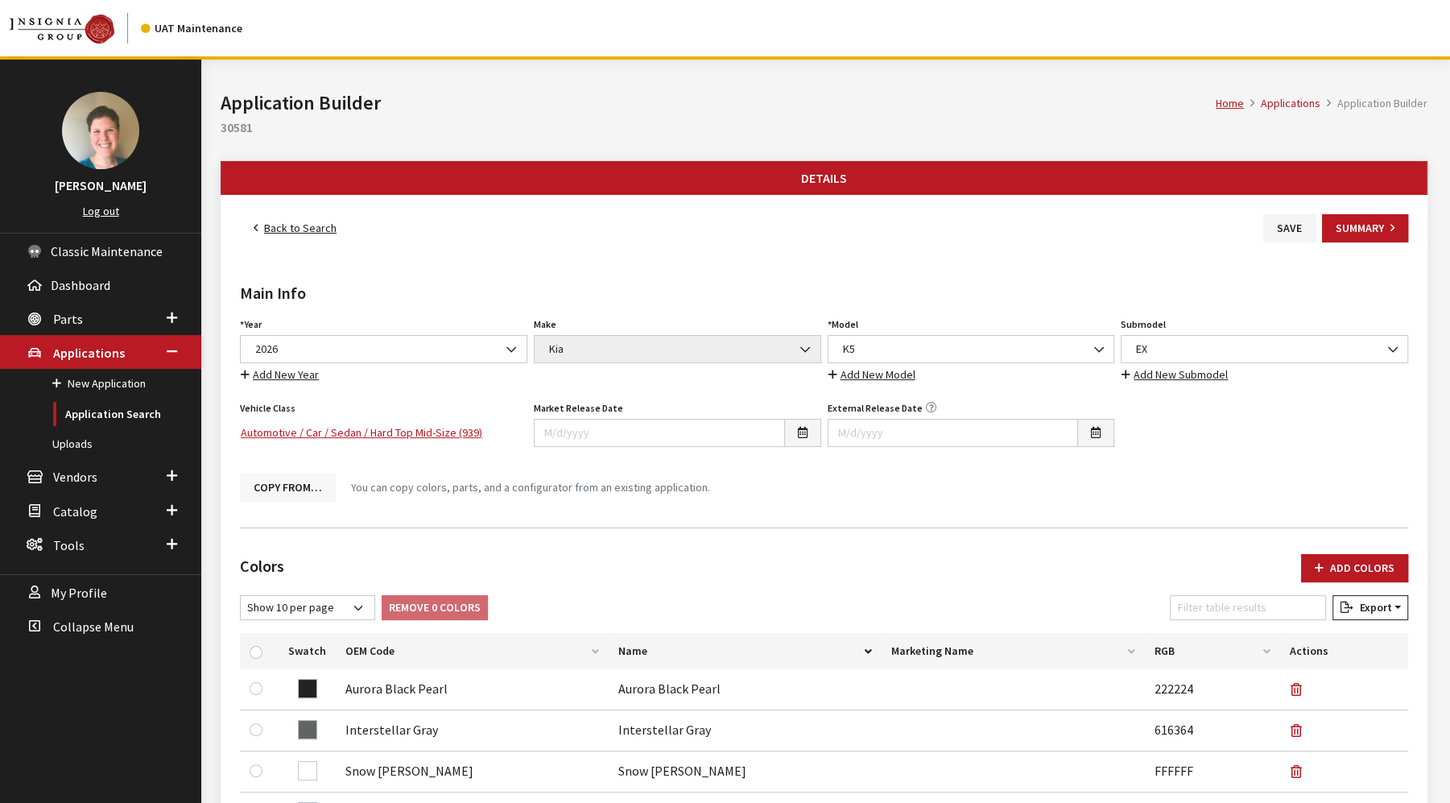
click at [285, 489] on button "Copy From…" at bounding box center [288, 487] width 96 height 28
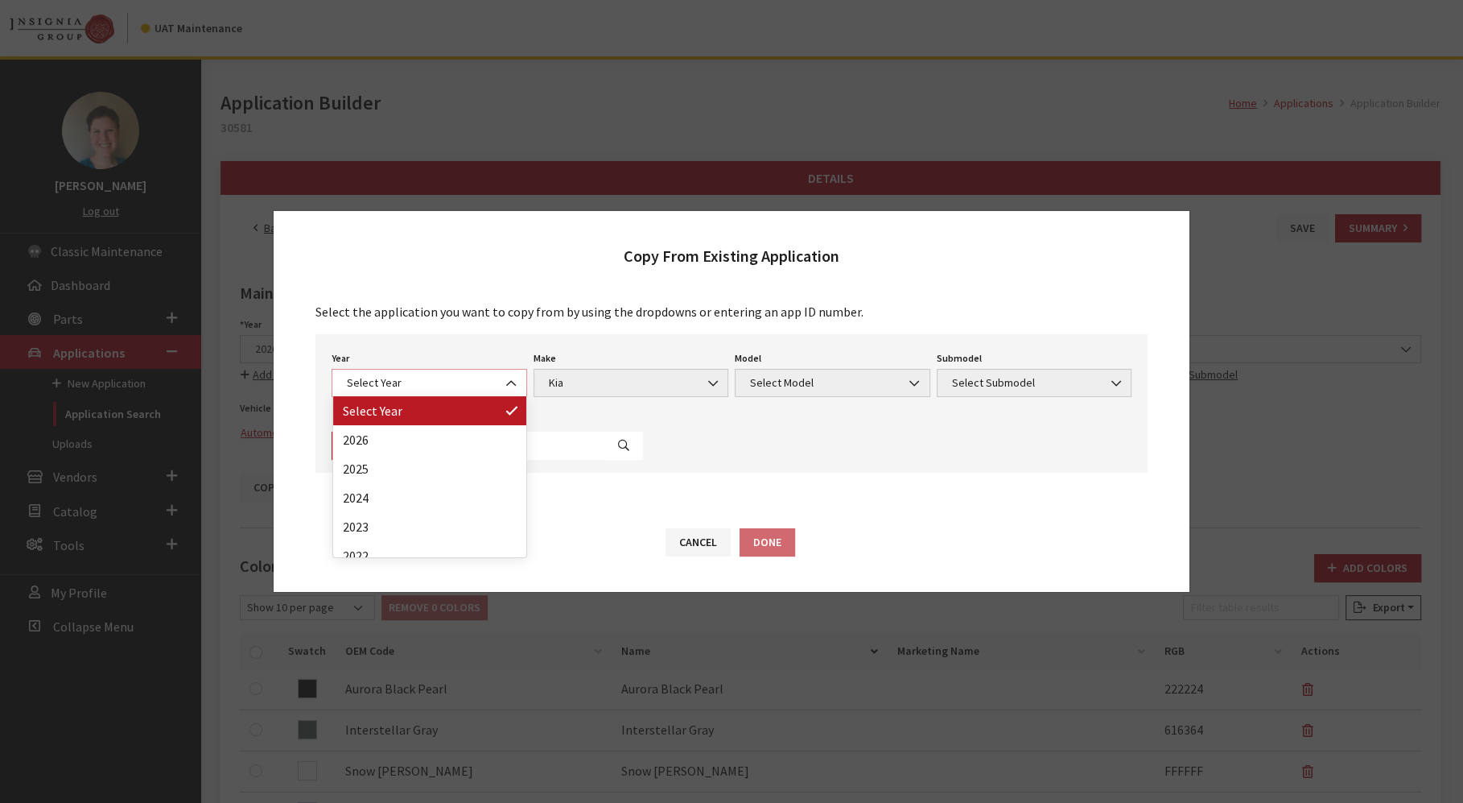
click at [464, 388] on span "Select Year" at bounding box center [429, 382] width 175 height 17
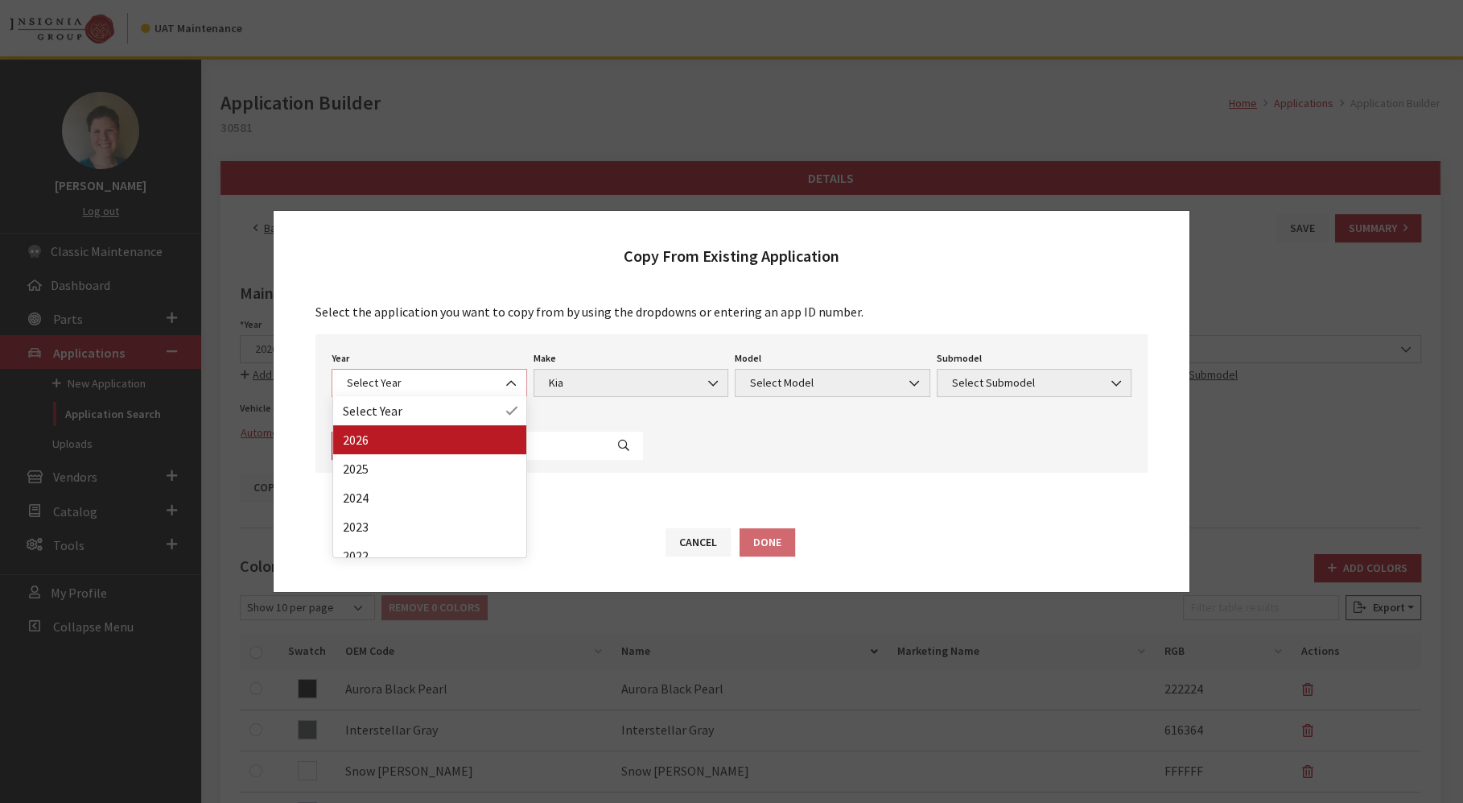
select select "44"
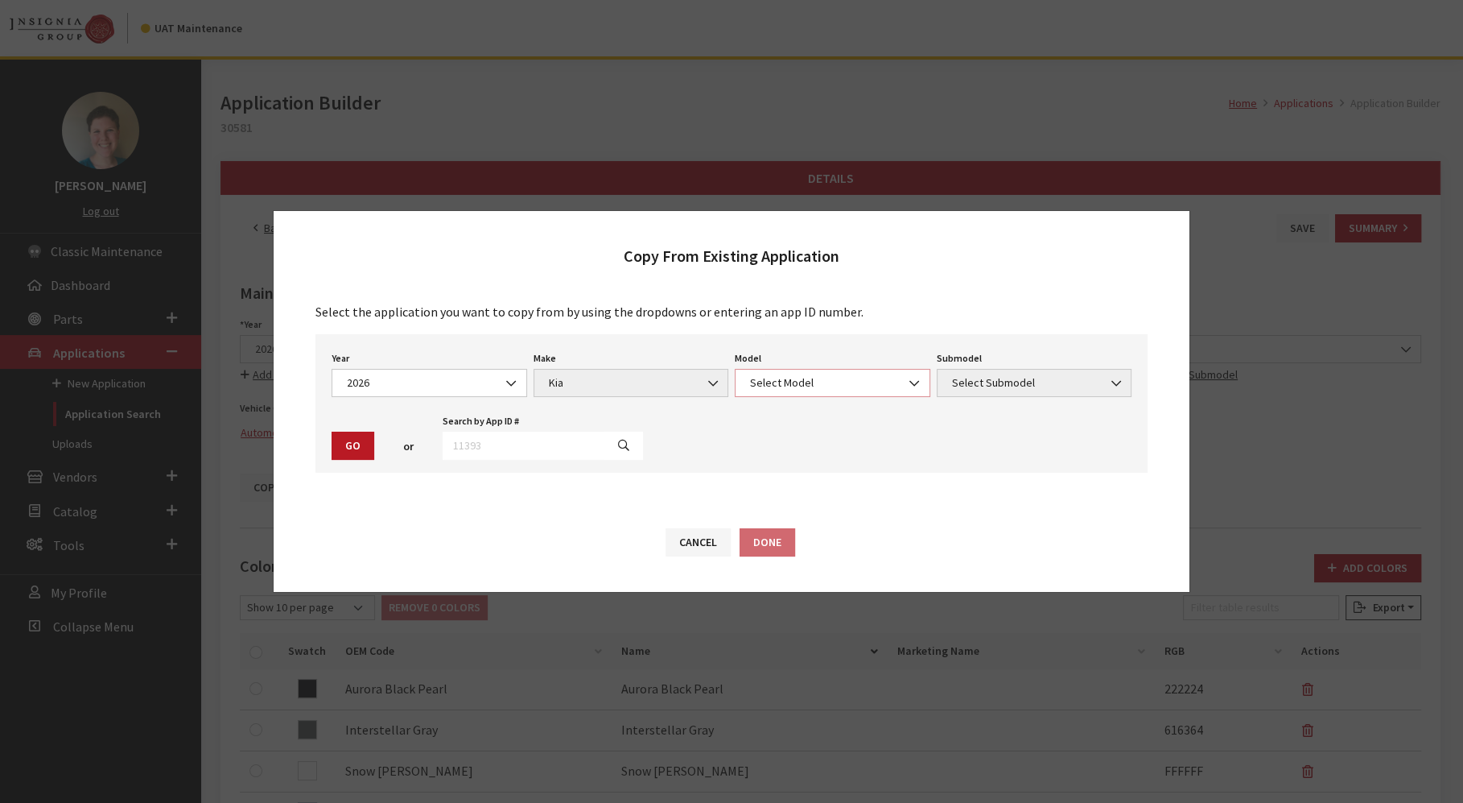
click at [761, 383] on span "Select Model" at bounding box center [832, 382] width 175 height 17
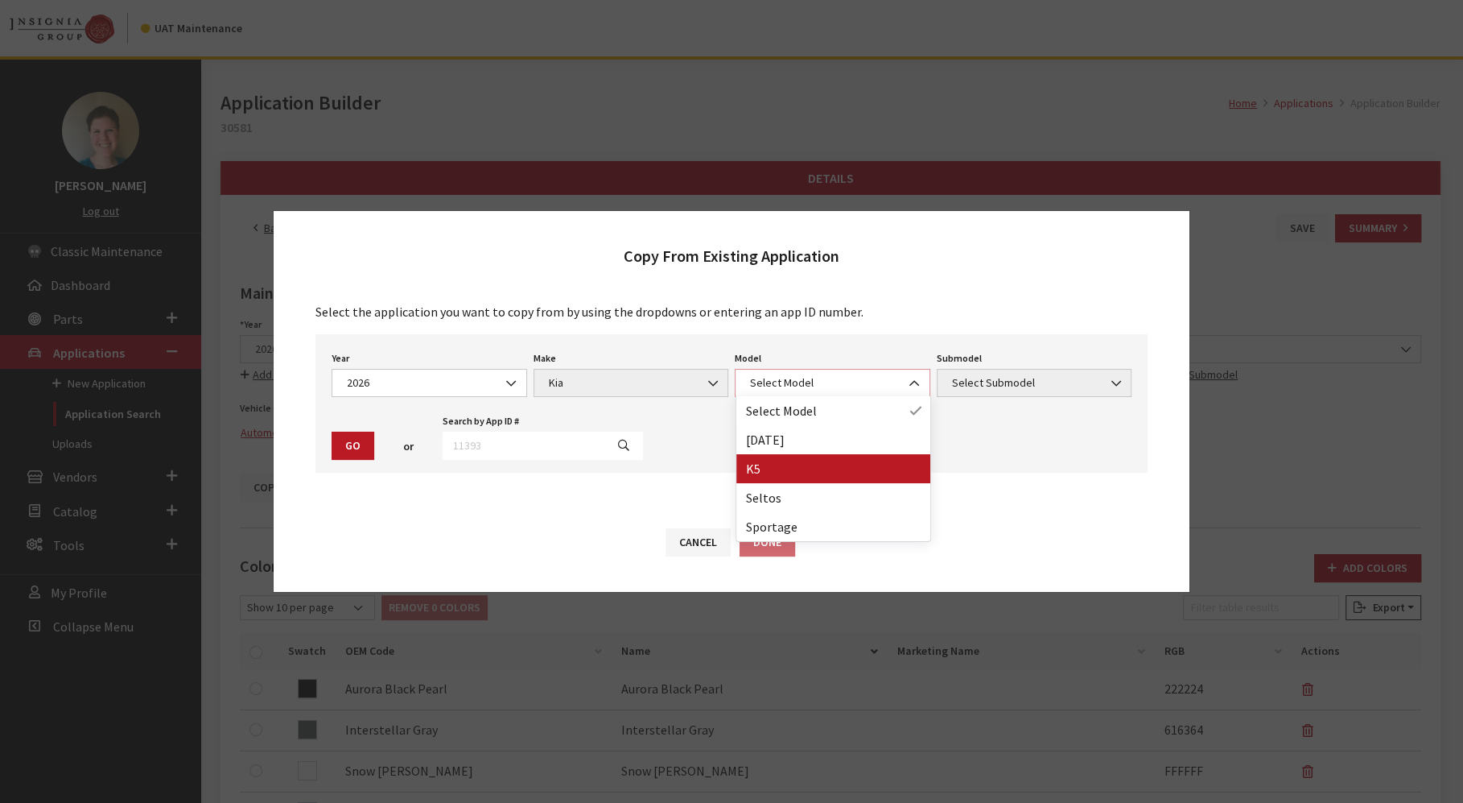
select select "1102"
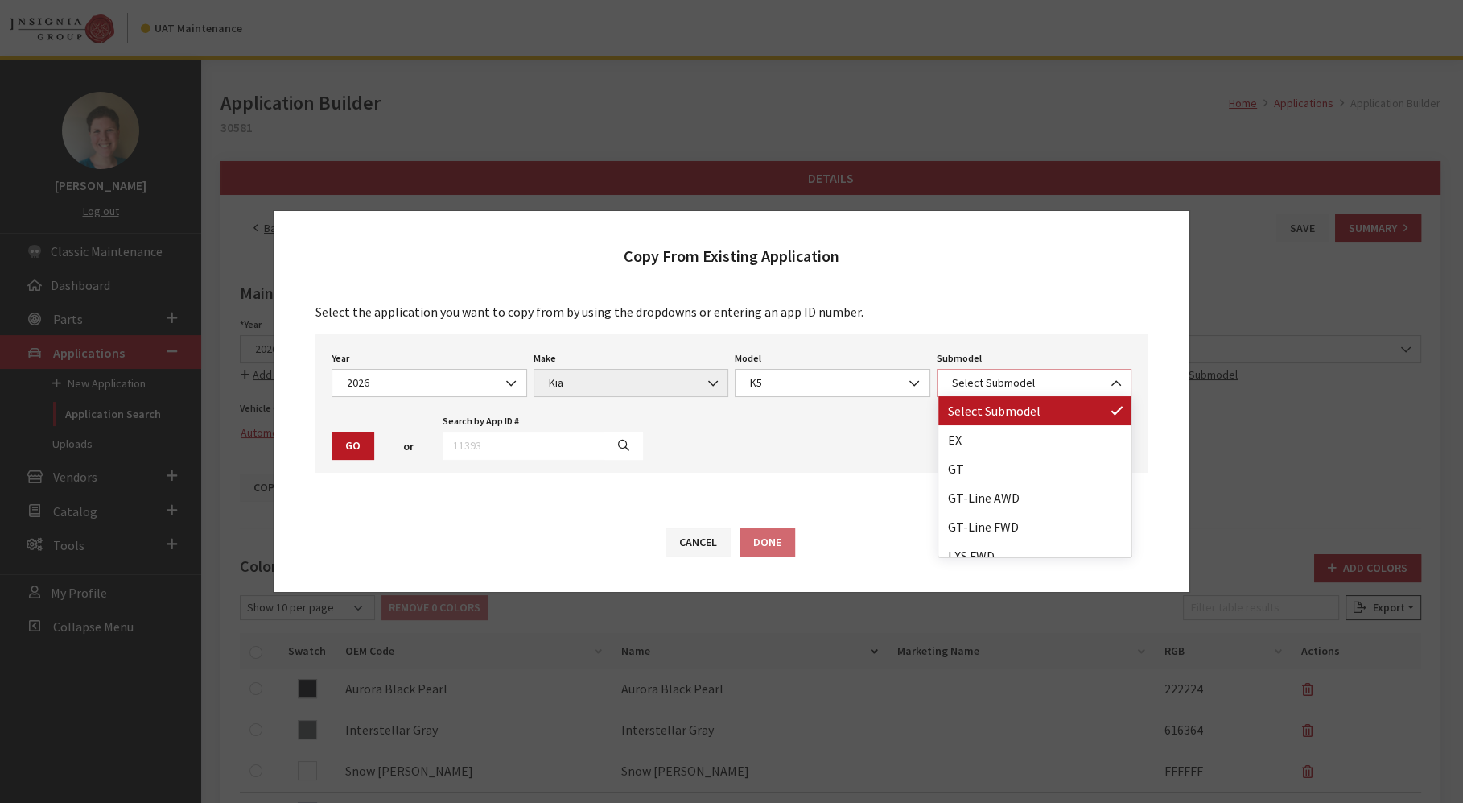
click at [980, 383] on span "Select Submodel" at bounding box center [1034, 382] width 175 height 17
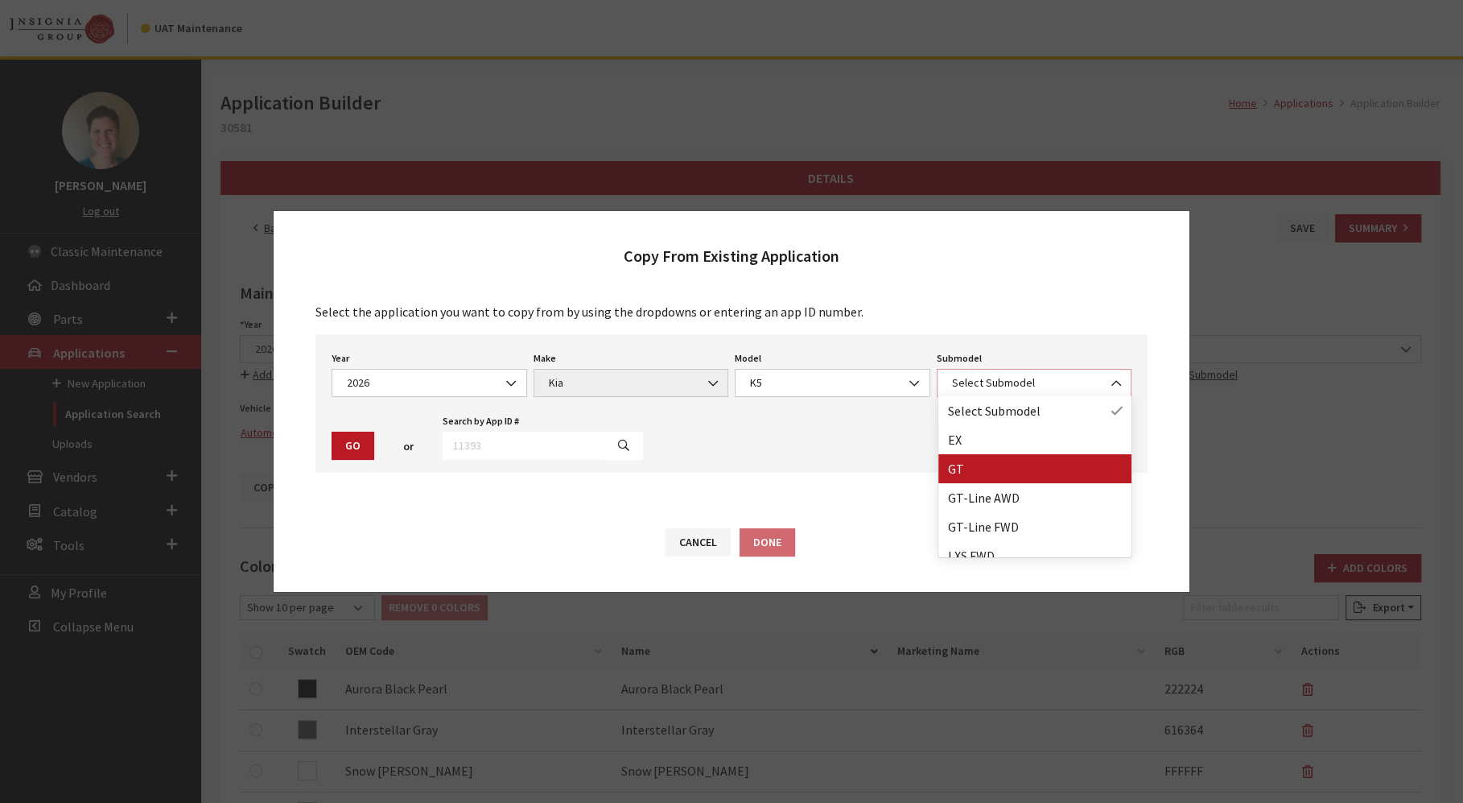
select select "39"
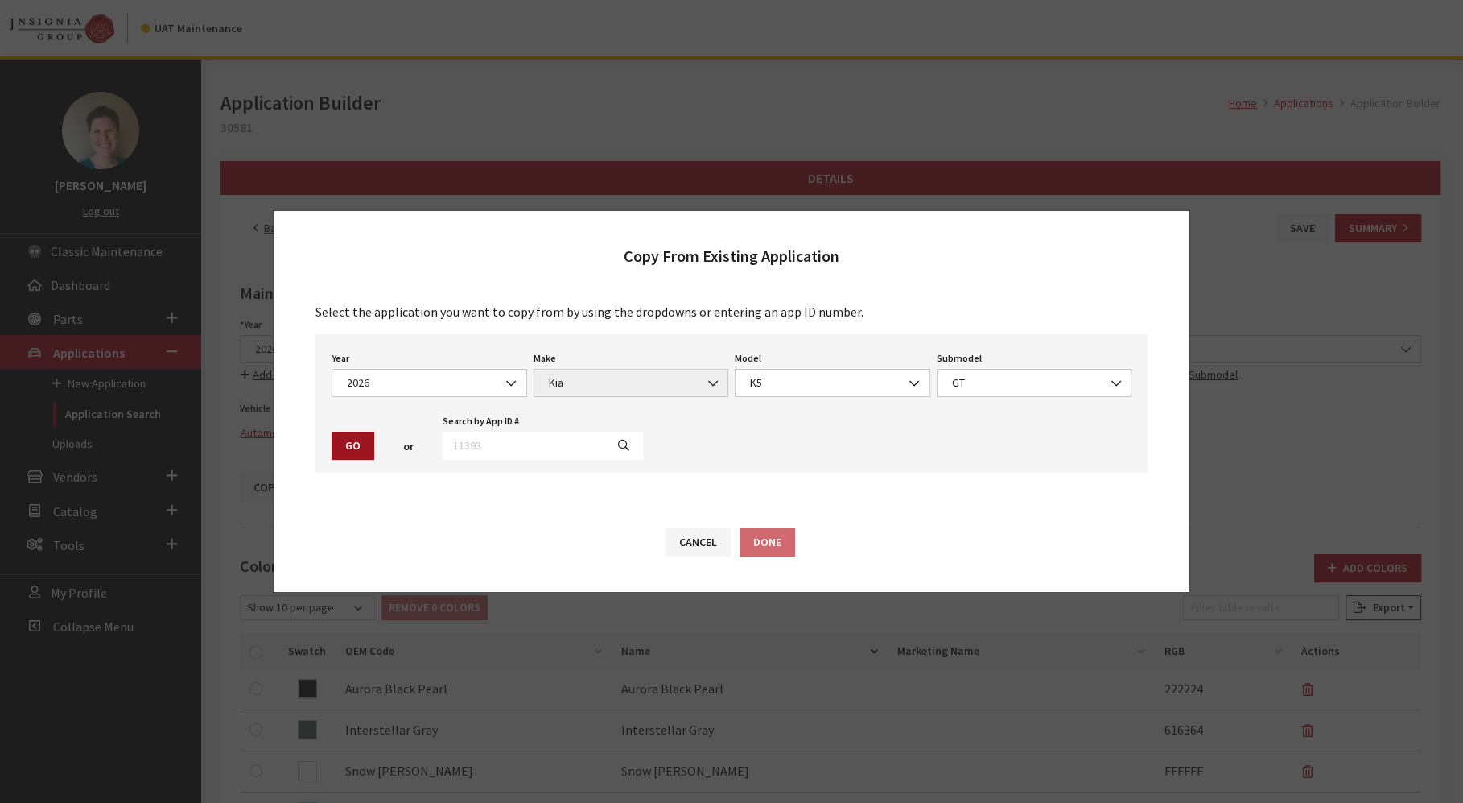
click at [360, 445] on button "Go" at bounding box center [353, 445] width 43 height 28
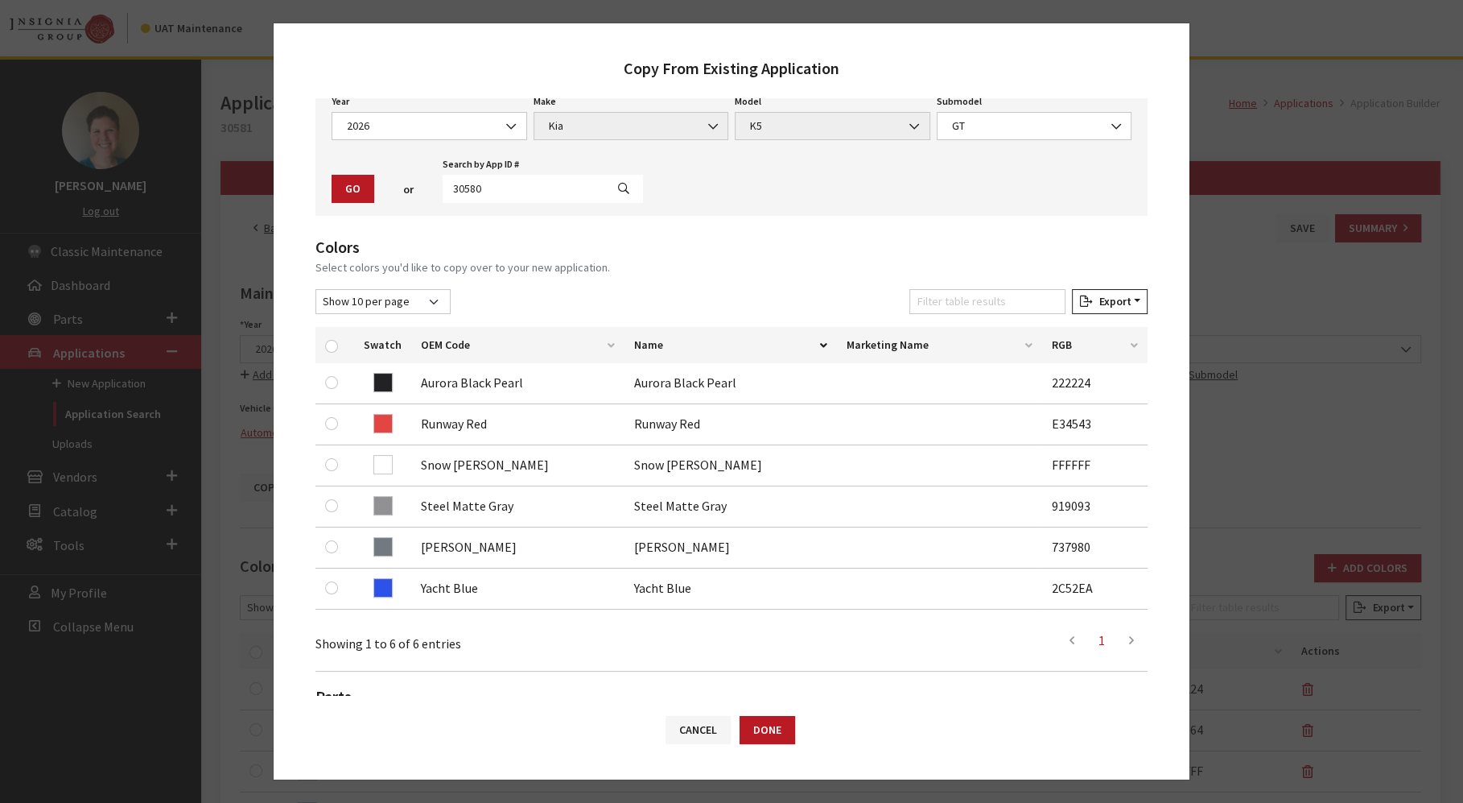
scroll to position [264, 0]
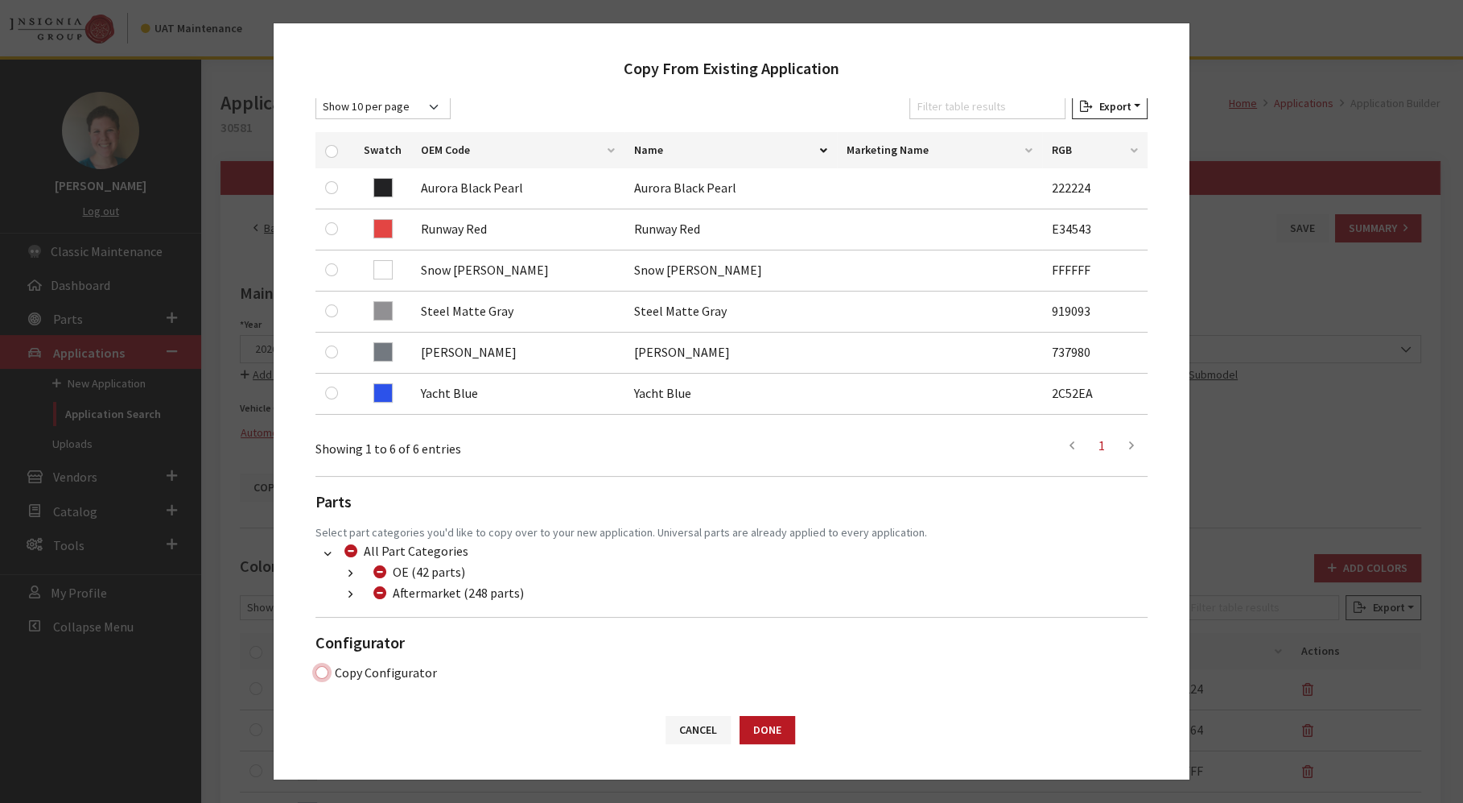
click at [319, 672] on input "Copy Configurator" at bounding box center [322, 672] width 13 height 13
checkbox input "true"
click at [766, 731] on button "Done" at bounding box center [768, 730] width 56 height 28
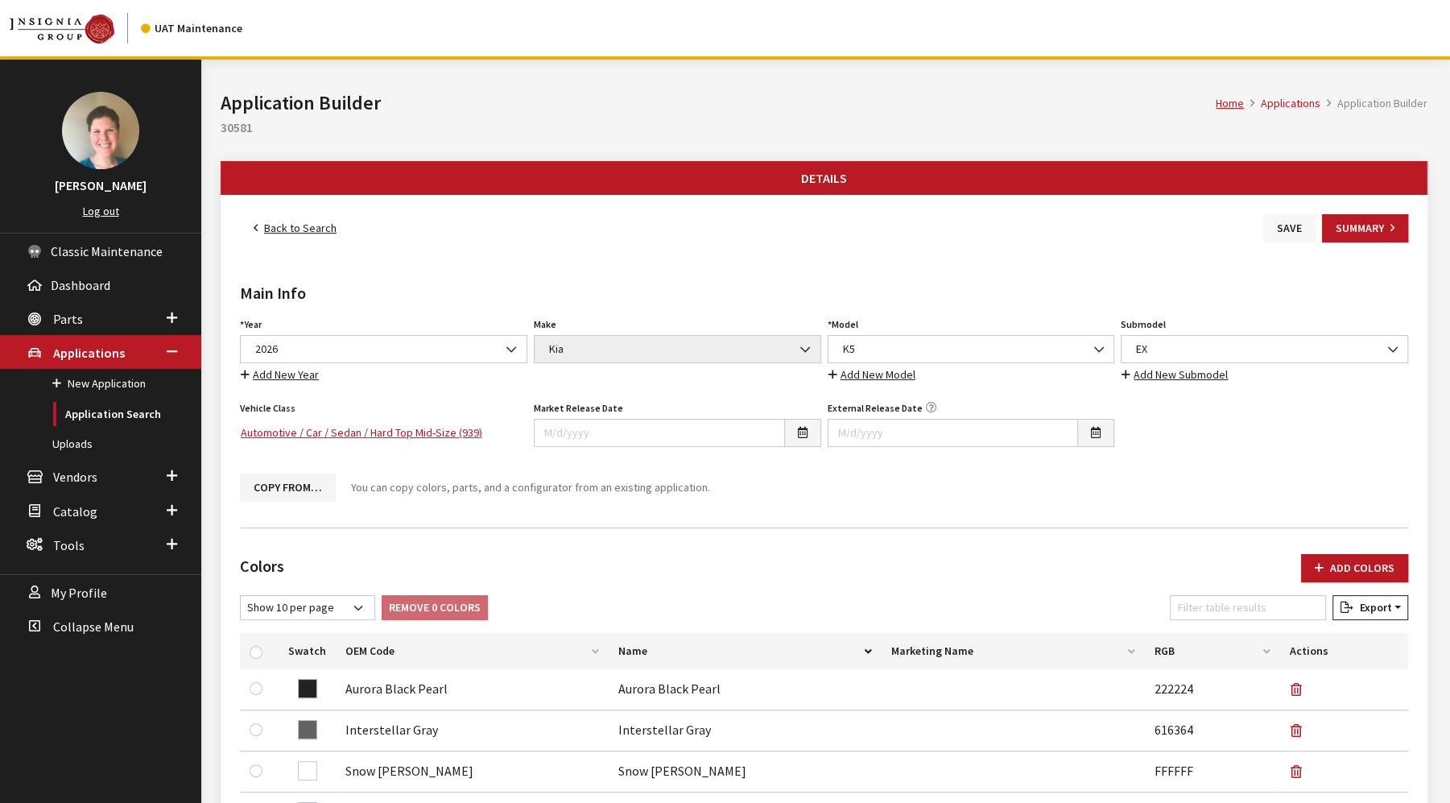
click at [1277, 227] on button "Save" at bounding box center [1289, 228] width 52 height 28
